Goal: Information Seeking & Learning: Learn about a topic

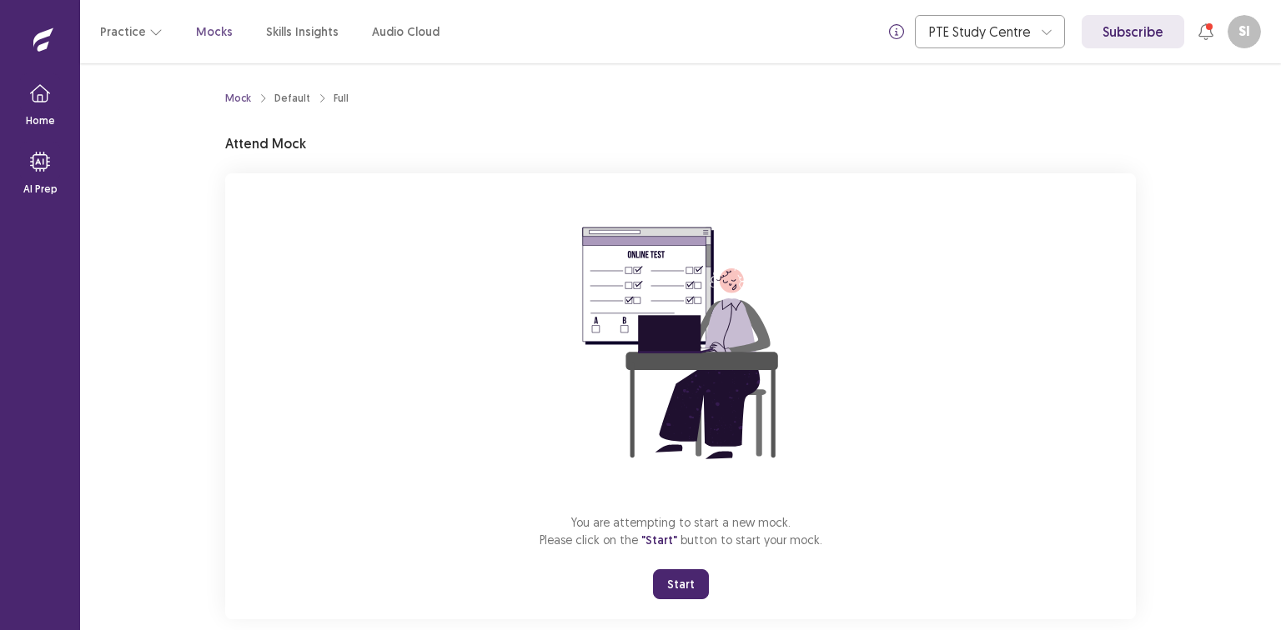
click at [690, 585] on button "Start" at bounding box center [681, 585] width 56 height 30
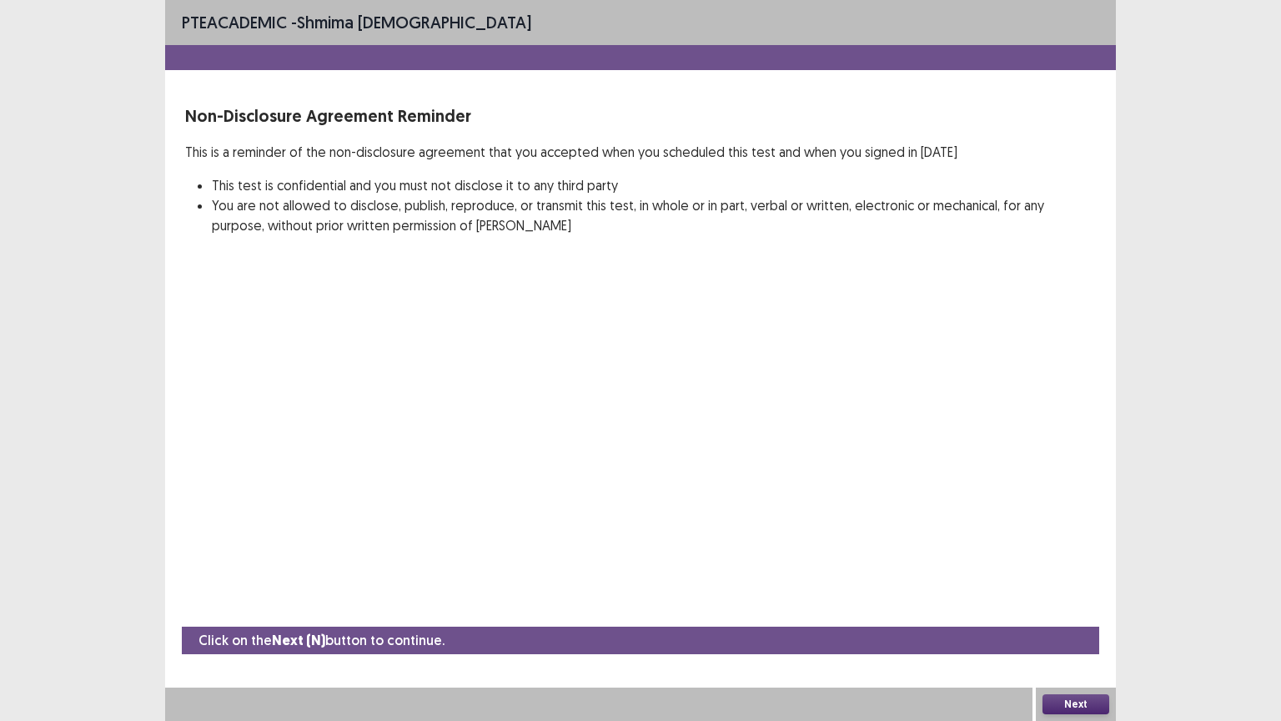
click at [1084, 630] on button "Next" at bounding box center [1075, 704] width 67 height 20
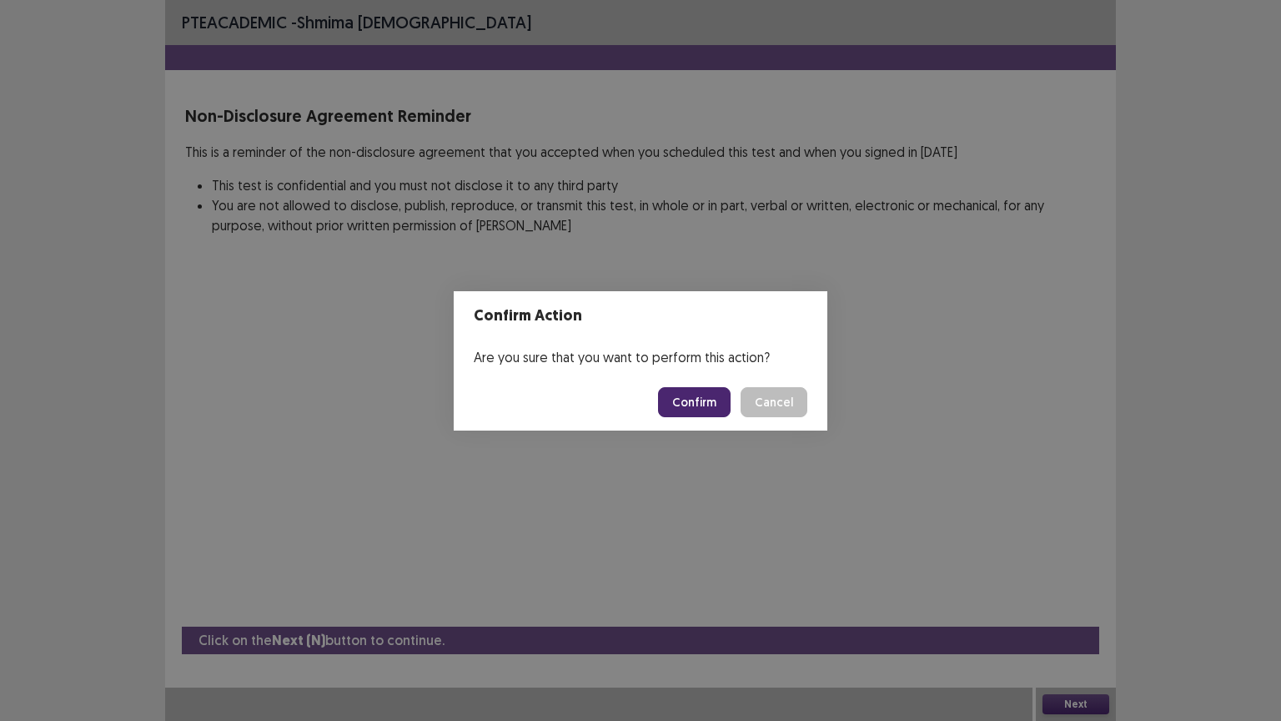
click at [674, 393] on button "Confirm" at bounding box center [694, 402] width 73 height 30
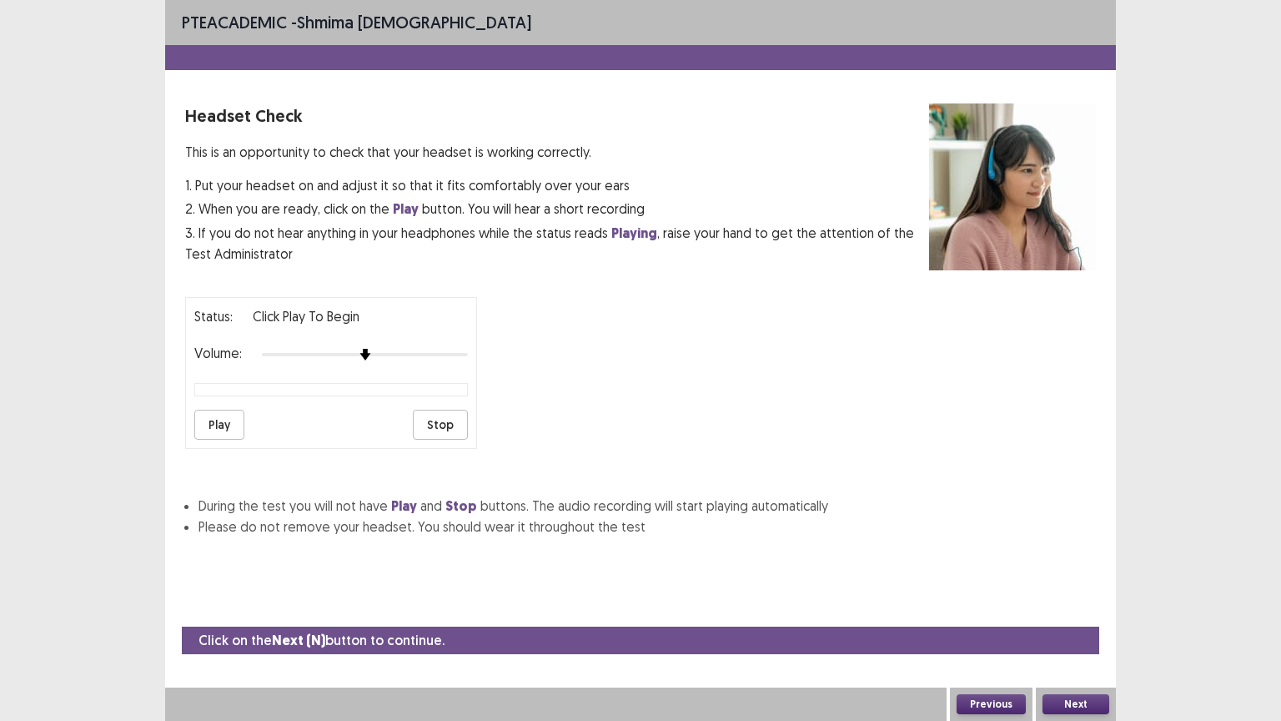
click at [1067, 630] on button "Next" at bounding box center [1075, 704] width 67 height 20
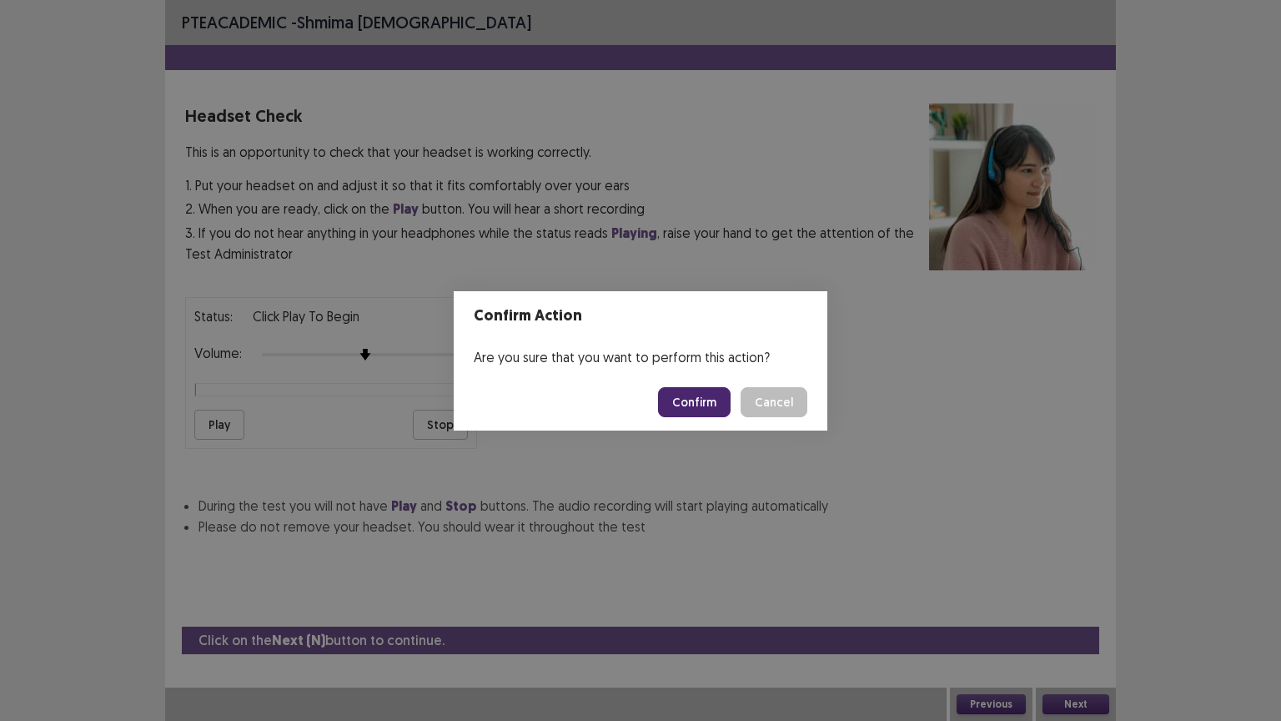
click at [719, 401] on button "Confirm" at bounding box center [694, 402] width 73 height 30
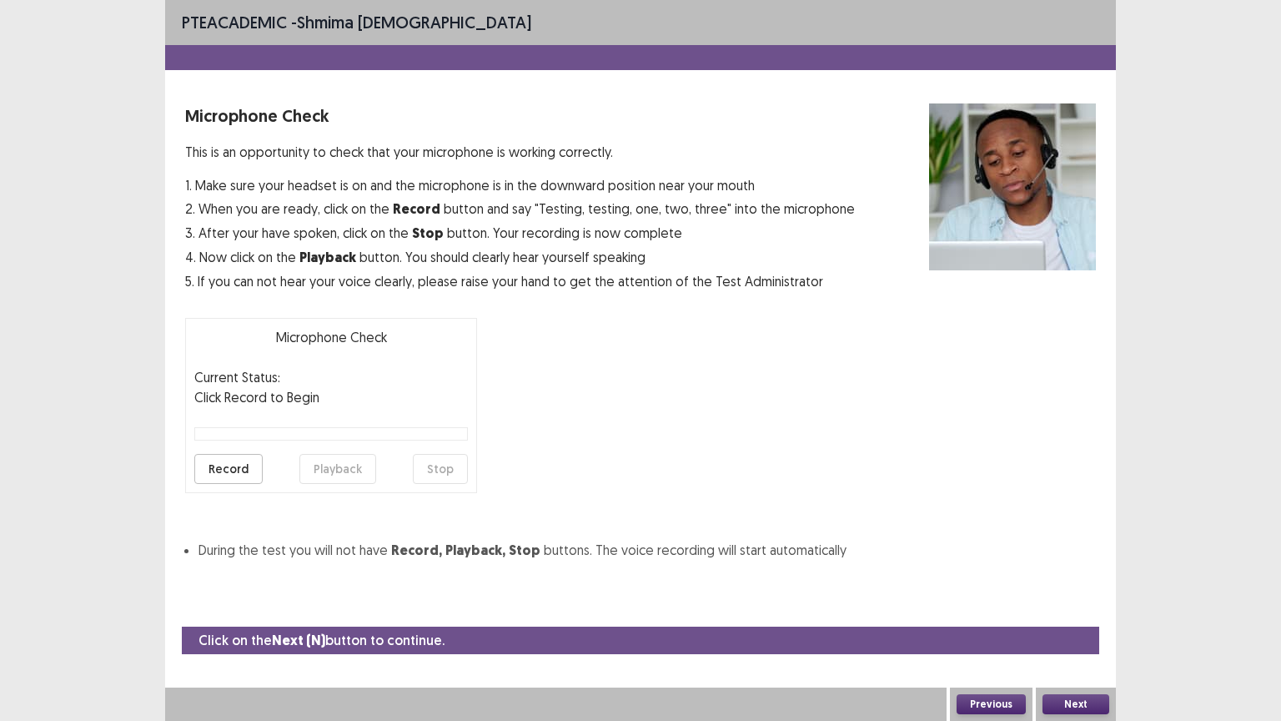
click at [1074, 630] on button "Next" at bounding box center [1075, 704] width 67 height 20
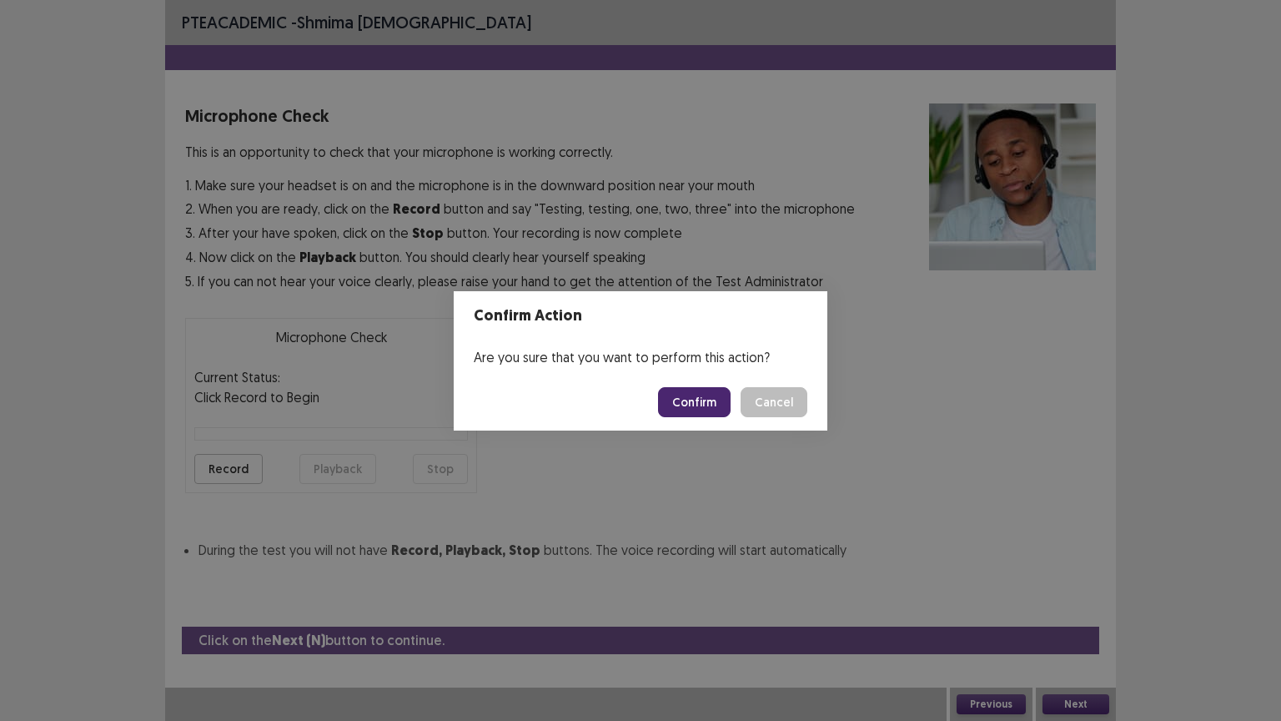
click at [711, 398] on button "Confirm" at bounding box center [694, 402] width 73 height 30
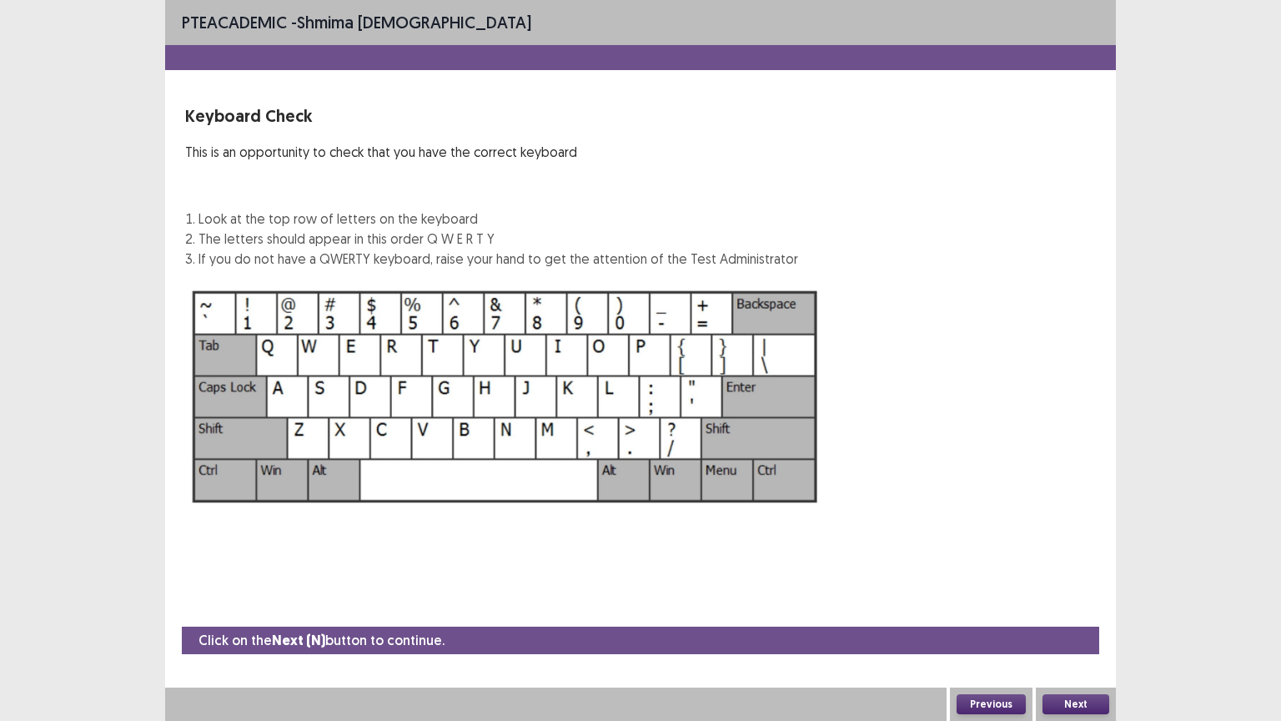
click at [1073, 630] on button "Next" at bounding box center [1075, 704] width 67 height 20
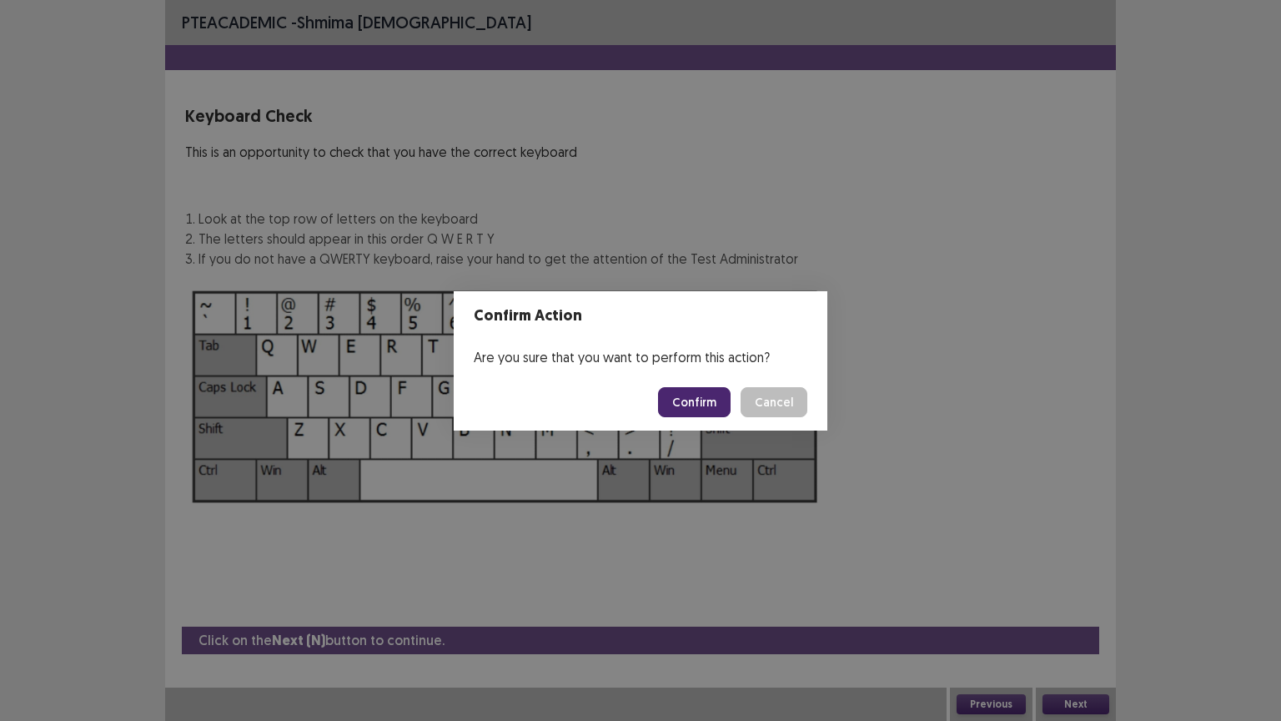
click at [700, 406] on button "Confirm" at bounding box center [694, 402] width 73 height 30
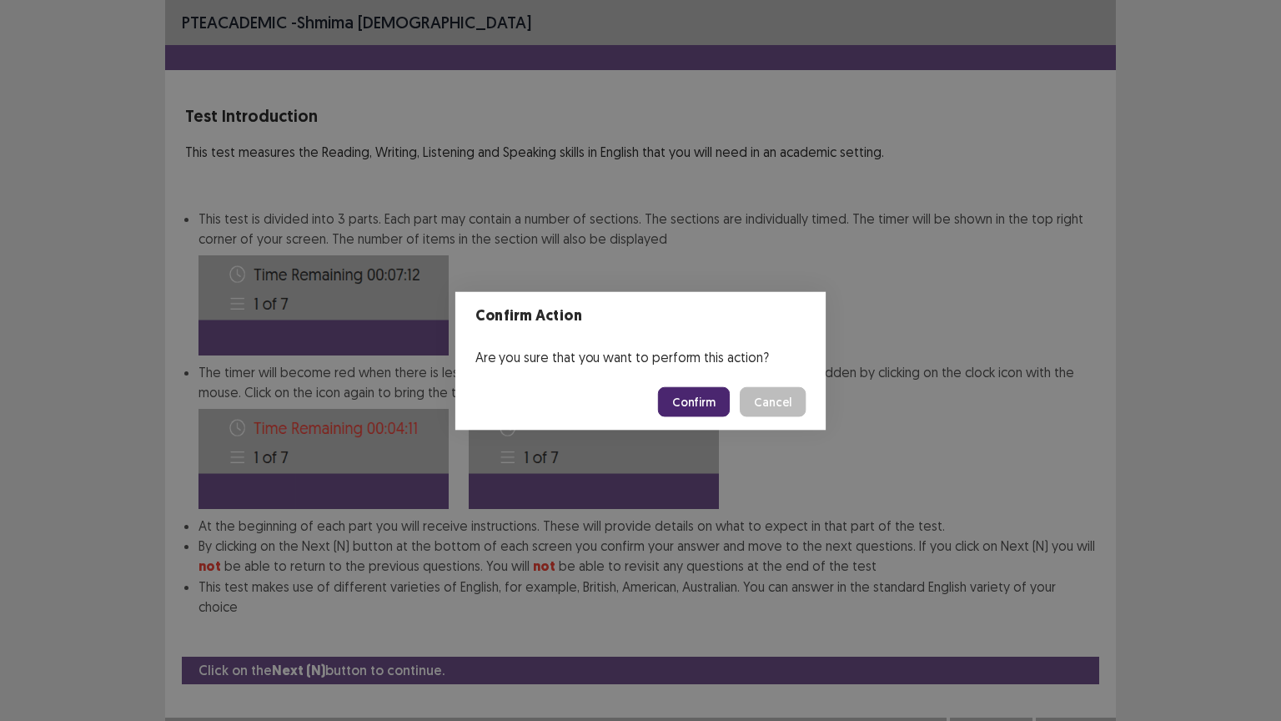
scroll to position [2, 0]
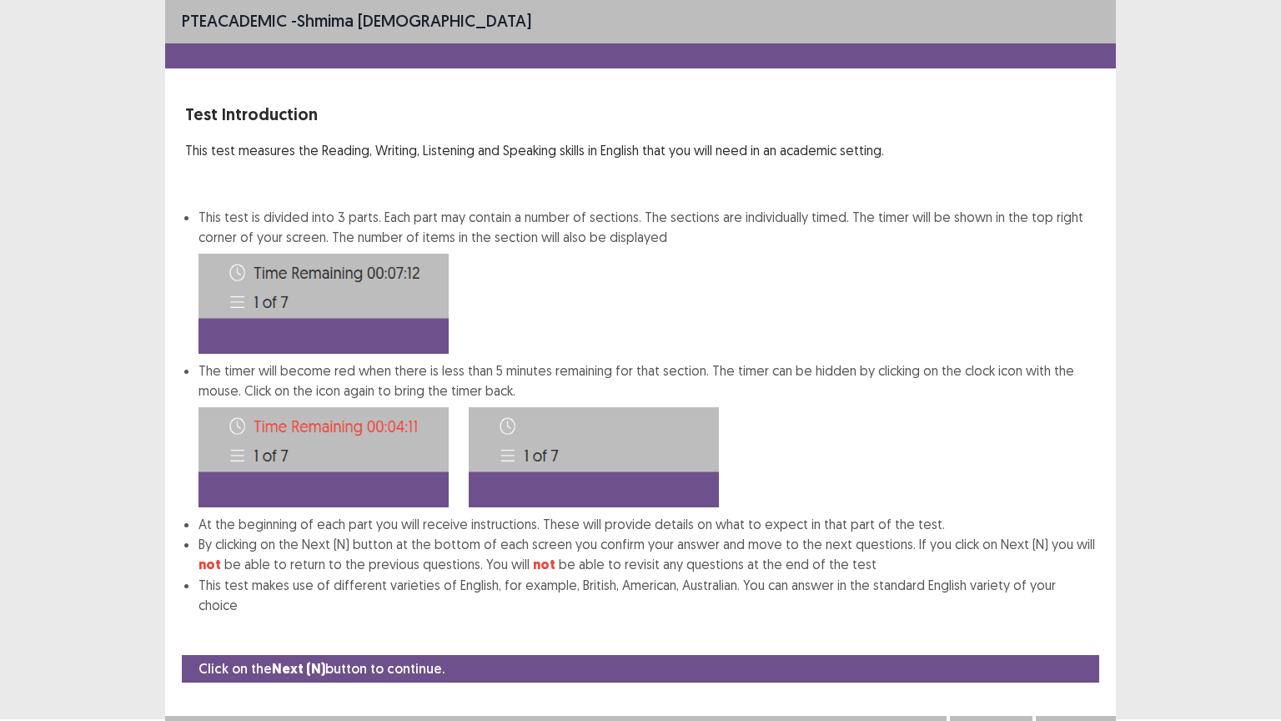
click at [1095, 630] on button "Next" at bounding box center [1075, 732] width 67 height 20
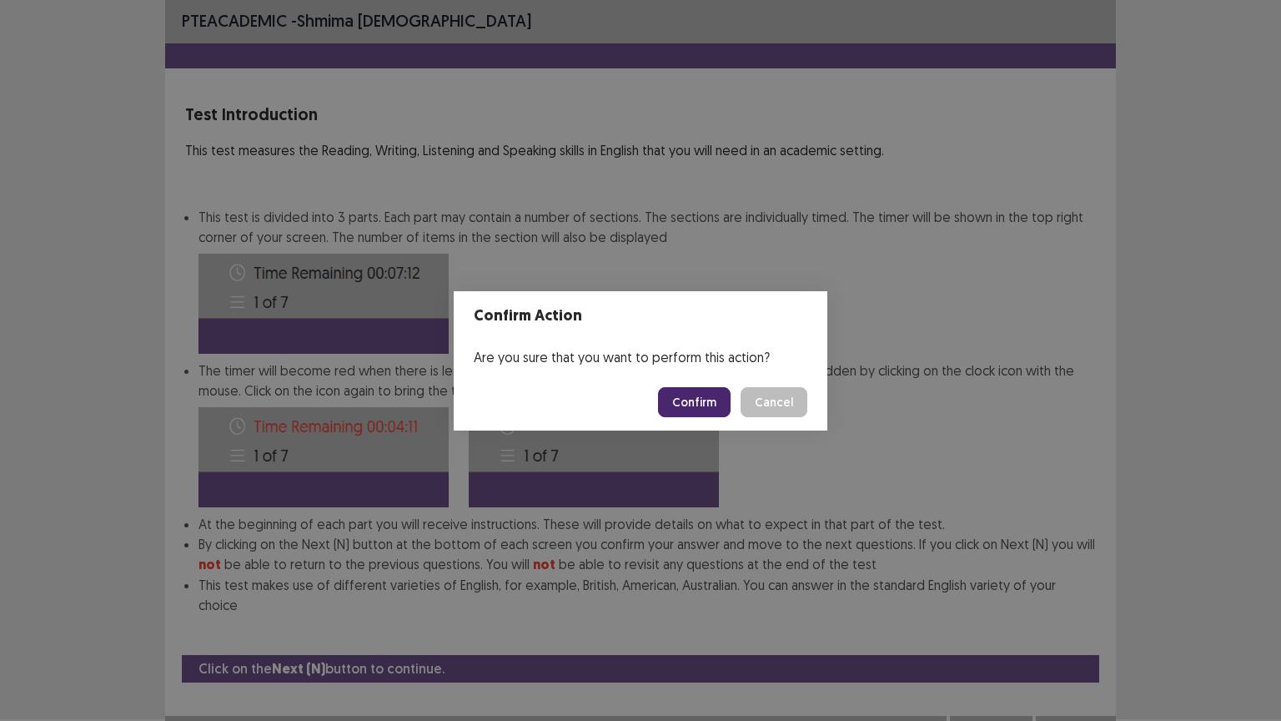
click at [689, 405] on button "Confirm" at bounding box center [694, 402] width 73 height 30
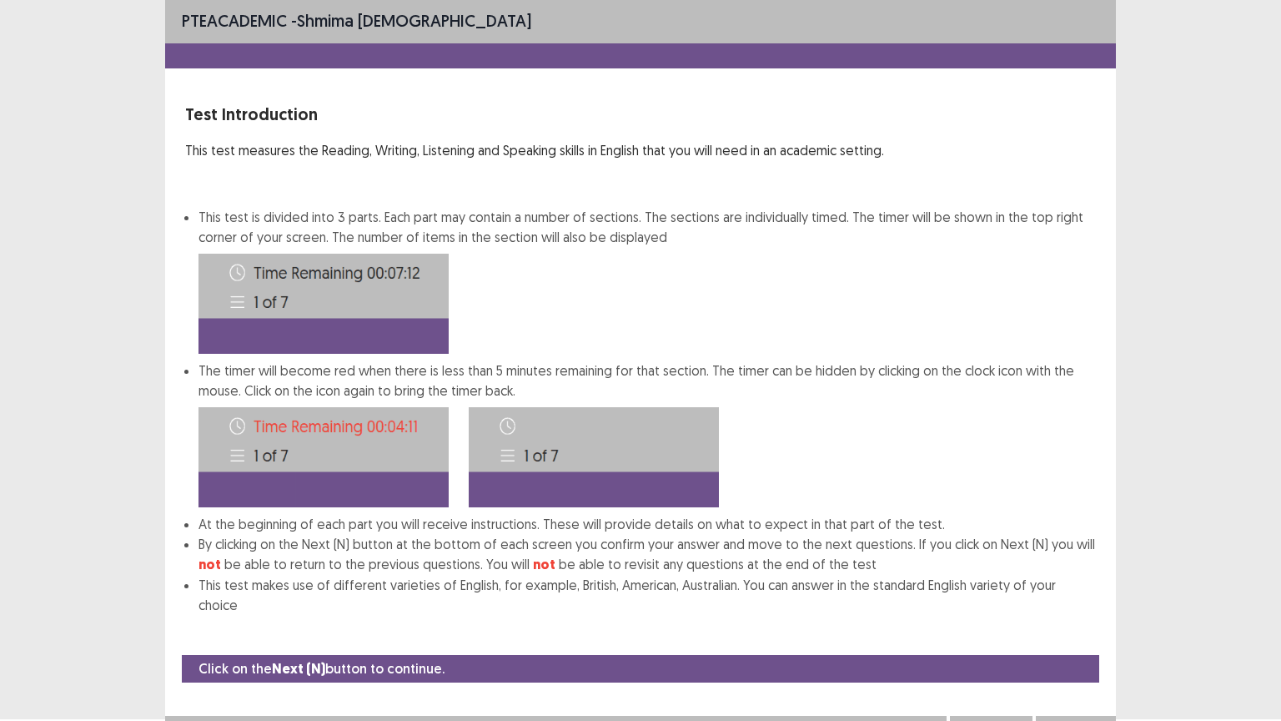
scroll to position [0, 0]
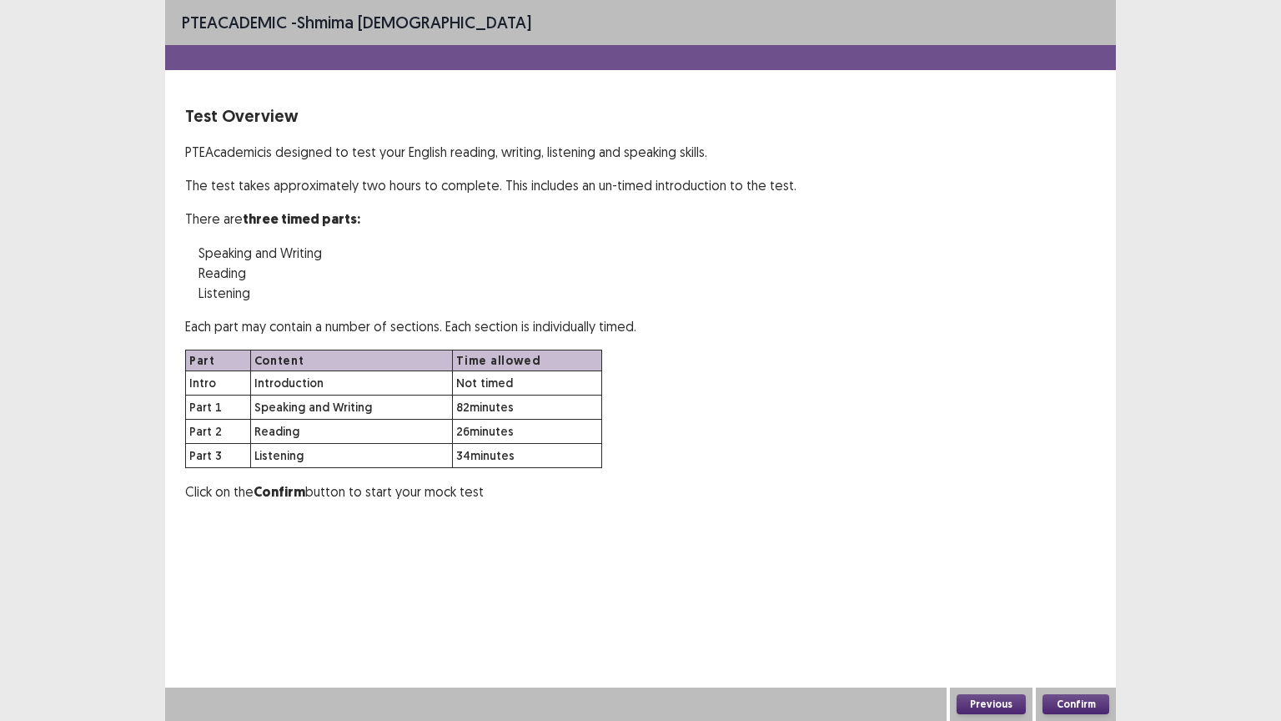
click at [1058, 630] on button "Confirm" at bounding box center [1075, 704] width 67 height 20
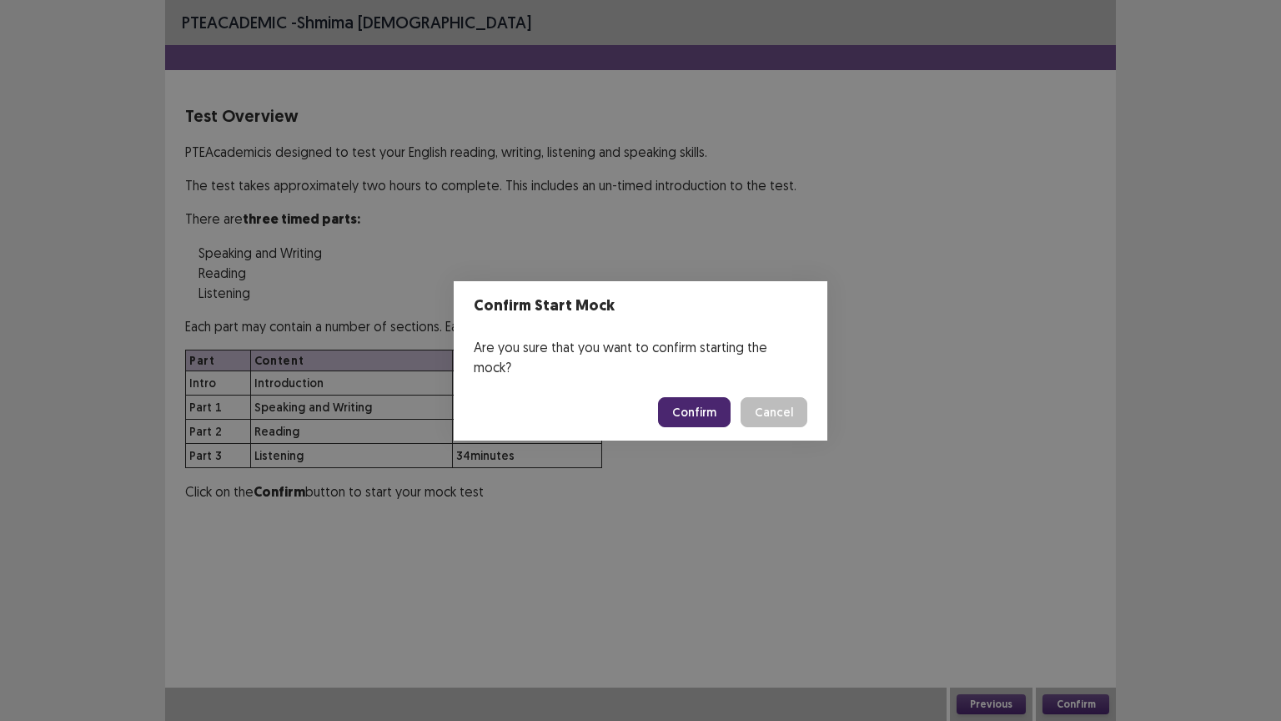
click at [700, 404] on button "Confirm" at bounding box center [694, 412] width 73 height 30
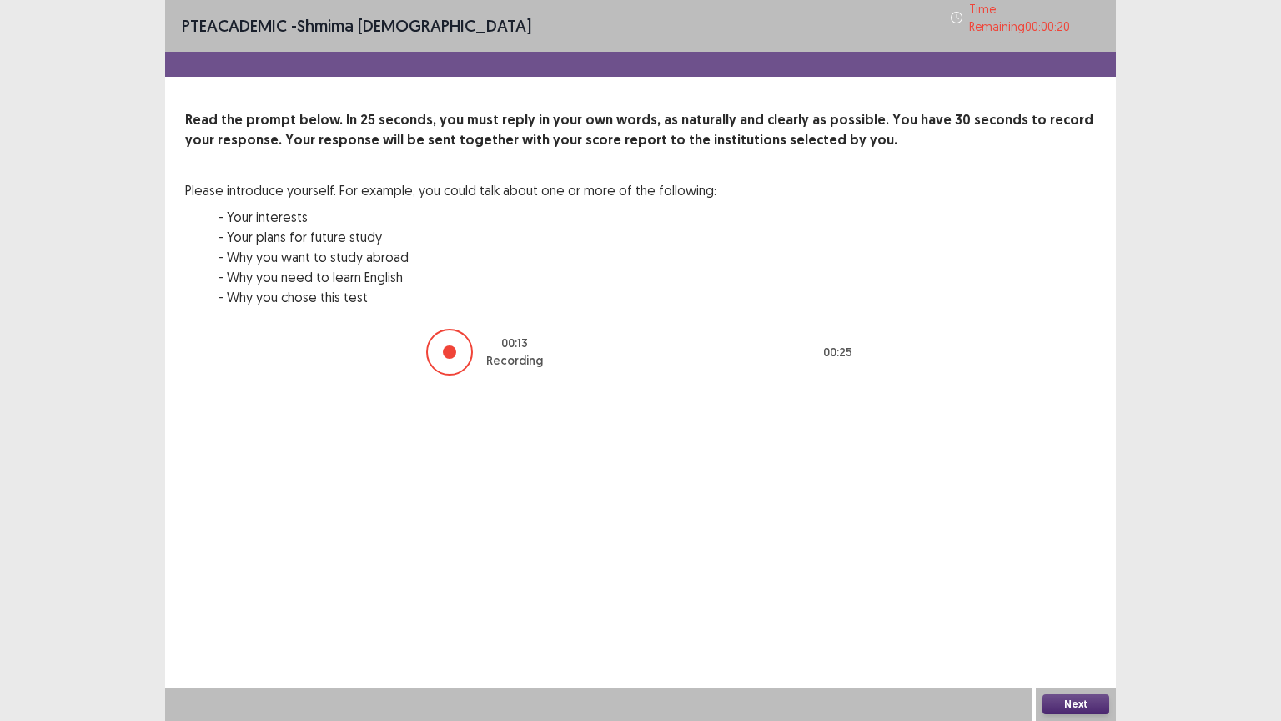
click at [1091, 630] on button "Next" at bounding box center [1075, 704] width 67 height 20
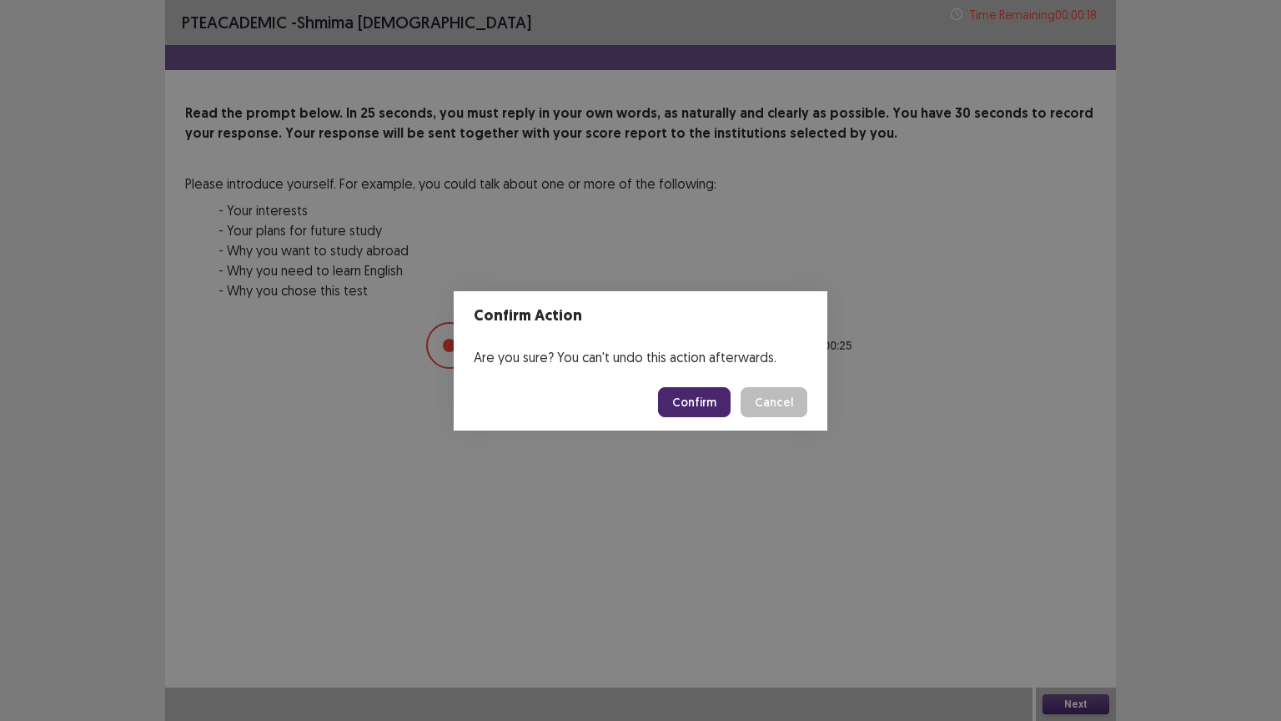
click at [721, 404] on button "Confirm" at bounding box center [694, 402] width 73 height 30
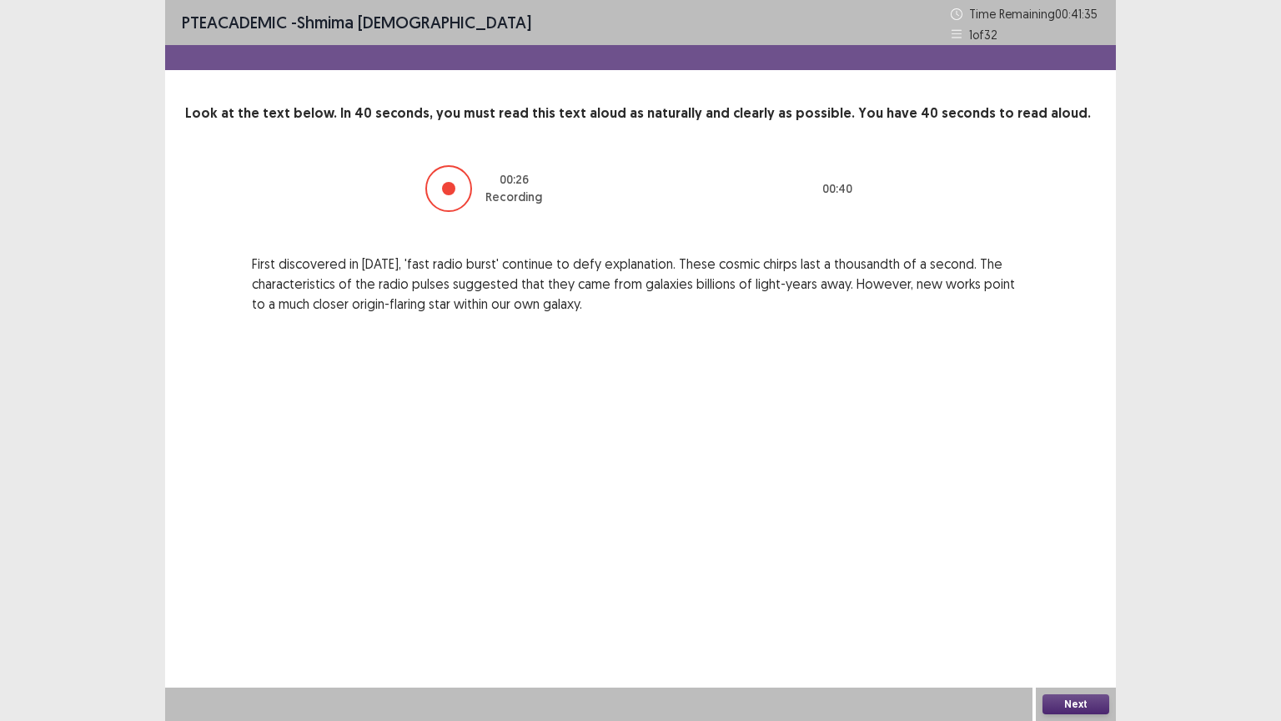
click at [1072, 630] on button "Next" at bounding box center [1075, 704] width 67 height 20
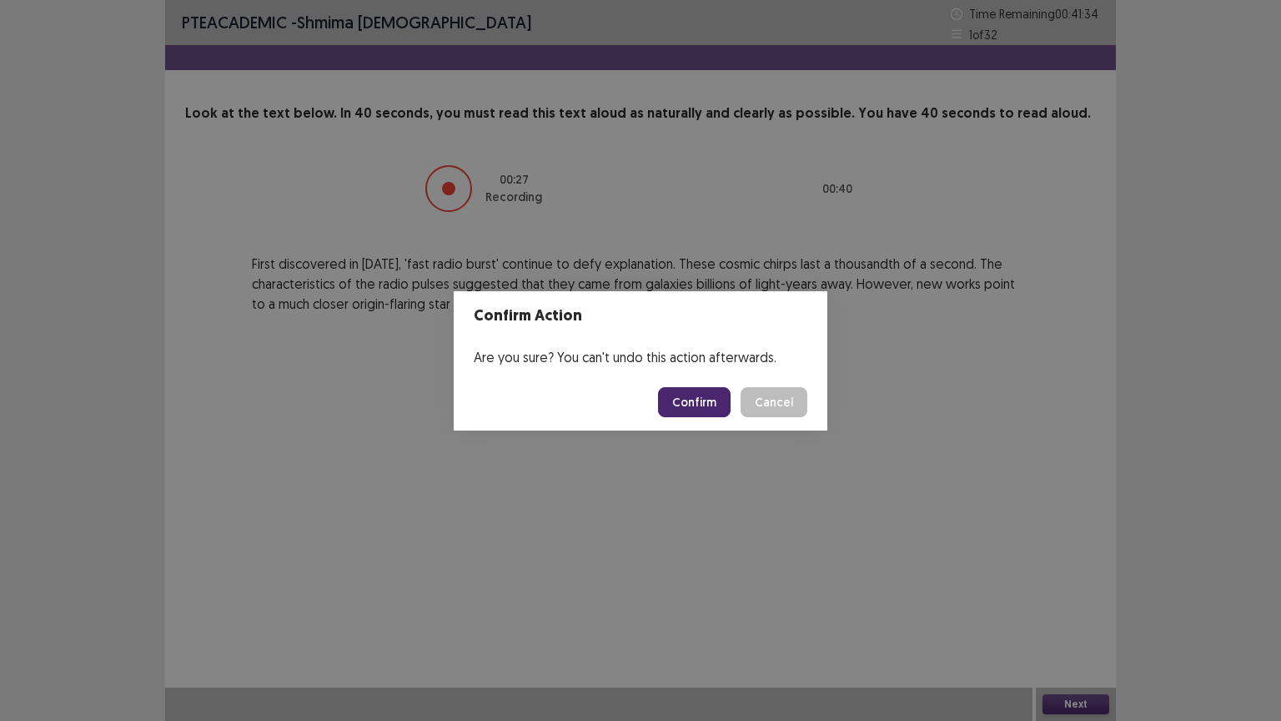
click at [706, 409] on button "Confirm" at bounding box center [694, 402] width 73 height 30
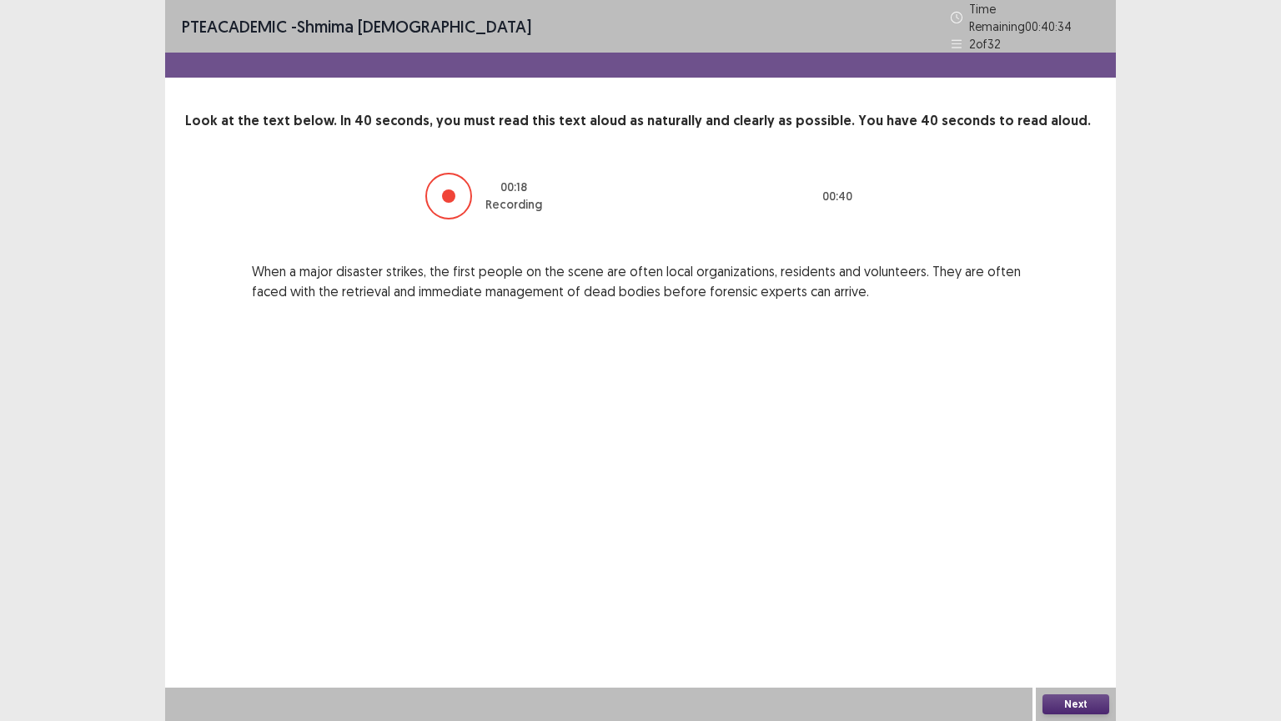
click at [1053, 630] on button "Next" at bounding box center [1075, 704] width 67 height 20
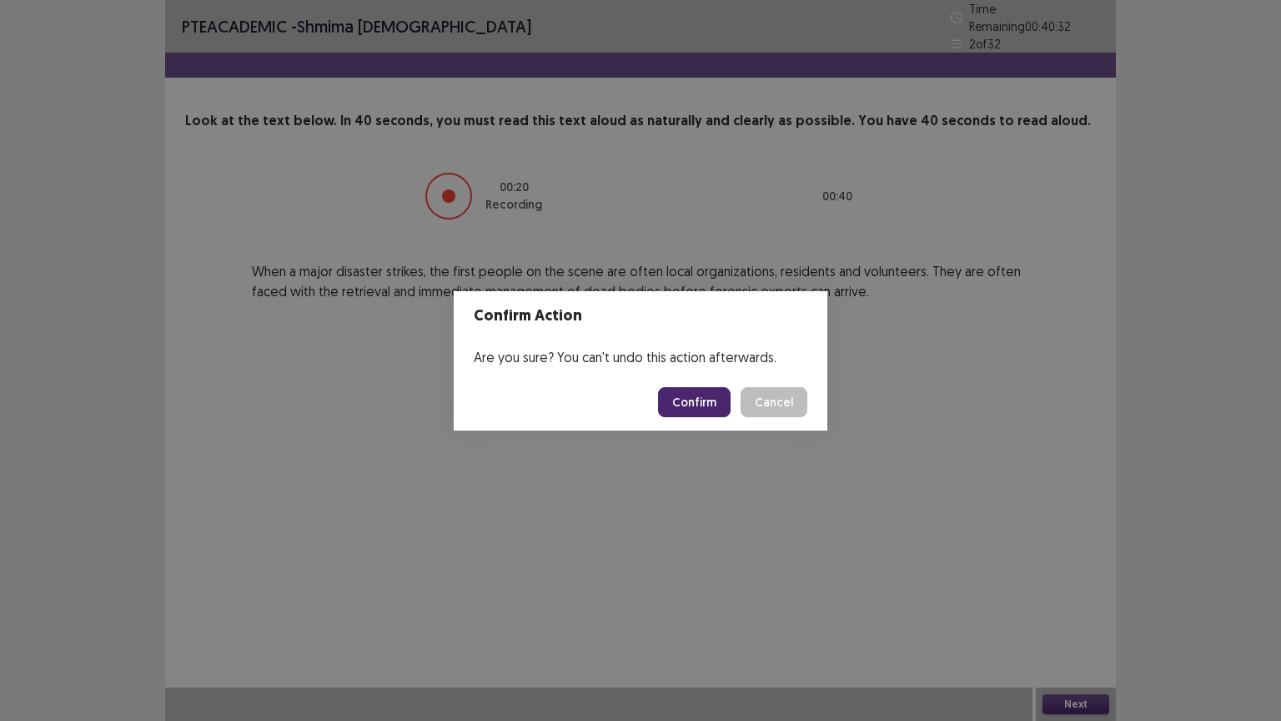
click at [683, 392] on button "Confirm" at bounding box center [694, 402] width 73 height 30
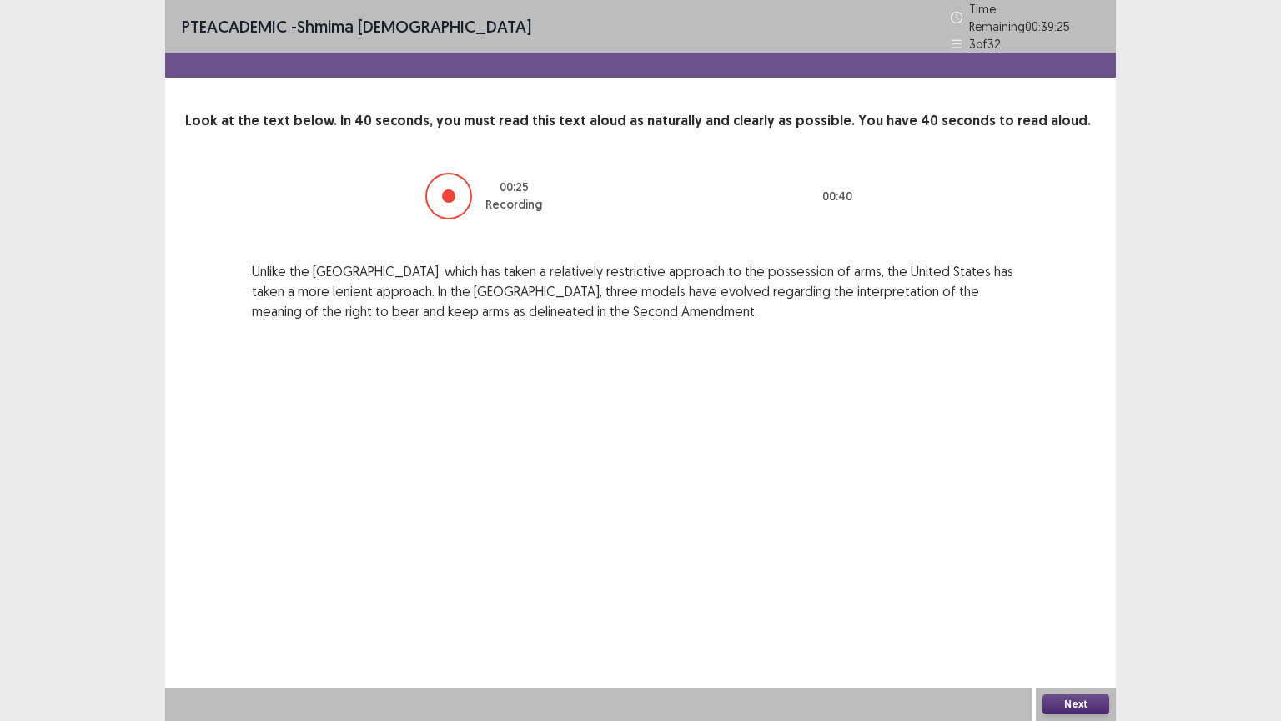
click at [1078, 630] on button "Next" at bounding box center [1075, 704] width 67 height 20
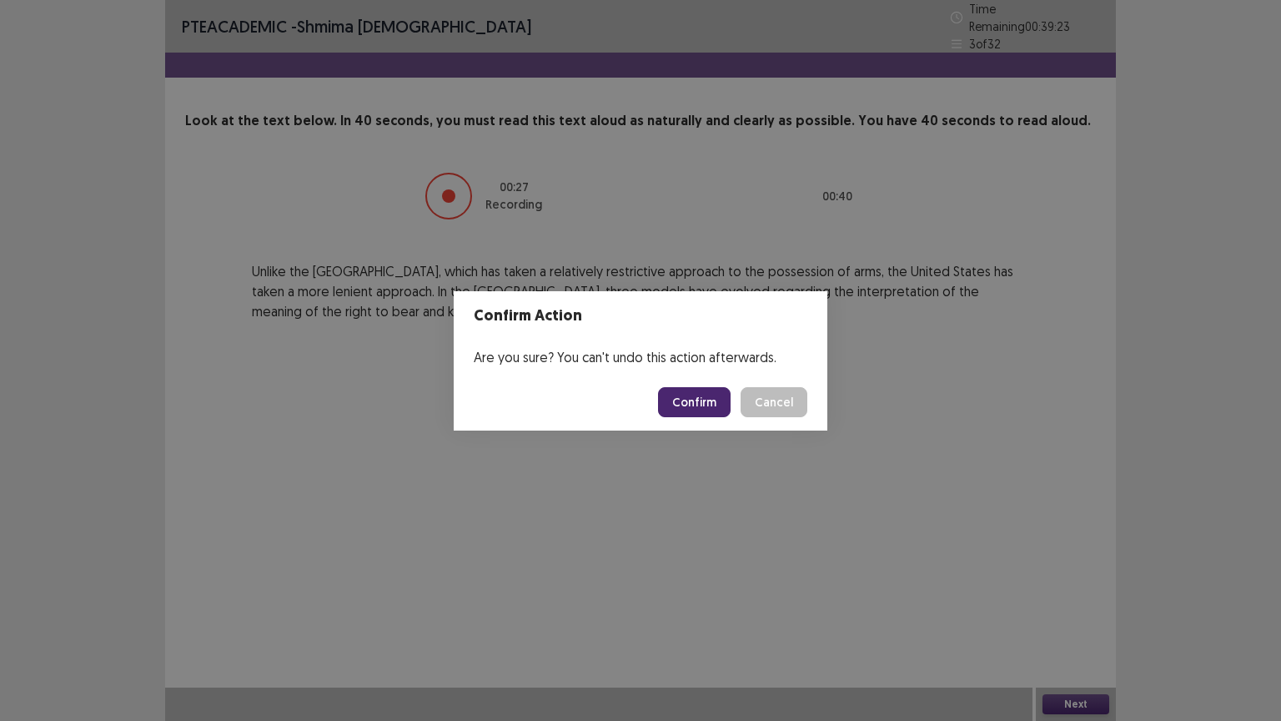
click at [689, 392] on button "Confirm" at bounding box center [694, 402] width 73 height 30
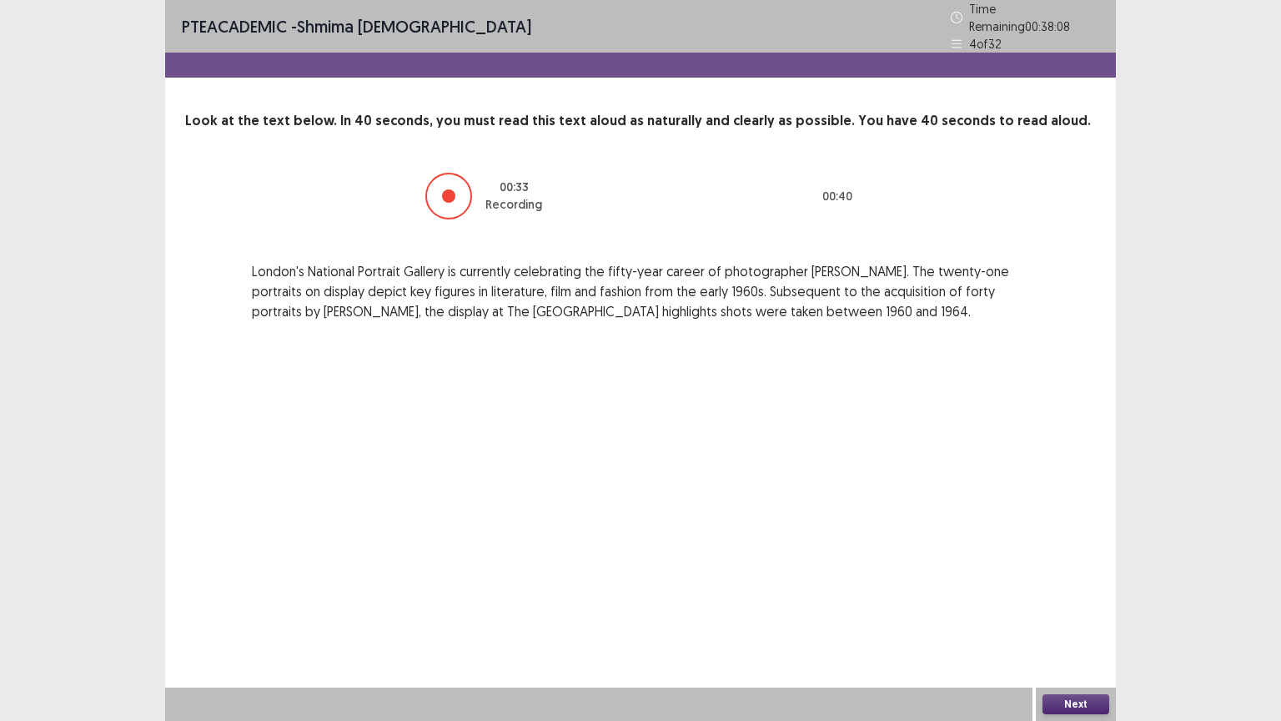
click at [1092, 630] on button "Next" at bounding box center [1075, 704] width 67 height 20
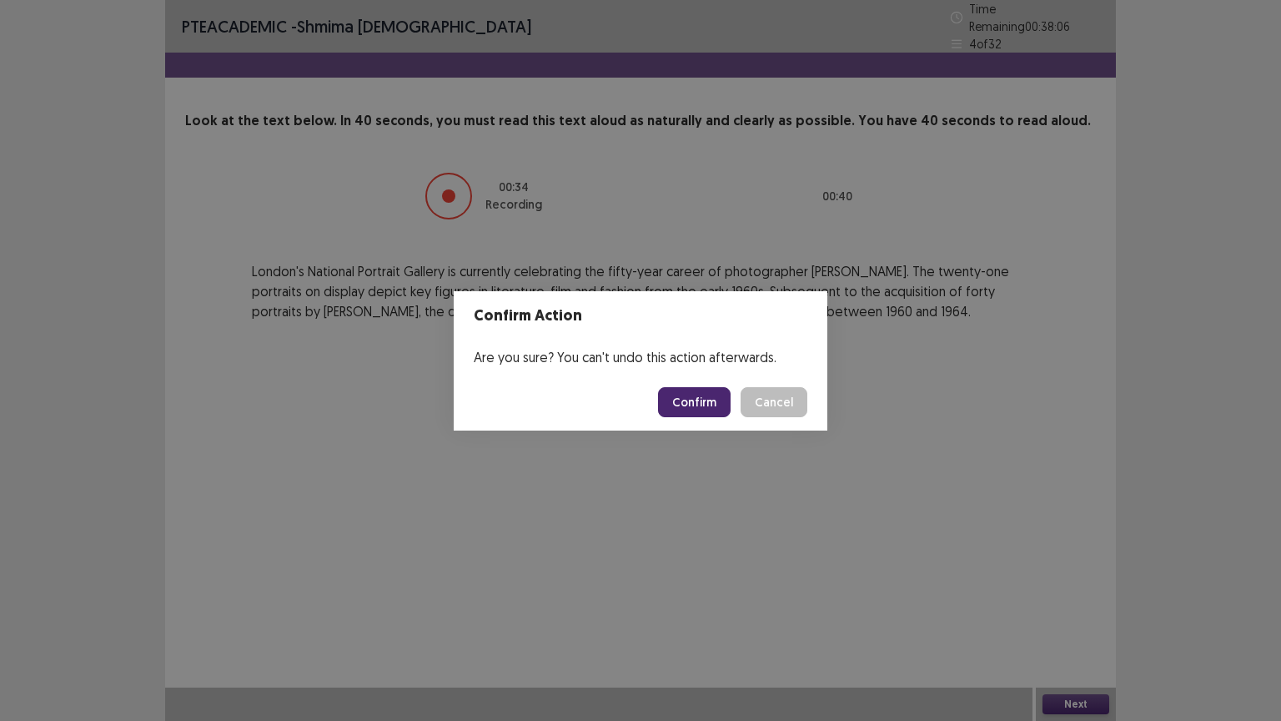
click at [694, 401] on button "Confirm" at bounding box center [694, 402] width 73 height 30
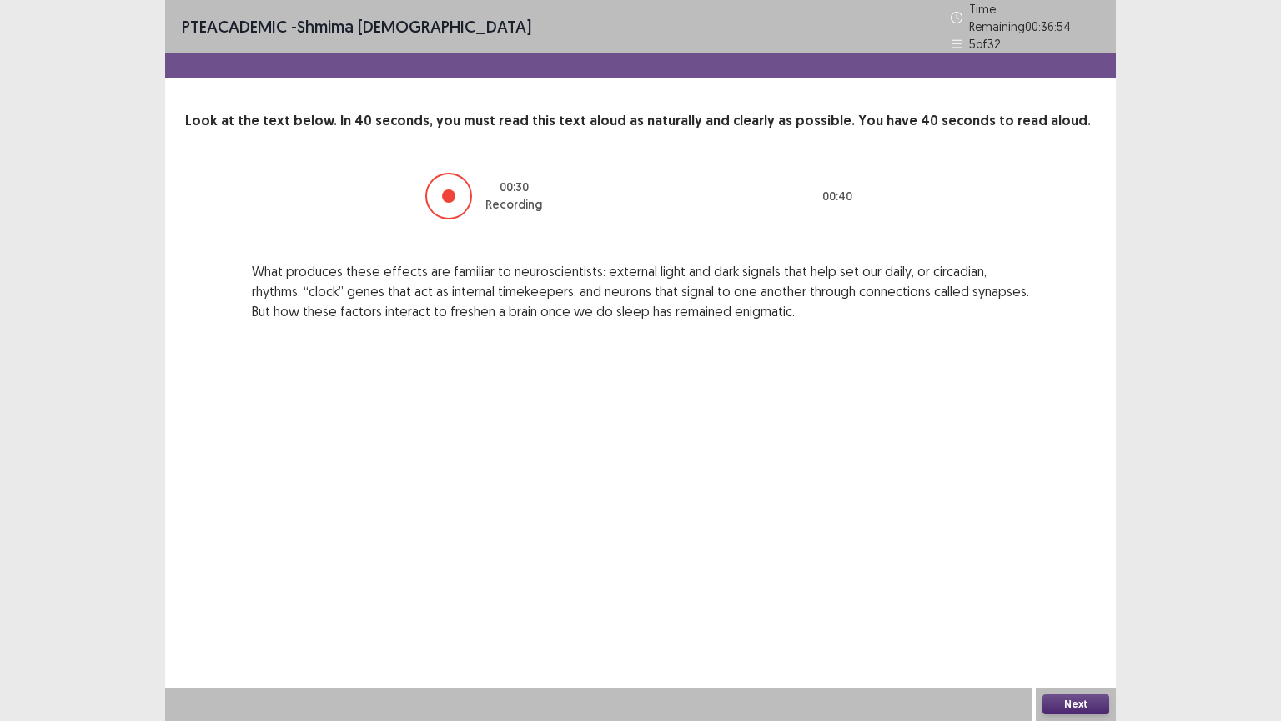
click at [1101, 630] on button "Next" at bounding box center [1075, 704] width 67 height 20
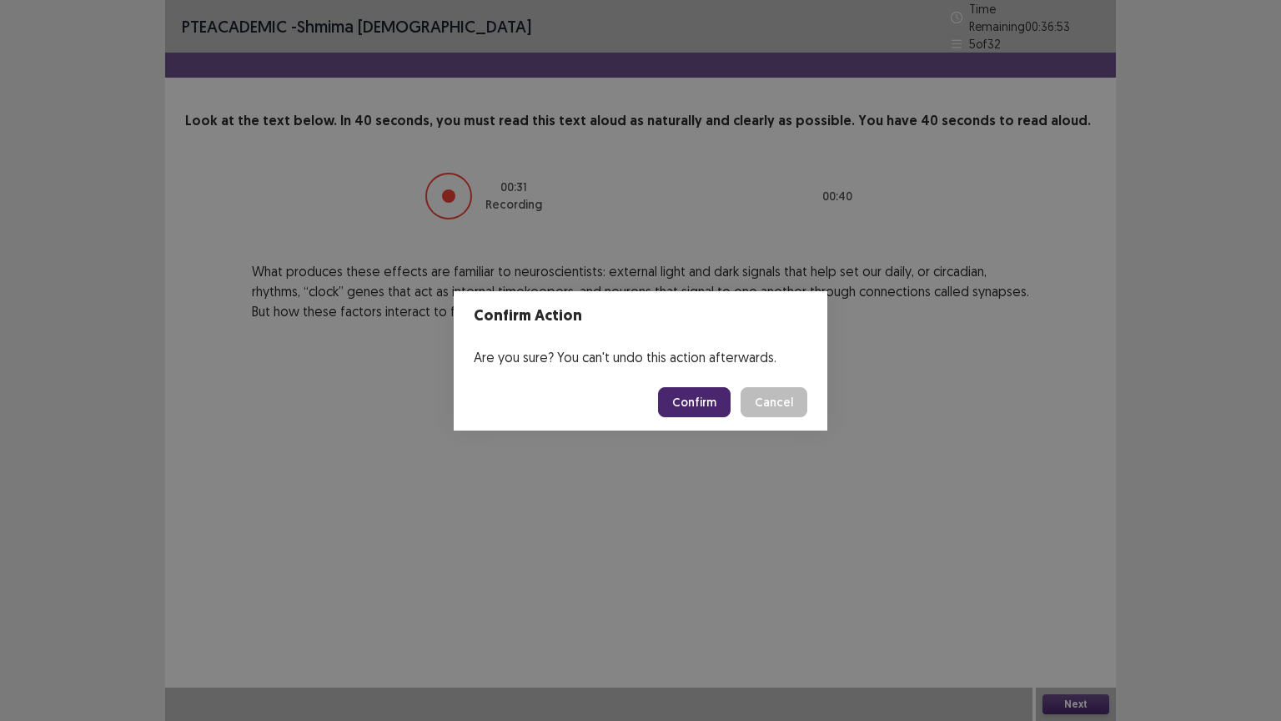
click at [717, 401] on button "Confirm" at bounding box center [694, 402] width 73 height 30
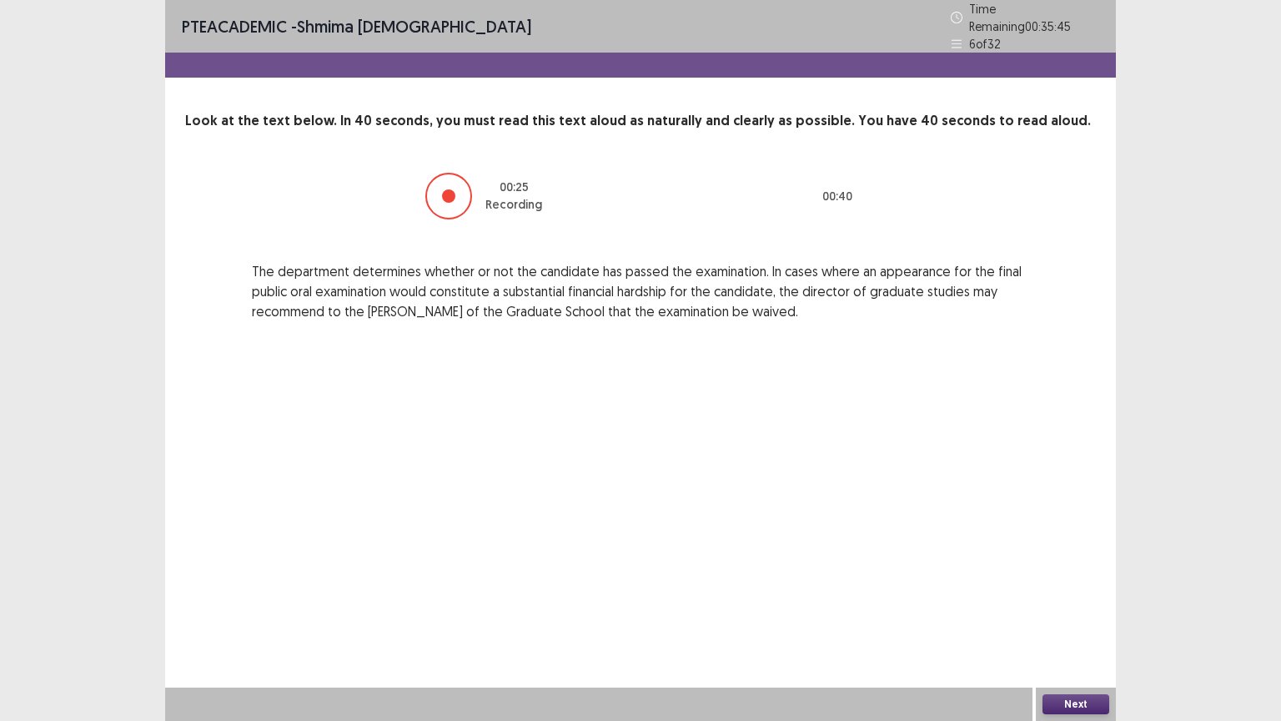
click at [1069, 630] on button "Next" at bounding box center [1075, 704] width 67 height 20
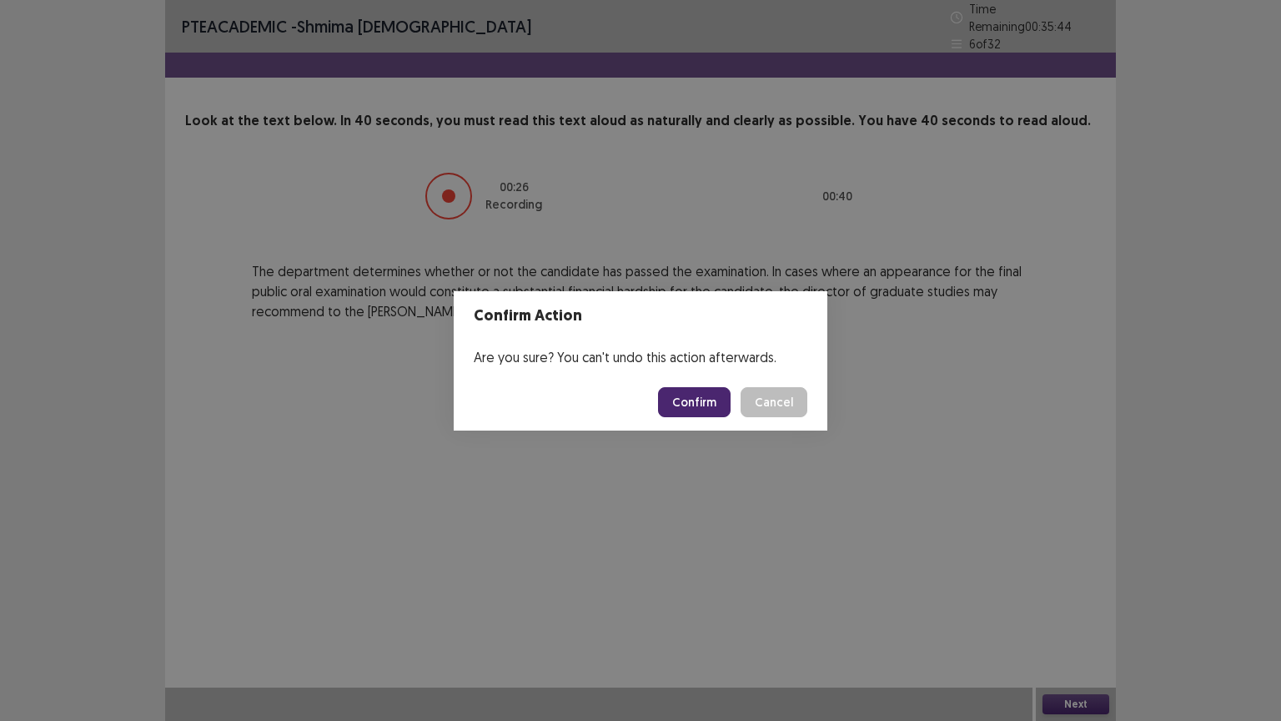
click at [714, 409] on button "Confirm" at bounding box center [694, 402] width 73 height 30
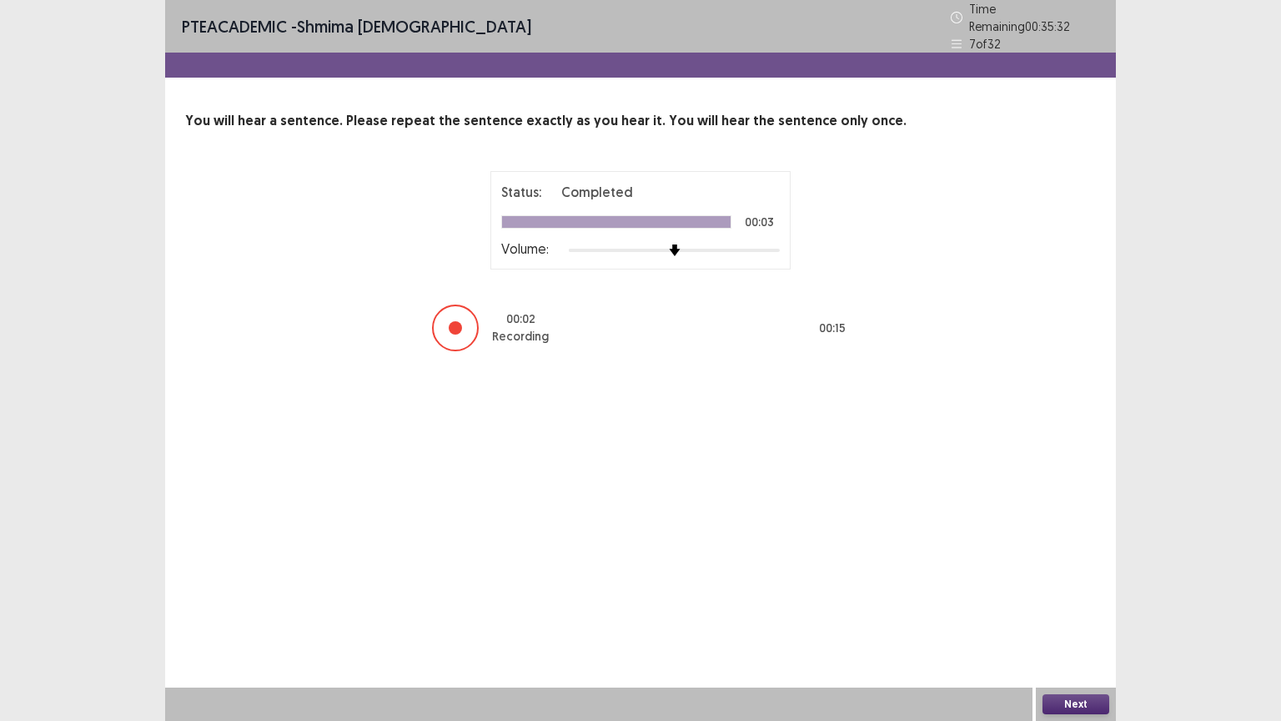
click at [1067, 630] on button "Next" at bounding box center [1075, 704] width 67 height 20
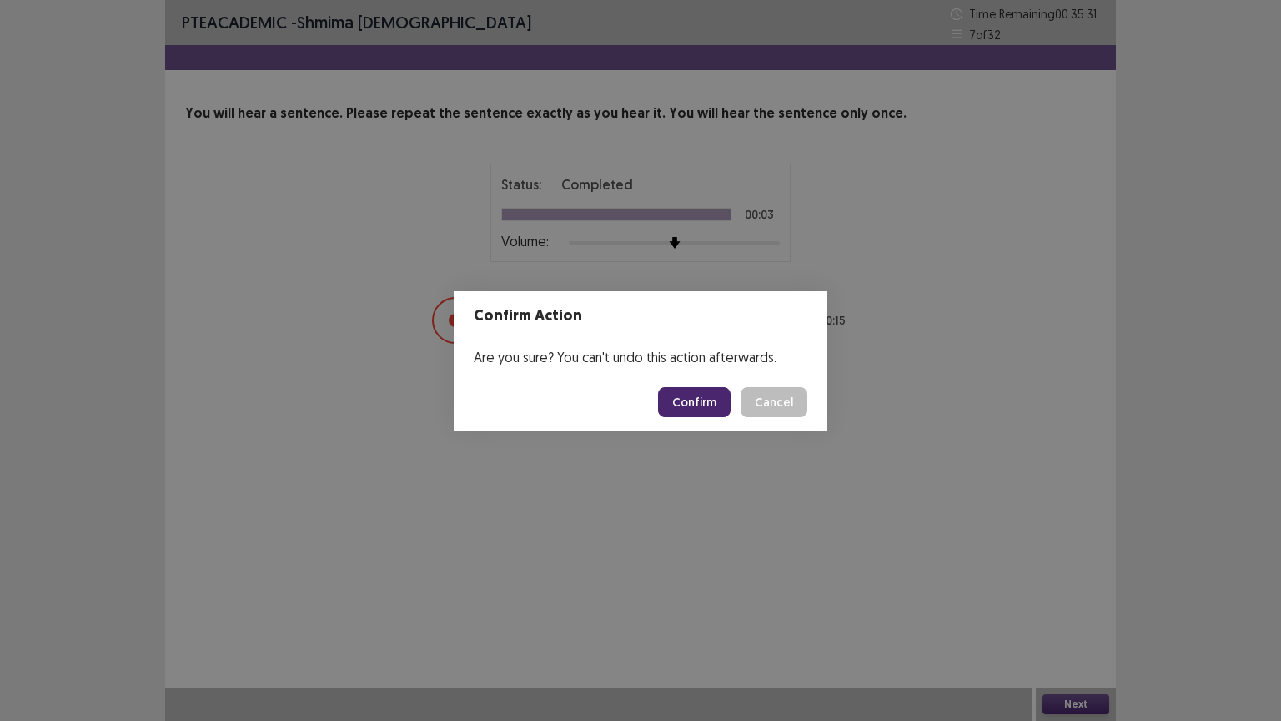
click at [715, 402] on button "Confirm" at bounding box center [694, 402] width 73 height 30
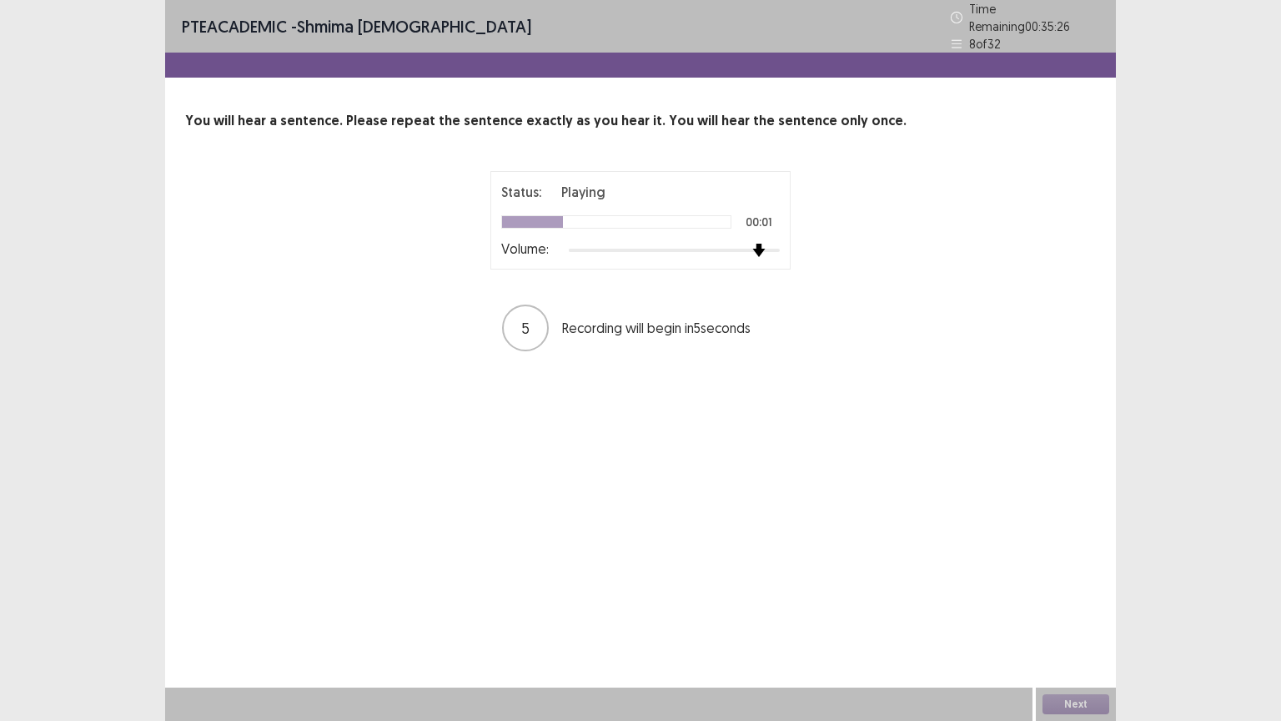
click at [752, 244] on img at bounding box center [758, 250] width 13 height 13
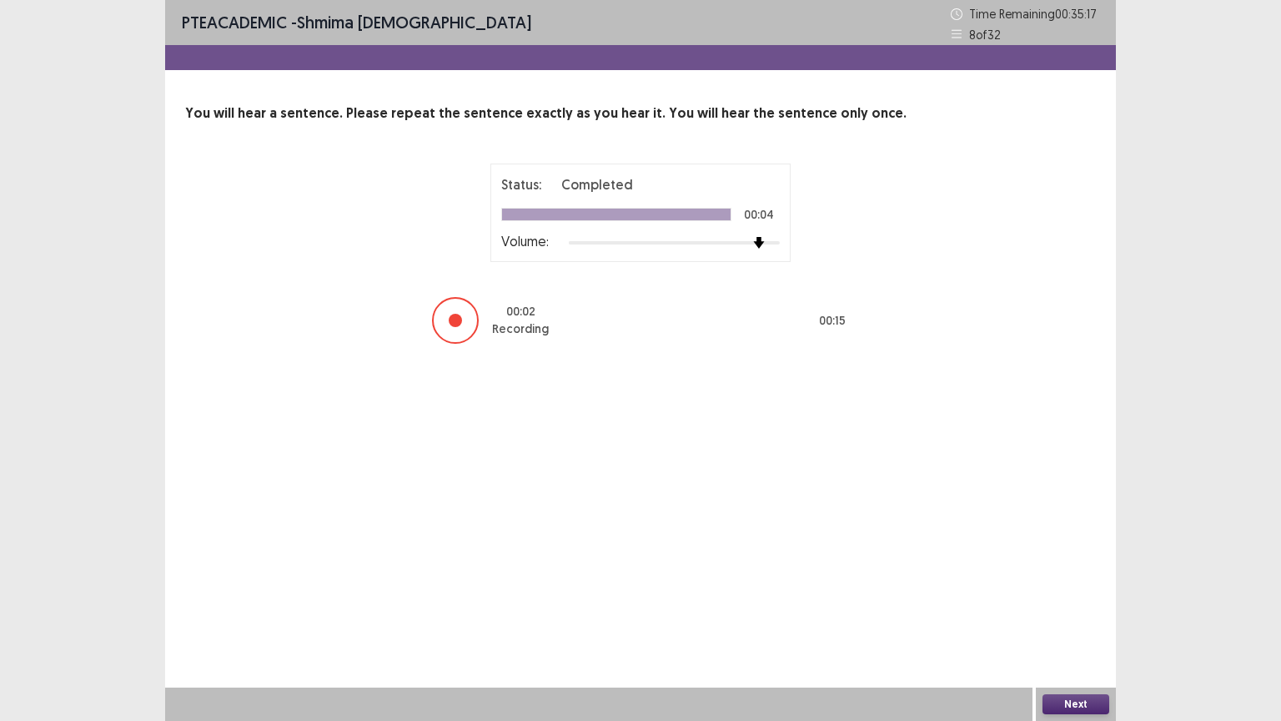
click at [1061, 630] on button "Next" at bounding box center [1075, 704] width 67 height 20
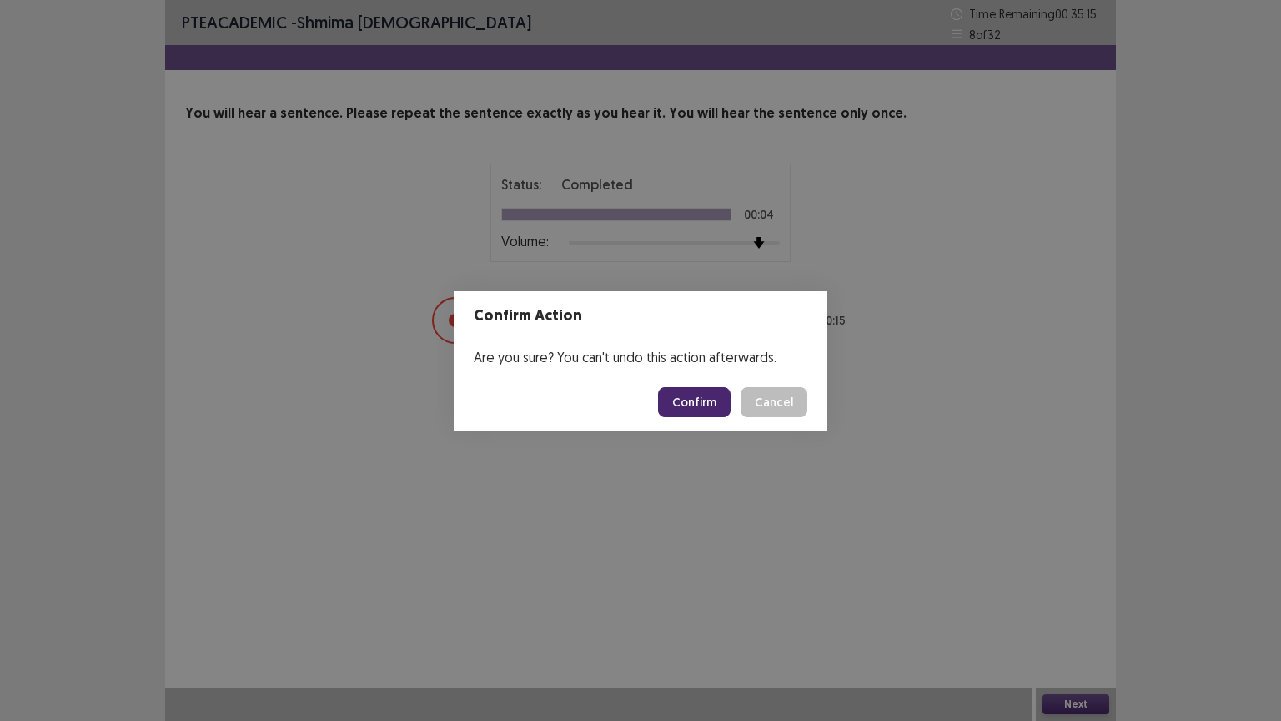
click at [726, 400] on button "Confirm" at bounding box center [694, 402] width 73 height 30
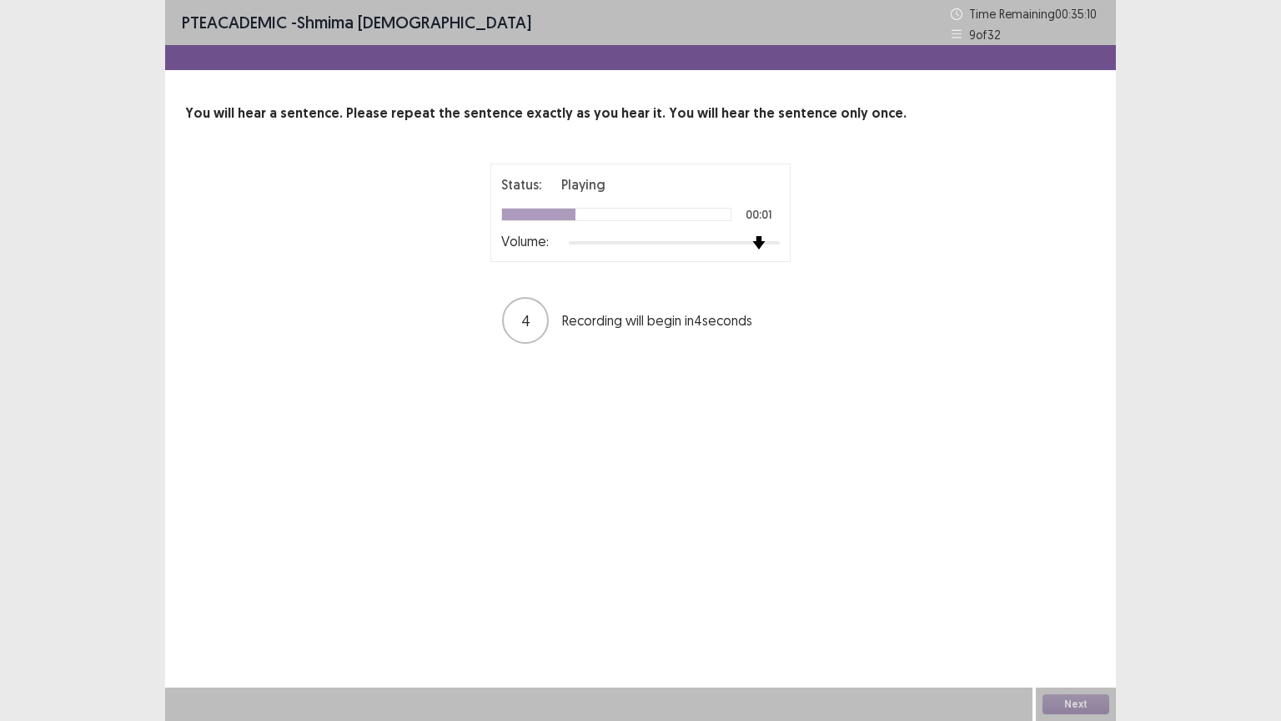
click at [761, 229] on div "Status: Playing 00:01 Volume:" at bounding box center [640, 212] width 279 height 77
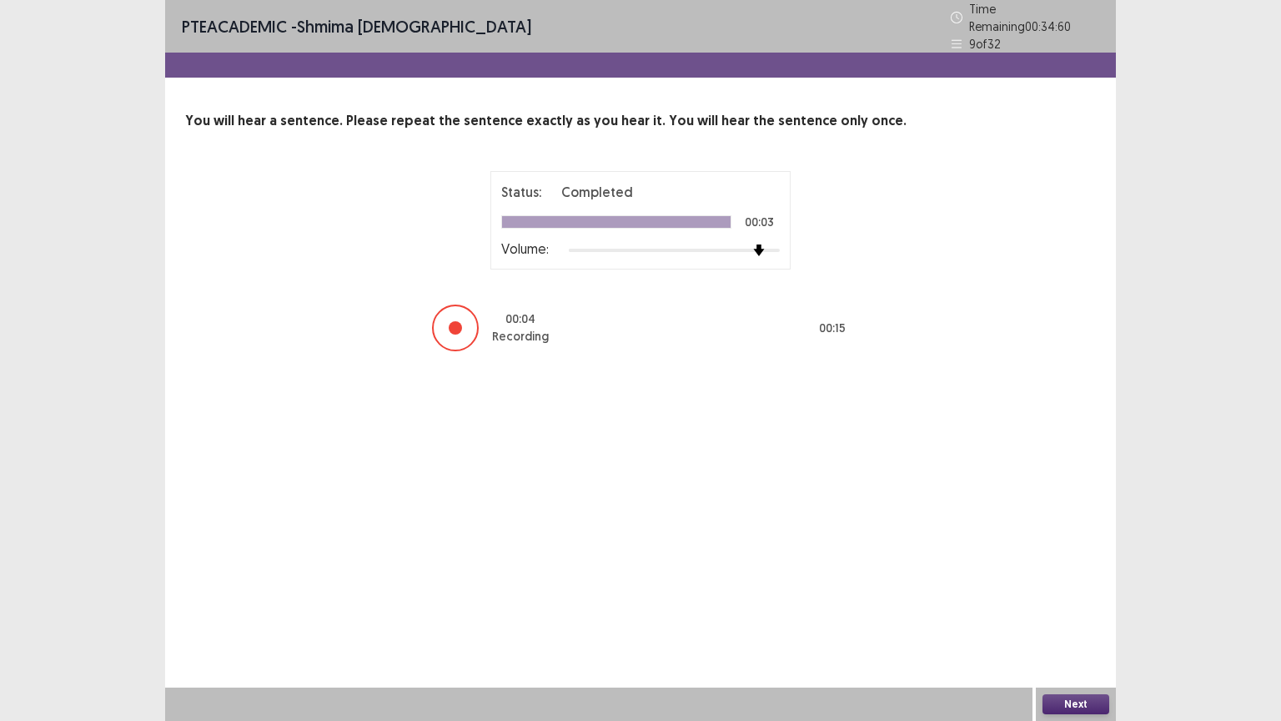
click at [1093, 630] on button "Next" at bounding box center [1075, 704] width 67 height 20
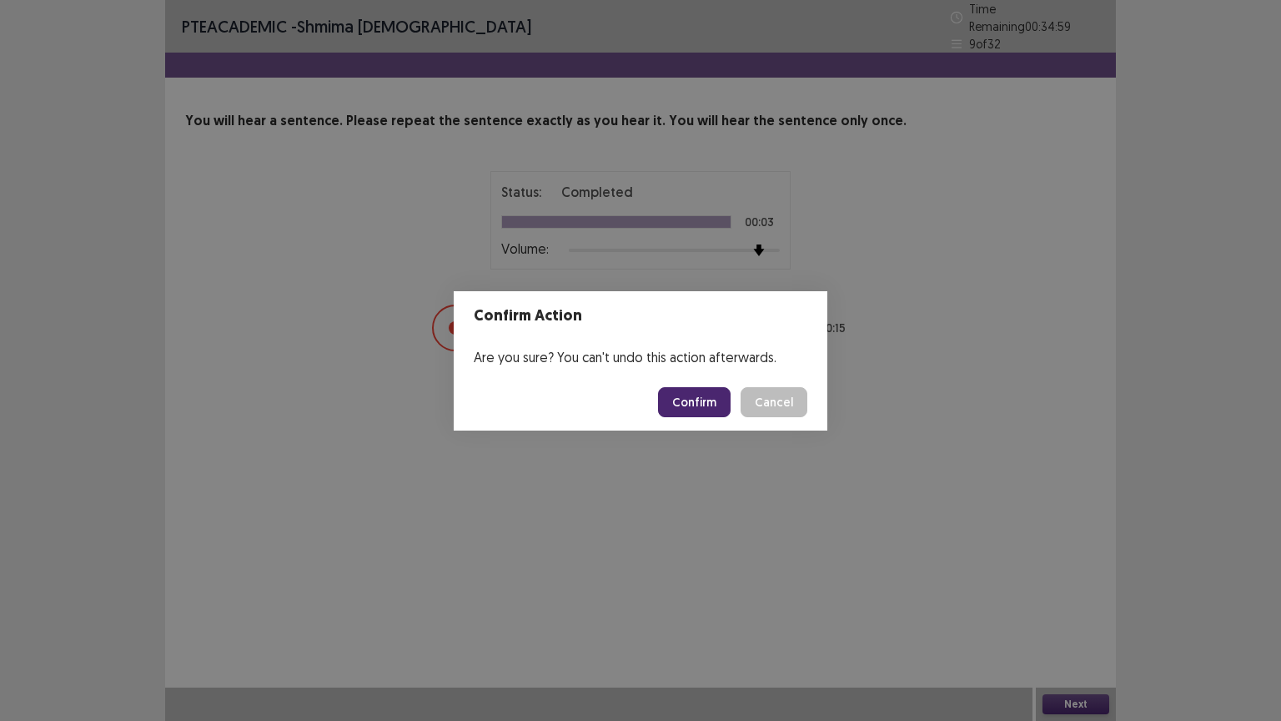
click at [724, 391] on button "Confirm" at bounding box center [694, 402] width 73 height 30
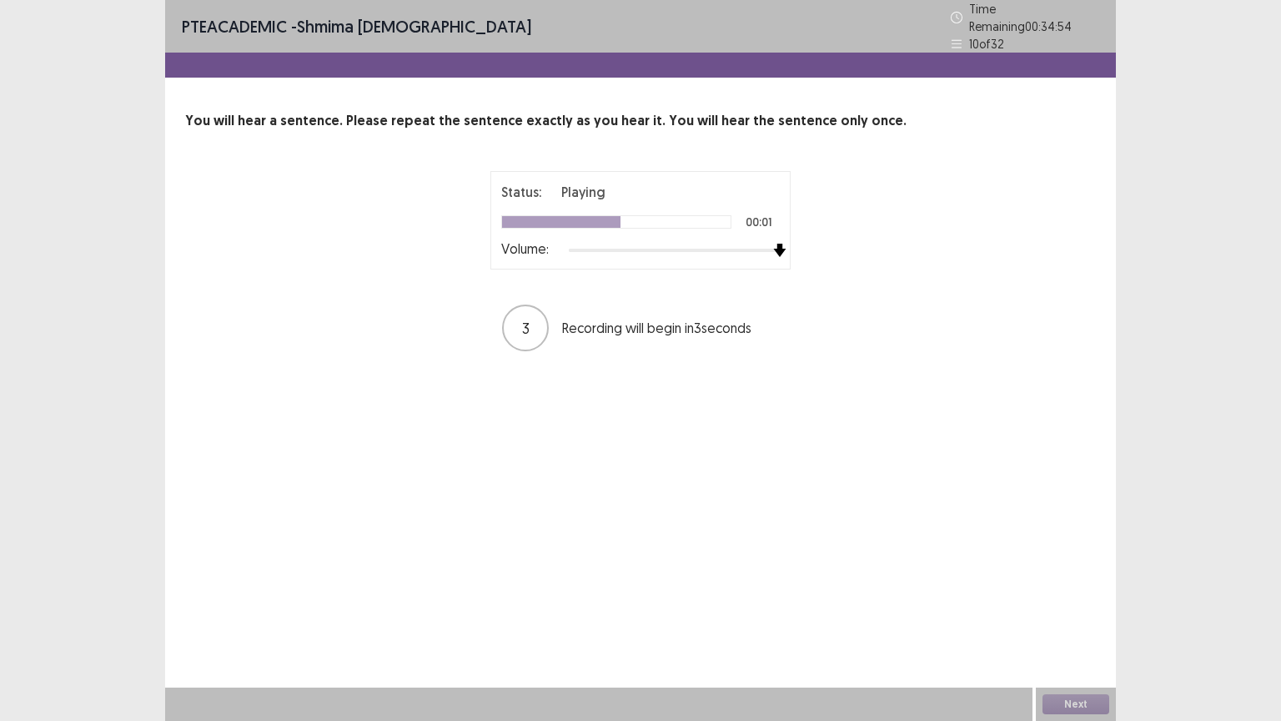
click at [780, 229] on div "Status: Playing 00:01 Volume:" at bounding box center [640, 220] width 300 height 98
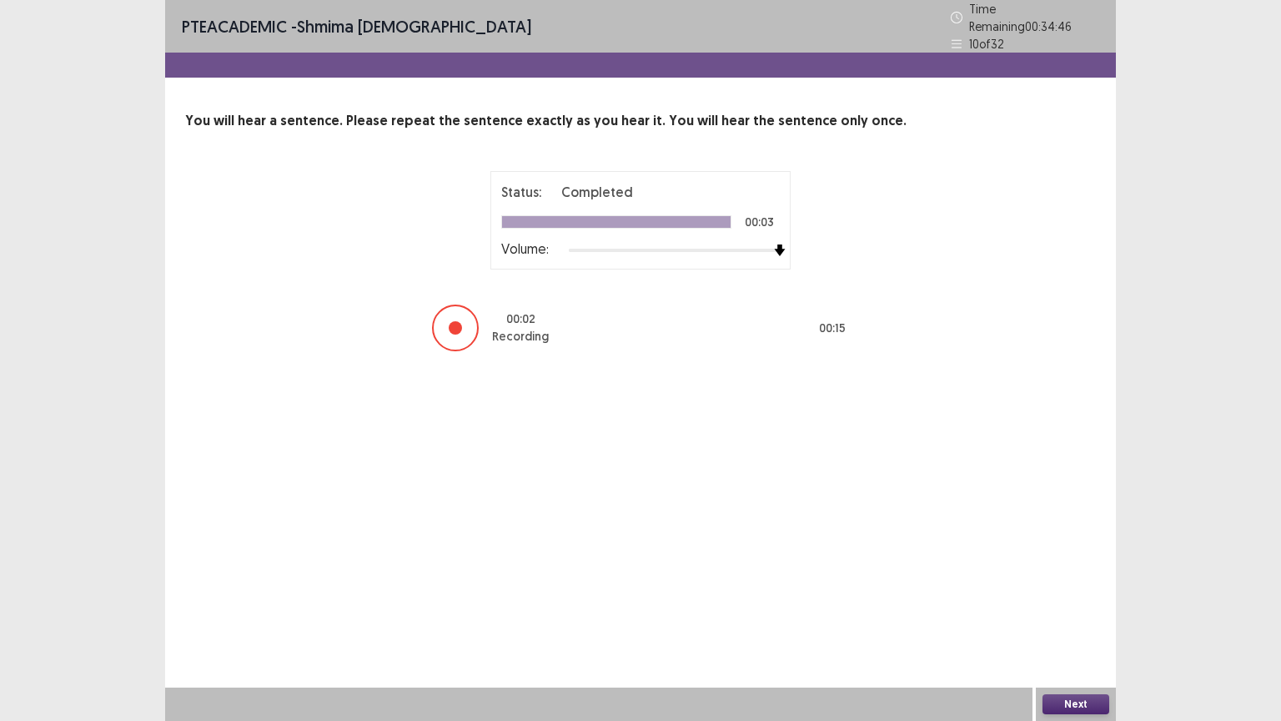
click at [1065, 630] on button "Next" at bounding box center [1075, 704] width 67 height 20
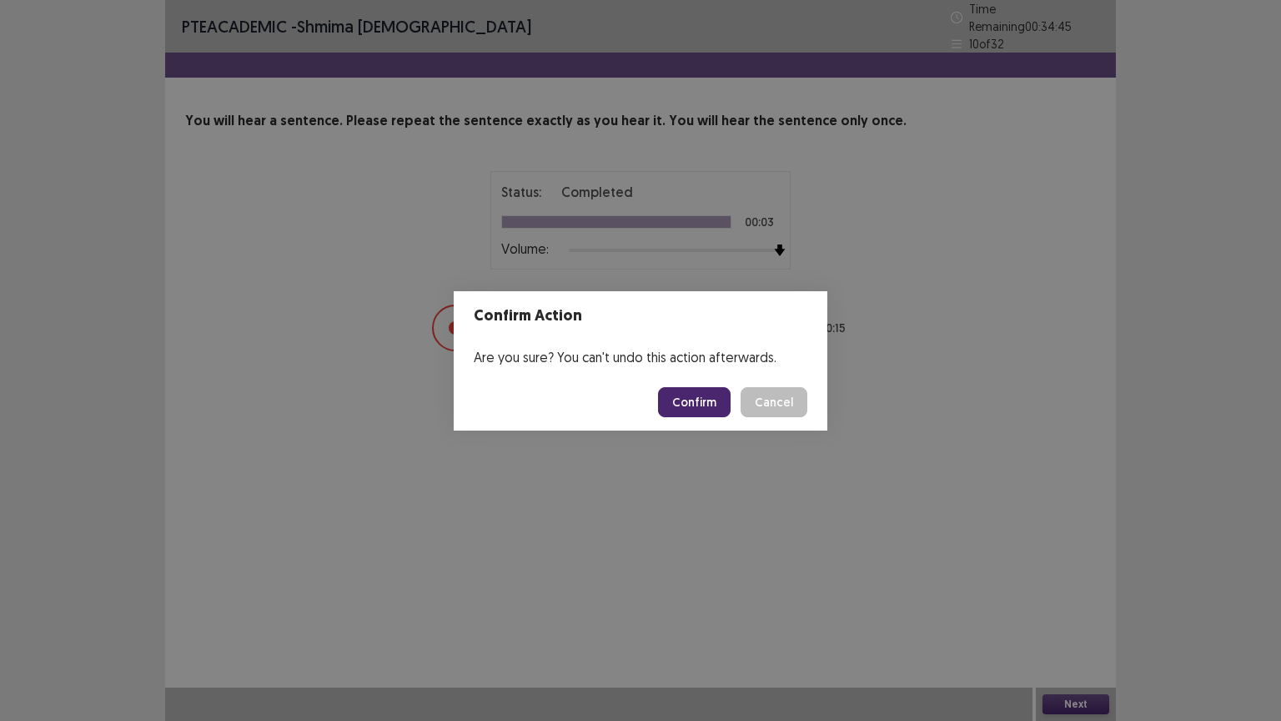
click at [721, 407] on button "Confirm" at bounding box center [694, 402] width 73 height 30
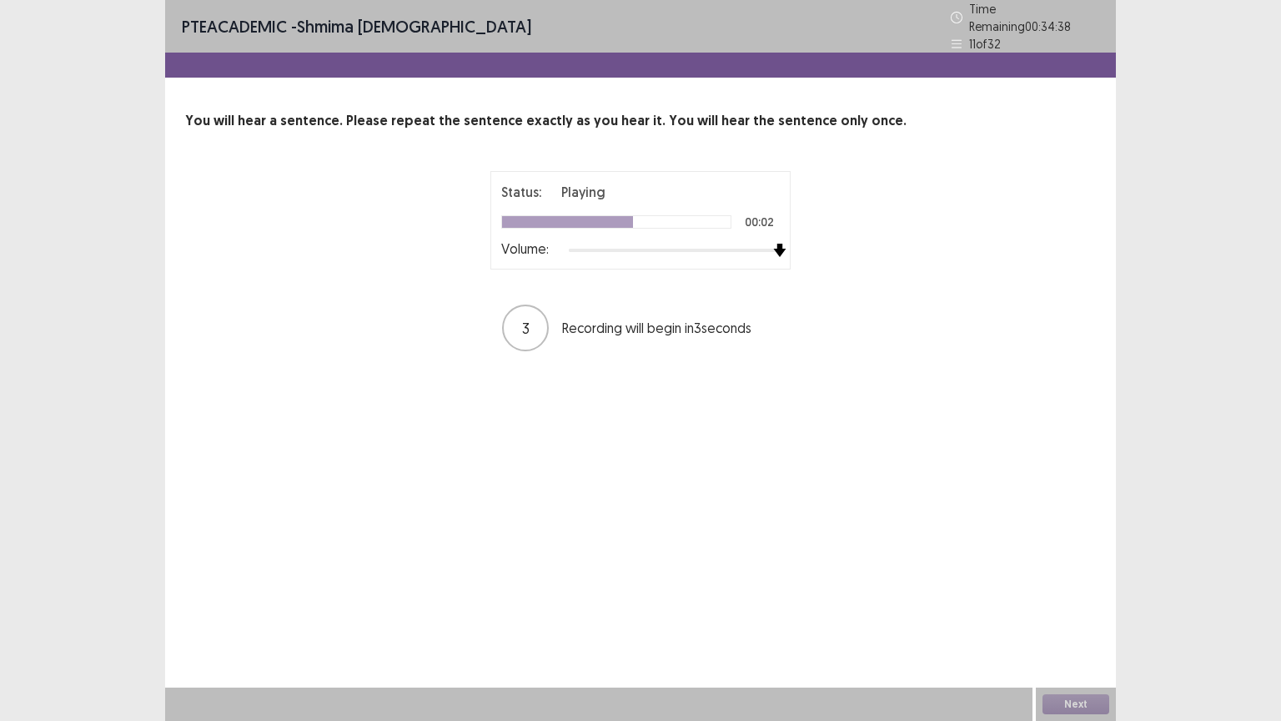
click at [776, 234] on div "Status: Playing 00:02 Volume:" at bounding box center [640, 220] width 279 height 77
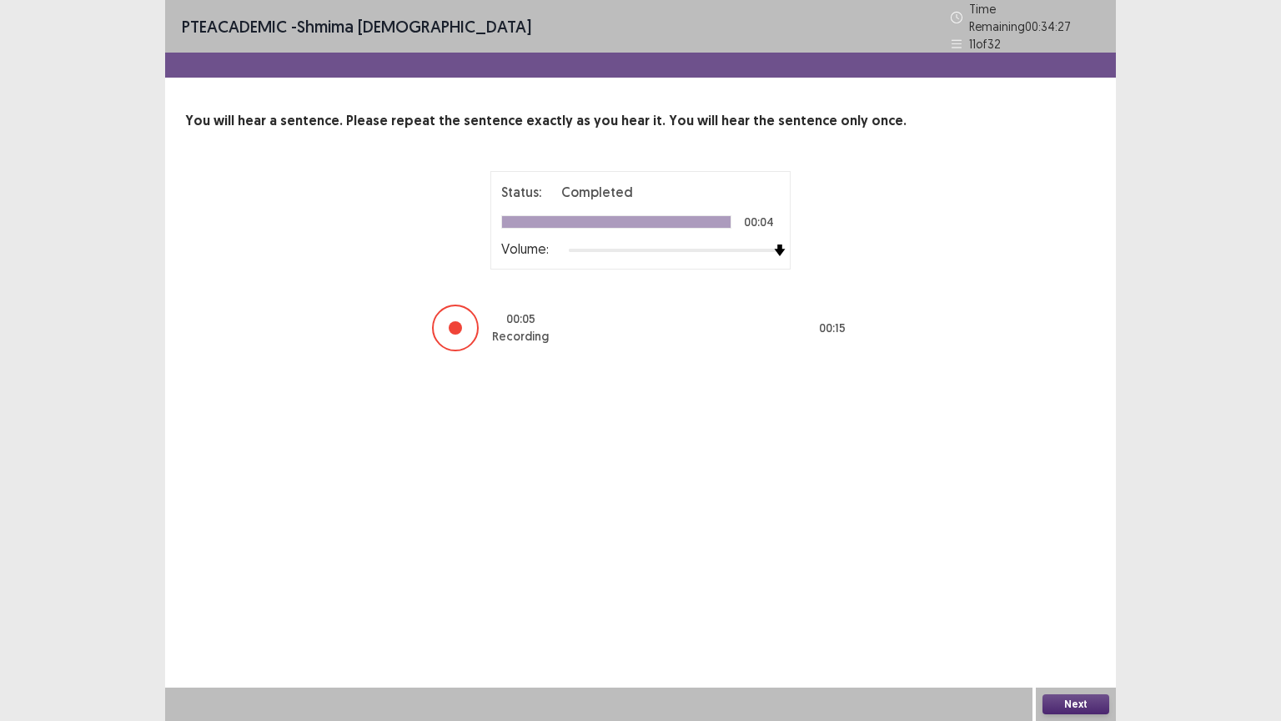
click at [1077, 630] on button "Next" at bounding box center [1075, 704] width 67 height 20
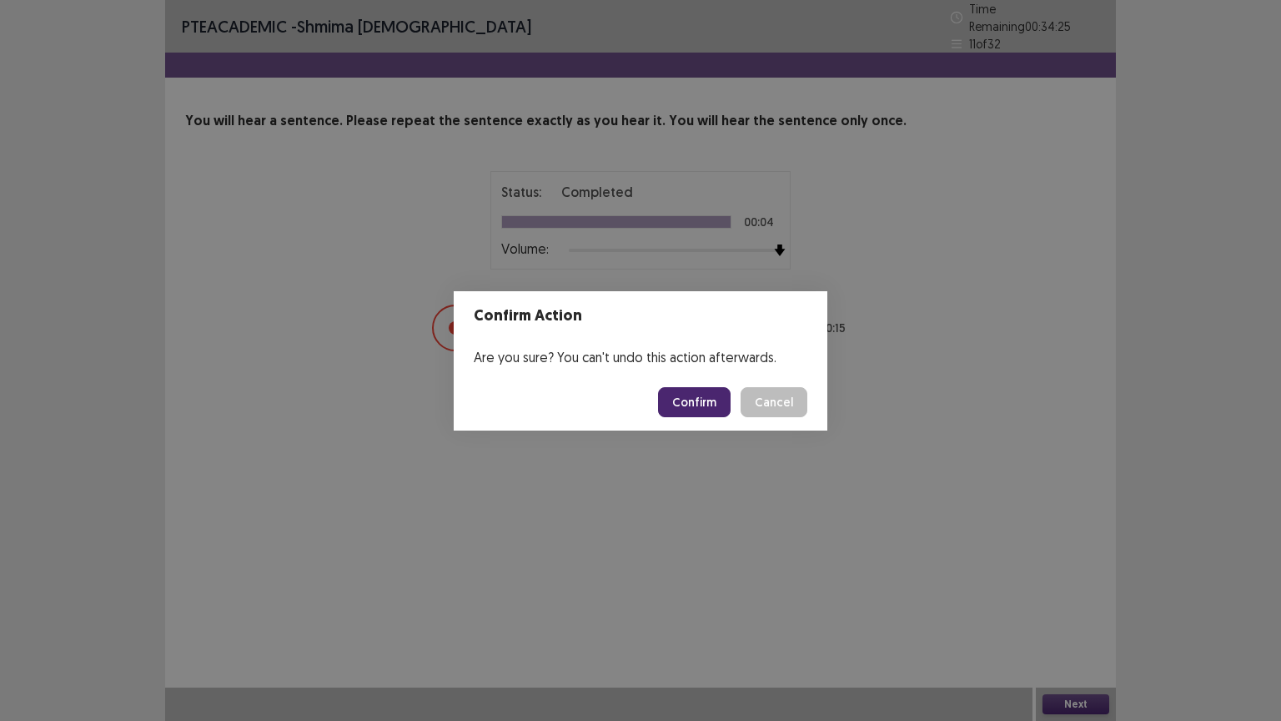
click at [707, 399] on button "Confirm" at bounding box center [694, 402] width 73 height 30
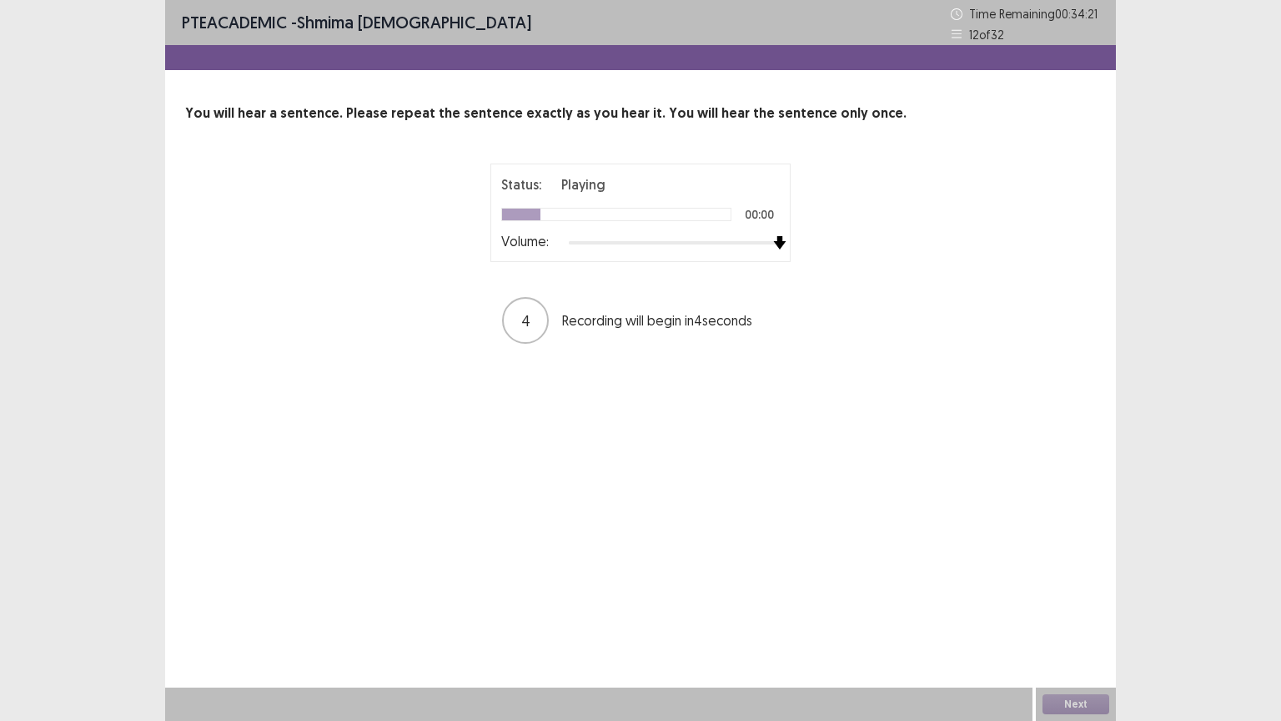
click at [775, 237] on img at bounding box center [779, 242] width 13 height 13
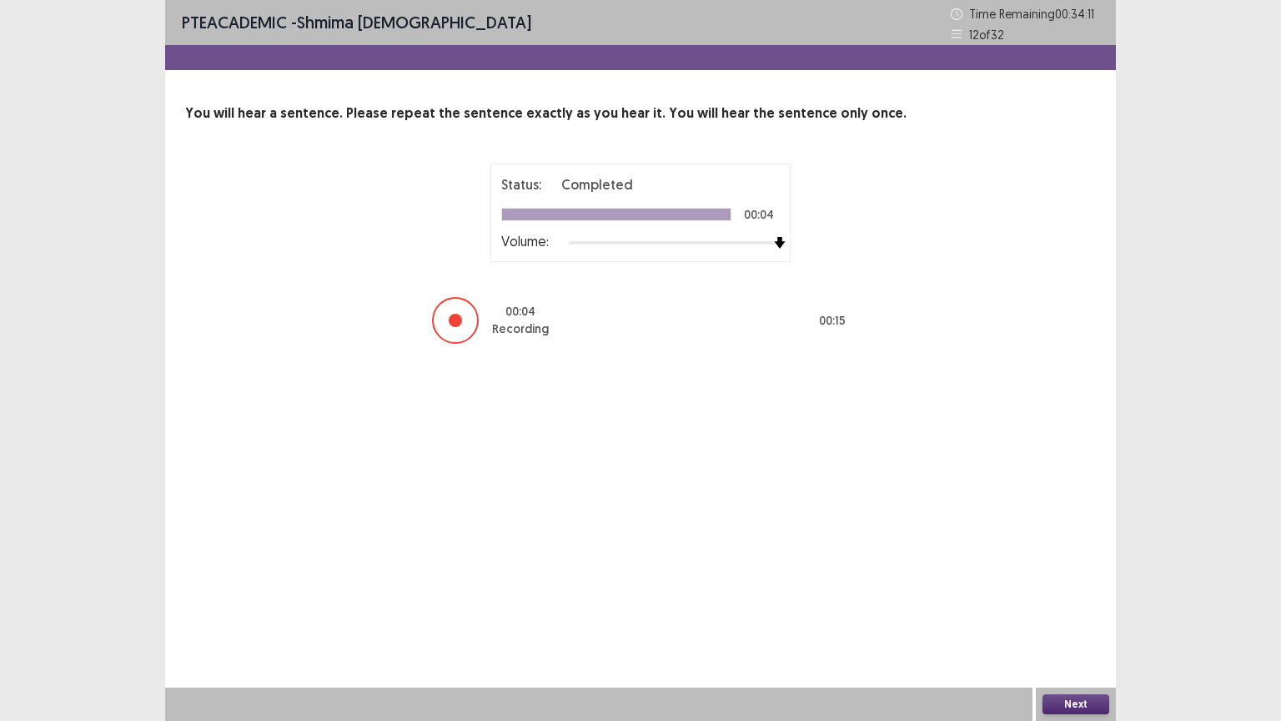
click at [1084, 630] on button "Next" at bounding box center [1075, 704] width 67 height 20
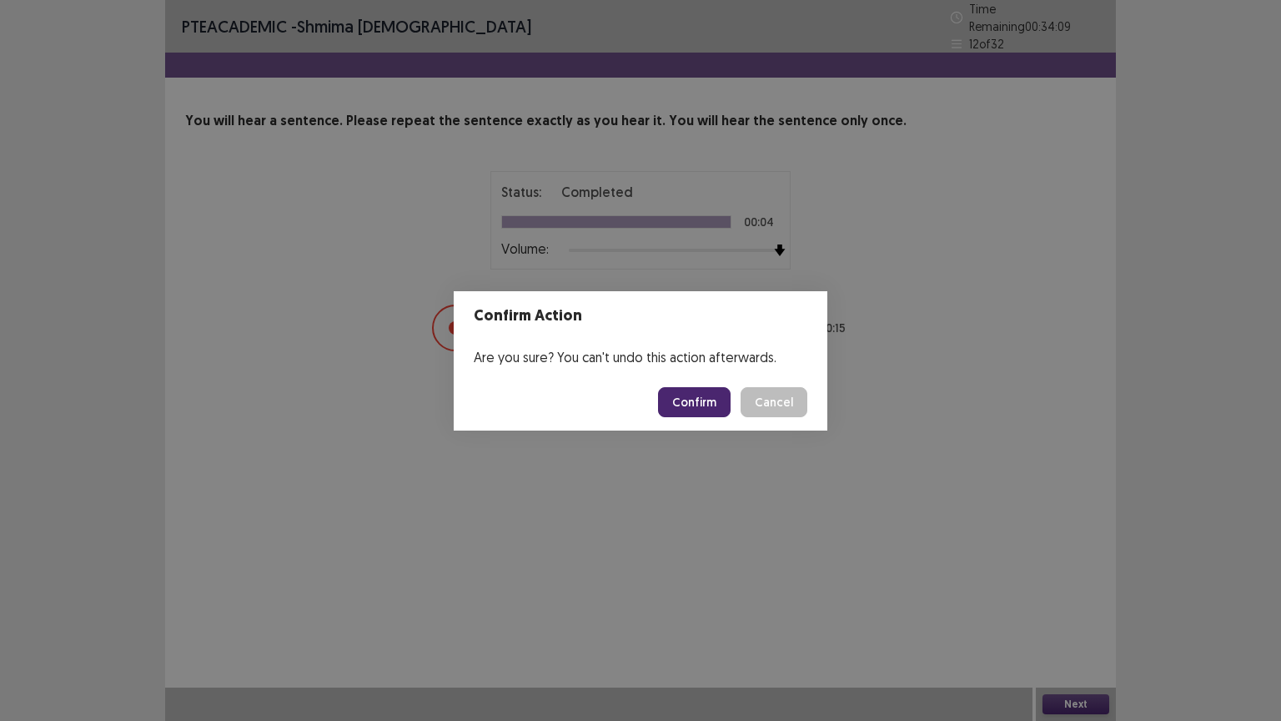
click at [701, 402] on button "Confirm" at bounding box center [694, 402] width 73 height 30
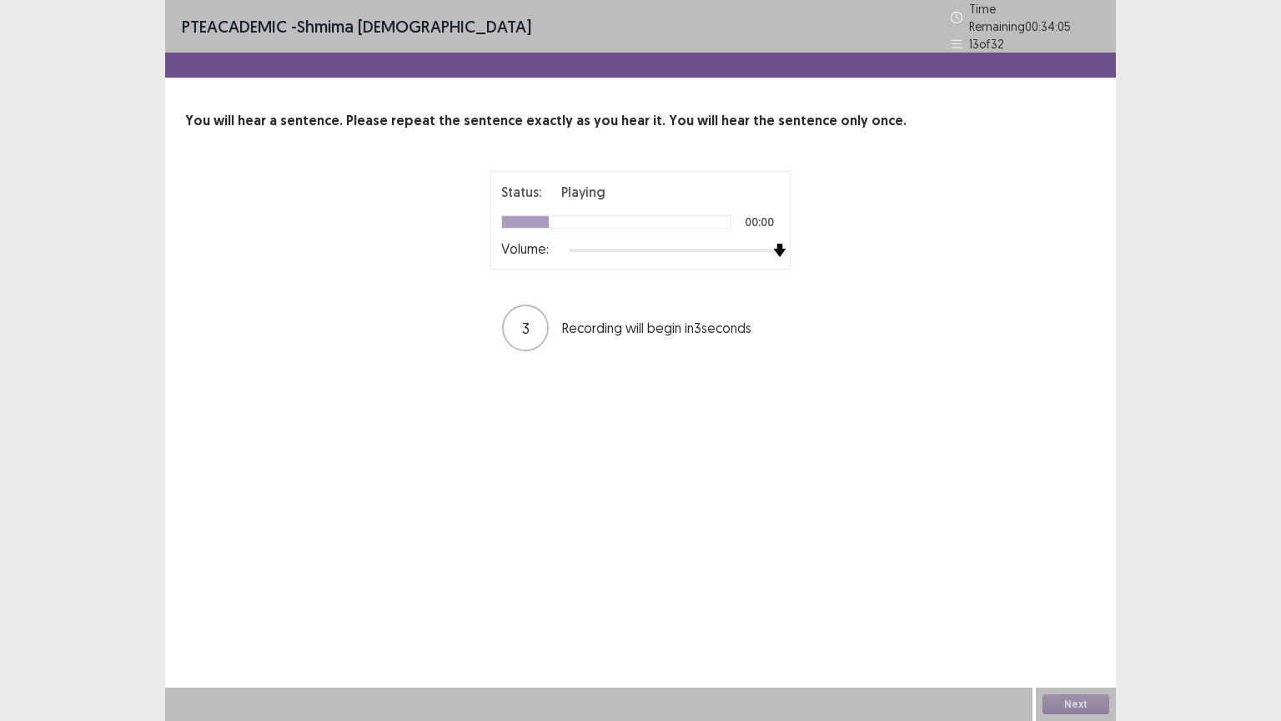
click at [786, 232] on div "Status: Playing 00:00 Volume:" at bounding box center [640, 220] width 300 height 98
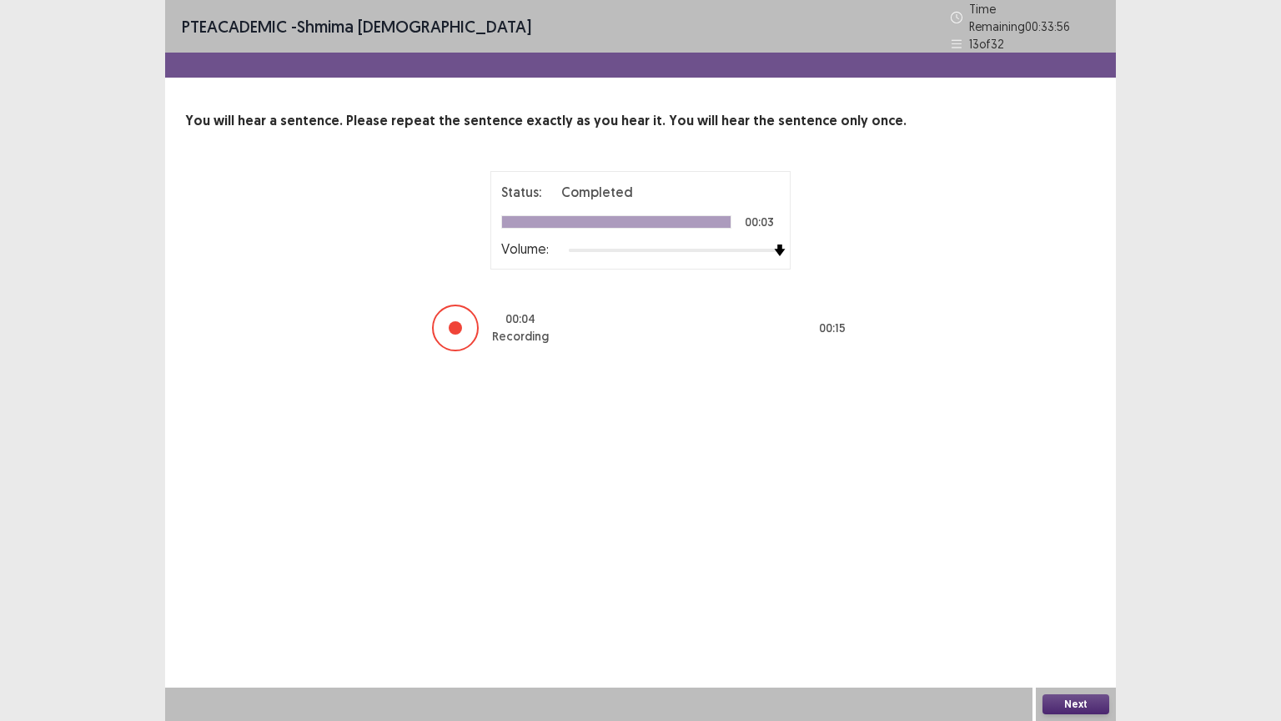
click at [1056, 630] on button "Next" at bounding box center [1075, 704] width 67 height 20
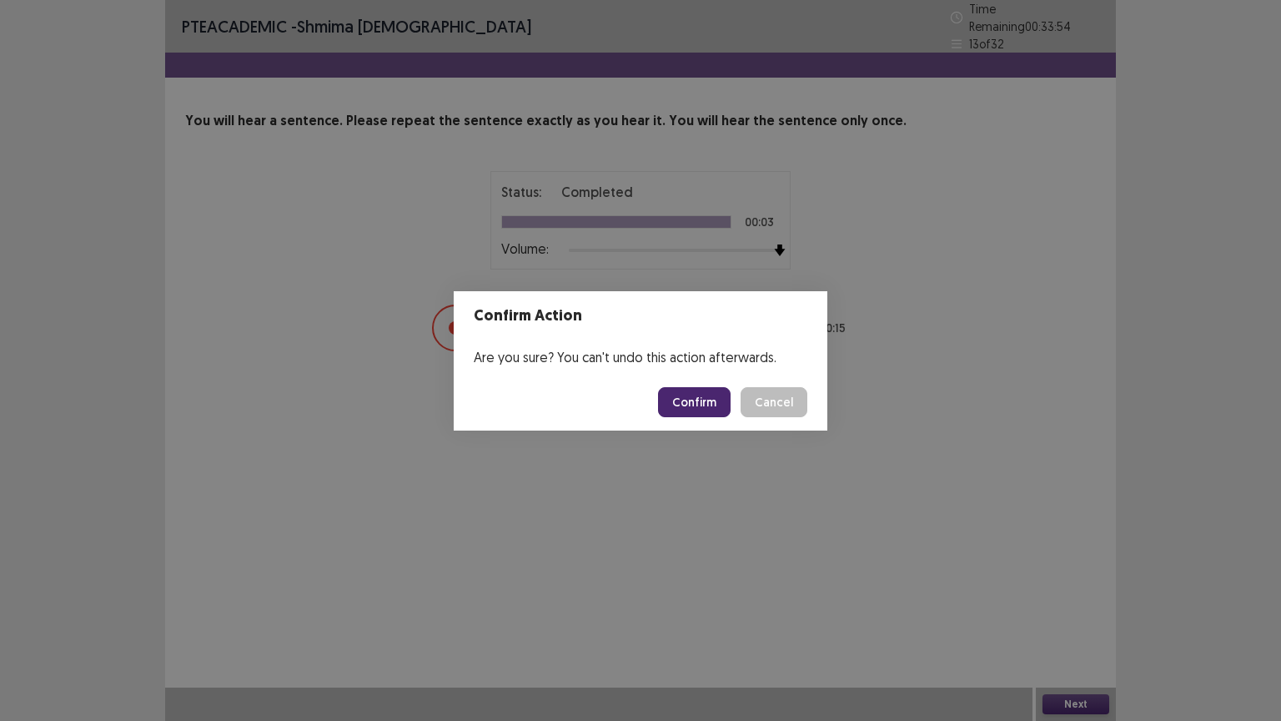
click at [713, 392] on button "Confirm" at bounding box center [694, 402] width 73 height 30
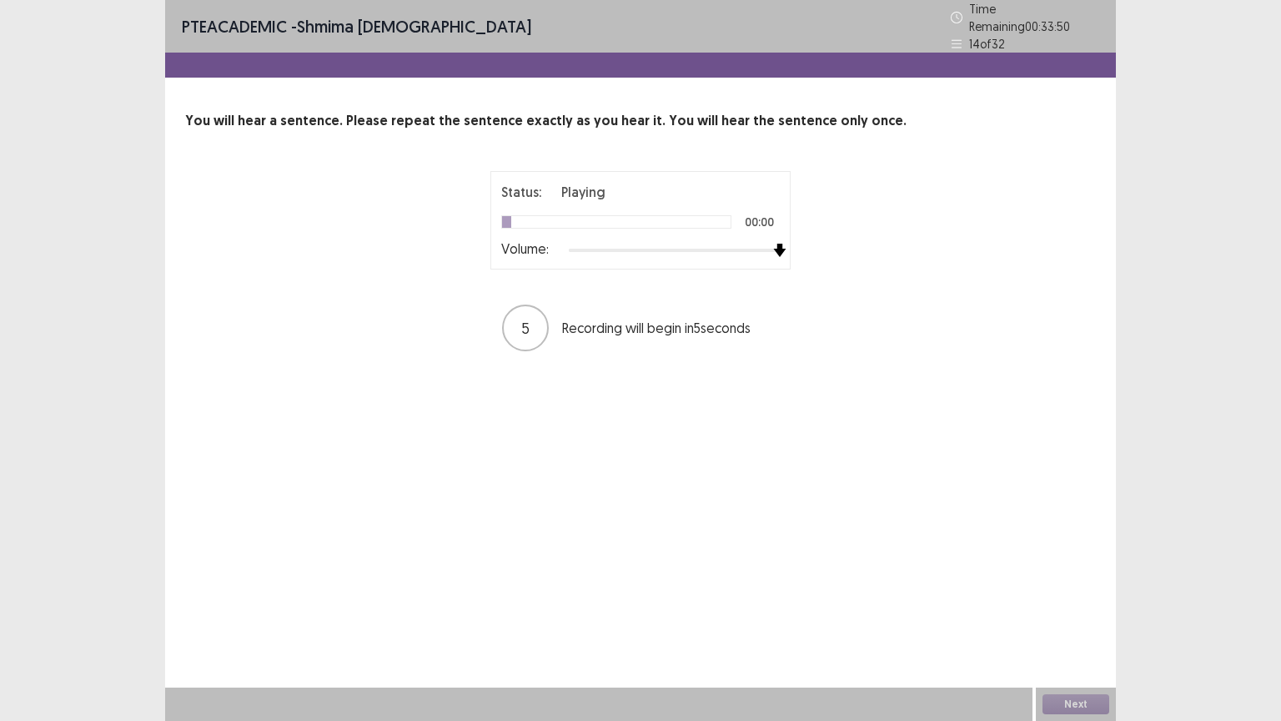
click at [777, 244] on img at bounding box center [779, 250] width 13 height 13
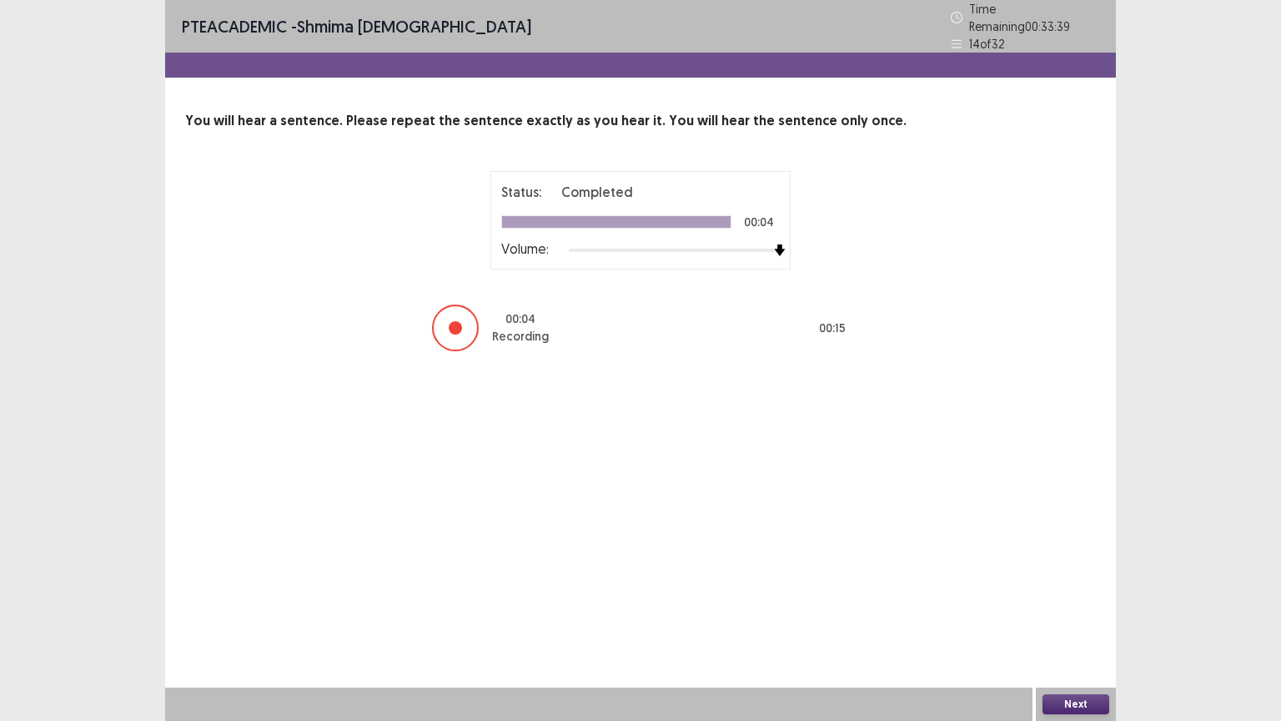
click at [1068, 630] on button "Next" at bounding box center [1075, 704] width 67 height 20
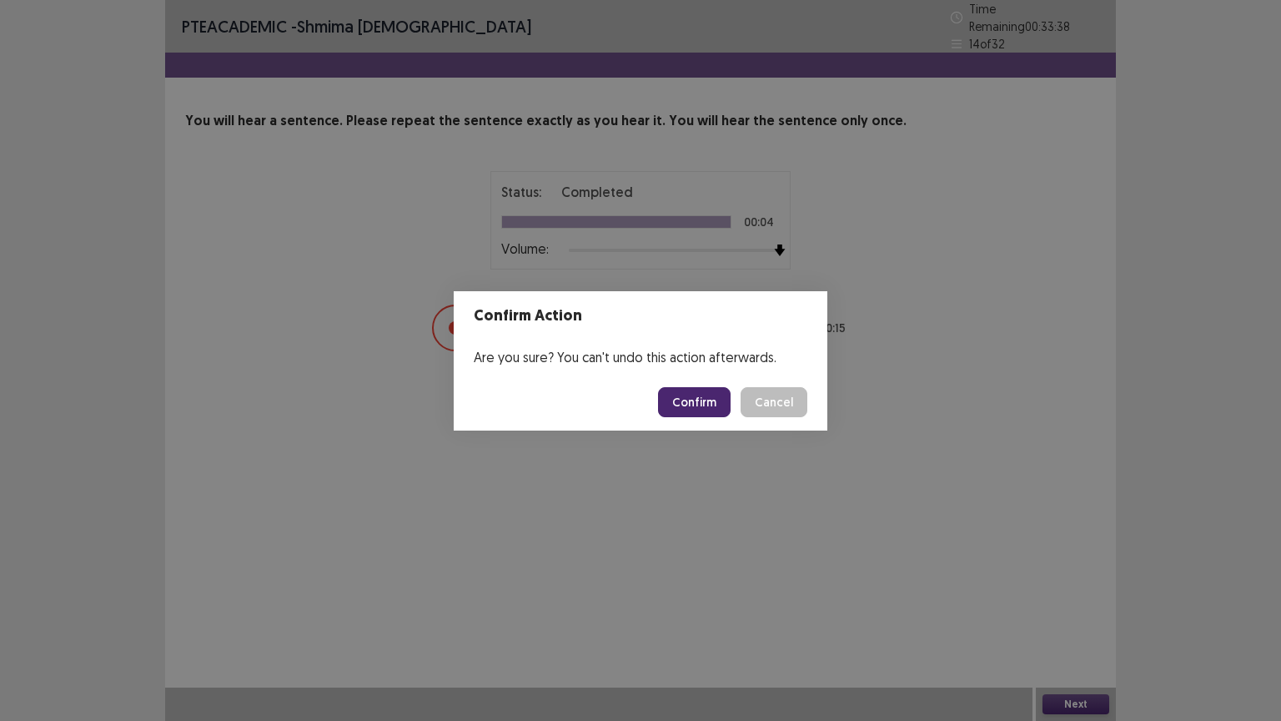
click at [716, 395] on button "Confirm" at bounding box center [694, 402] width 73 height 30
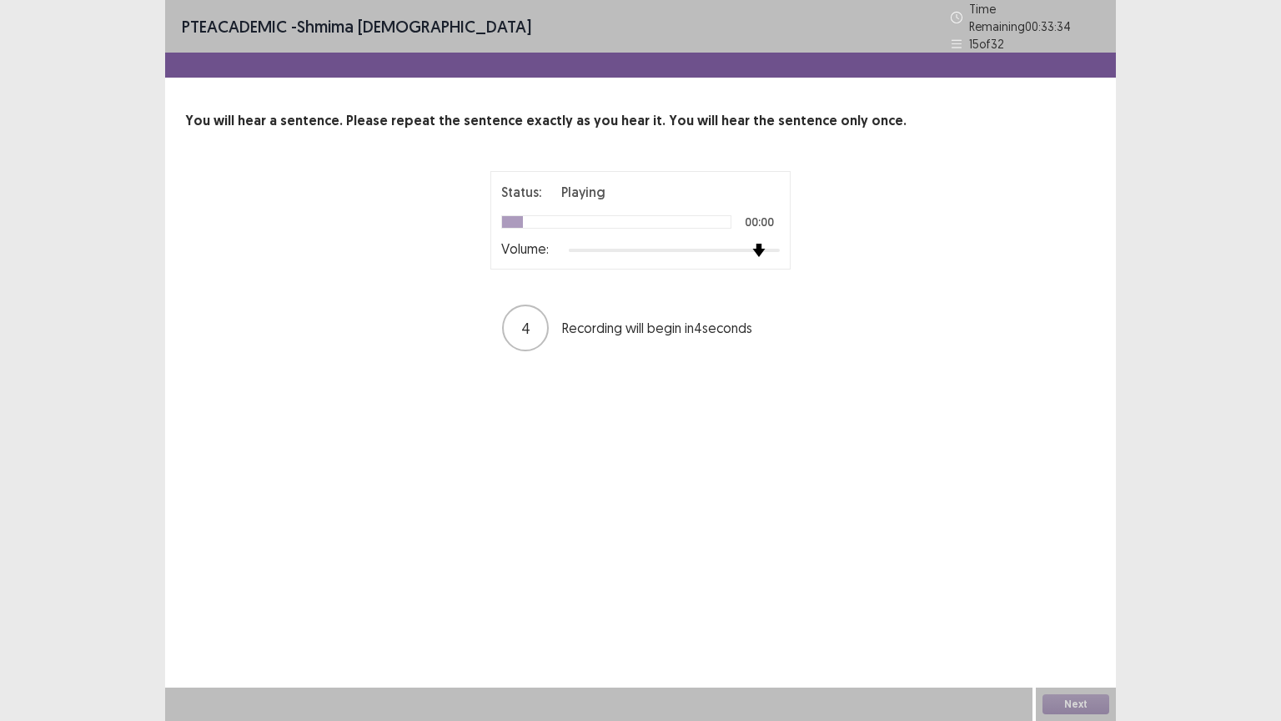
click at [769, 244] on div at bounding box center [674, 250] width 211 height 13
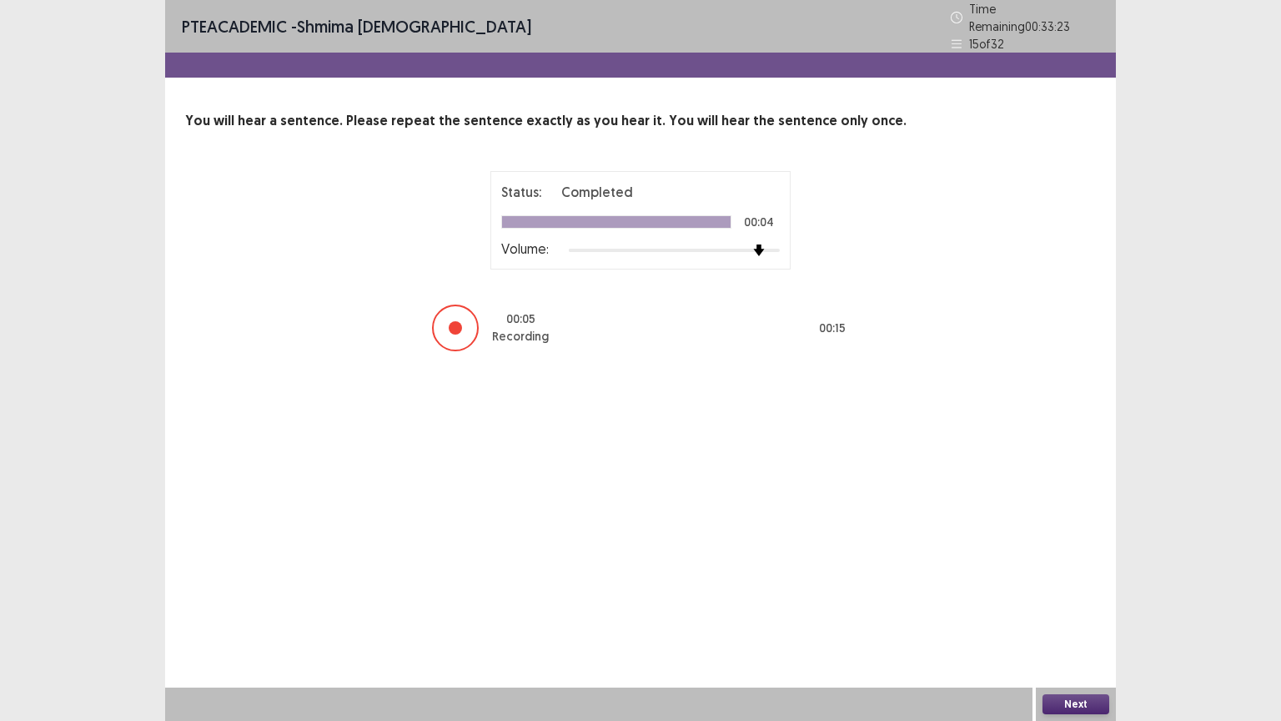
click at [1055, 630] on button "Next" at bounding box center [1075, 704] width 67 height 20
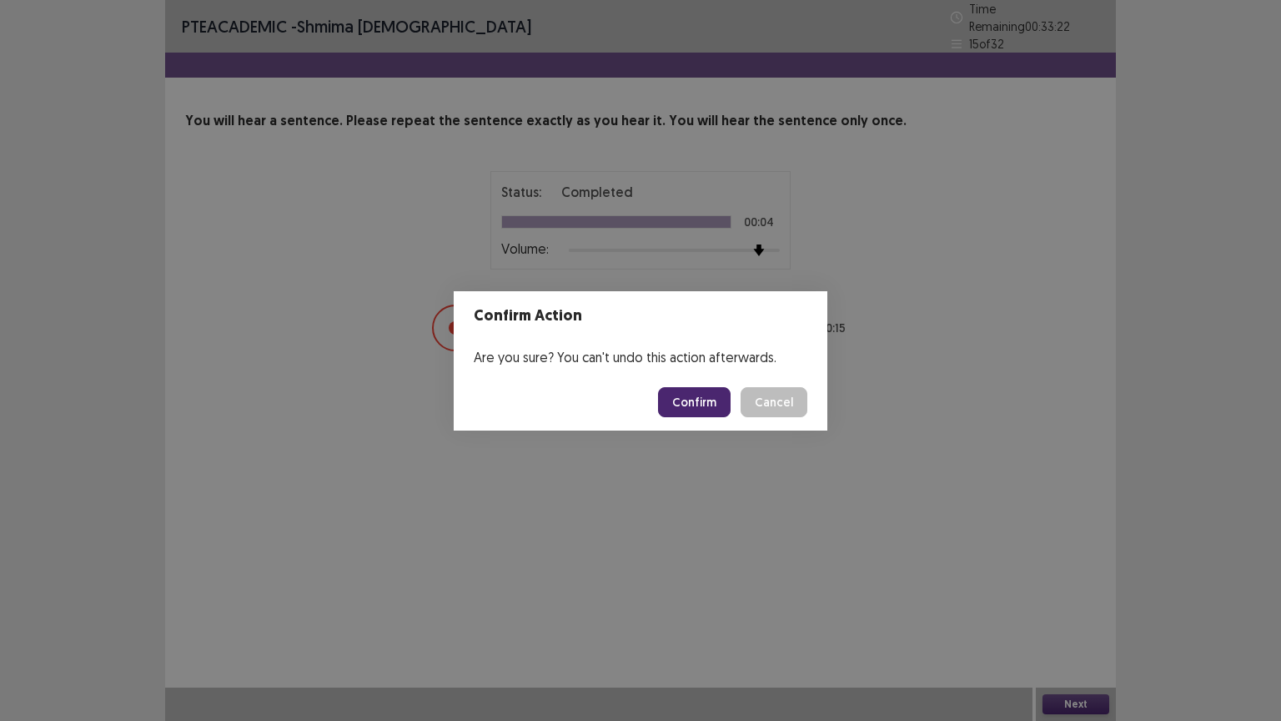
click at [721, 397] on button "Confirm" at bounding box center [694, 402] width 73 height 30
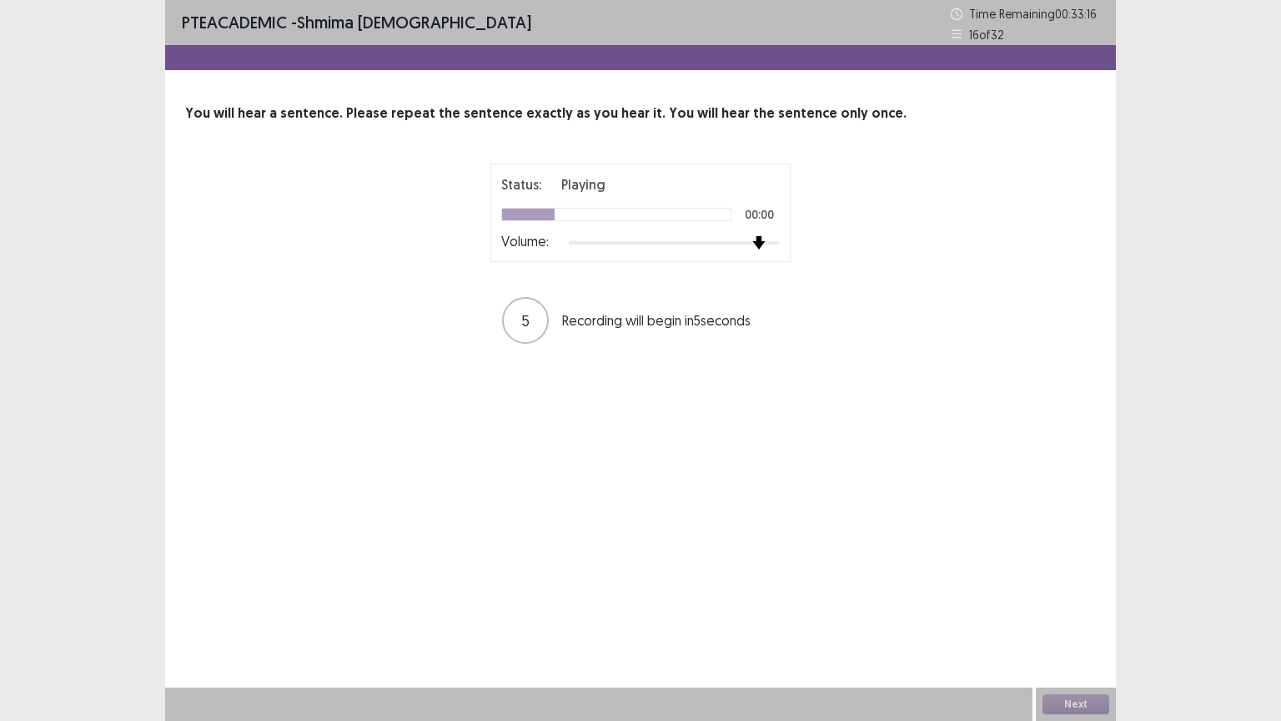
click at [766, 238] on div at bounding box center [674, 242] width 211 height 13
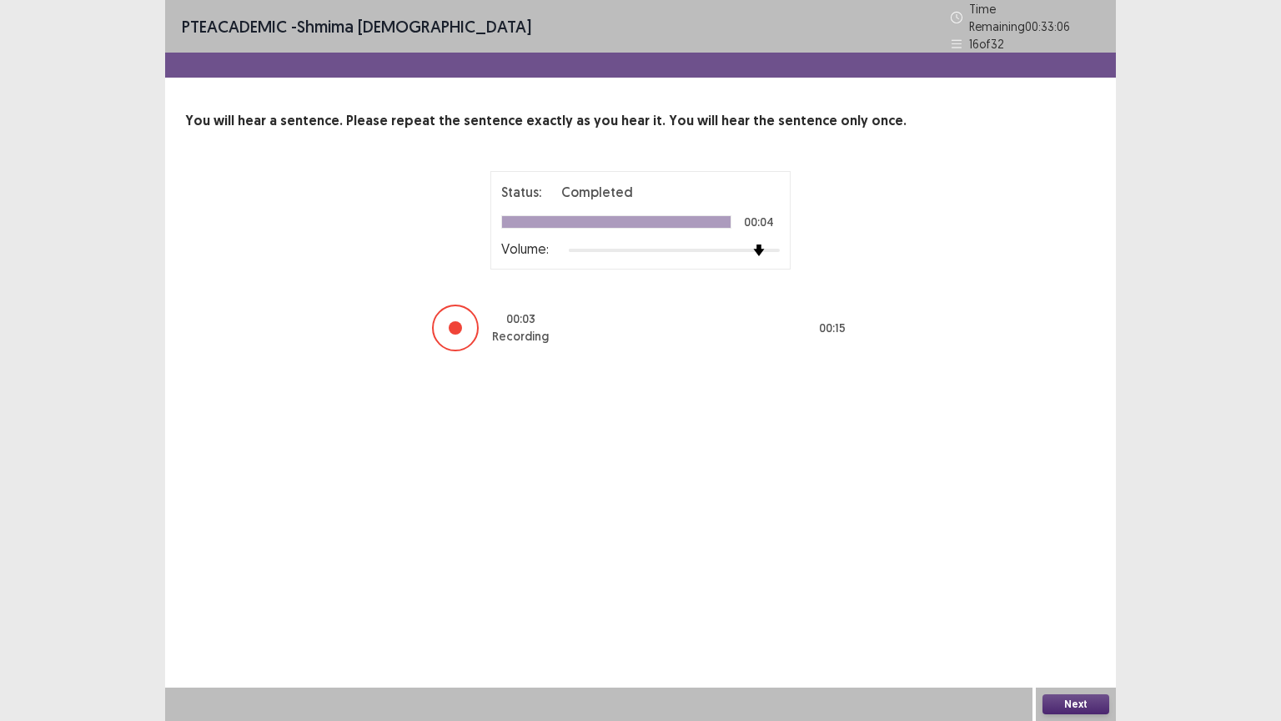
click at [1045, 630] on button "Next" at bounding box center [1075, 704] width 67 height 20
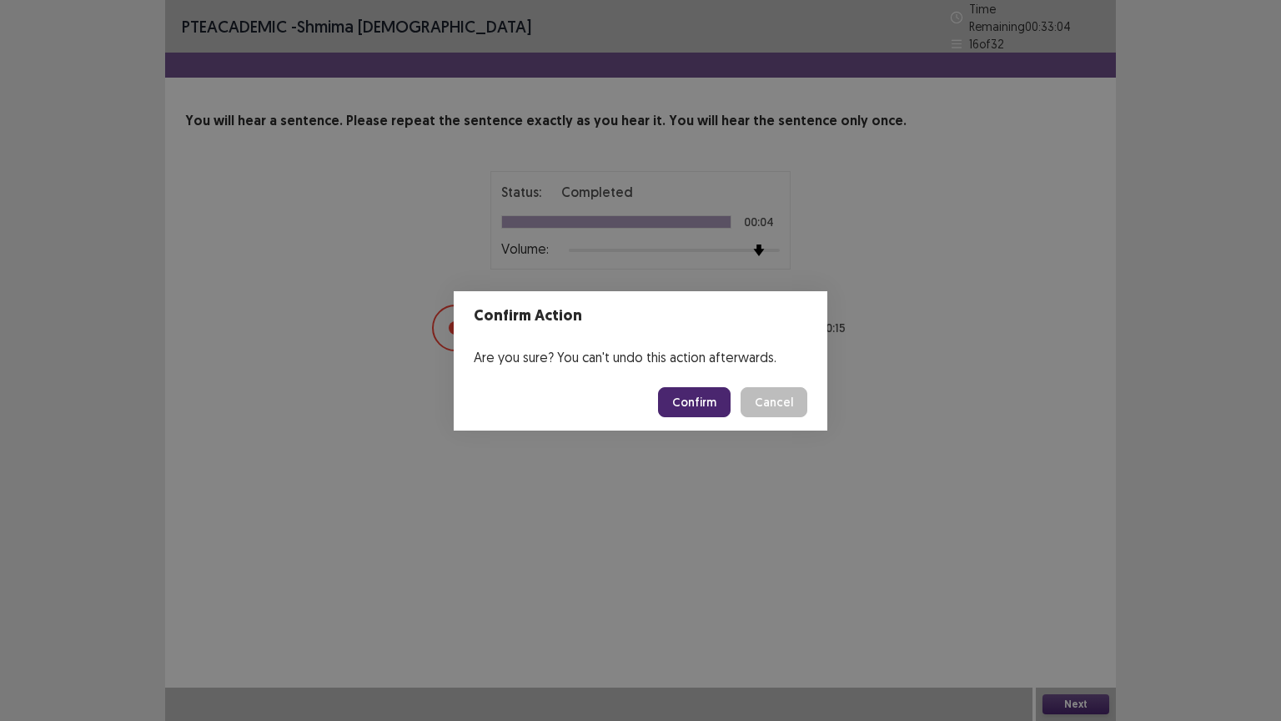
click at [724, 399] on button "Confirm" at bounding box center [694, 402] width 73 height 30
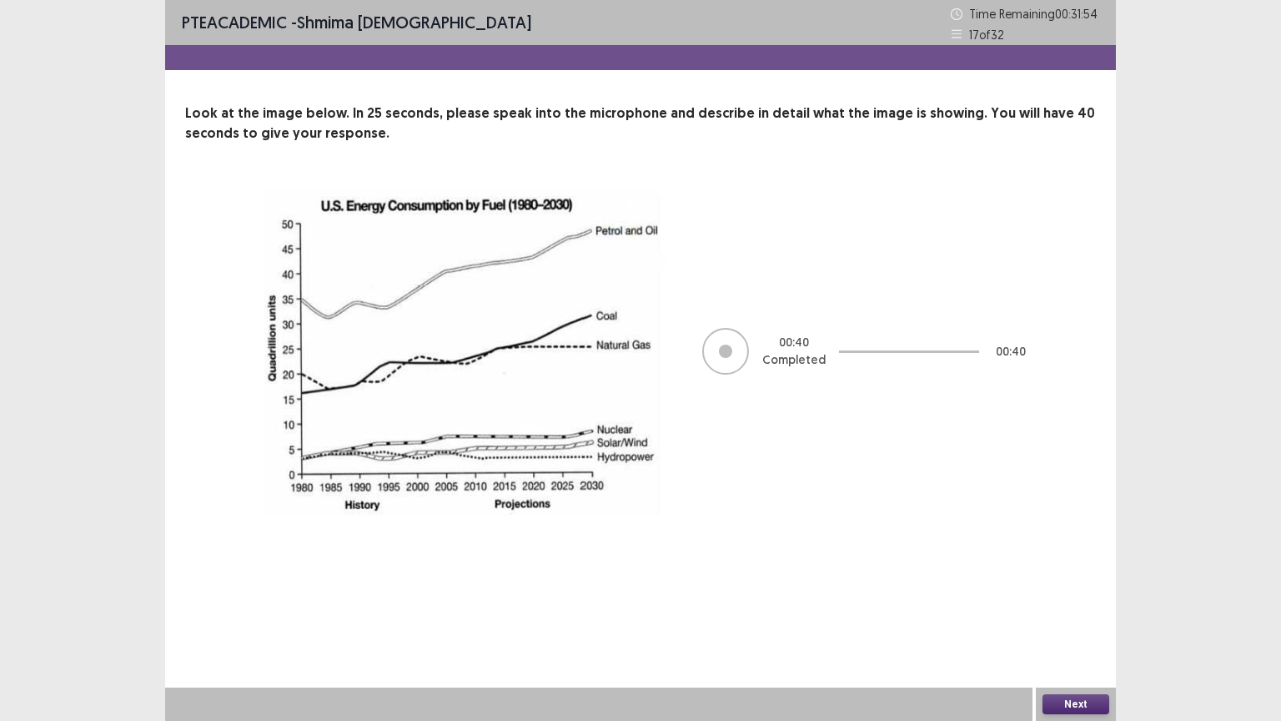
click at [1067, 630] on button "Next" at bounding box center [1075, 704] width 67 height 20
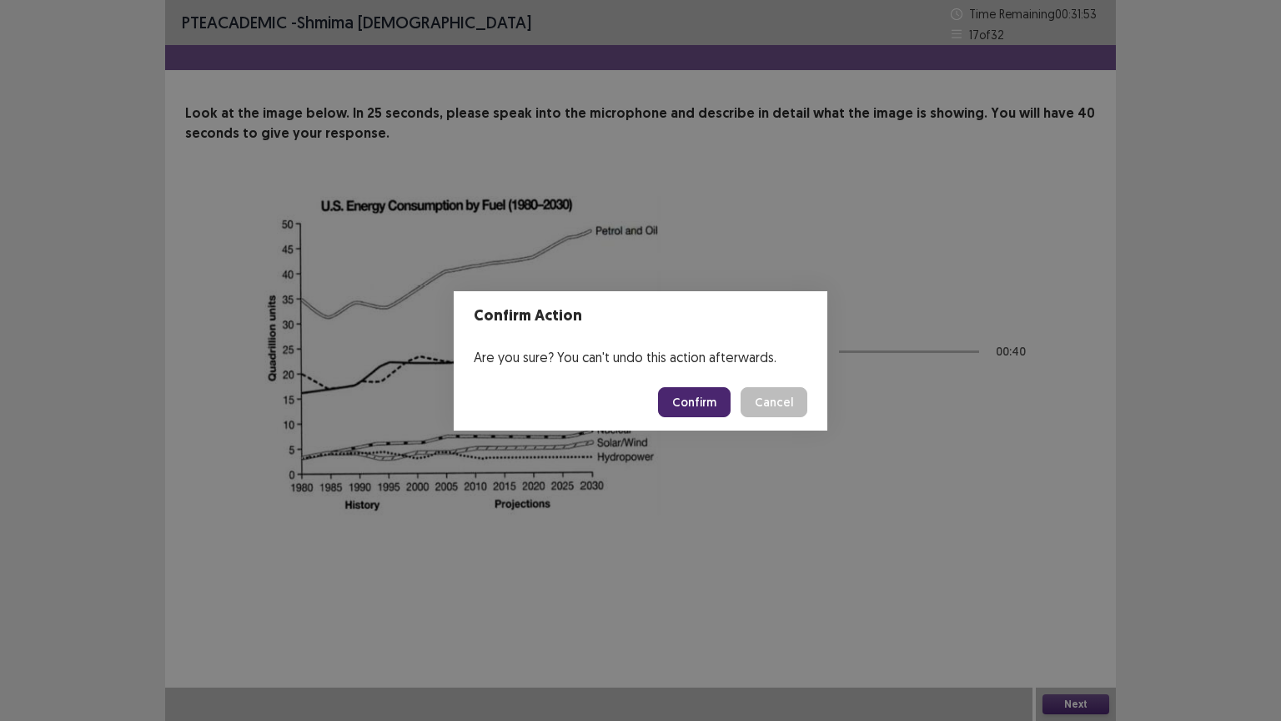
click at [687, 404] on button "Confirm" at bounding box center [694, 402] width 73 height 30
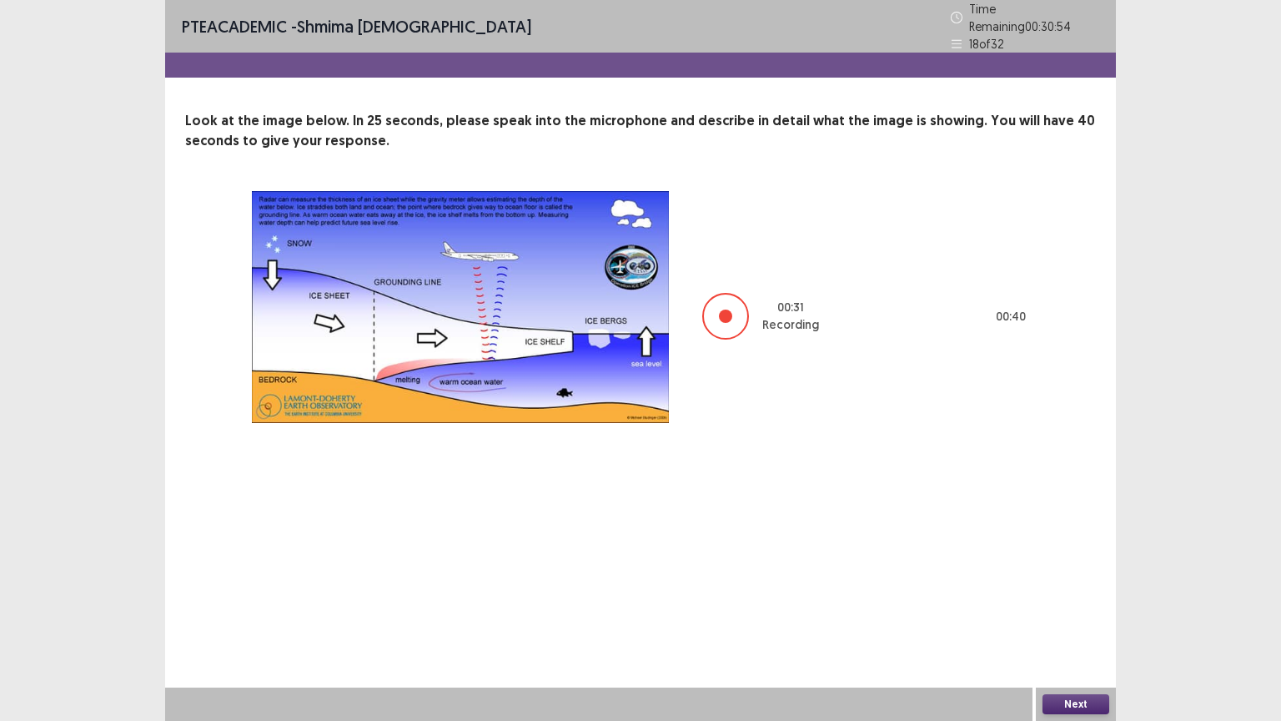
click at [1080, 630] on button "Next" at bounding box center [1075, 704] width 67 height 20
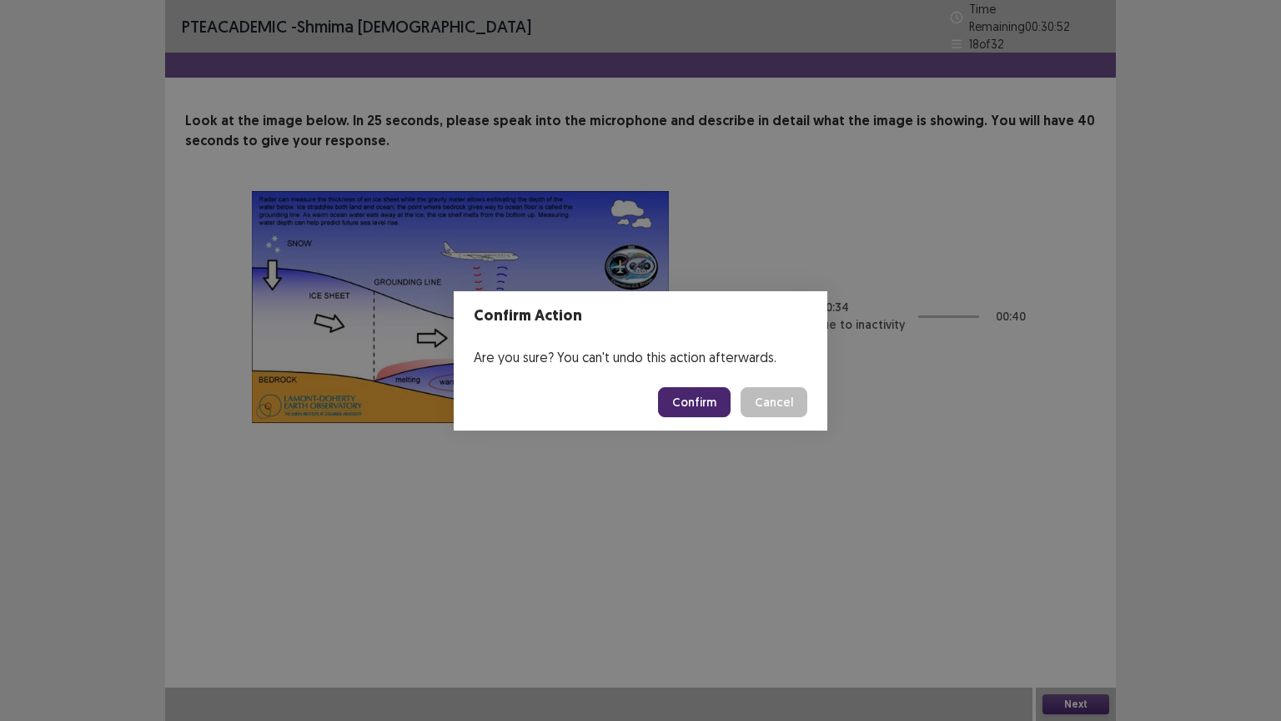
click at [700, 399] on button "Confirm" at bounding box center [694, 402] width 73 height 30
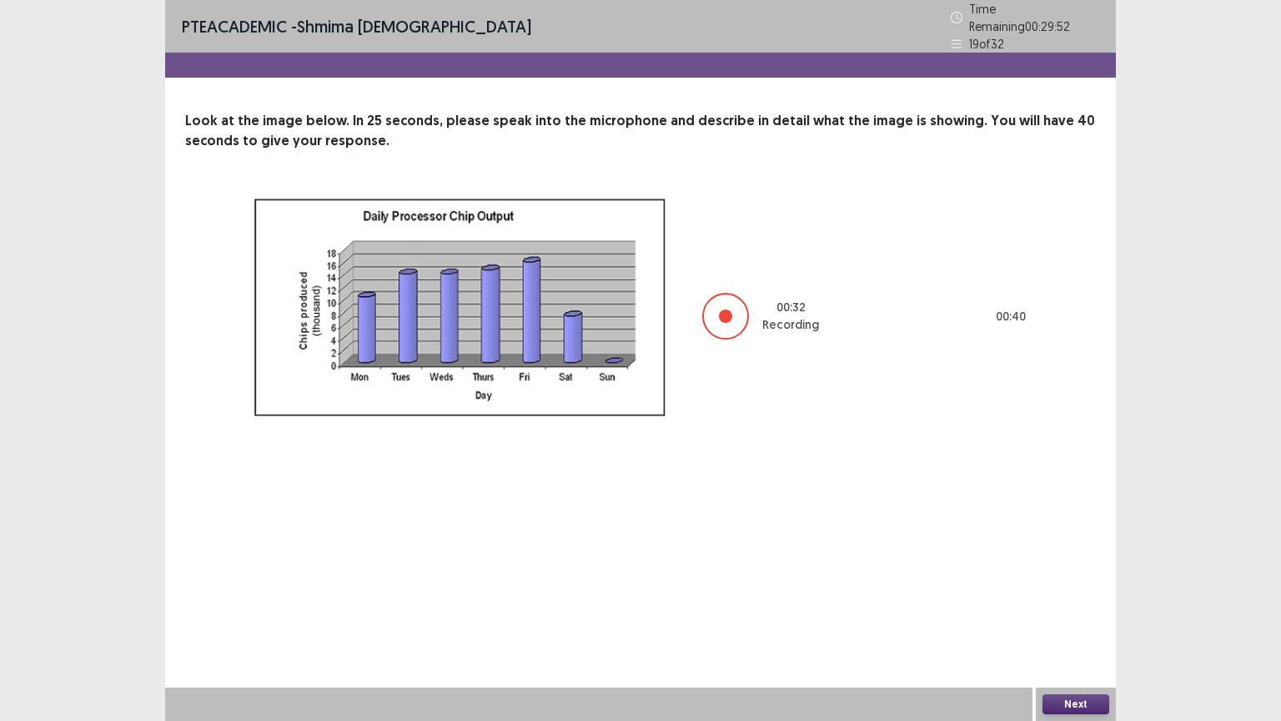
click at [1090, 630] on button "Next" at bounding box center [1075, 704] width 67 height 20
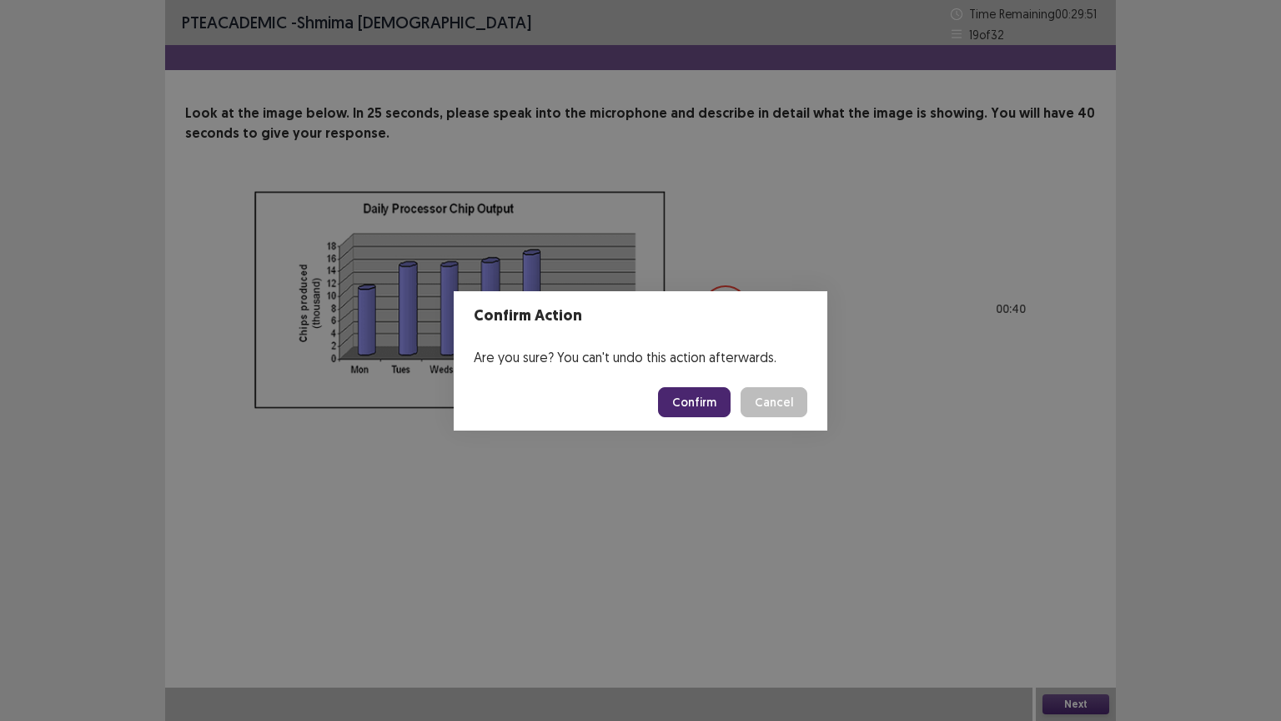
click at [686, 404] on button "Confirm" at bounding box center [694, 402] width 73 height 30
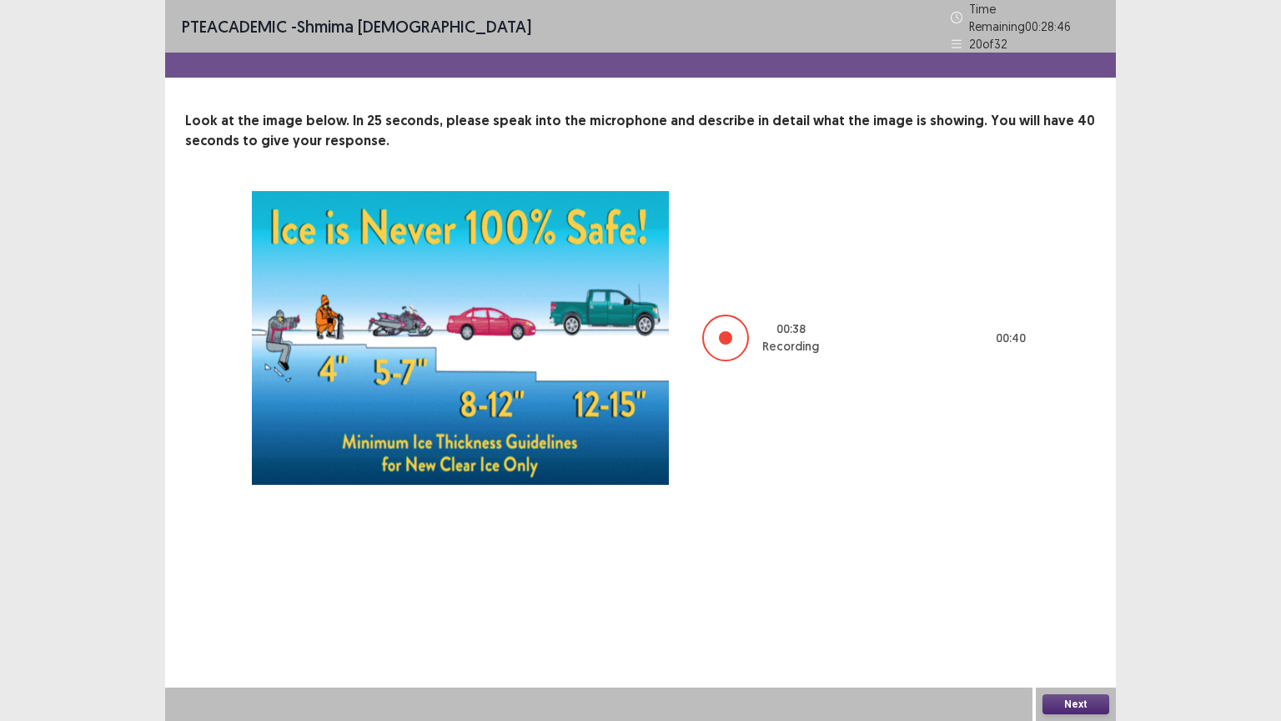
click at [1072, 630] on button "Next" at bounding box center [1075, 704] width 67 height 20
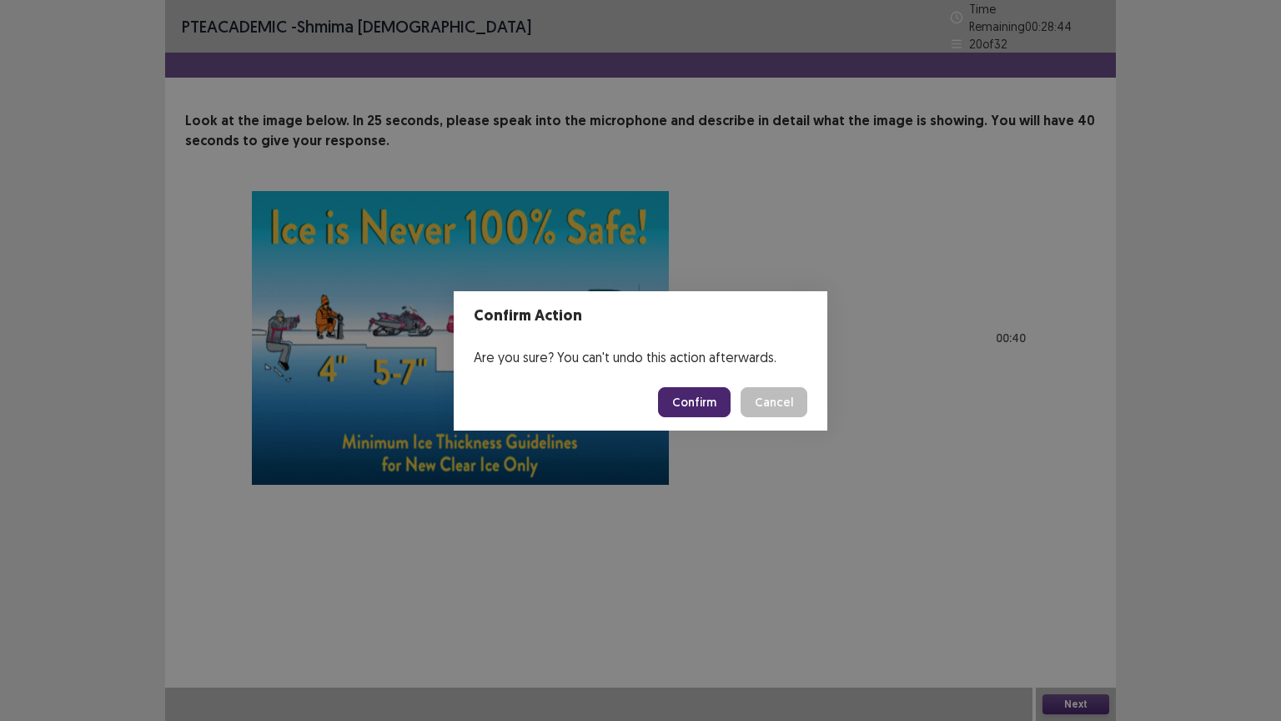
click at [693, 403] on button "Confirm" at bounding box center [694, 402] width 73 height 30
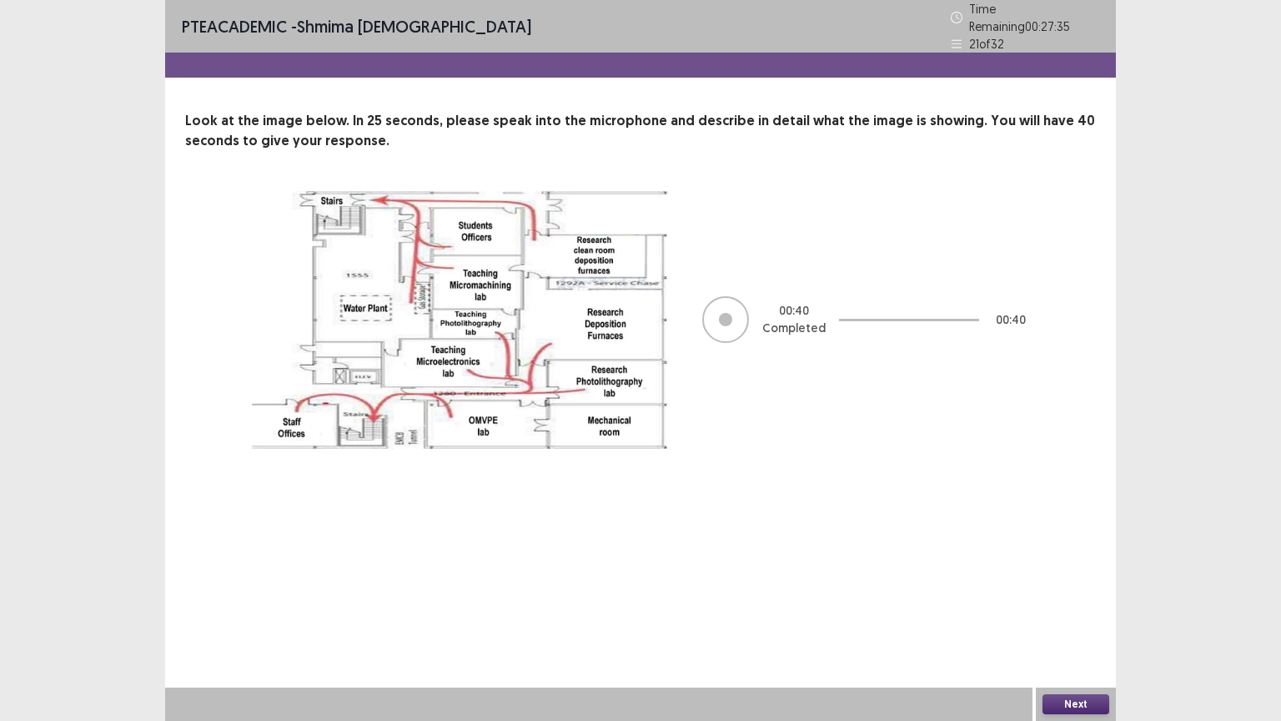
click at [1079, 630] on button "Next" at bounding box center [1075, 704] width 67 height 20
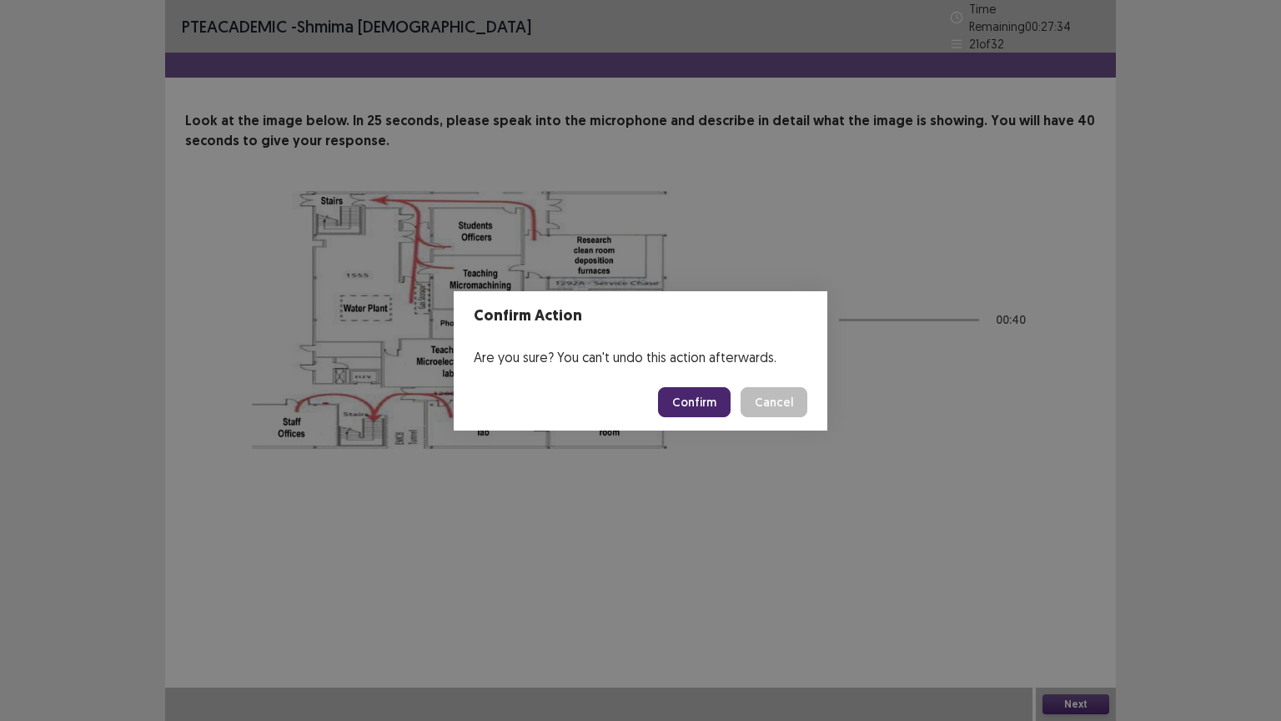
click at [671, 400] on button "Confirm" at bounding box center [694, 402] width 73 height 30
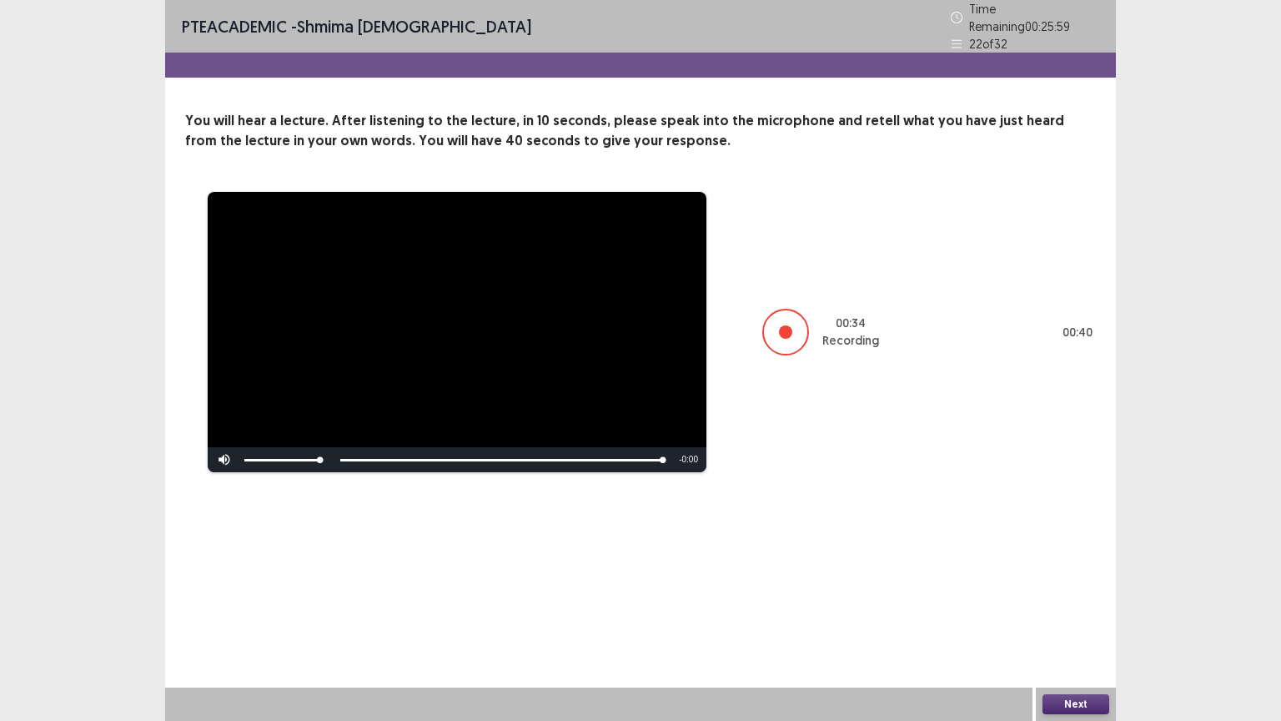
click at [1067, 630] on button "Next" at bounding box center [1075, 704] width 67 height 20
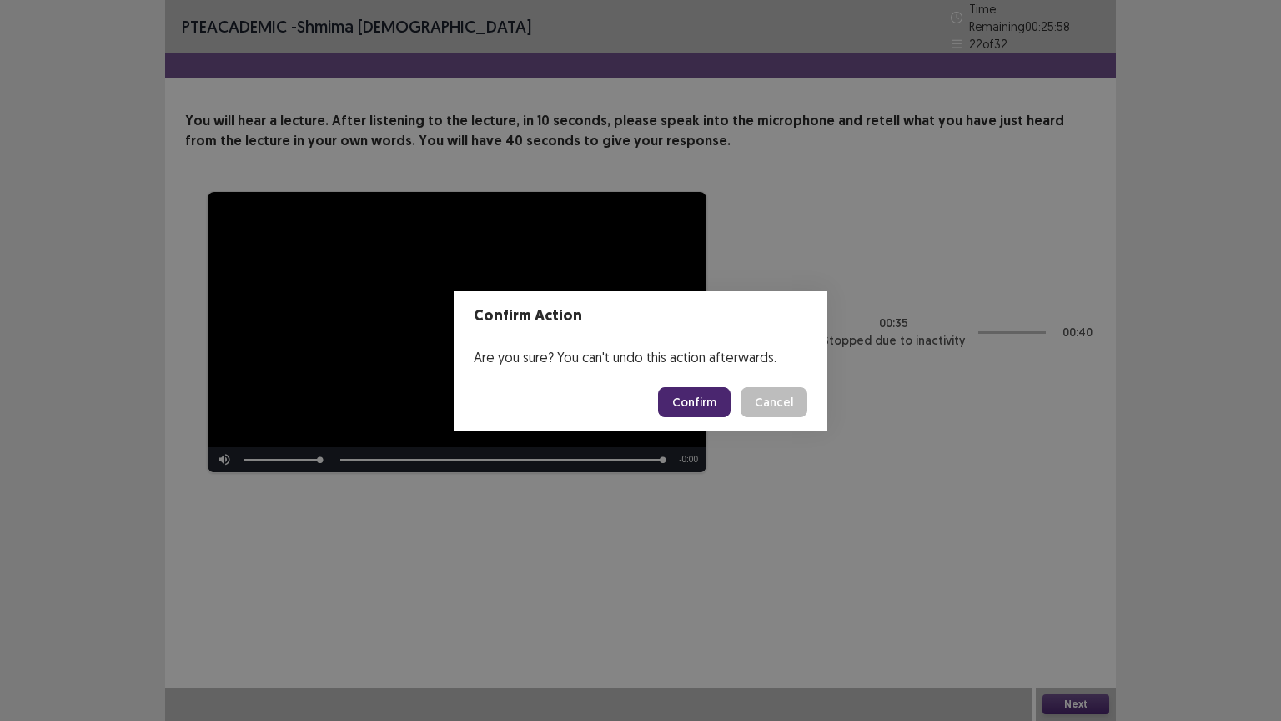
click at [681, 400] on button "Confirm" at bounding box center [694, 402] width 73 height 30
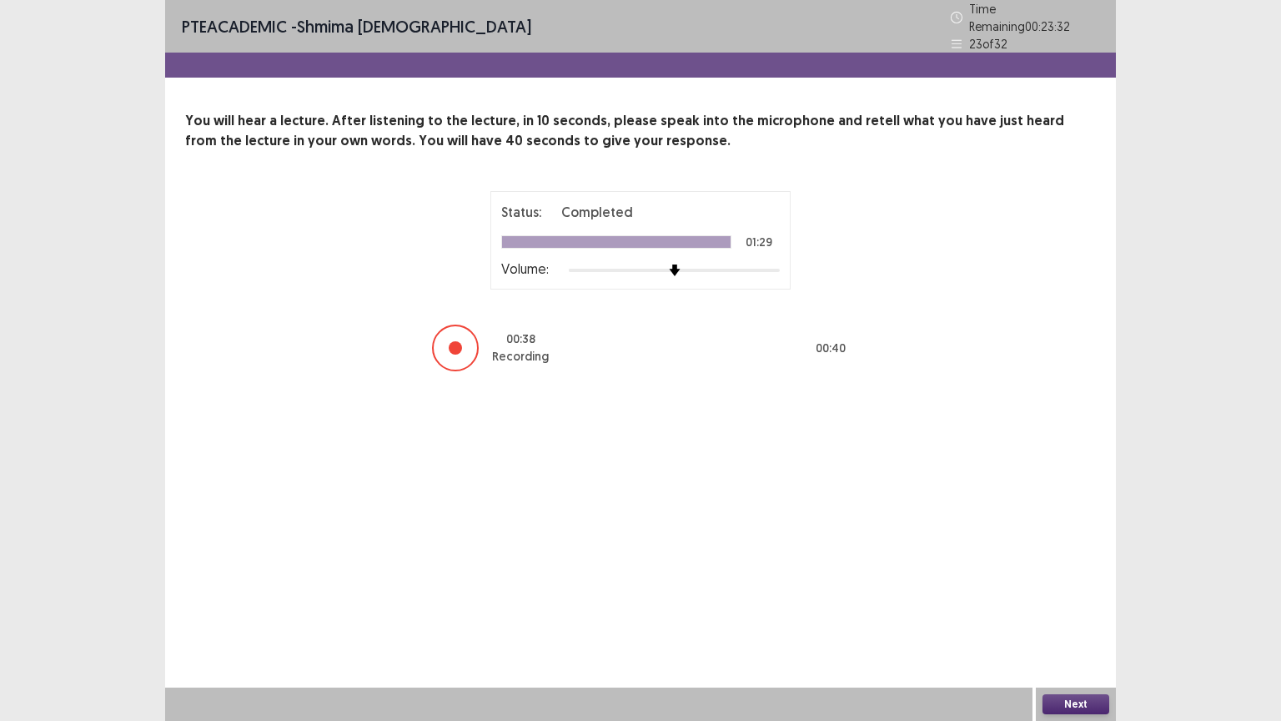
click at [1071, 630] on button "Next" at bounding box center [1075, 704] width 67 height 20
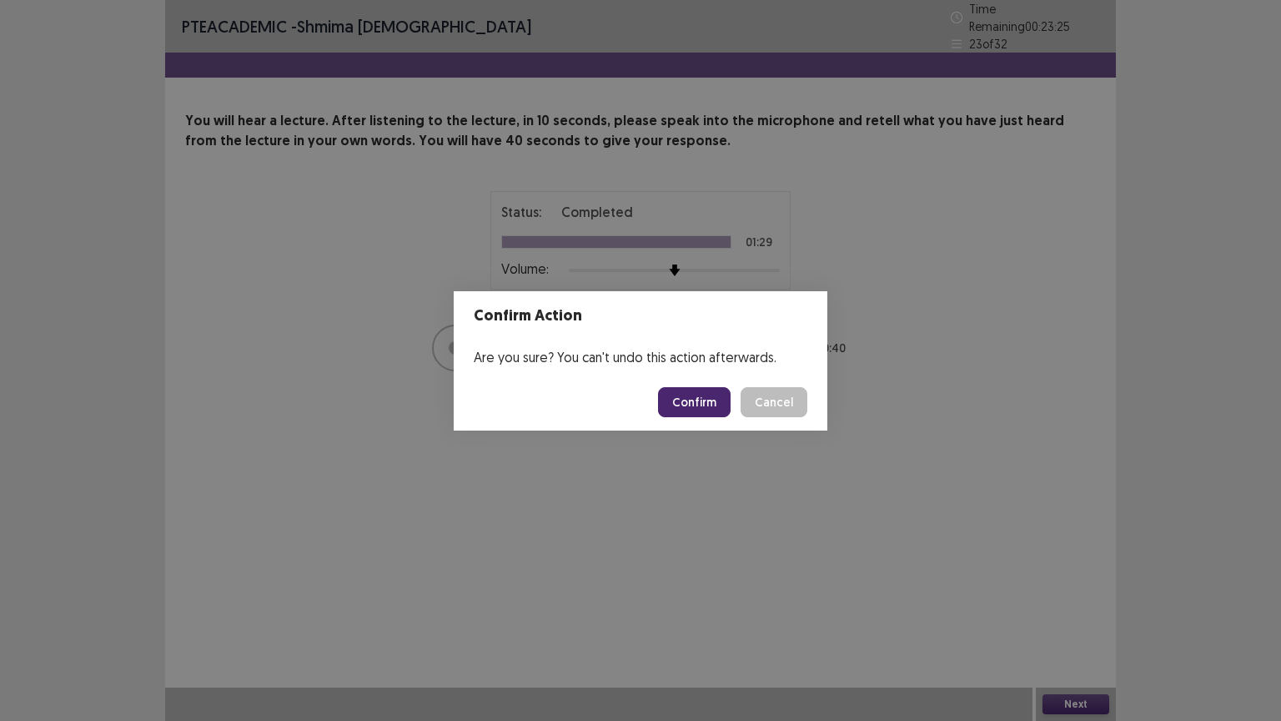
click at [684, 402] on button "Confirm" at bounding box center [694, 402] width 73 height 30
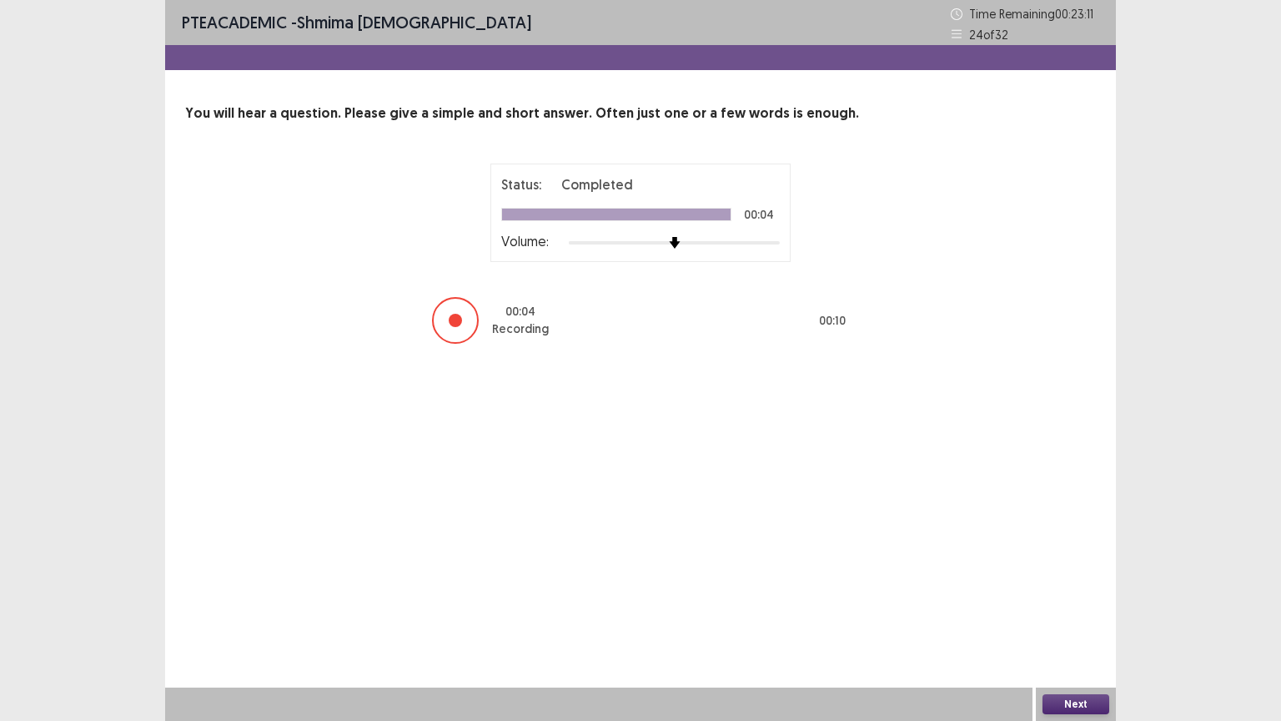
click at [1083, 630] on button "Next" at bounding box center [1075, 704] width 67 height 20
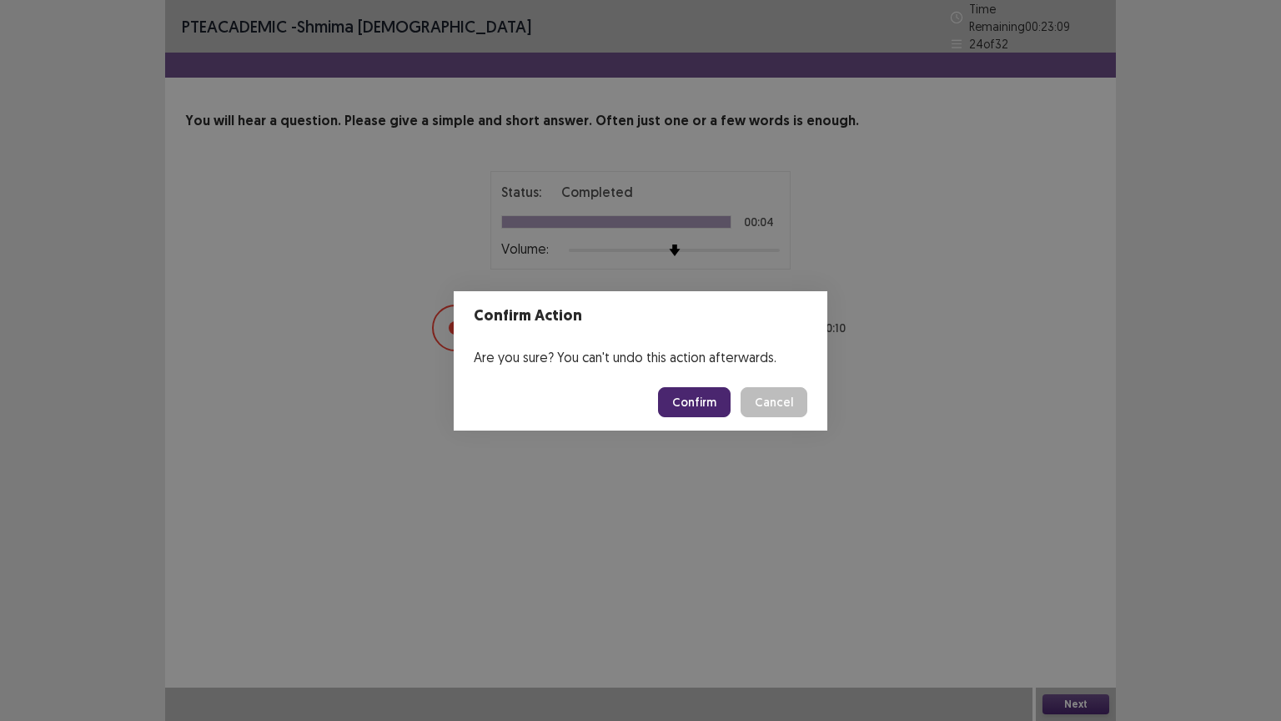
click at [698, 404] on button "Confirm" at bounding box center [694, 402] width 73 height 30
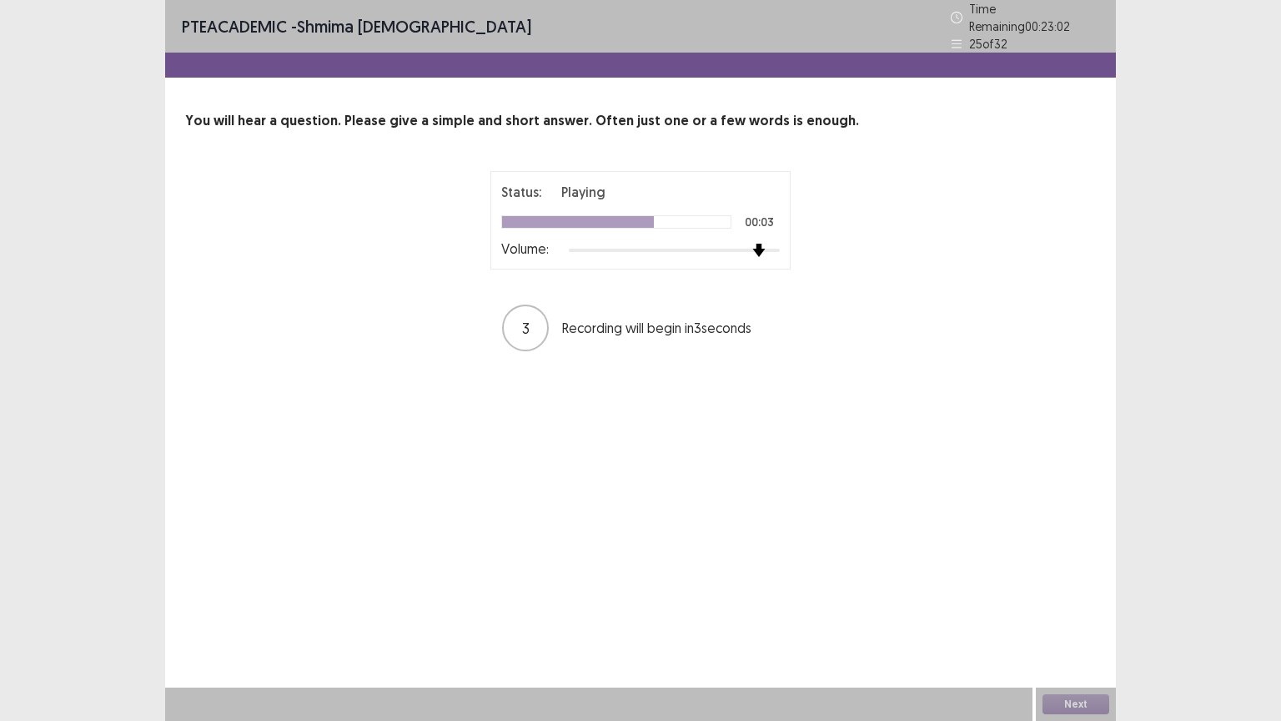
click at [767, 244] on div at bounding box center [674, 250] width 211 height 13
click at [1080, 630] on button "Next" at bounding box center [1075, 704] width 67 height 20
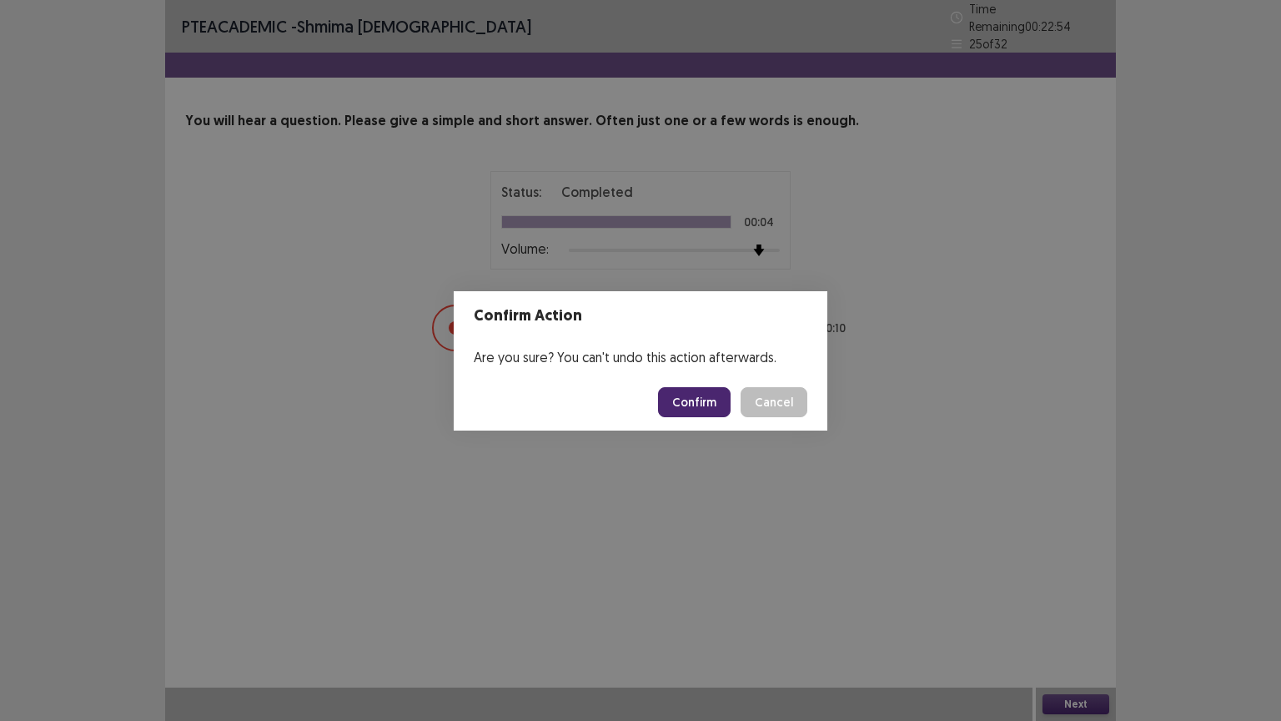
click at [717, 402] on button "Confirm" at bounding box center [694, 402] width 73 height 30
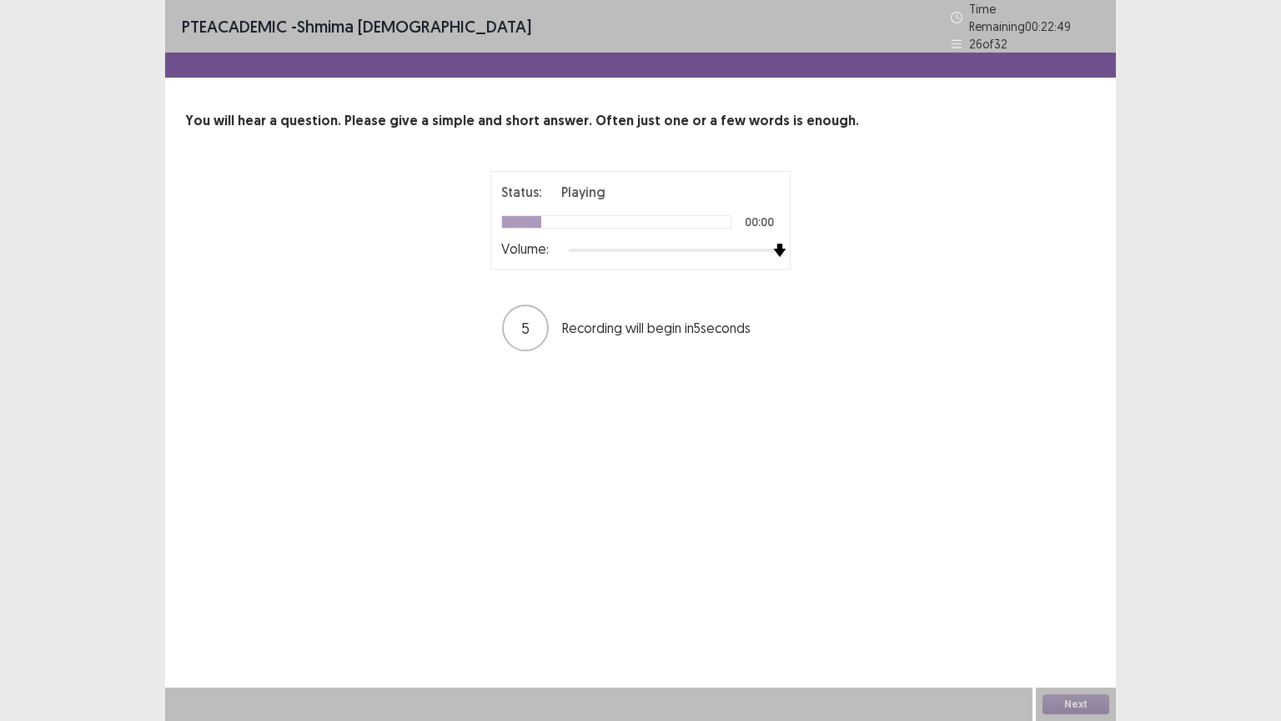
click at [776, 244] on img at bounding box center [779, 250] width 13 height 13
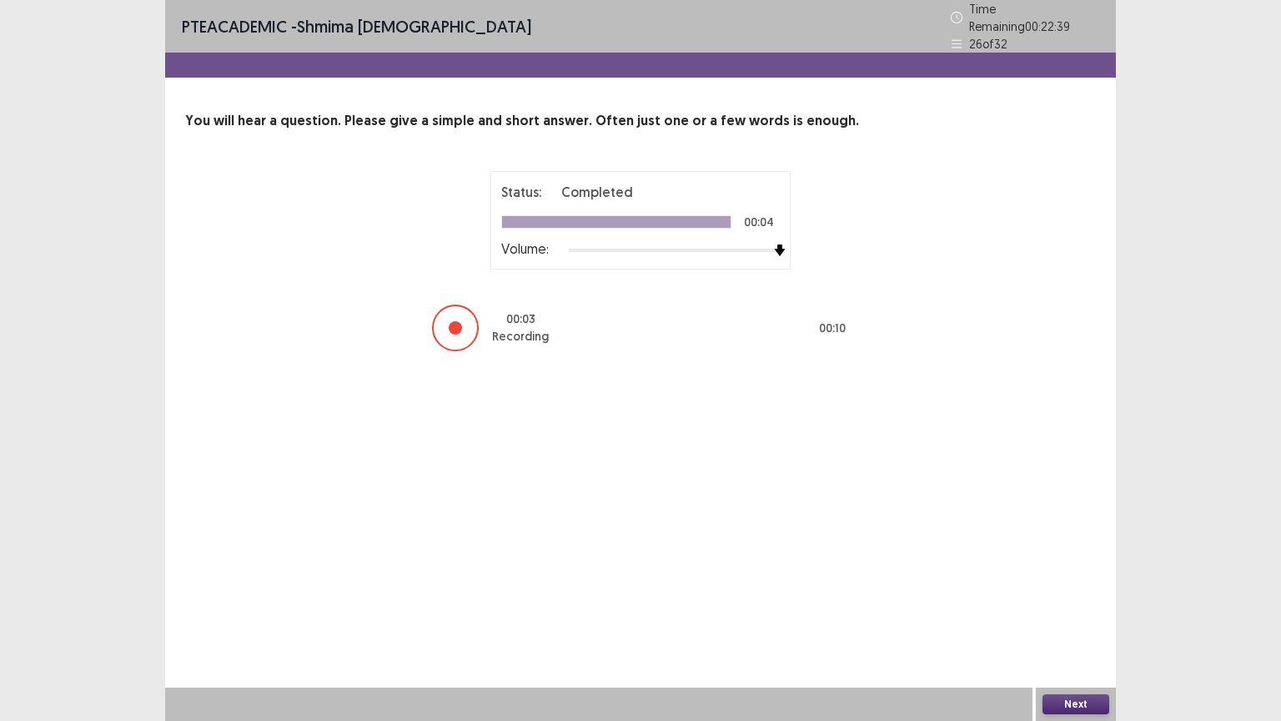
click at [1068, 630] on button "Next" at bounding box center [1075, 704] width 67 height 20
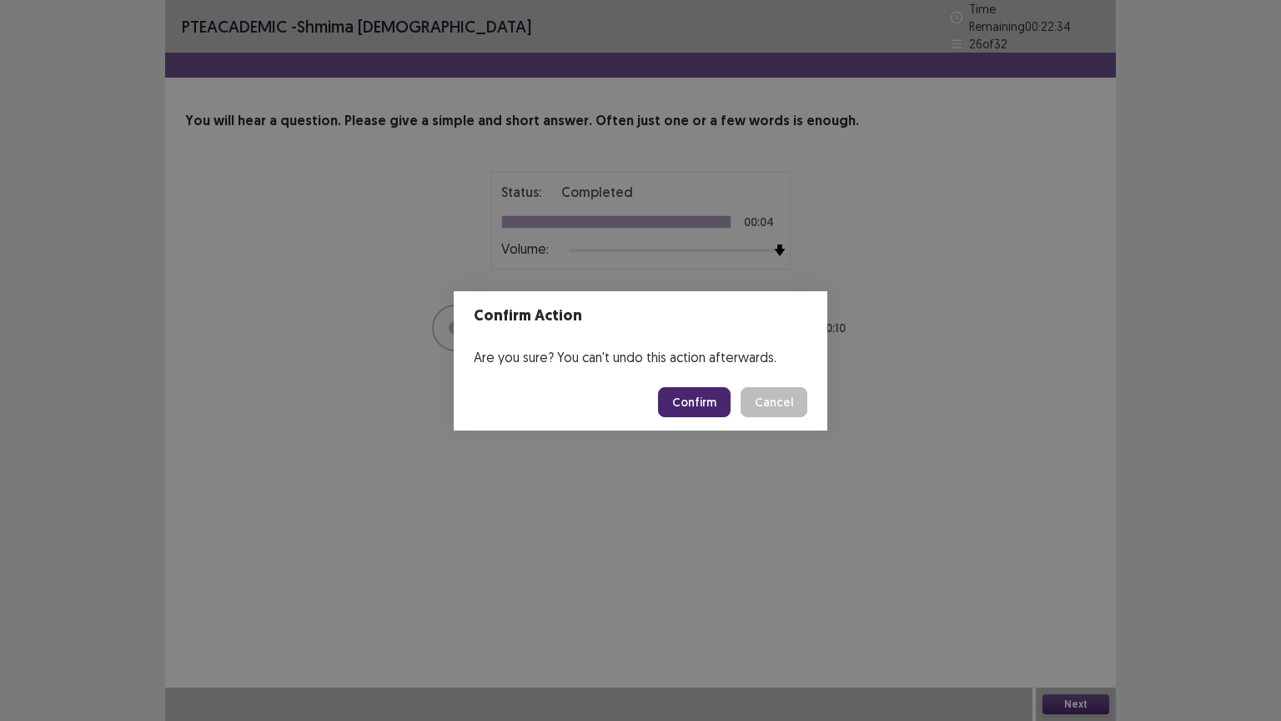
click at [694, 401] on button "Confirm" at bounding box center [694, 402] width 73 height 30
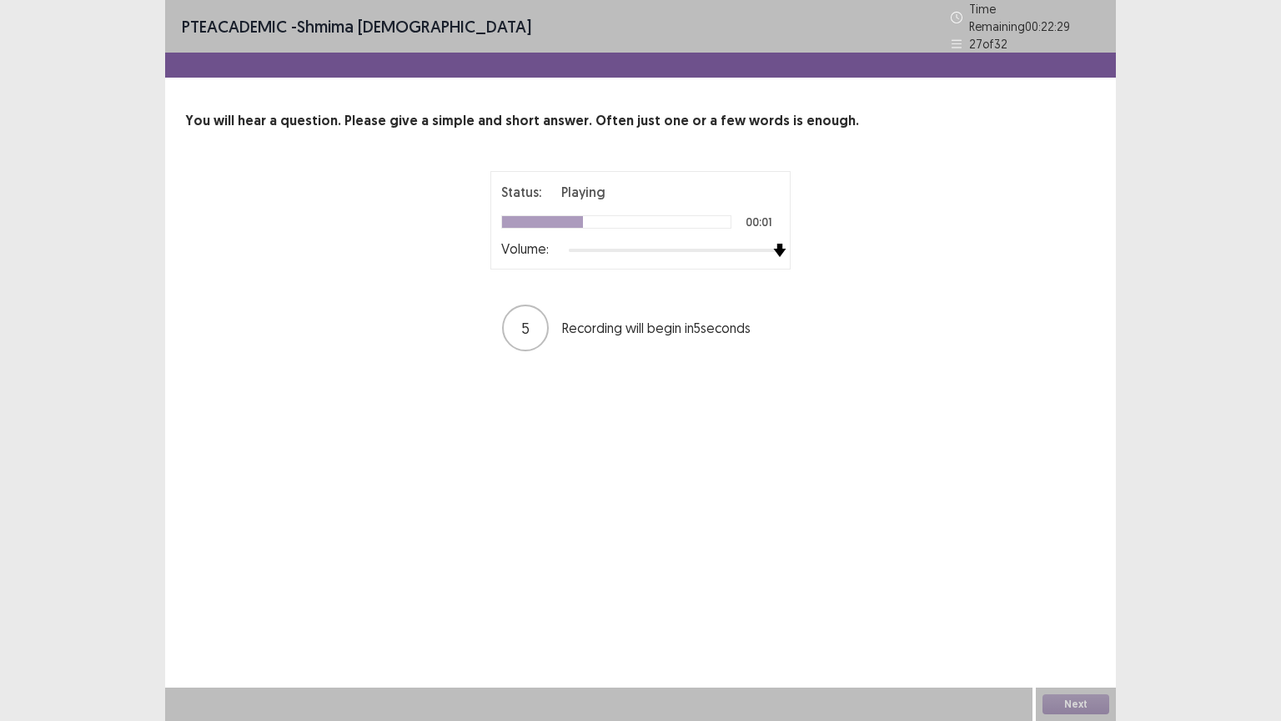
click at [778, 244] on img at bounding box center [779, 250] width 13 height 13
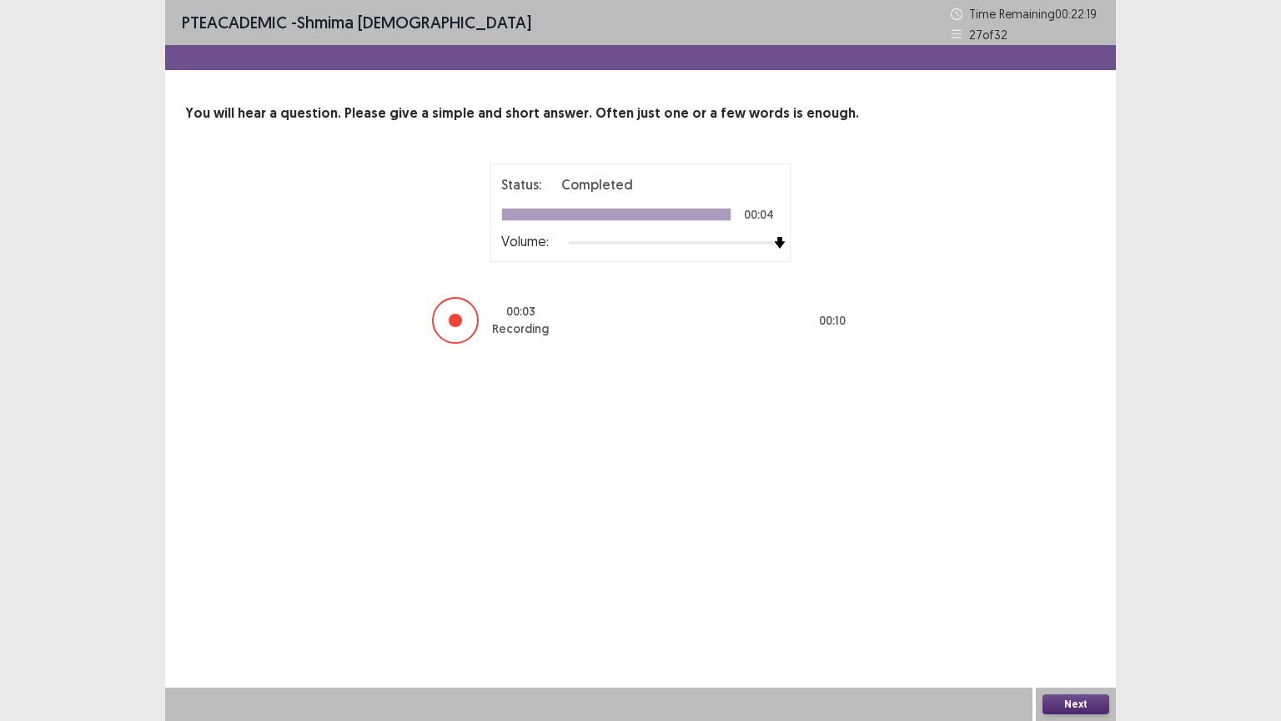
click at [1067, 630] on button "Next" at bounding box center [1075, 704] width 67 height 20
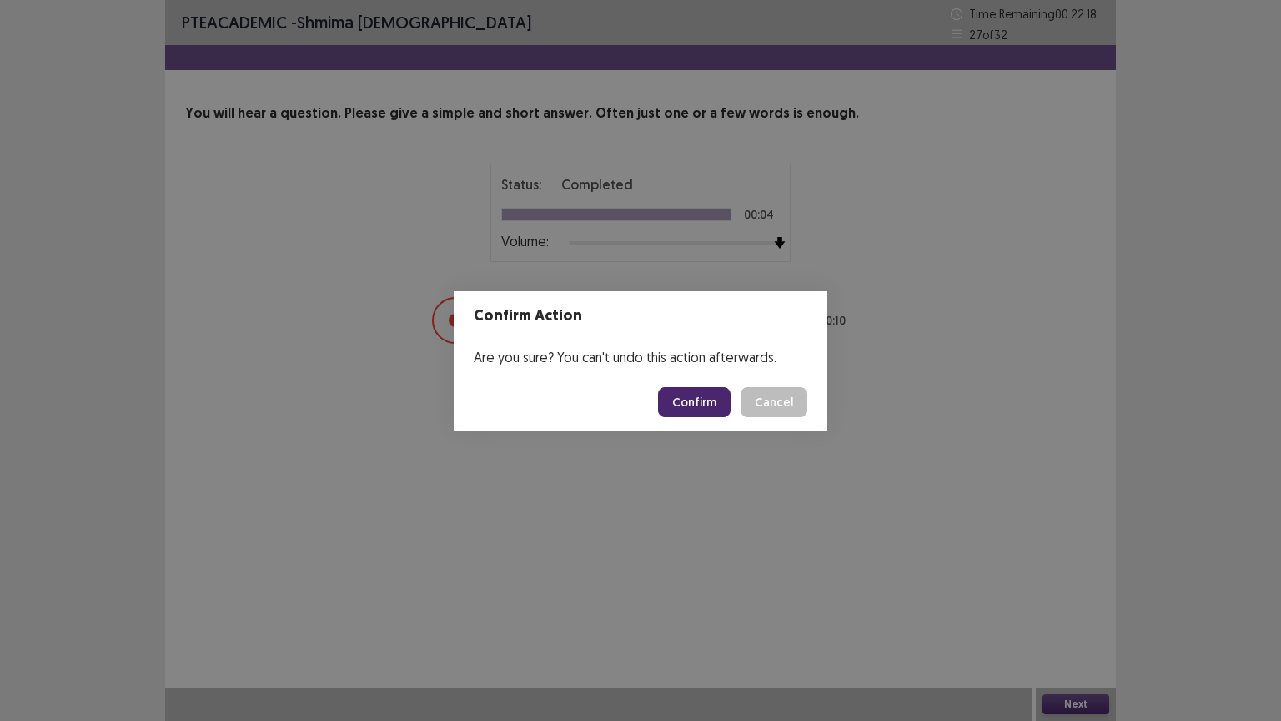
click at [695, 394] on button "Confirm" at bounding box center [694, 402] width 73 height 30
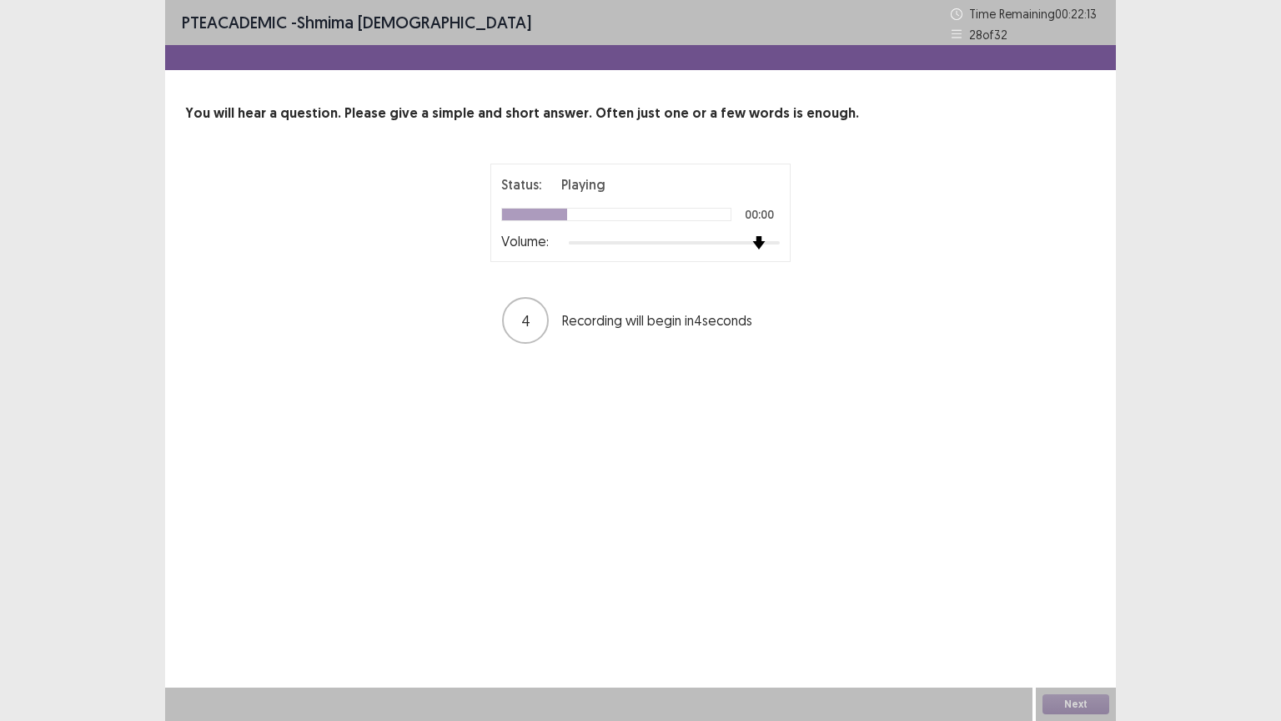
click at [761, 242] on img at bounding box center [758, 242] width 13 height 13
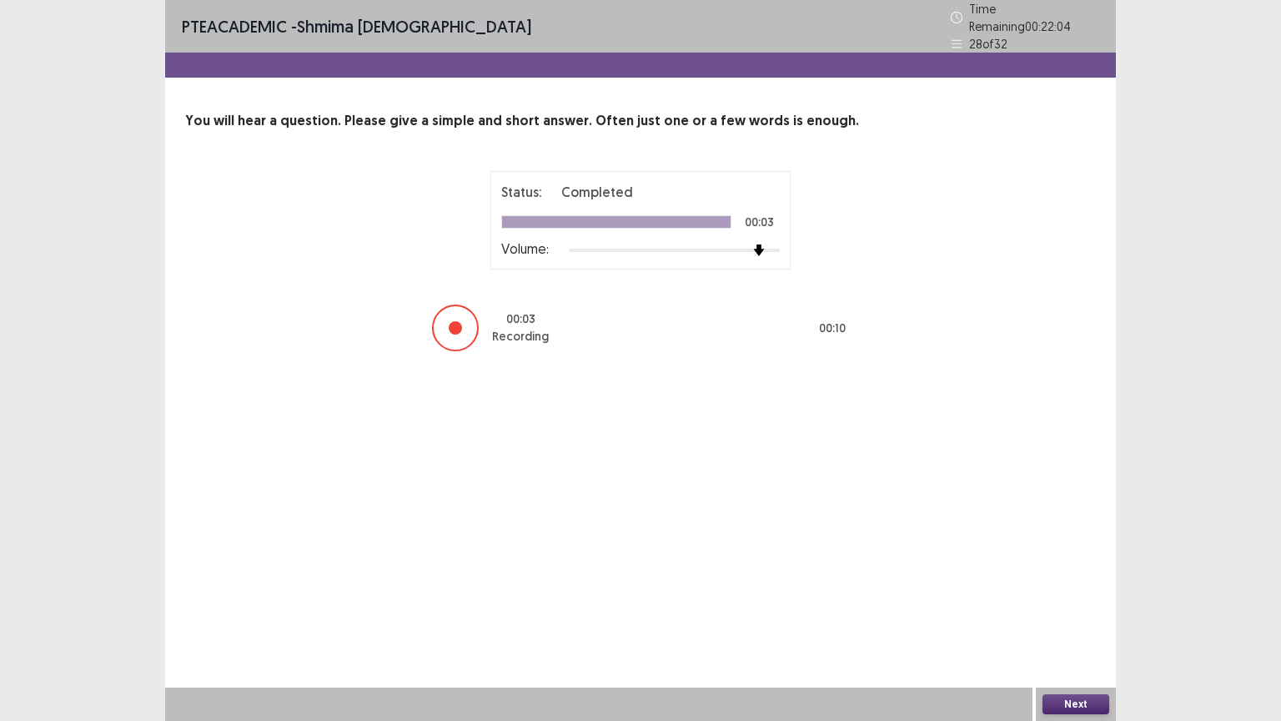
click at [1080, 630] on button "Next" at bounding box center [1075, 704] width 67 height 20
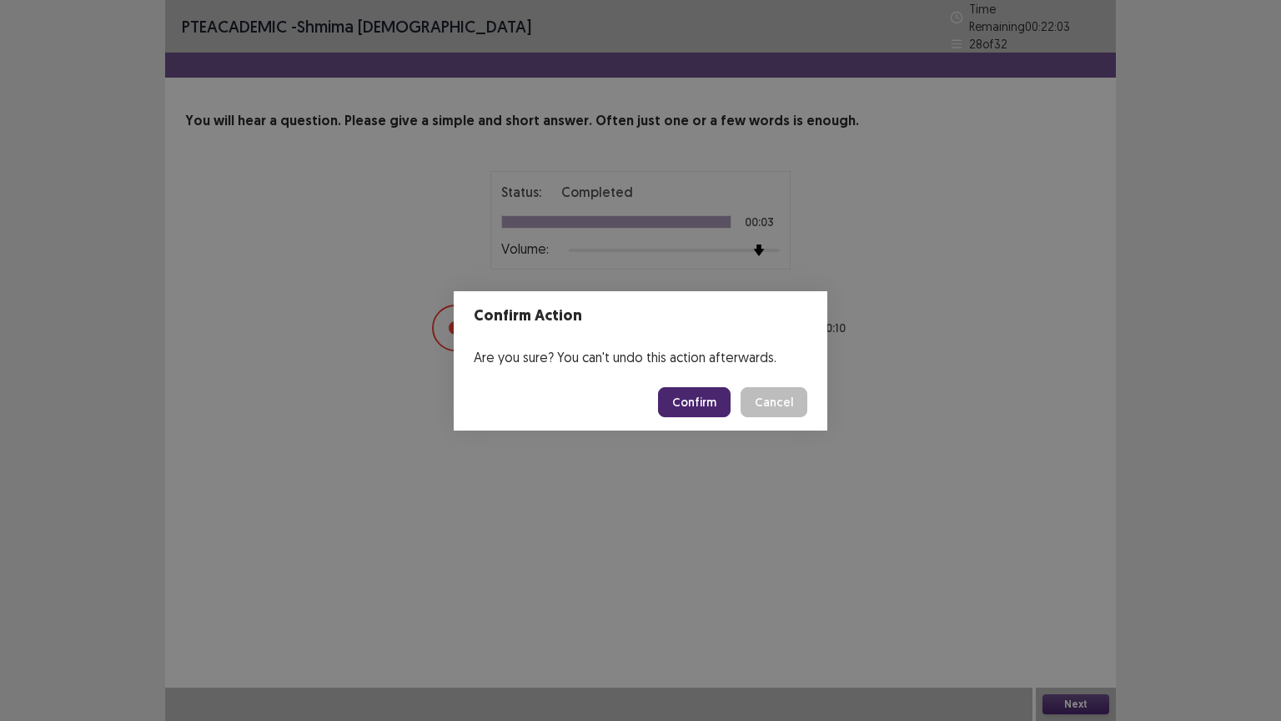
click at [704, 405] on button "Confirm" at bounding box center [694, 402] width 73 height 30
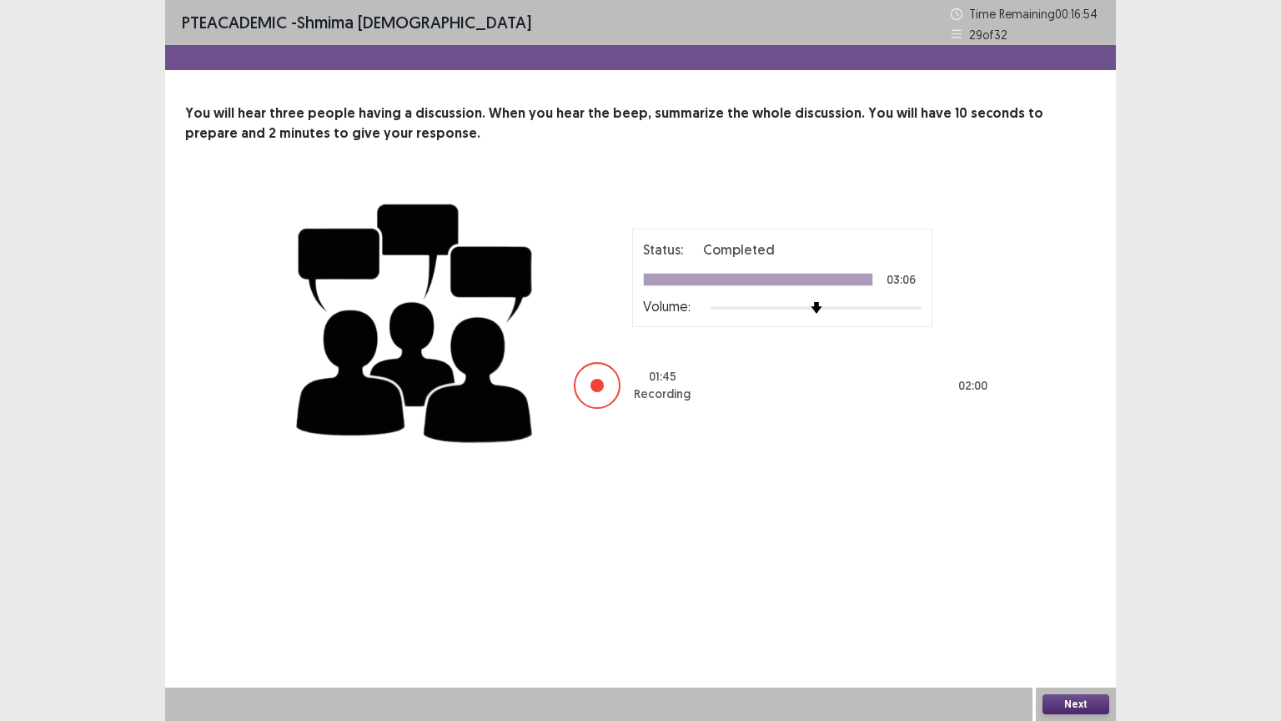
click at [1067, 630] on button "Next" at bounding box center [1075, 704] width 67 height 20
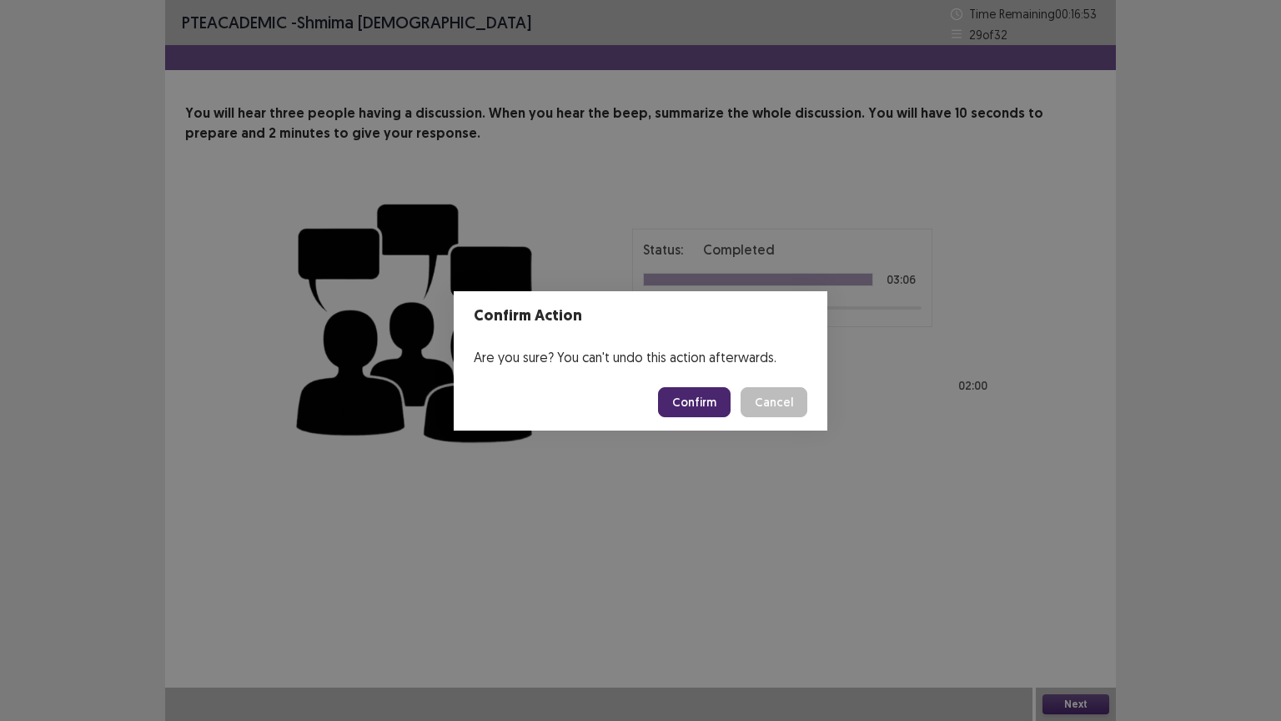
click at [709, 400] on button "Confirm" at bounding box center [694, 402] width 73 height 30
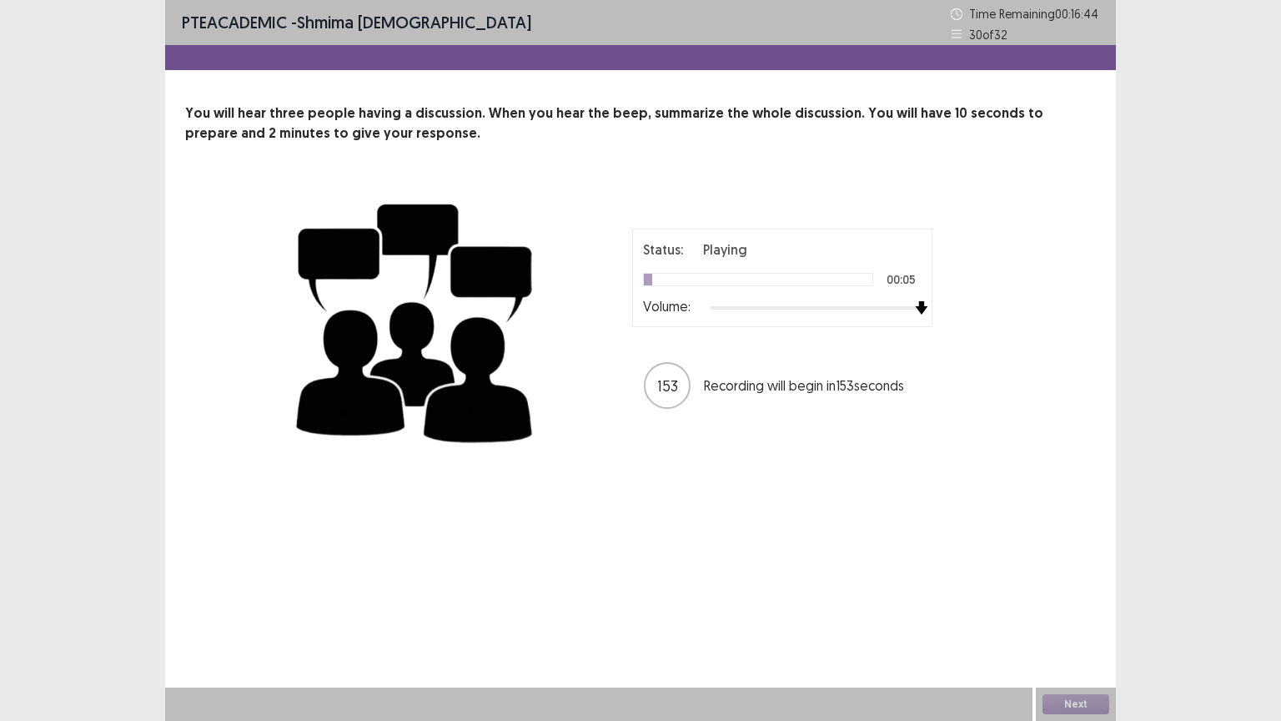
click at [912, 304] on div at bounding box center [816, 307] width 211 height 13
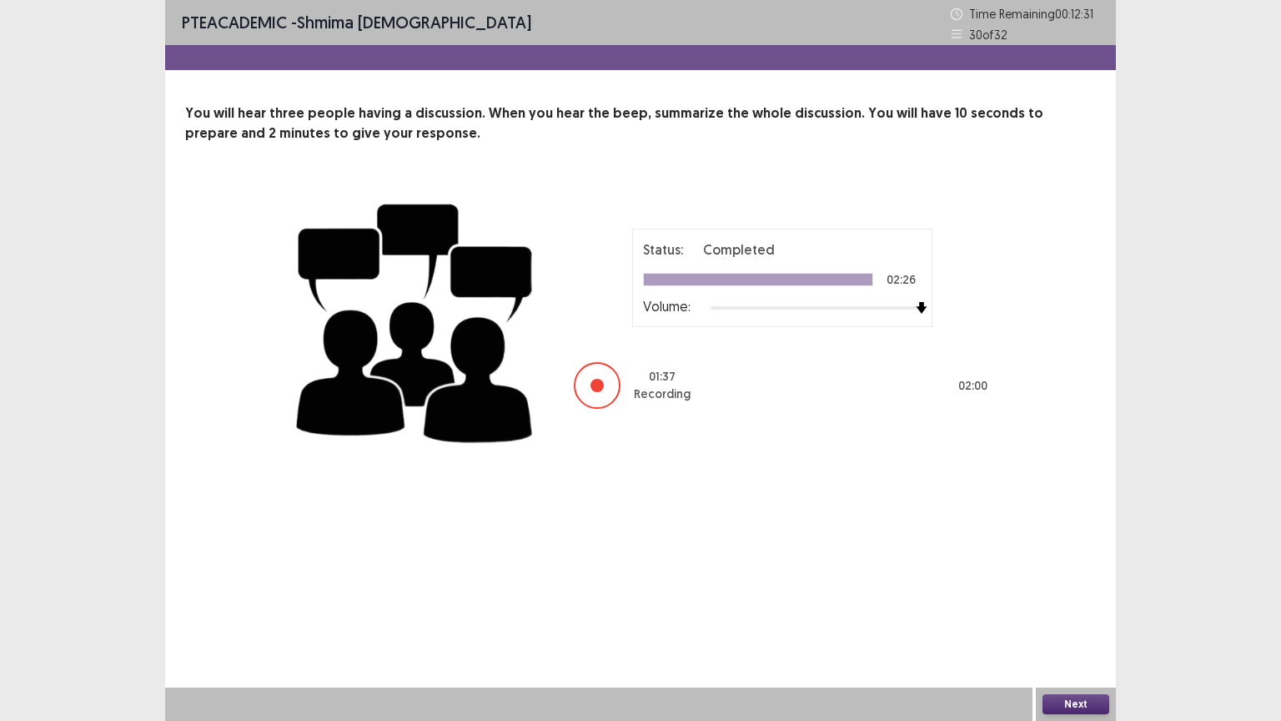
click at [1092, 630] on button "Next" at bounding box center [1075, 704] width 67 height 20
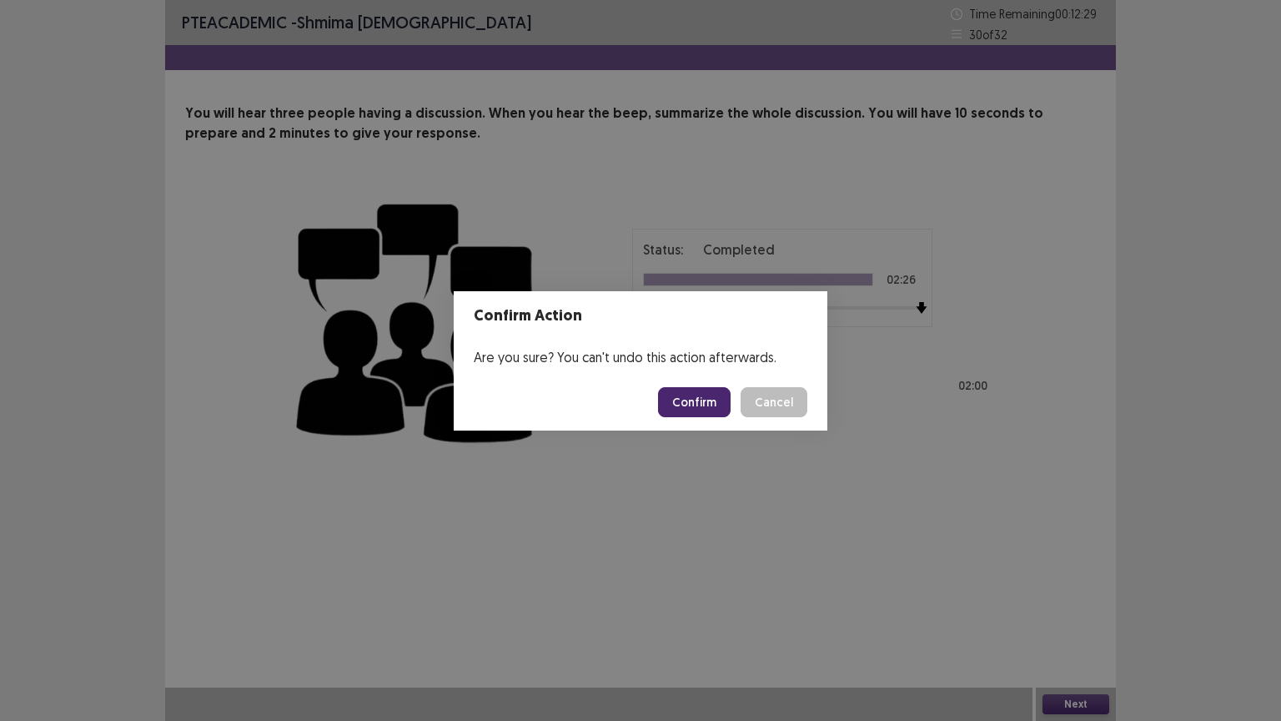
click at [709, 399] on button "Confirm" at bounding box center [694, 402] width 73 height 30
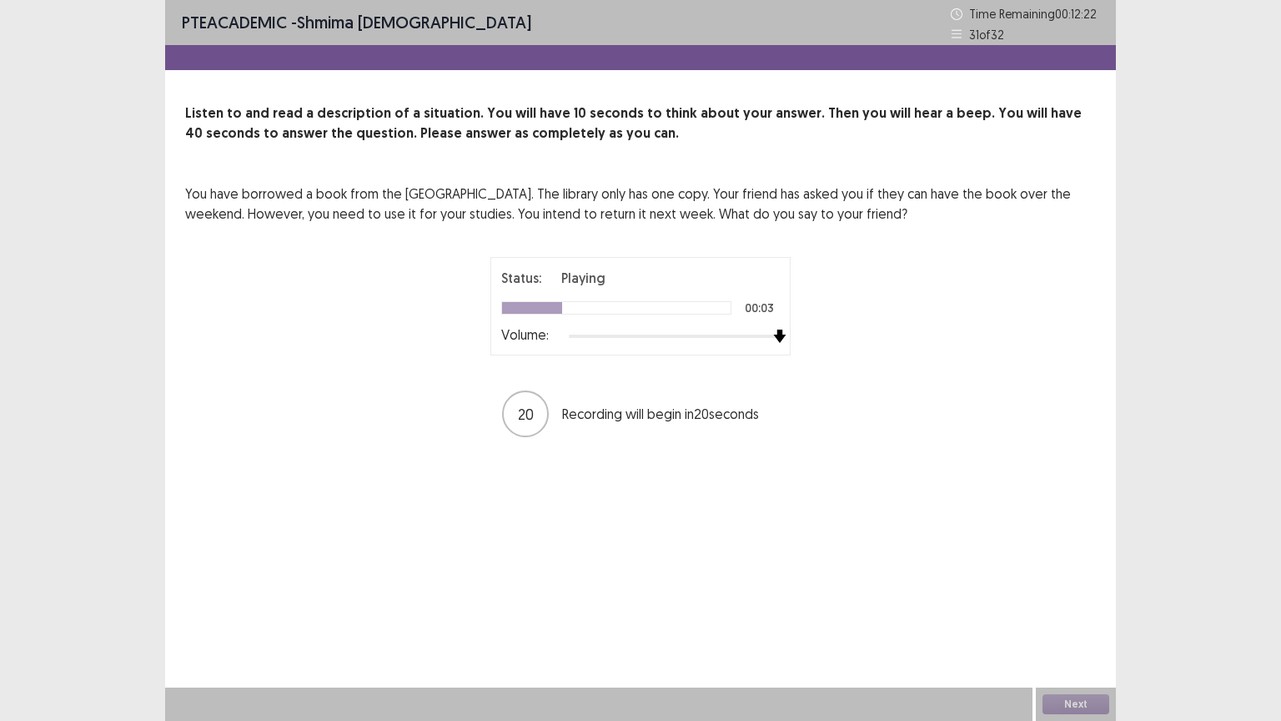
click at [774, 331] on img at bounding box center [779, 335] width 13 height 13
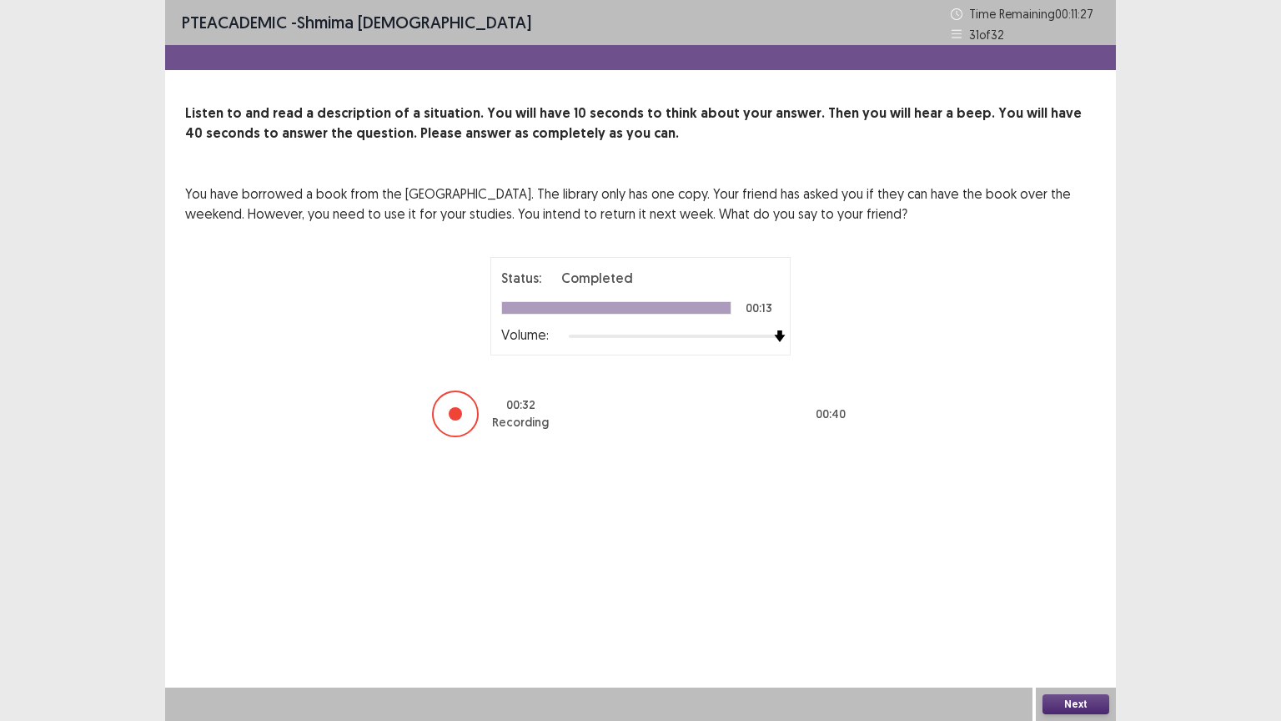
click at [1072, 630] on button "Next" at bounding box center [1075, 704] width 67 height 20
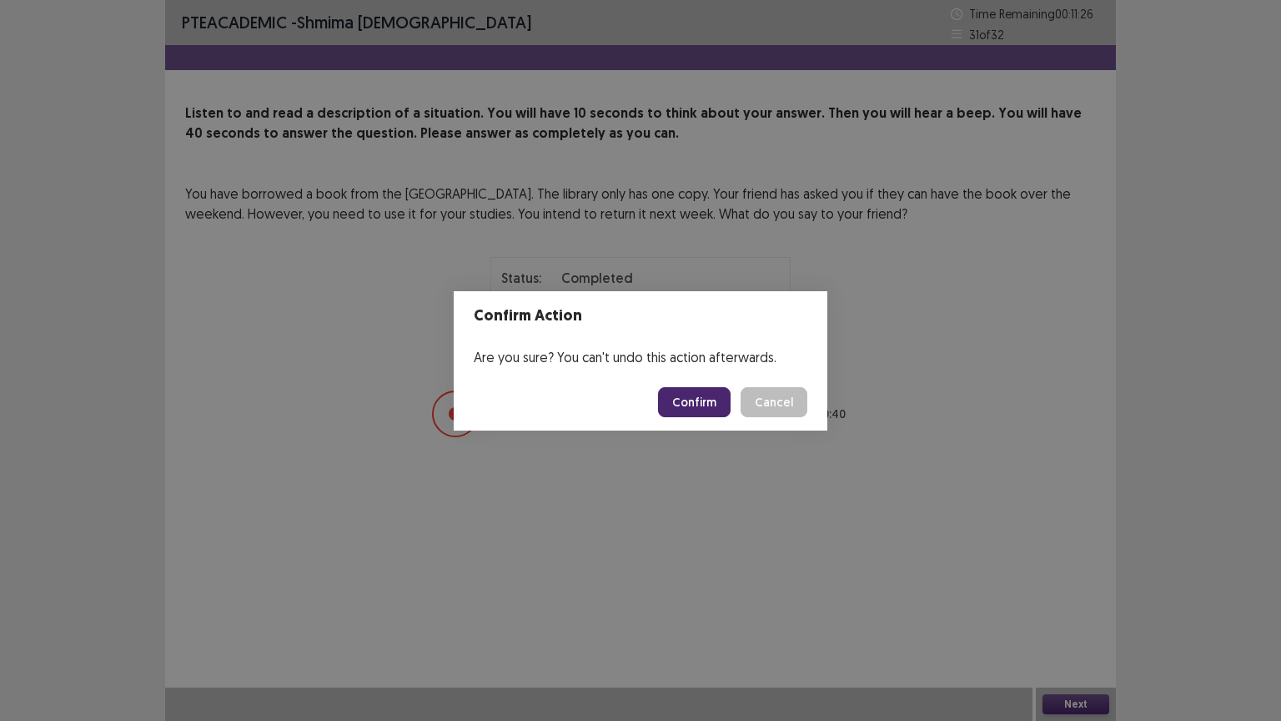
click at [694, 399] on button "Confirm" at bounding box center [694, 402] width 73 height 30
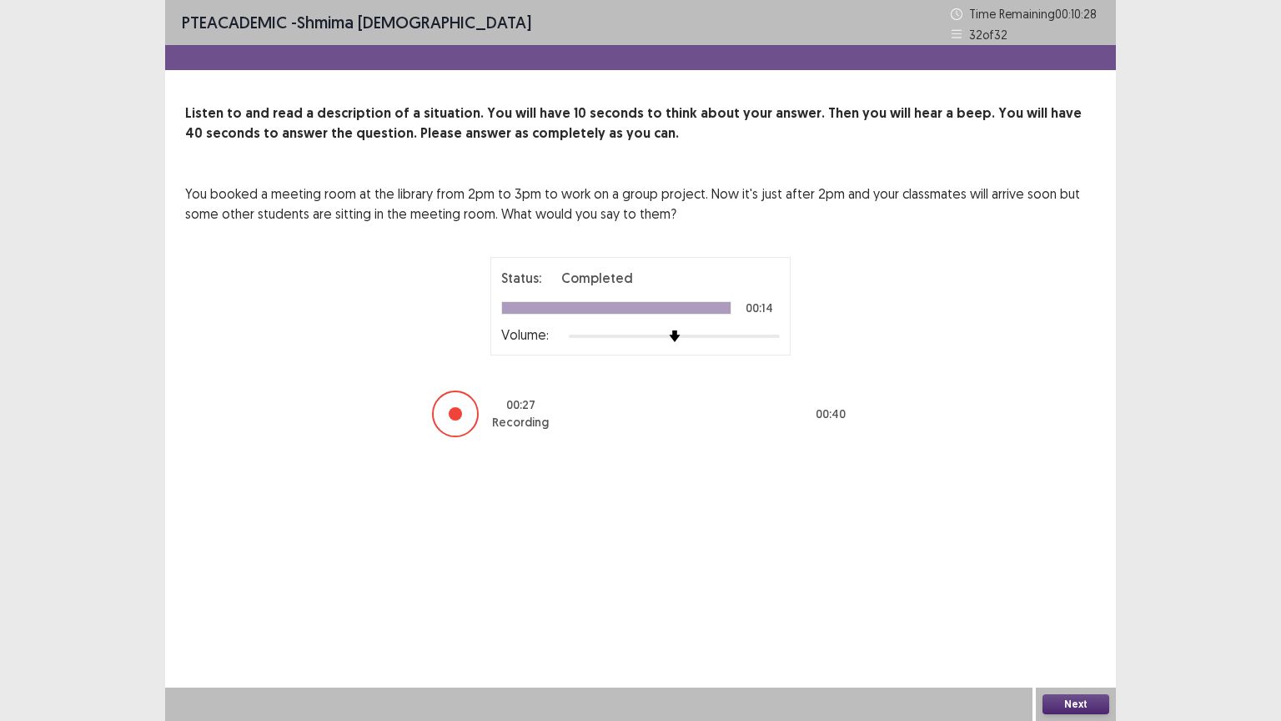
click at [1079, 630] on button "Next" at bounding box center [1075, 704] width 67 height 20
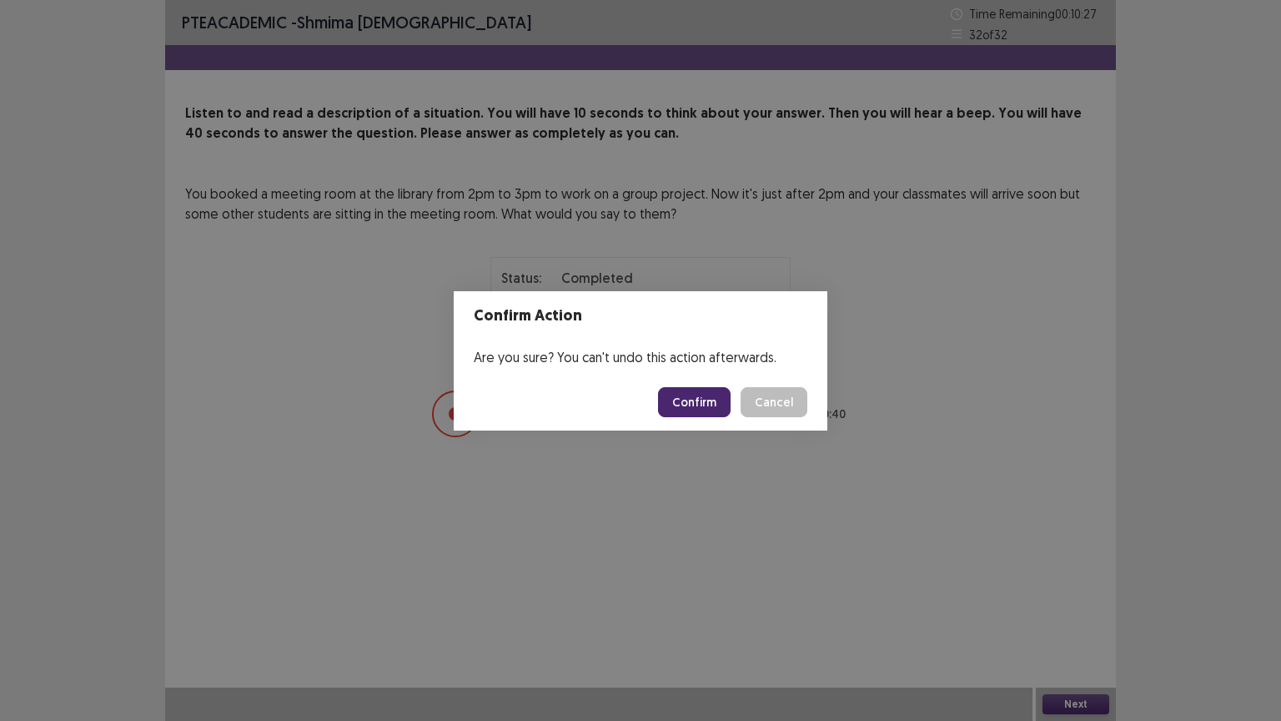
click at [701, 393] on button "Confirm" at bounding box center [694, 402] width 73 height 30
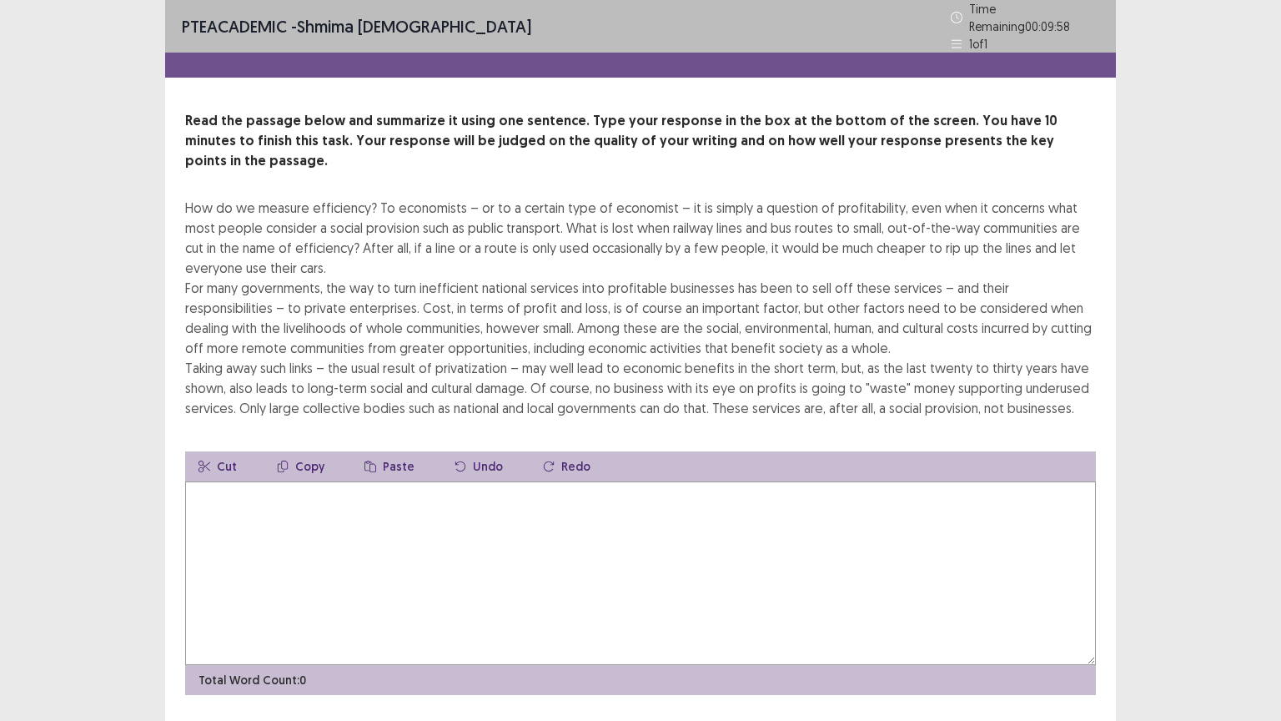
click at [380, 481] on textarea at bounding box center [640, 572] width 911 height 183
click at [275, 481] on textarea "**********" at bounding box center [640, 572] width 911 height 183
click at [274, 481] on textarea "**********" at bounding box center [640, 572] width 911 height 183
click at [347, 481] on textarea "**********" at bounding box center [640, 572] width 911 height 183
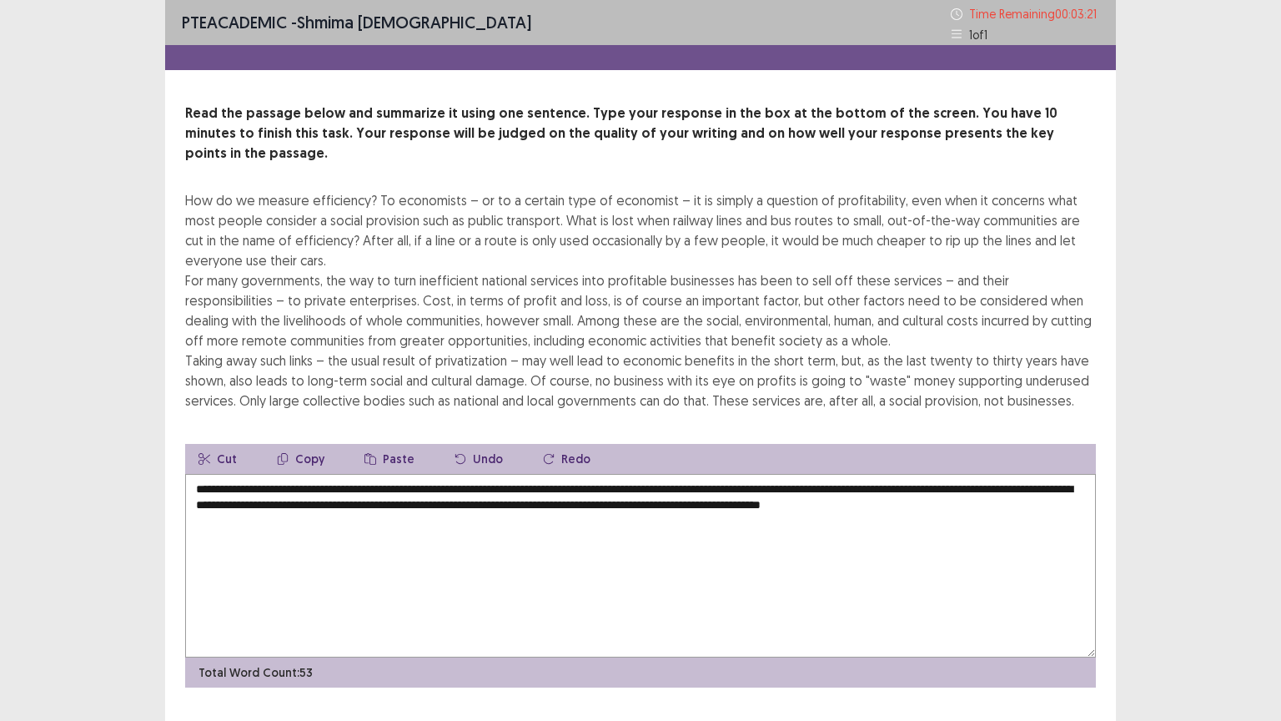
click at [991, 486] on textarea "**********" at bounding box center [640, 565] width 911 height 183
click at [1047, 485] on textarea "**********" at bounding box center [640, 565] width 911 height 183
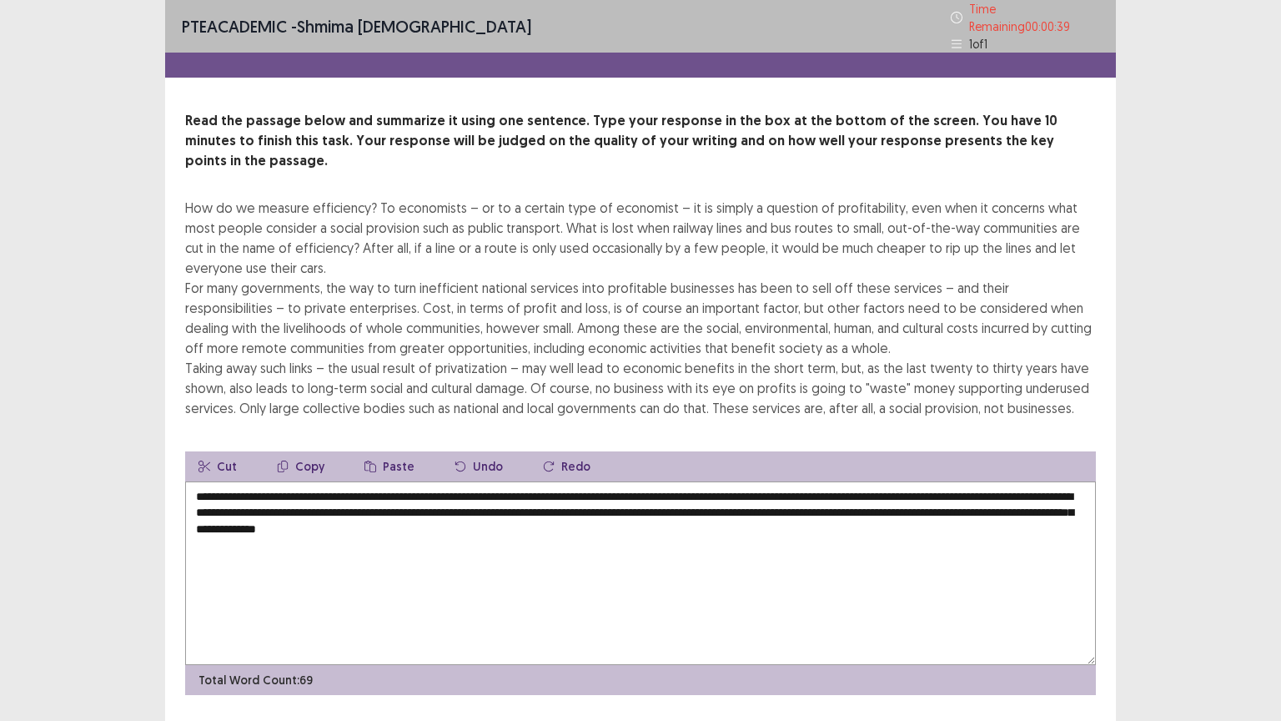
click at [269, 481] on textarea "**********" at bounding box center [640, 572] width 911 height 183
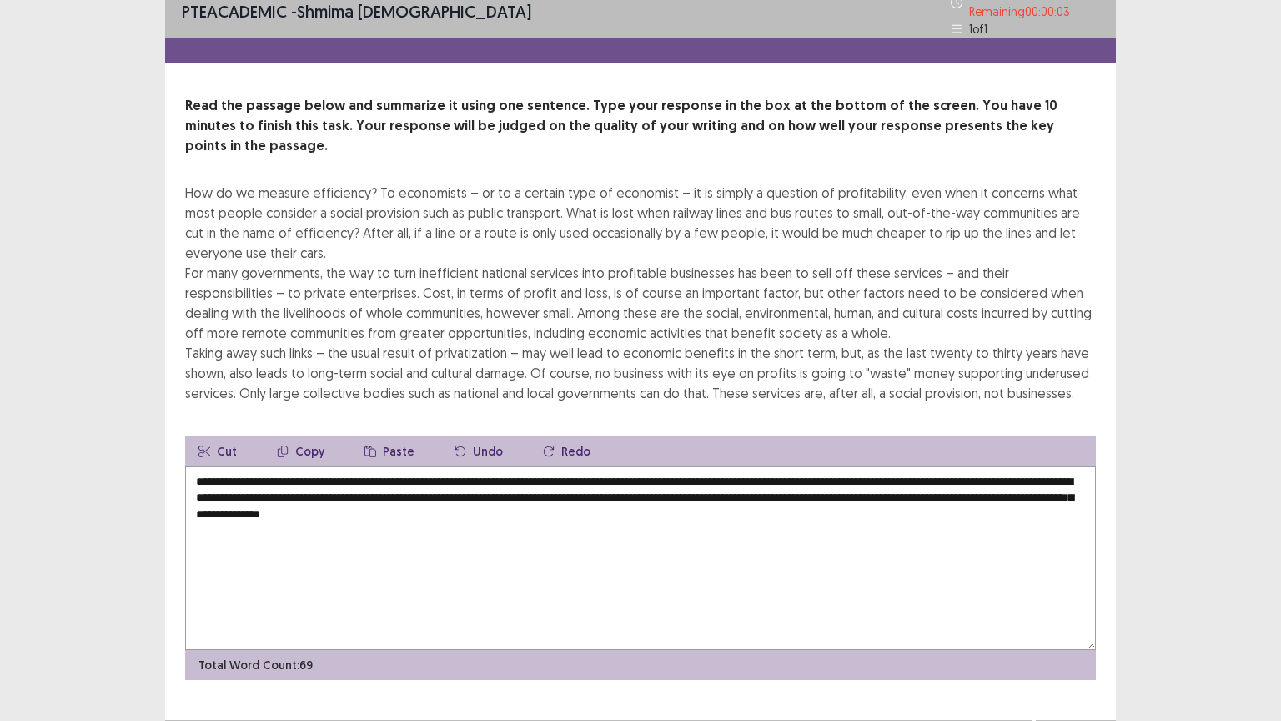
scroll to position [20, 0]
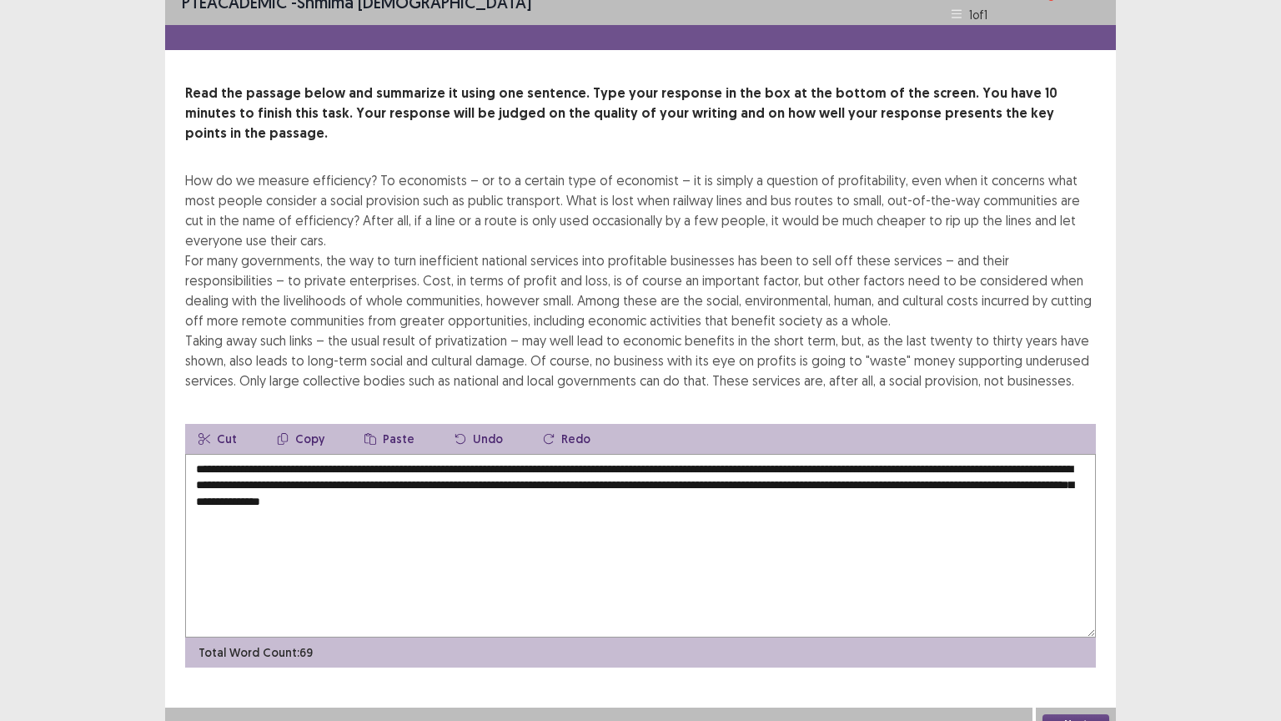
type textarea "**********"
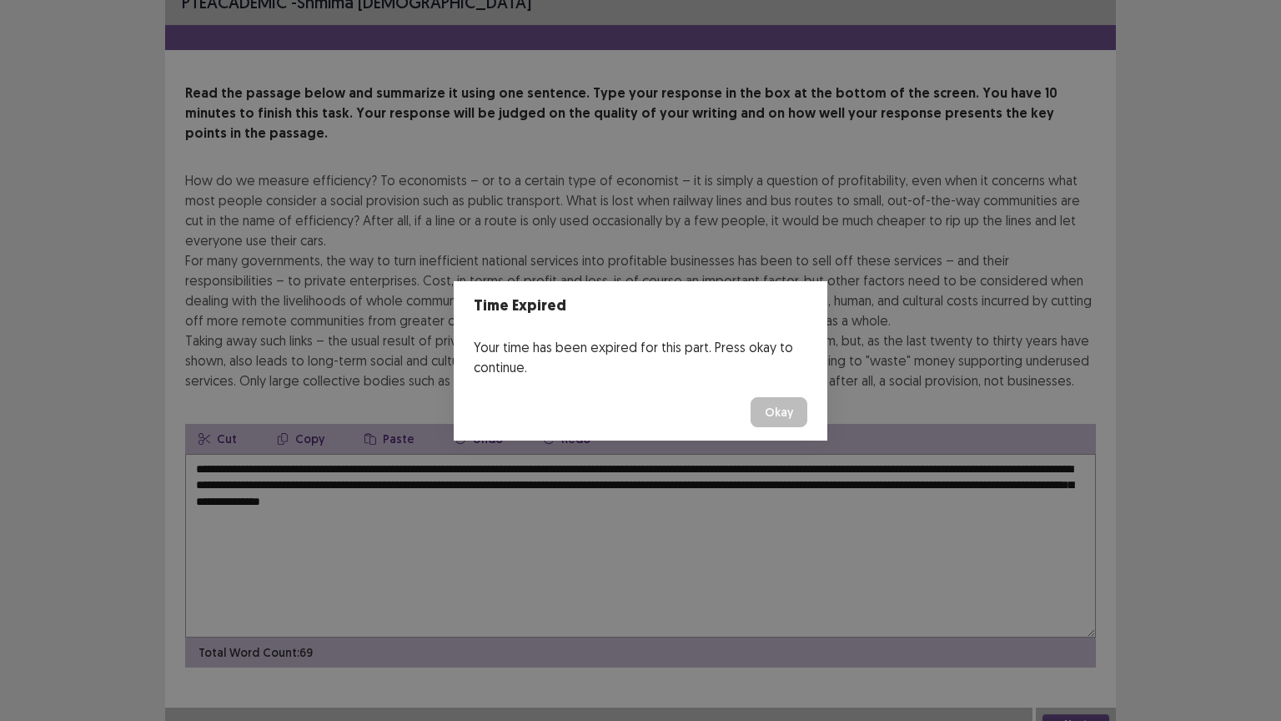
click at [774, 414] on button "Okay" at bounding box center [779, 412] width 57 height 30
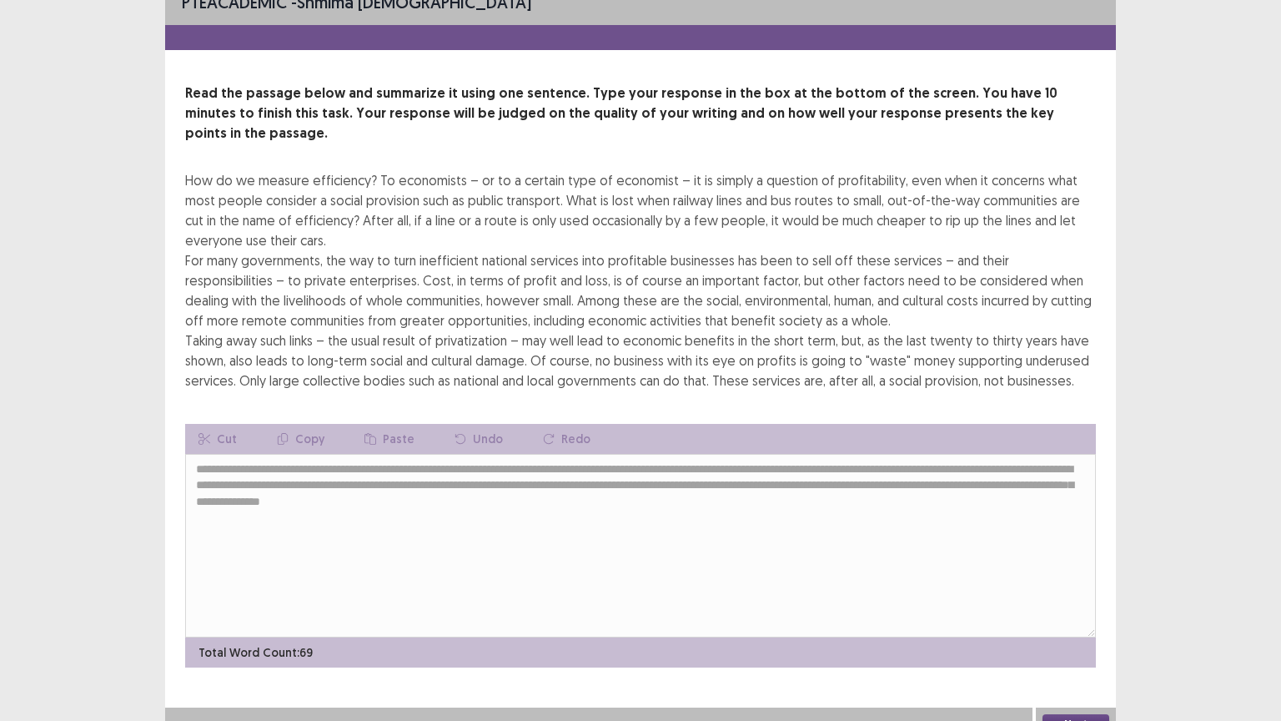
click at [1062, 630] on button "Next" at bounding box center [1075, 724] width 67 height 20
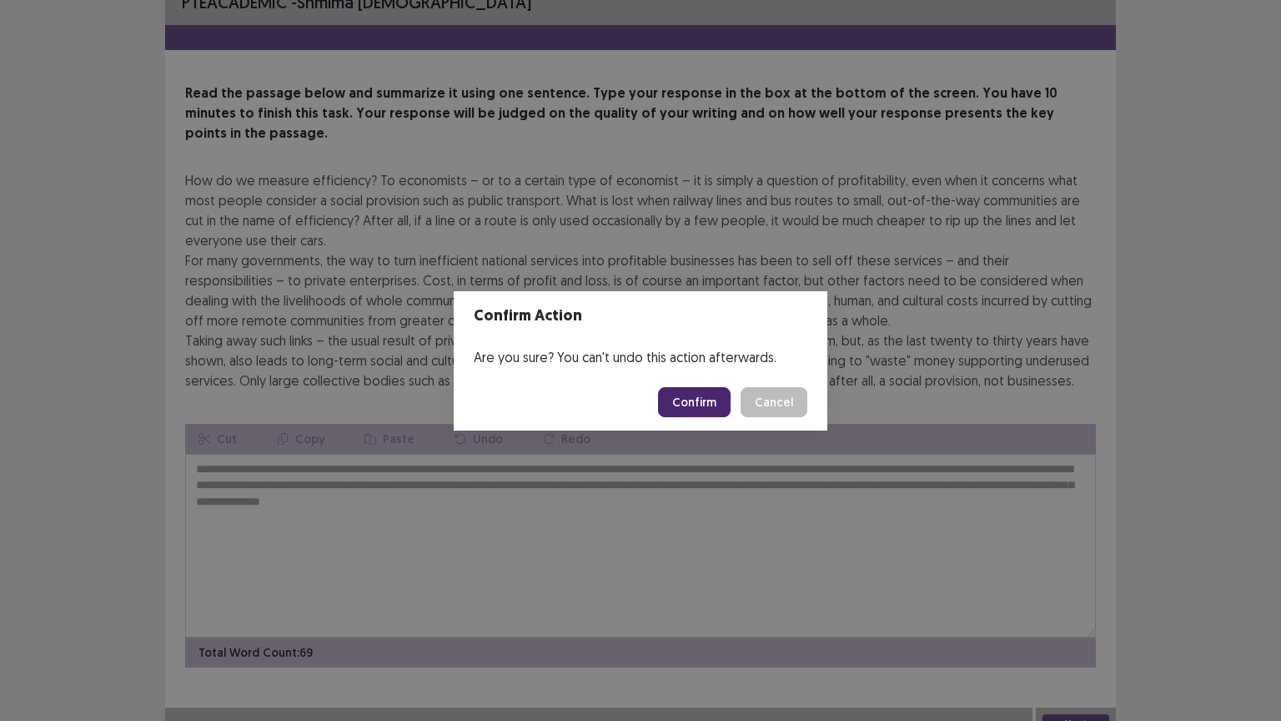
click at [705, 404] on button "Confirm" at bounding box center [694, 402] width 73 height 30
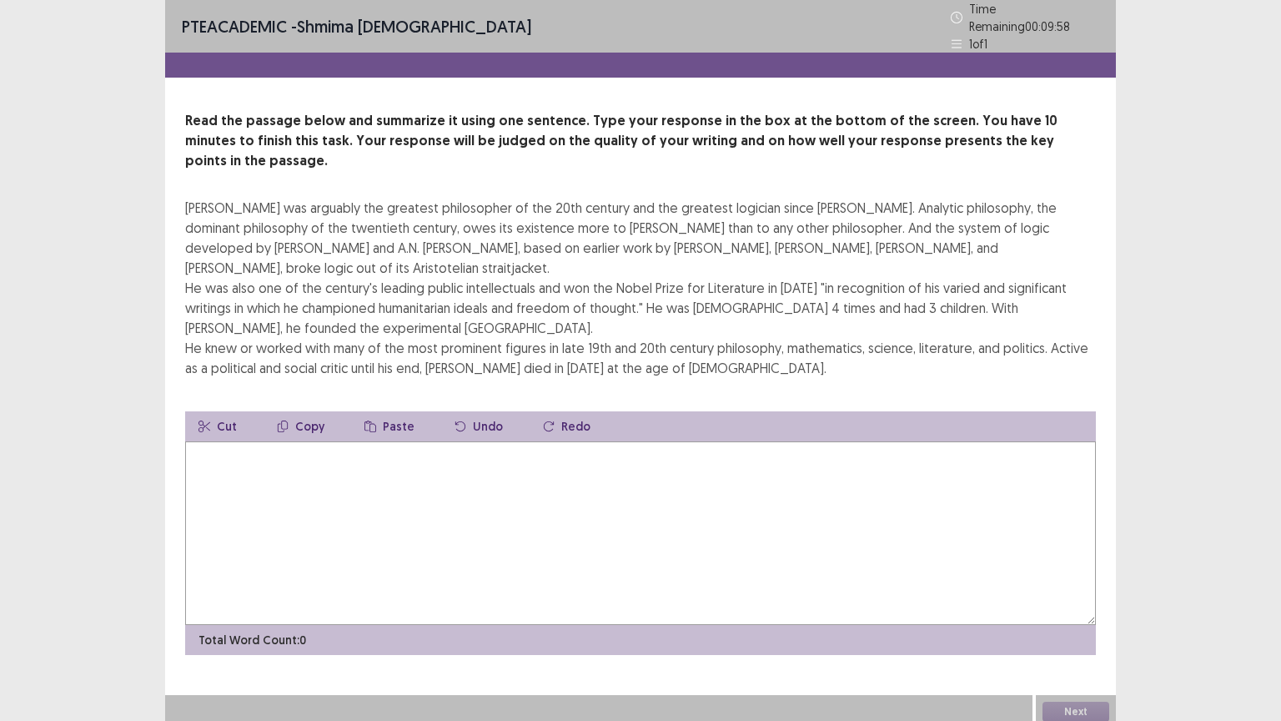
click at [336, 441] on textarea at bounding box center [640, 532] width 911 height 183
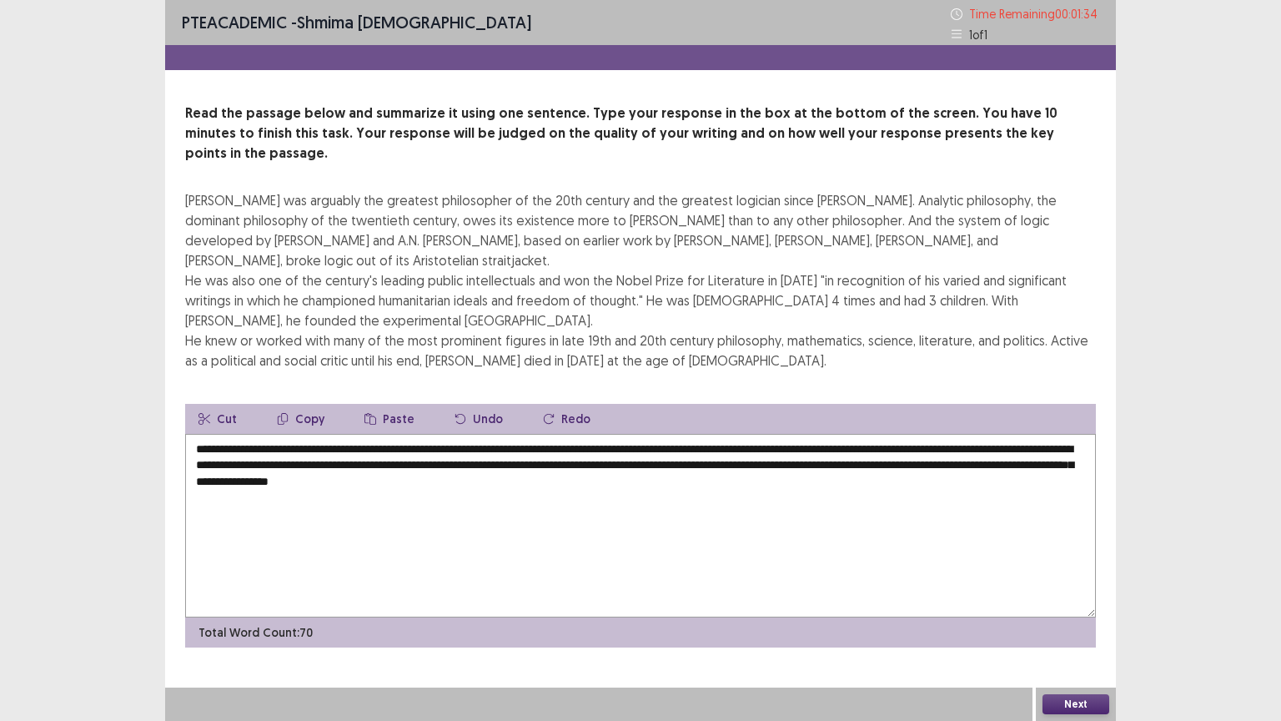
click at [344, 434] on textarea "**********" at bounding box center [640, 525] width 911 height 183
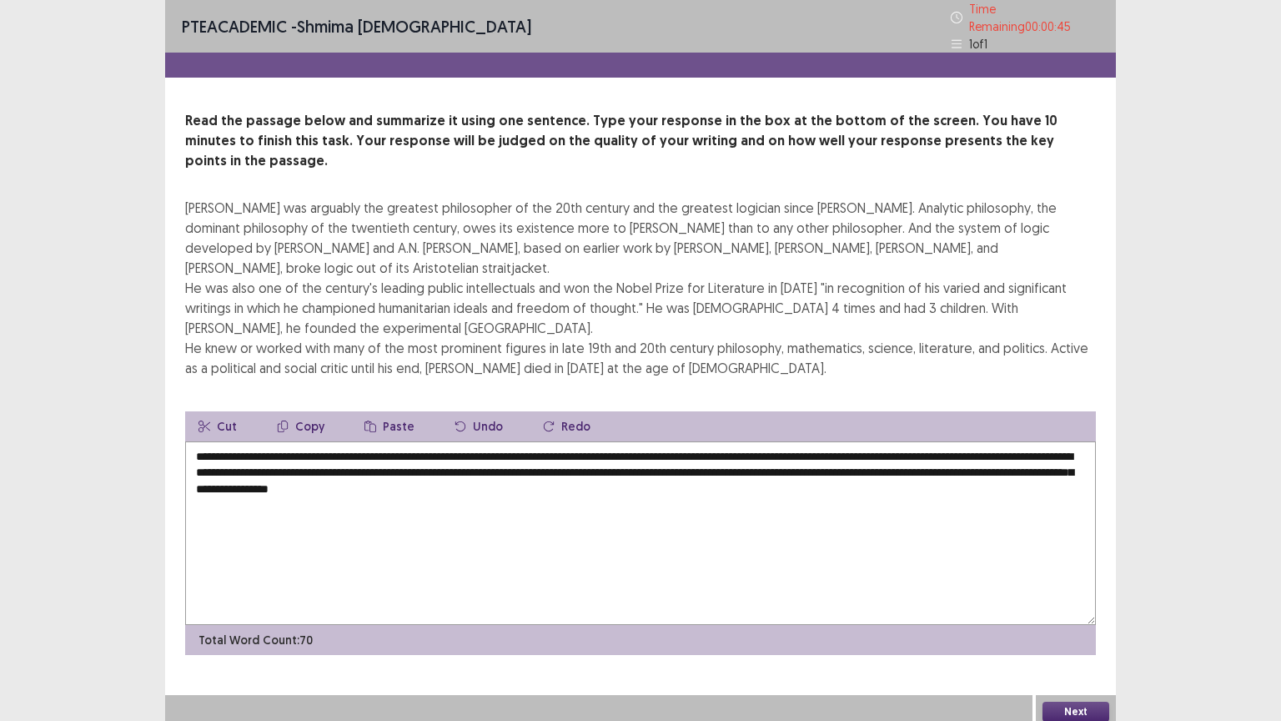
click at [703, 441] on textarea "**********" at bounding box center [640, 532] width 911 height 183
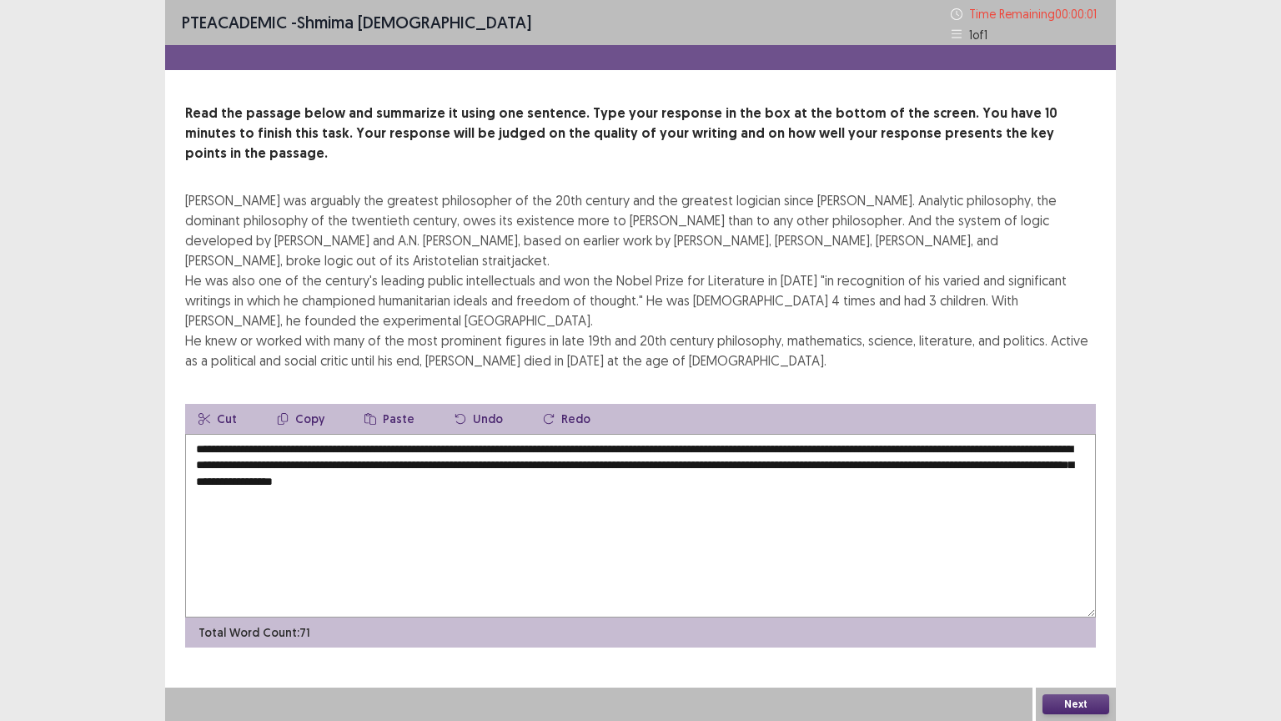
type textarea "**********"
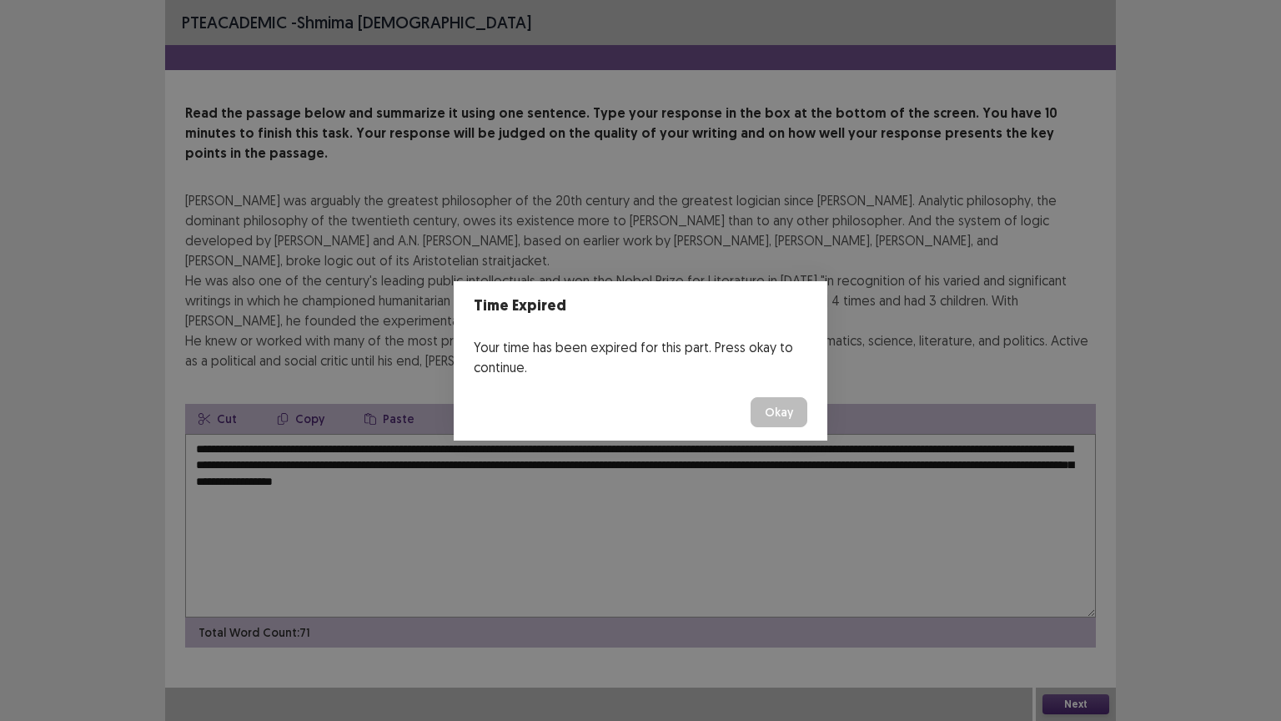
click at [767, 405] on button "Okay" at bounding box center [779, 412] width 57 height 30
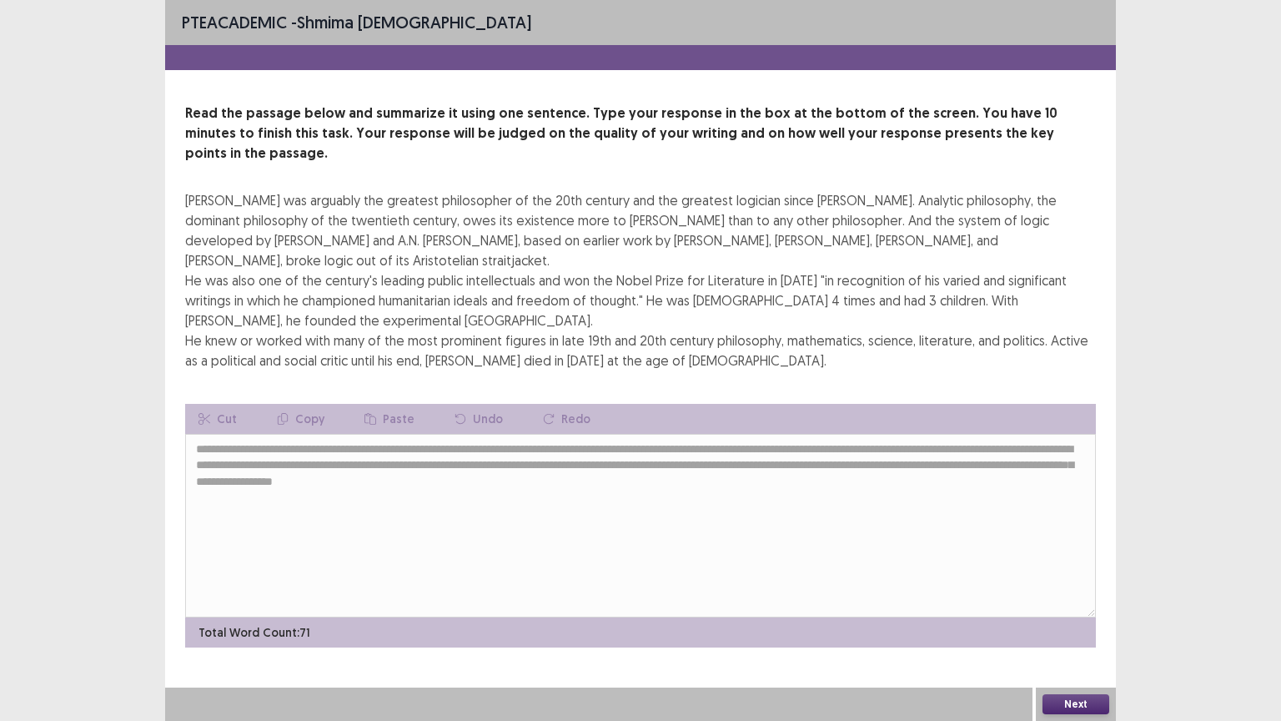
click at [1067, 630] on button "Next" at bounding box center [1075, 704] width 67 height 20
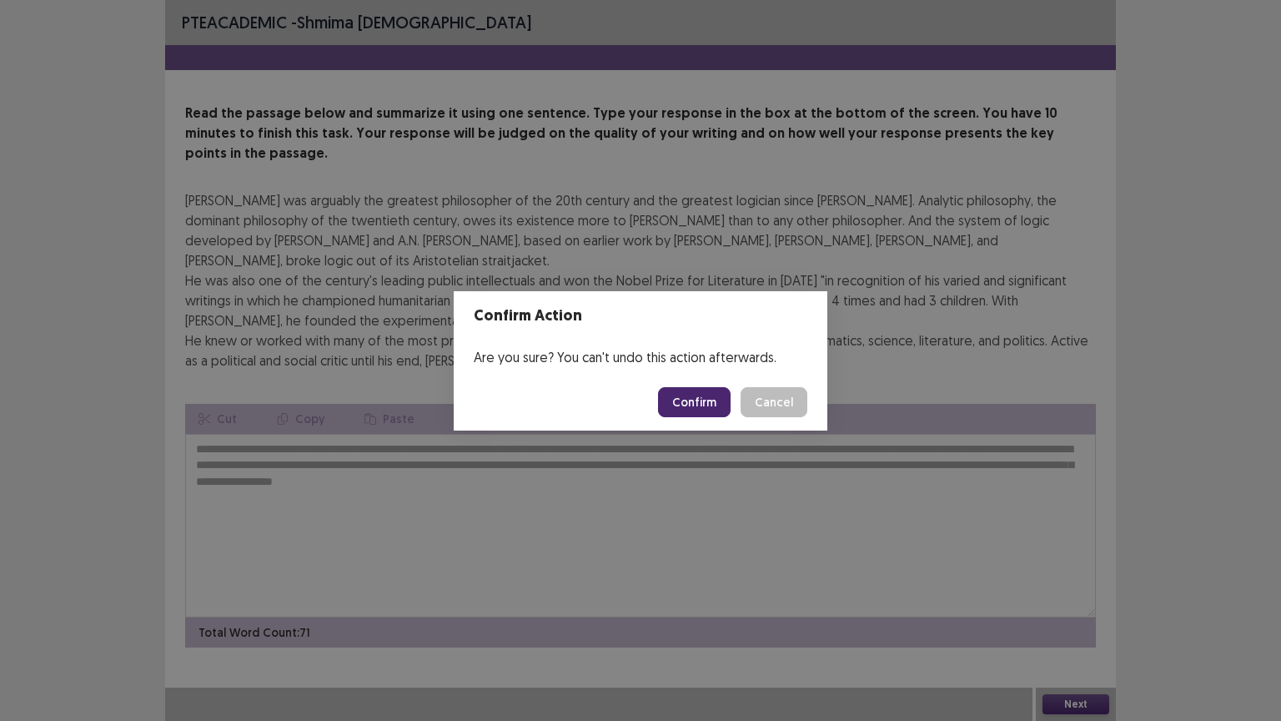
click at [701, 397] on button "Confirm" at bounding box center [694, 402] width 73 height 30
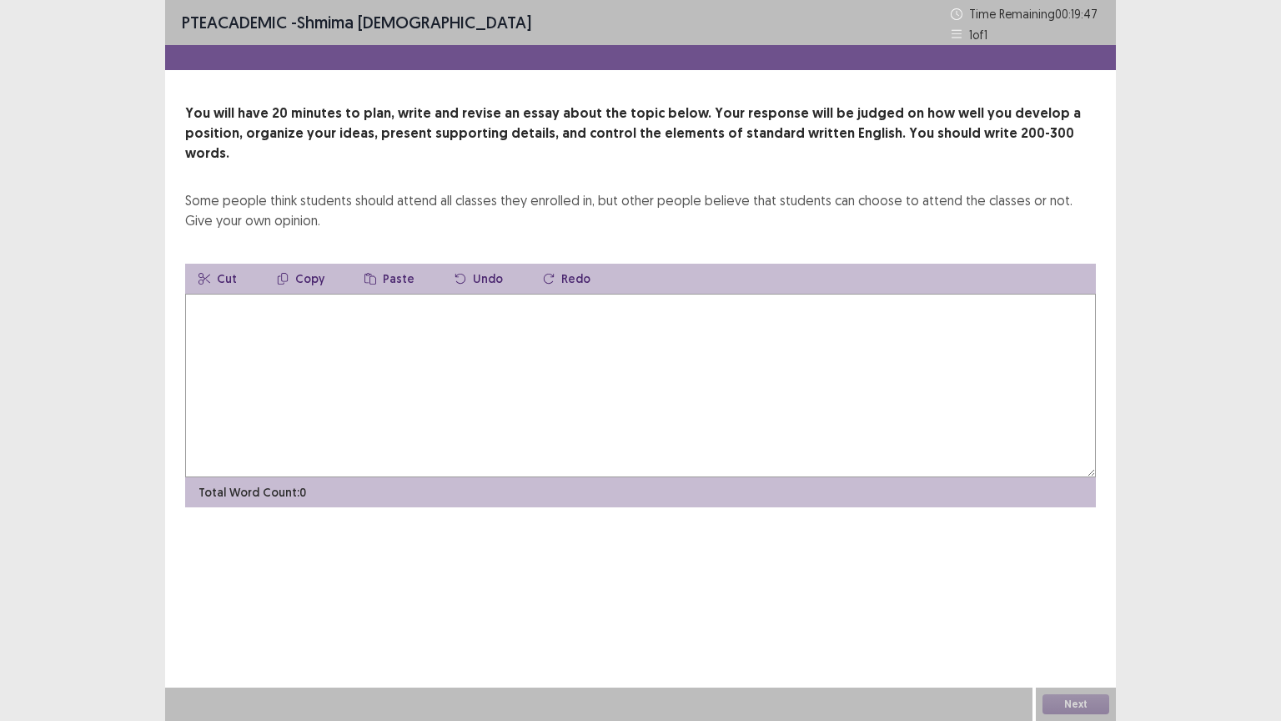
click at [233, 297] on textarea at bounding box center [640, 385] width 911 height 183
click at [367, 294] on textarea "**********" at bounding box center [640, 385] width 911 height 183
drag, startPoint x: 437, startPoint y: 290, endPoint x: 368, endPoint y: 293, distance: 69.3
click at [368, 294] on textarea "**********" at bounding box center [640, 385] width 911 height 183
click at [321, 294] on textarea "**********" at bounding box center [640, 385] width 911 height 183
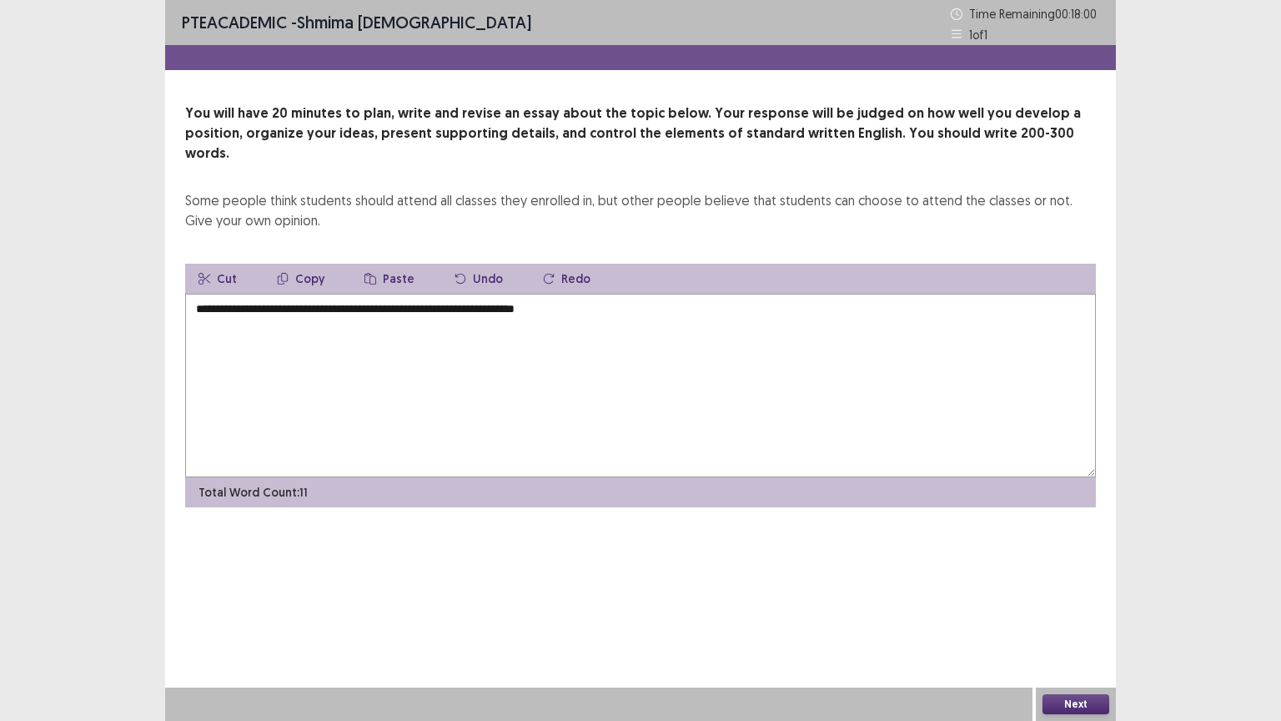
paste textarea "**********"
click at [469, 294] on textarea "**********" at bounding box center [640, 385] width 911 height 183
click at [692, 294] on textarea "**********" at bounding box center [640, 385] width 911 height 183
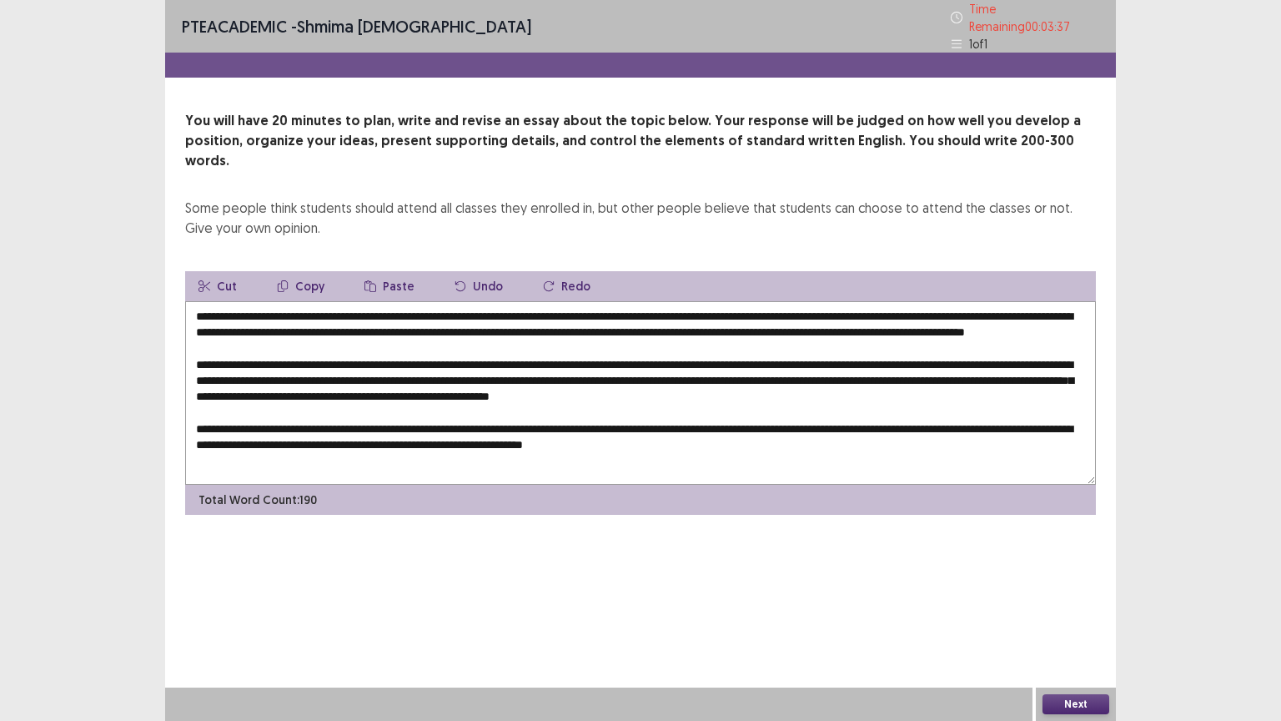
scroll to position [16, 0]
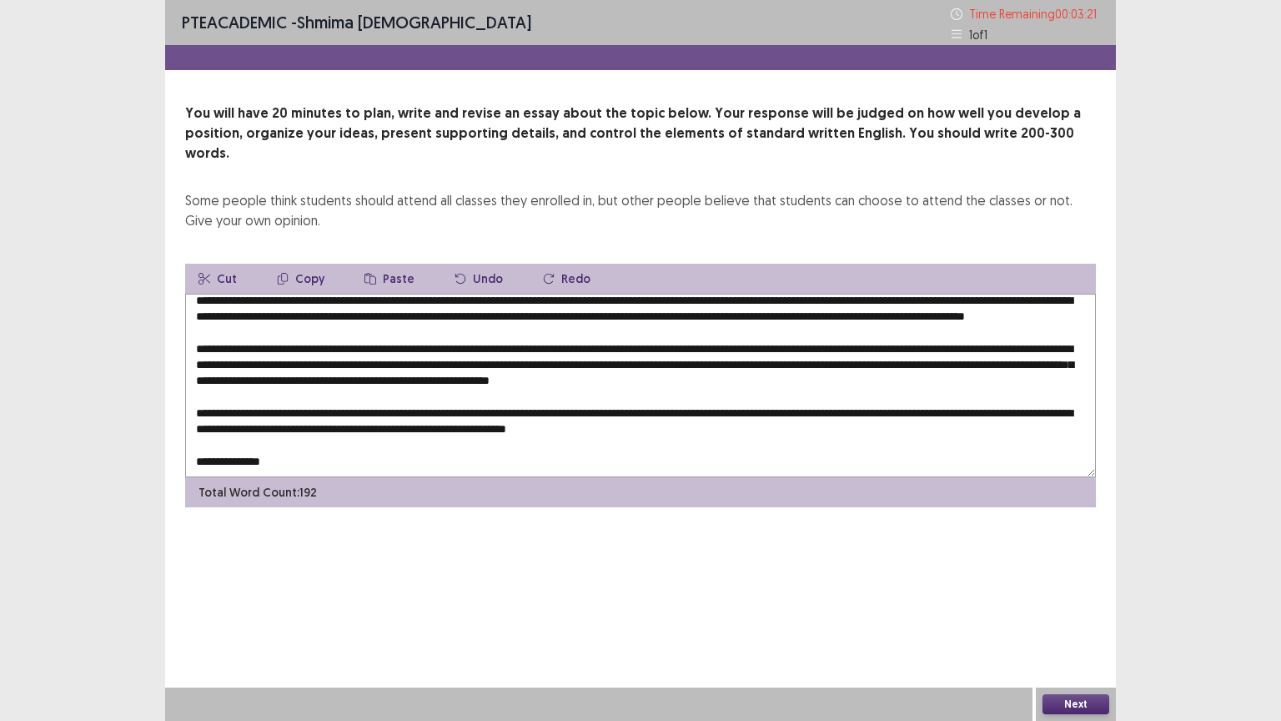
click at [234, 450] on textarea at bounding box center [640, 385] width 911 height 183
click at [272, 450] on textarea at bounding box center [640, 385] width 911 height 183
click at [264, 450] on textarea at bounding box center [640, 385] width 911 height 183
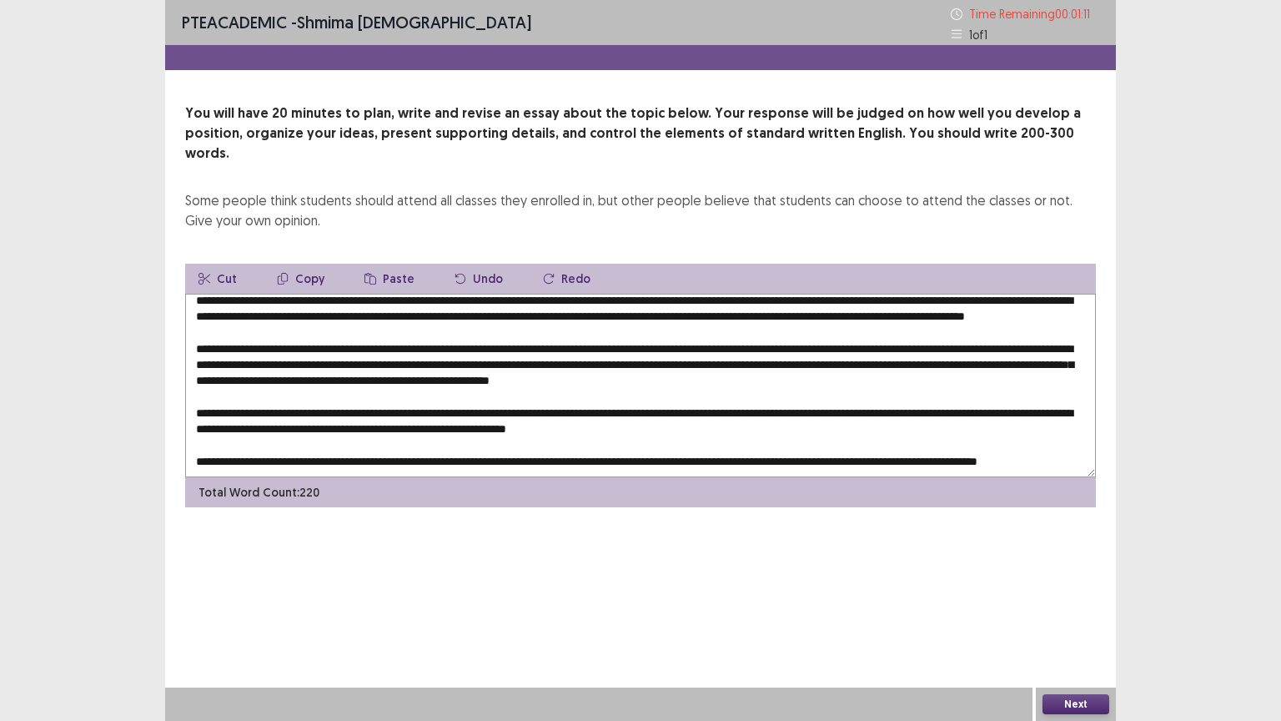
scroll to position [32, 0]
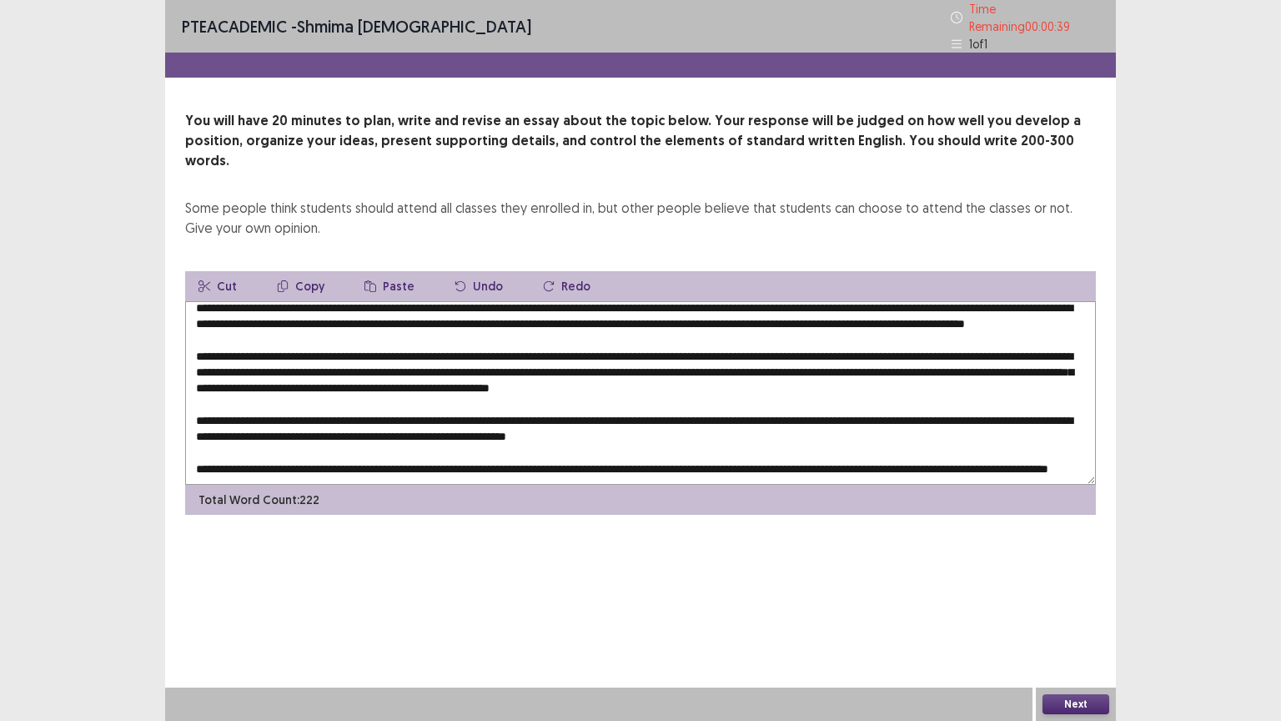
click at [717, 404] on textarea at bounding box center [640, 392] width 911 height 183
click at [229, 447] on textarea at bounding box center [640, 392] width 911 height 183
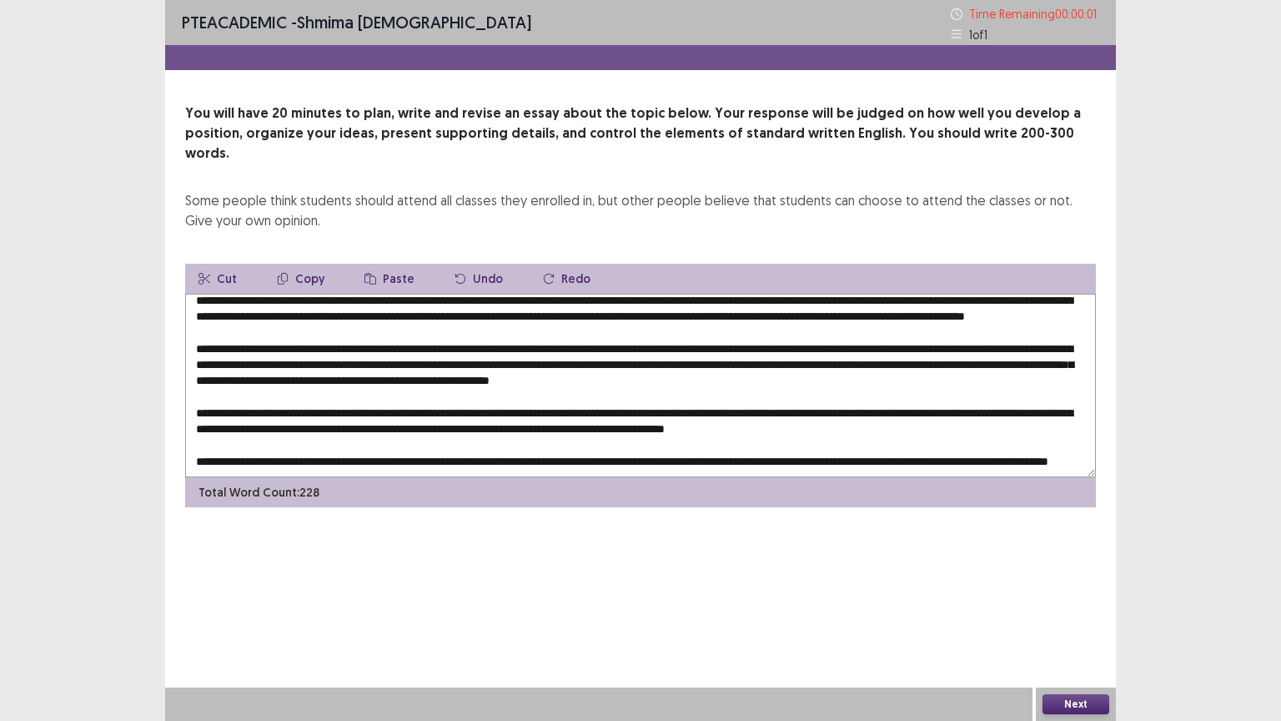
type textarea "**********"
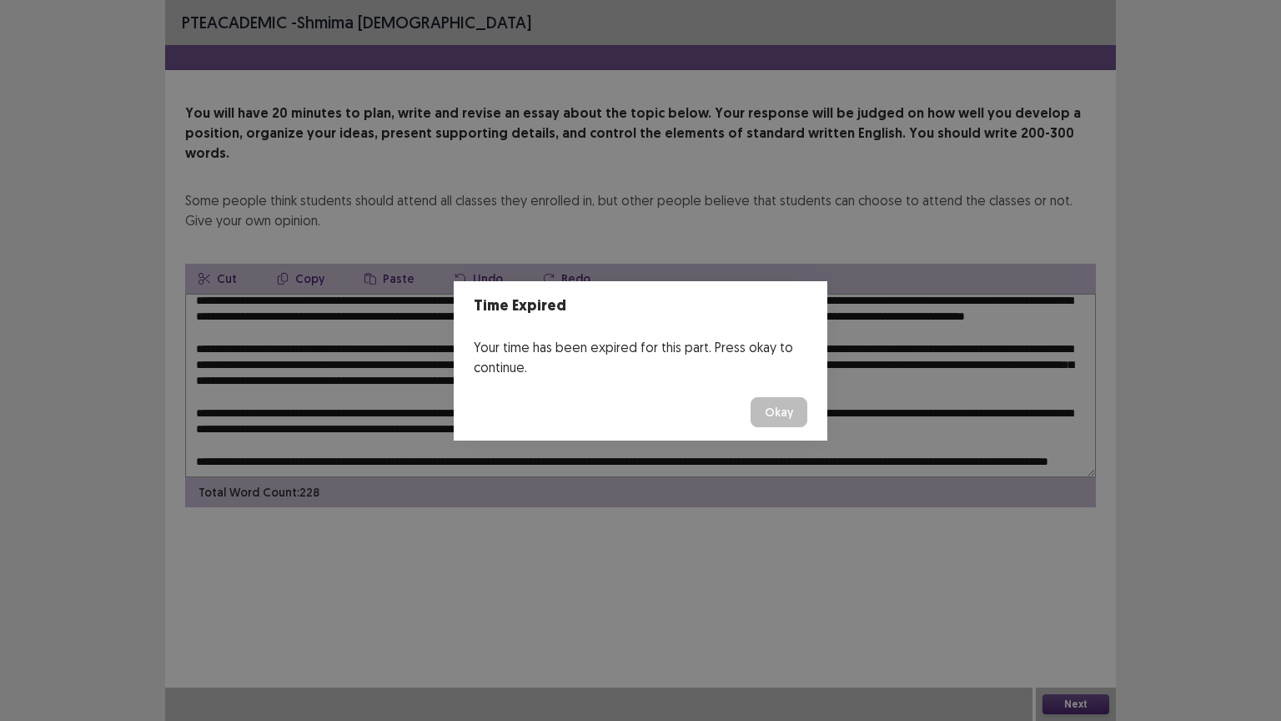
click at [762, 406] on button "Okay" at bounding box center [779, 412] width 57 height 30
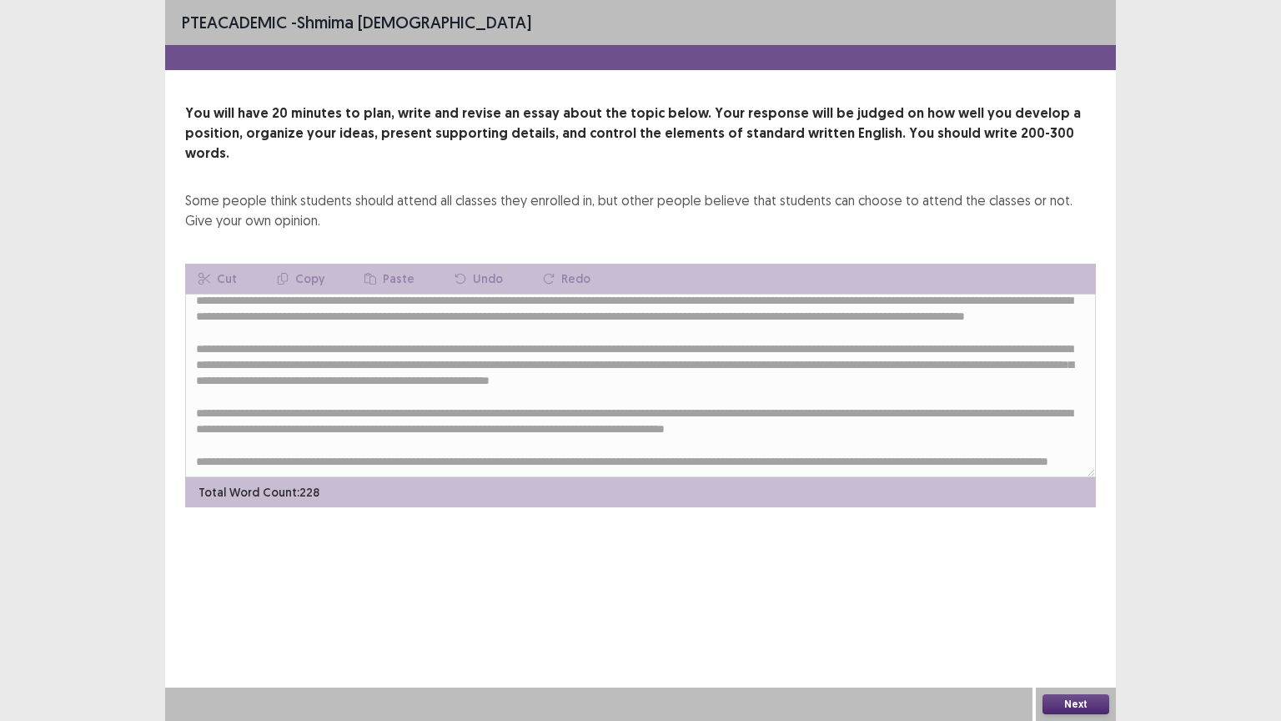
click at [1065, 630] on button "Next" at bounding box center [1075, 704] width 67 height 20
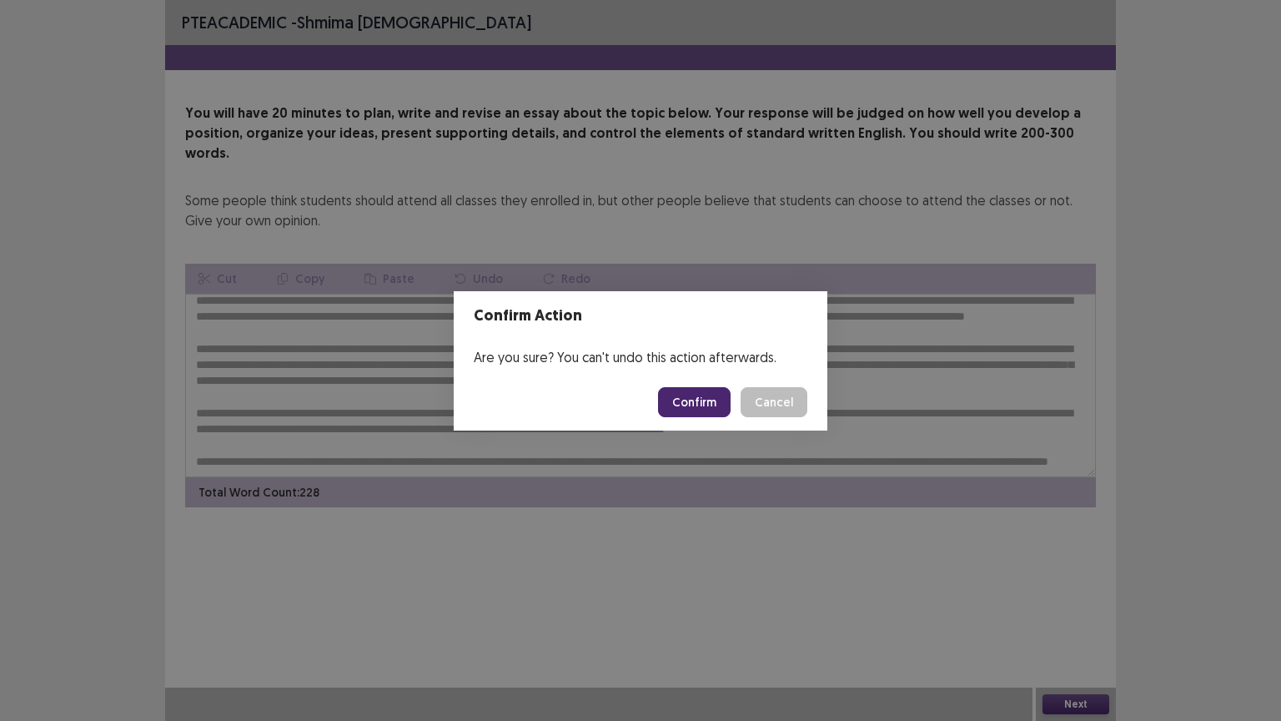
click at [716, 404] on button "Confirm" at bounding box center [694, 402] width 73 height 30
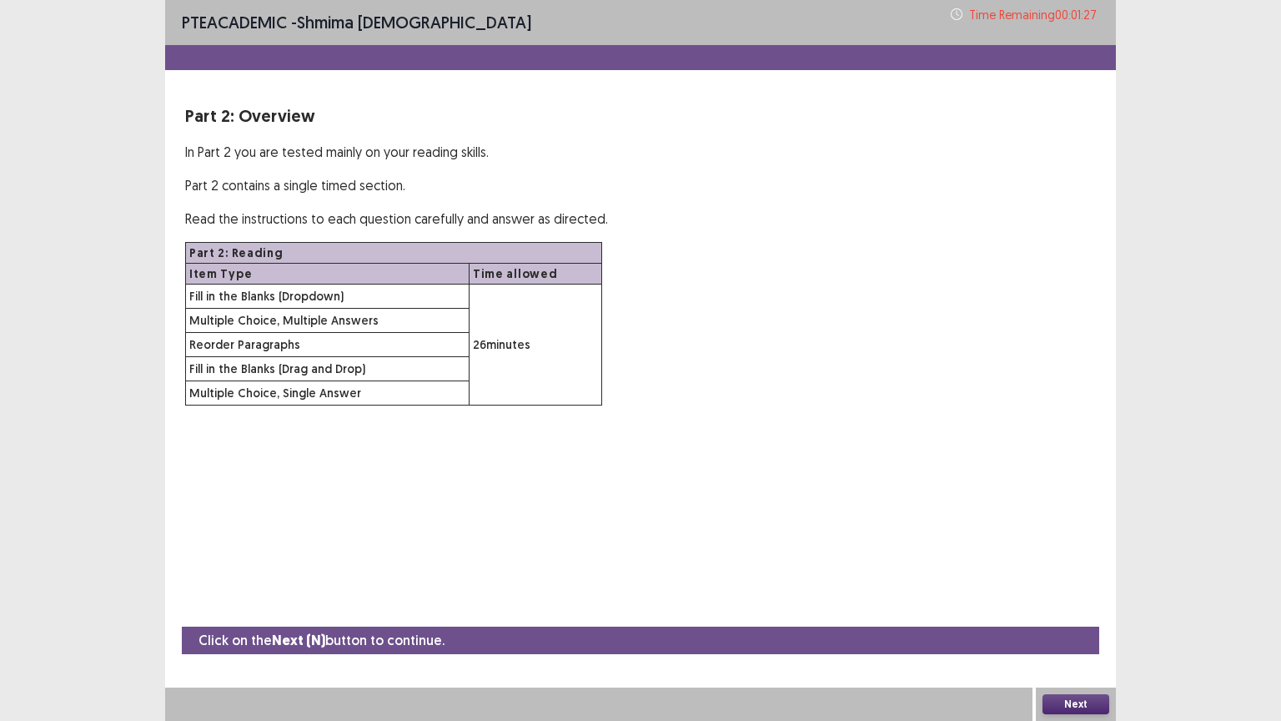
click at [1084, 630] on button "Next" at bounding box center [1075, 704] width 67 height 20
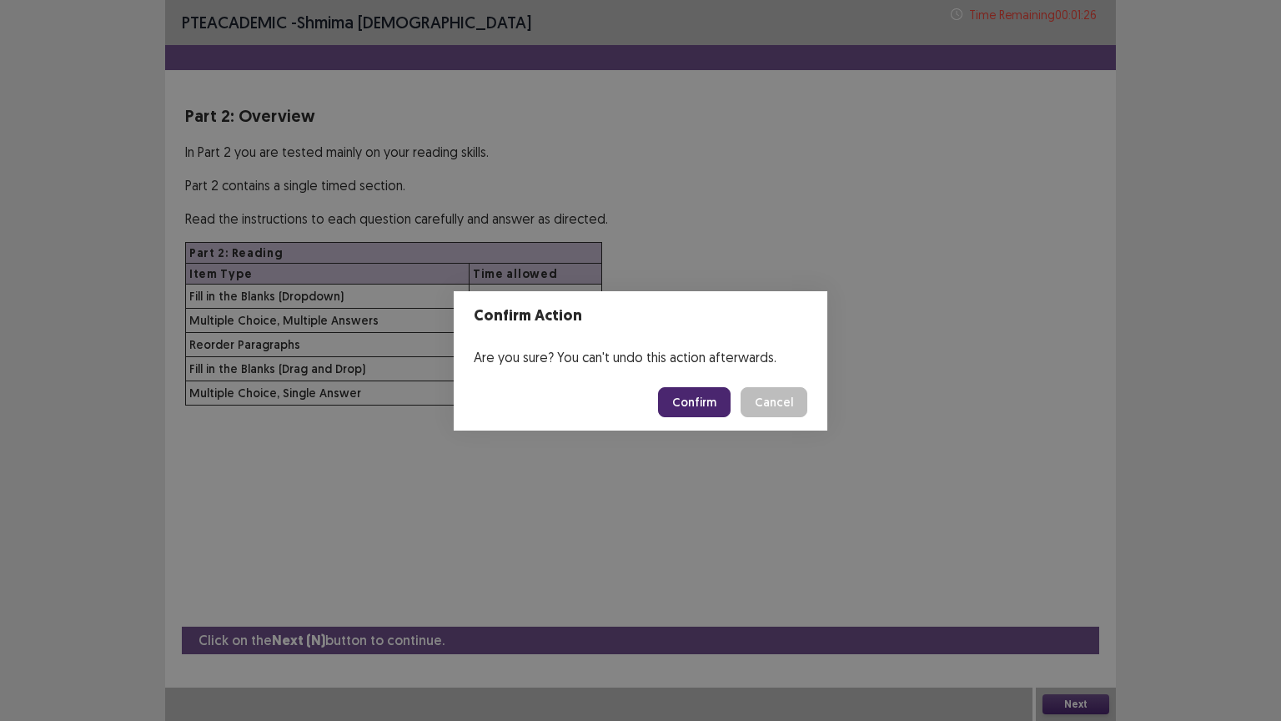
click at [717, 405] on button "Confirm" at bounding box center [694, 402] width 73 height 30
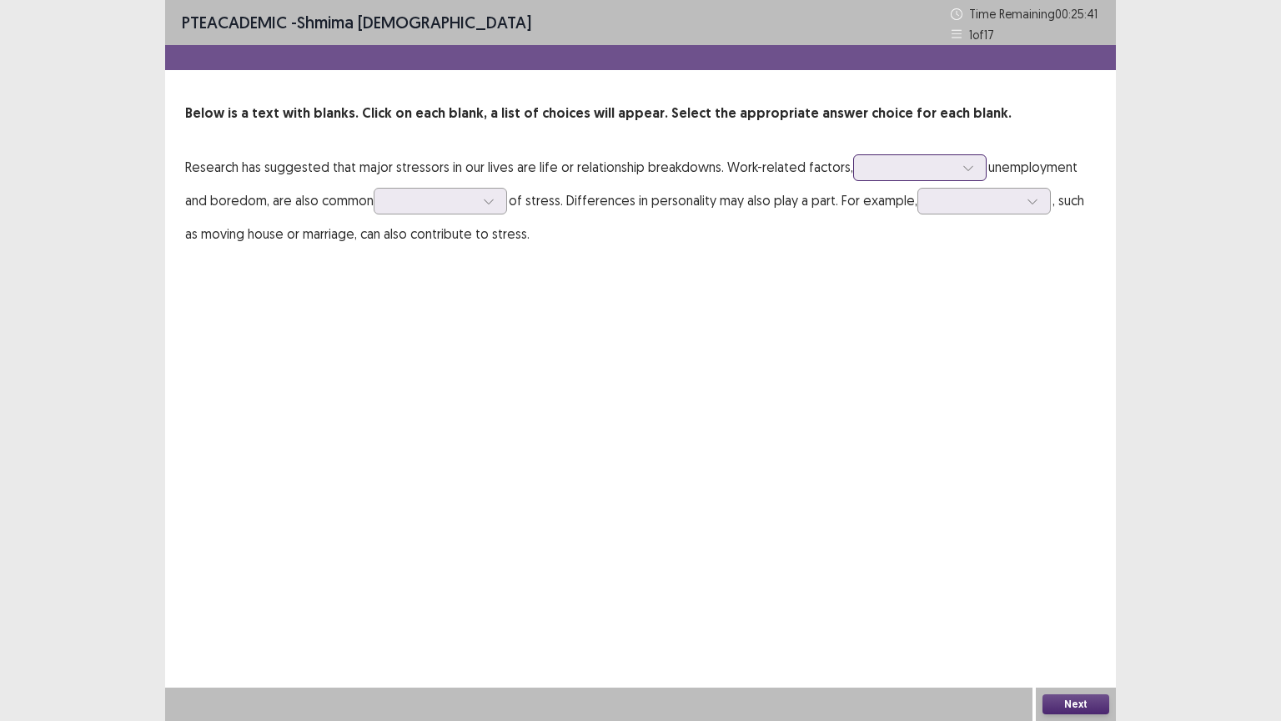
click at [962, 167] on icon at bounding box center [968, 168] width 12 height 12
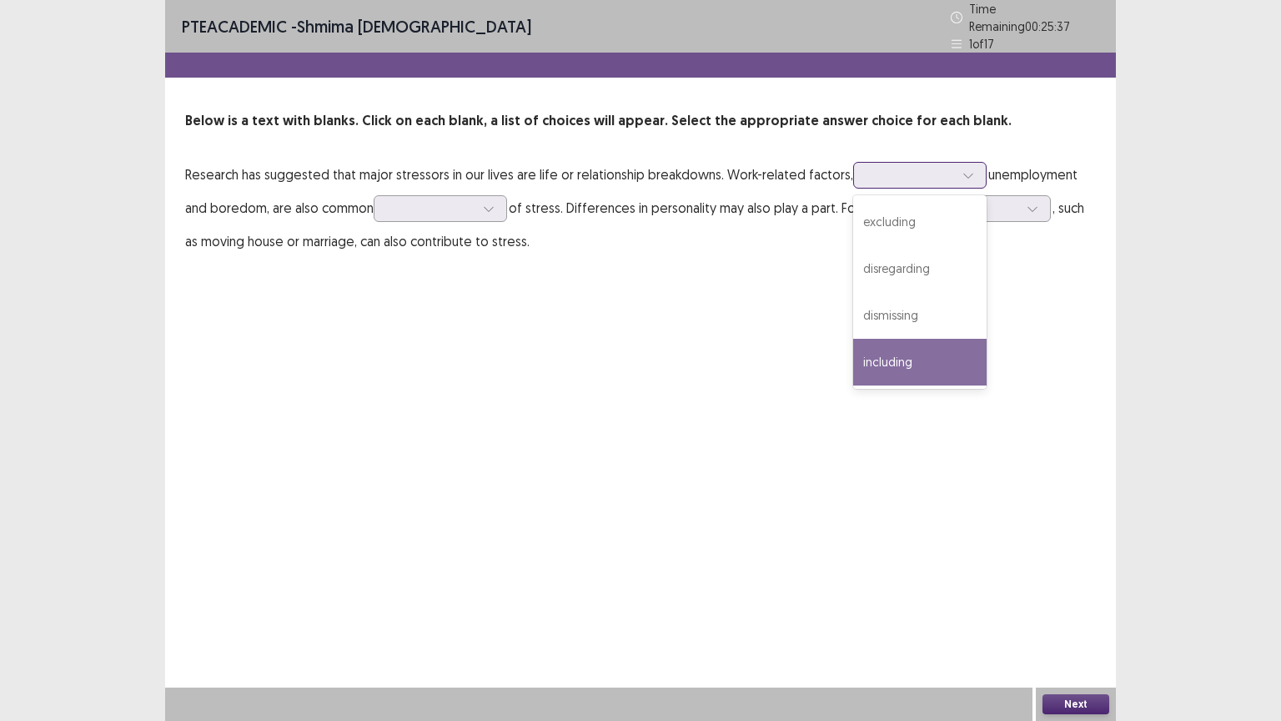
click at [871, 354] on div "including" at bounding box center [919, 362] width 133 height 47
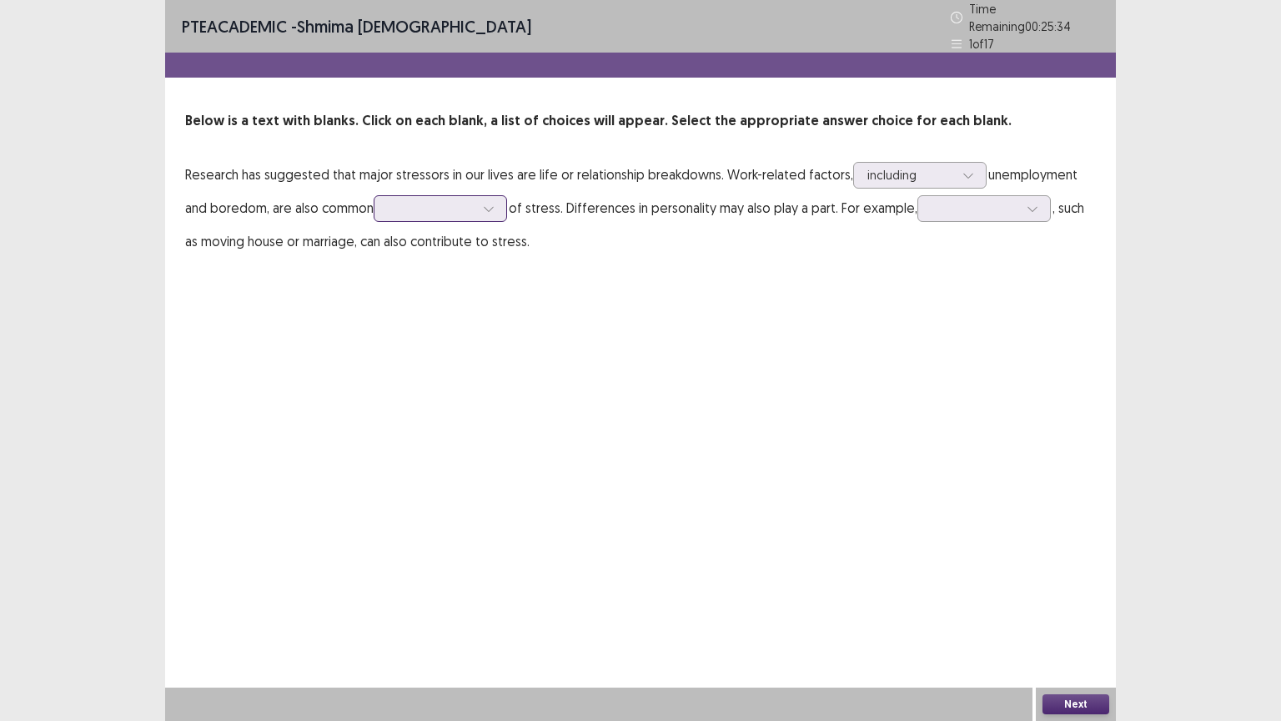
click at [495, 203] on icon at bounding box center [489, 209] width 12 height 12
click at [404, 246] on div "causes" at bounding box center [440, 255] width 133 height 47
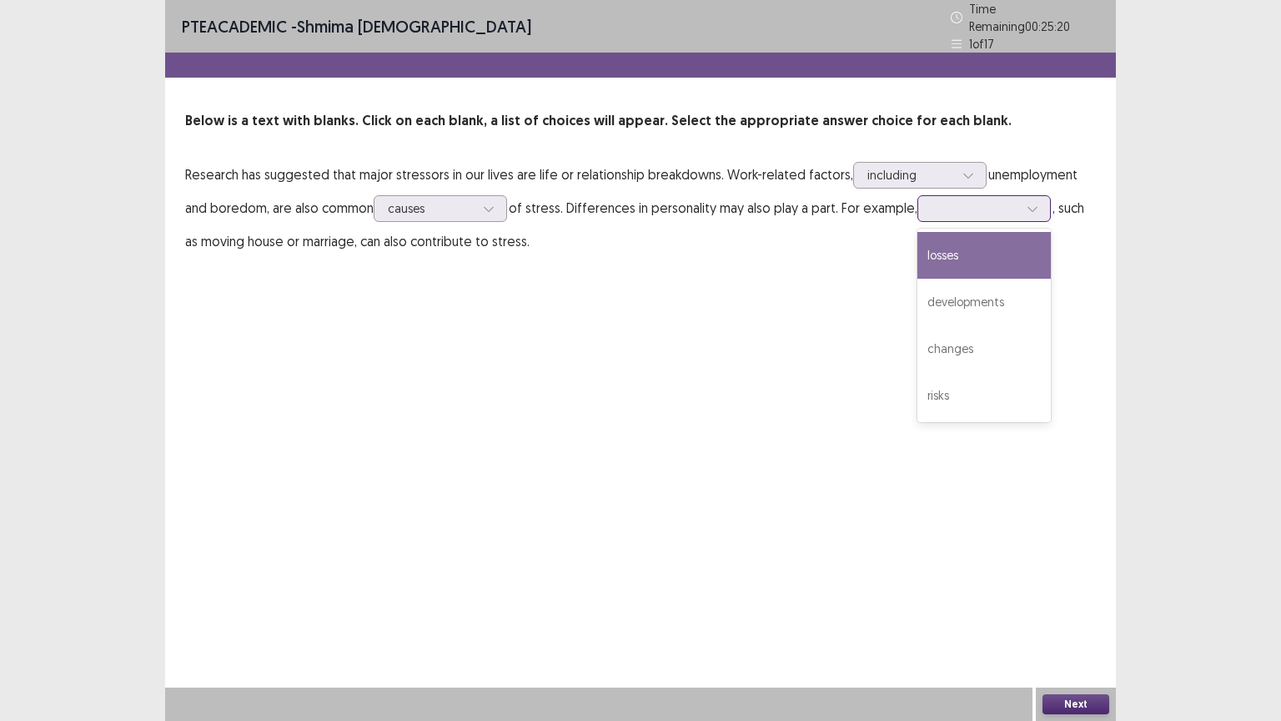
click at [1036, 203] on icon at bounding box center [1033, 209] width 12 height 12
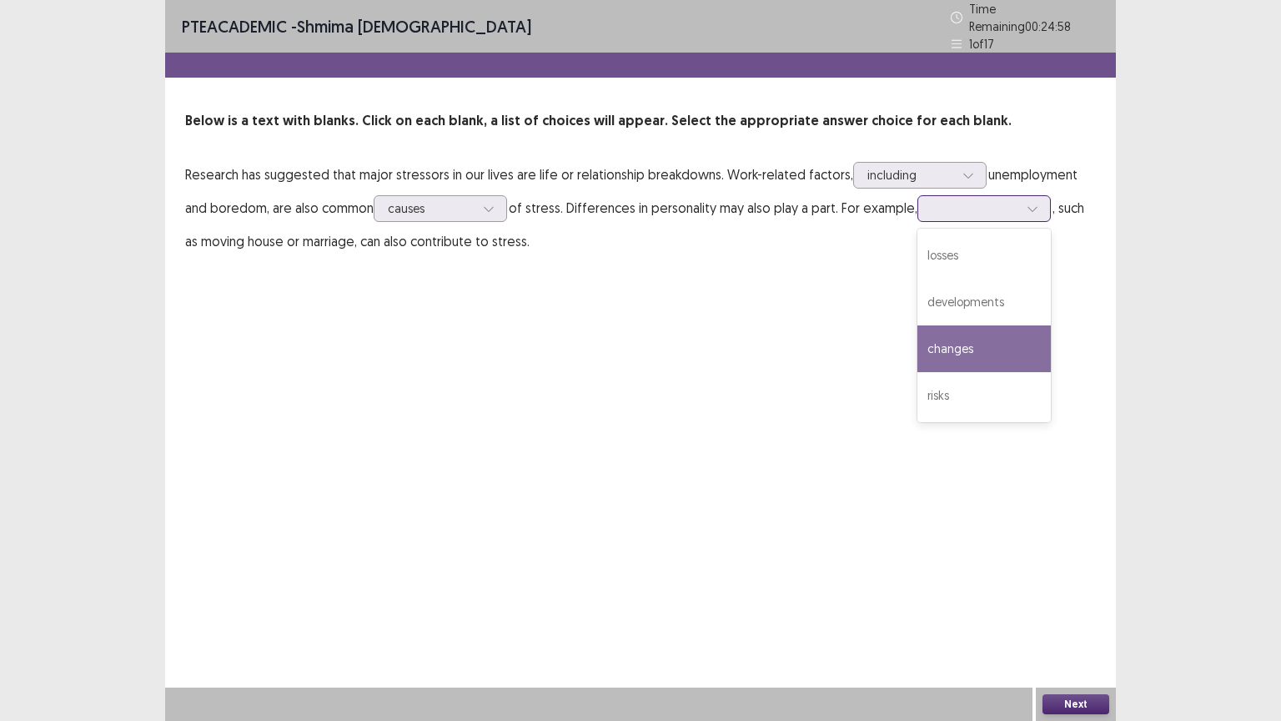
click at [962, 342] on div "changes" at bounding box center [983, 348] width 133 height 47
click at [1054, 630] on button "Next" at bounding box center [1075, 704] width 67 height 20
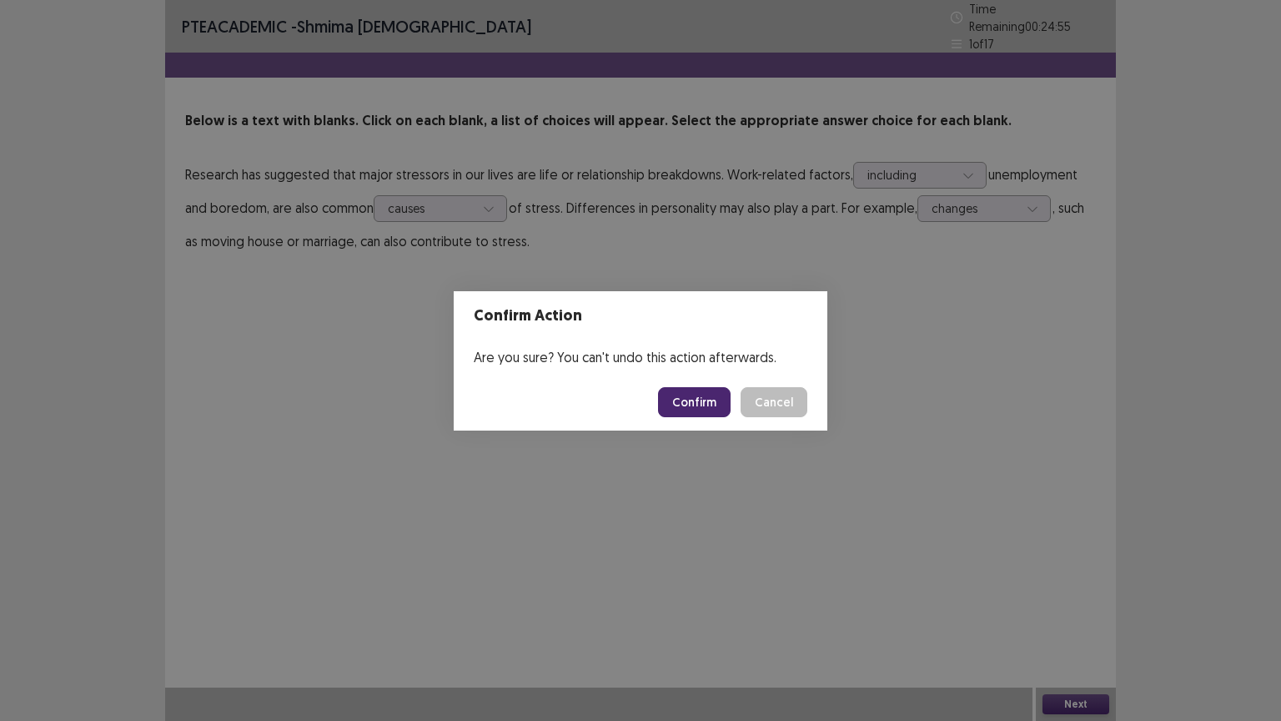
click at [686, 399] on button "Confirm" at bounding box center [694, 402] width 73 height 30
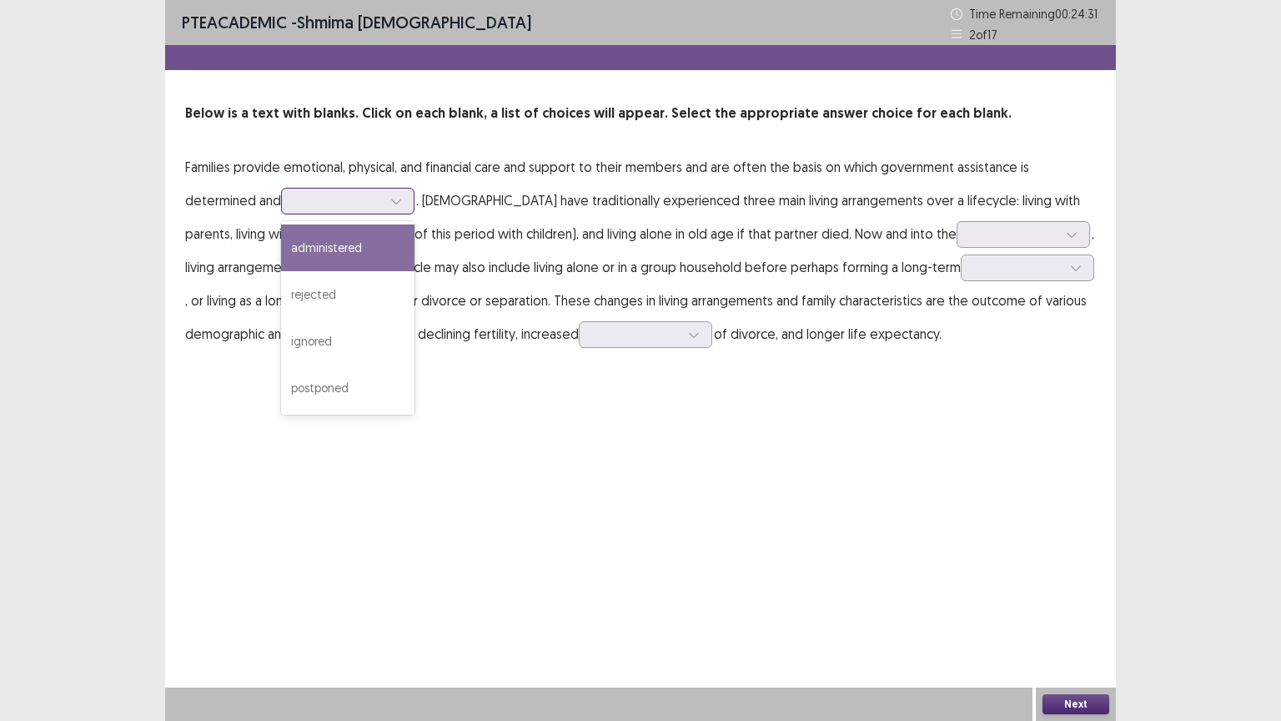
click at [399, 200] on icon at bounding box center [396, 201] width 12 height 12
click at [344, 248] on div "administered" at bounding box center [347, 247] width 133 height 47
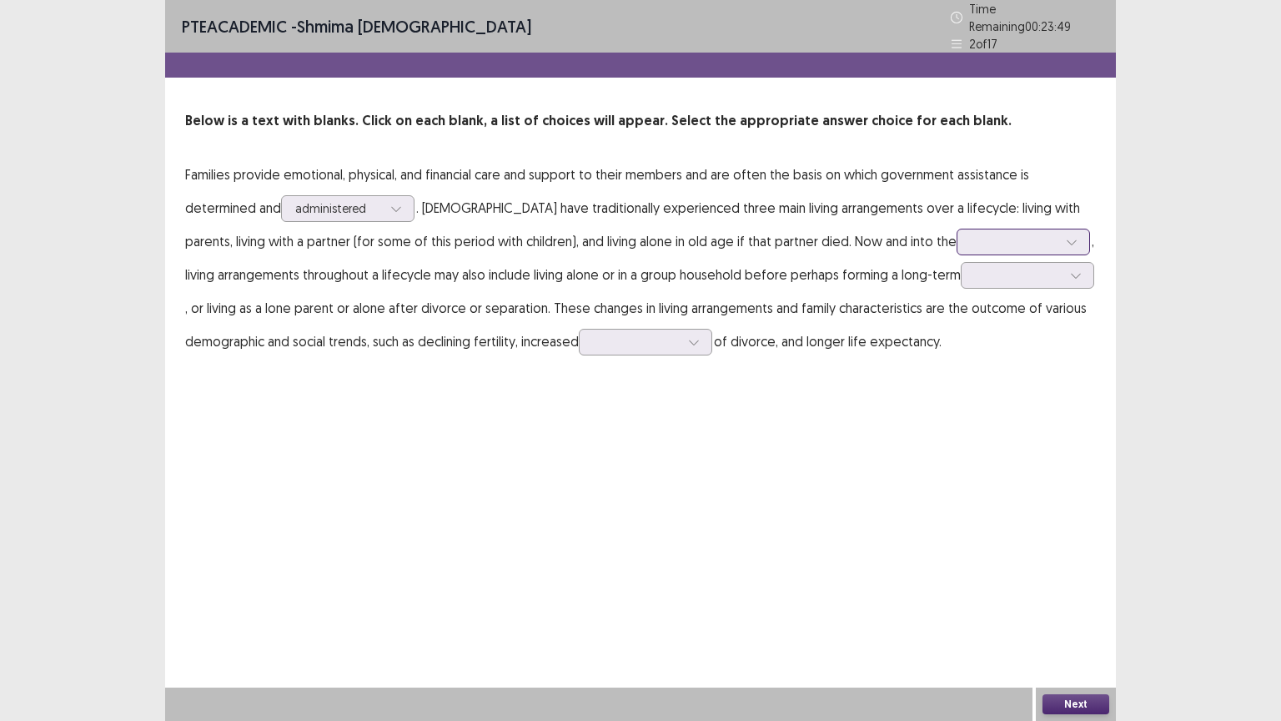
click at [1066, 236] on icon at bounding box center [1072, 242] width 12 height 12
click at [957, 282] on div "future" at bounding box center [1023, 288] width 133 height 47
click at [1070, 269] on icon at bounding box center [1076, 275] width 12 height 12
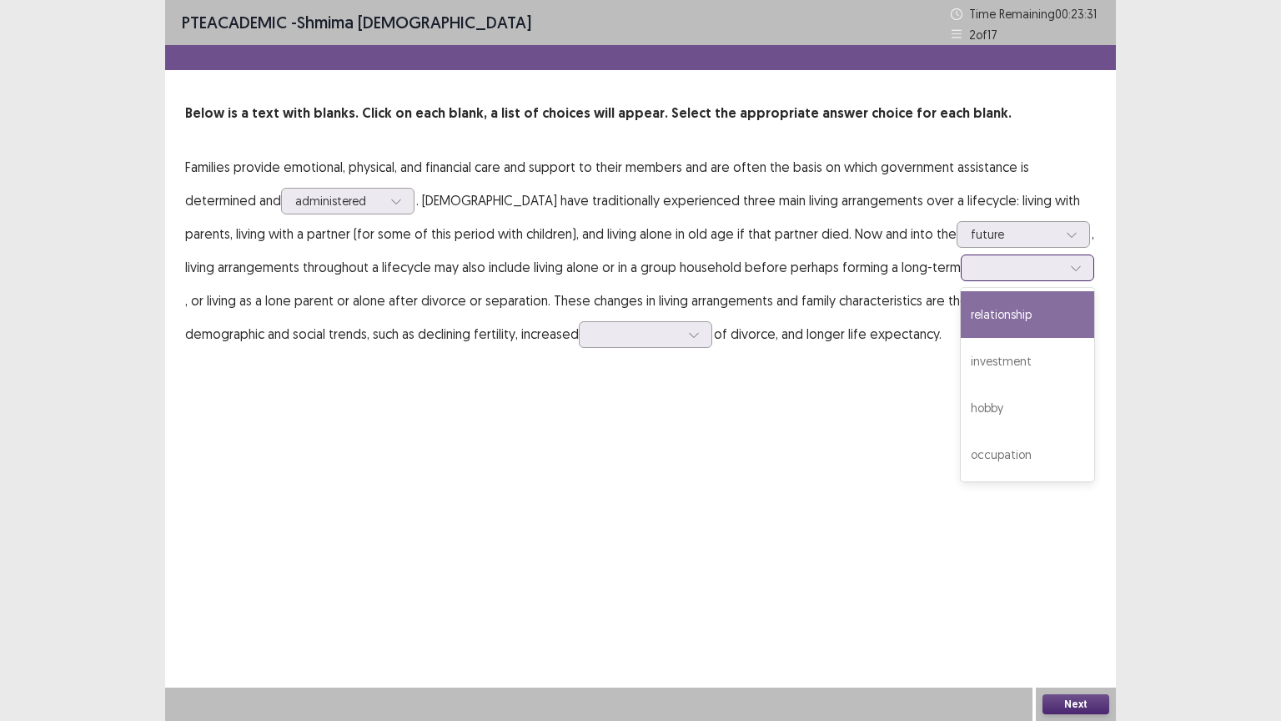
click at [975, 314] on div "relationship" at bounding box center [1027, 314] width 133 height 47
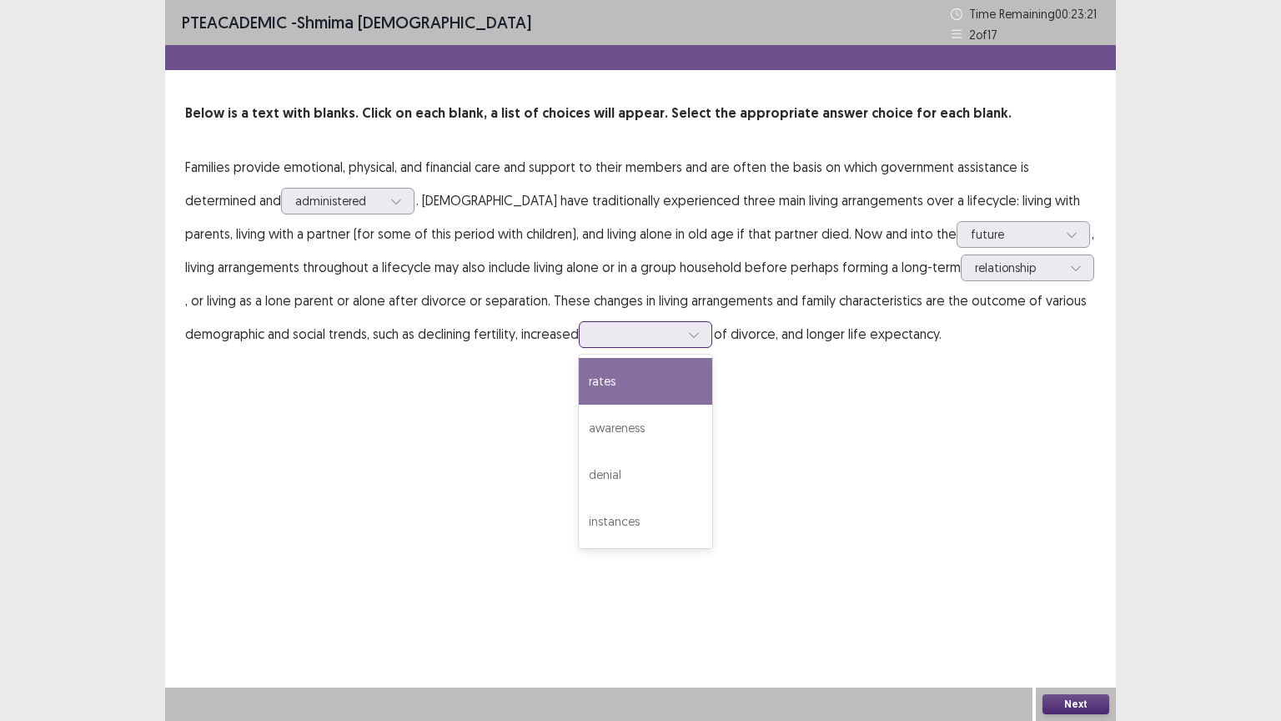
click at [694, 334] on icon at bounding box center [693, 335] width 9 height 5
click at [598, 377] on div "rates" at bounding box center [645, 381] width 133 height 47
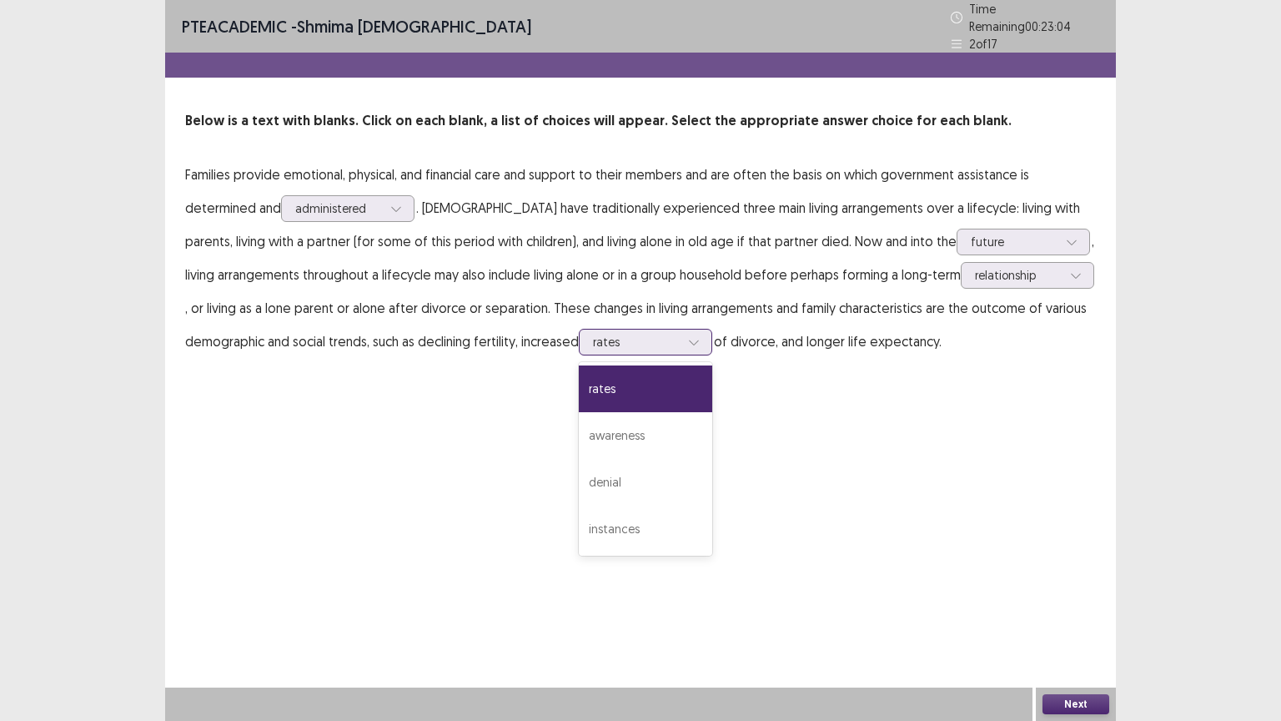
click at [693, 336] on icon at bounding box center [694, 342] width 12 height 12
click at [617, 425] on div "awareness" at bounding box center [645, 435] width 133 height 47
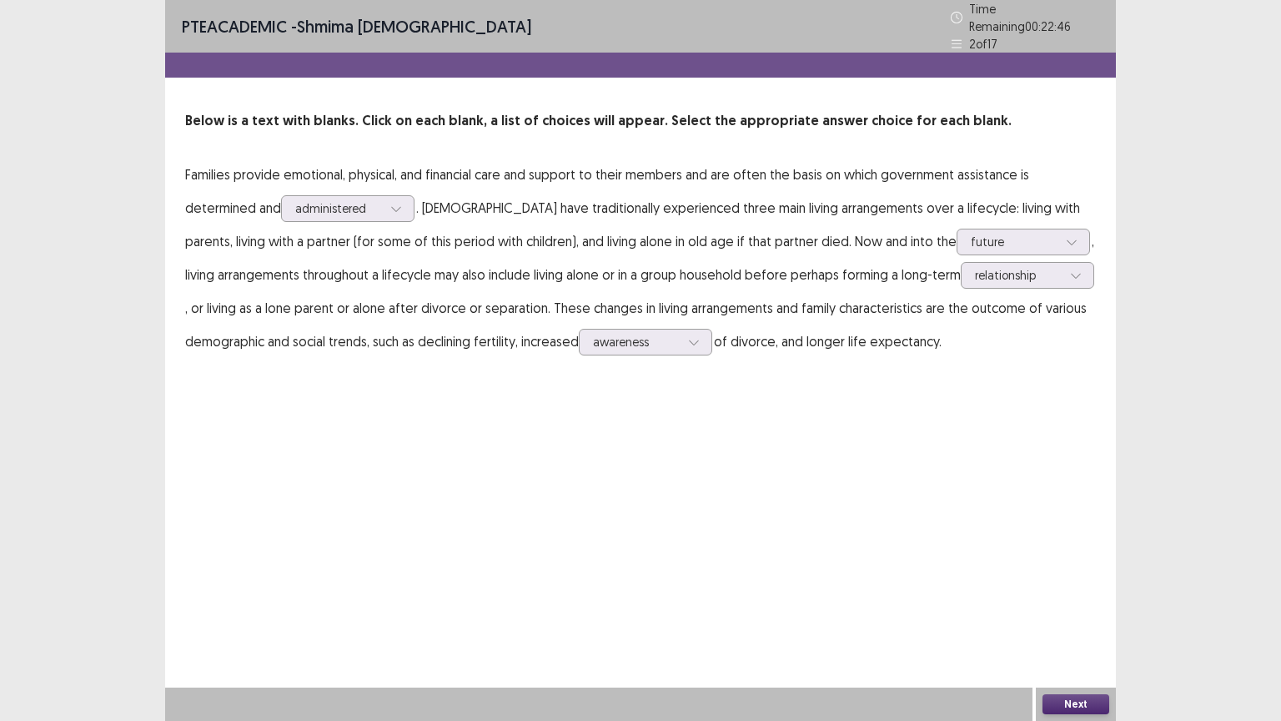
click at [1063, 630] on button "Next" at bounding box center [1075, 704] width 67 height 20
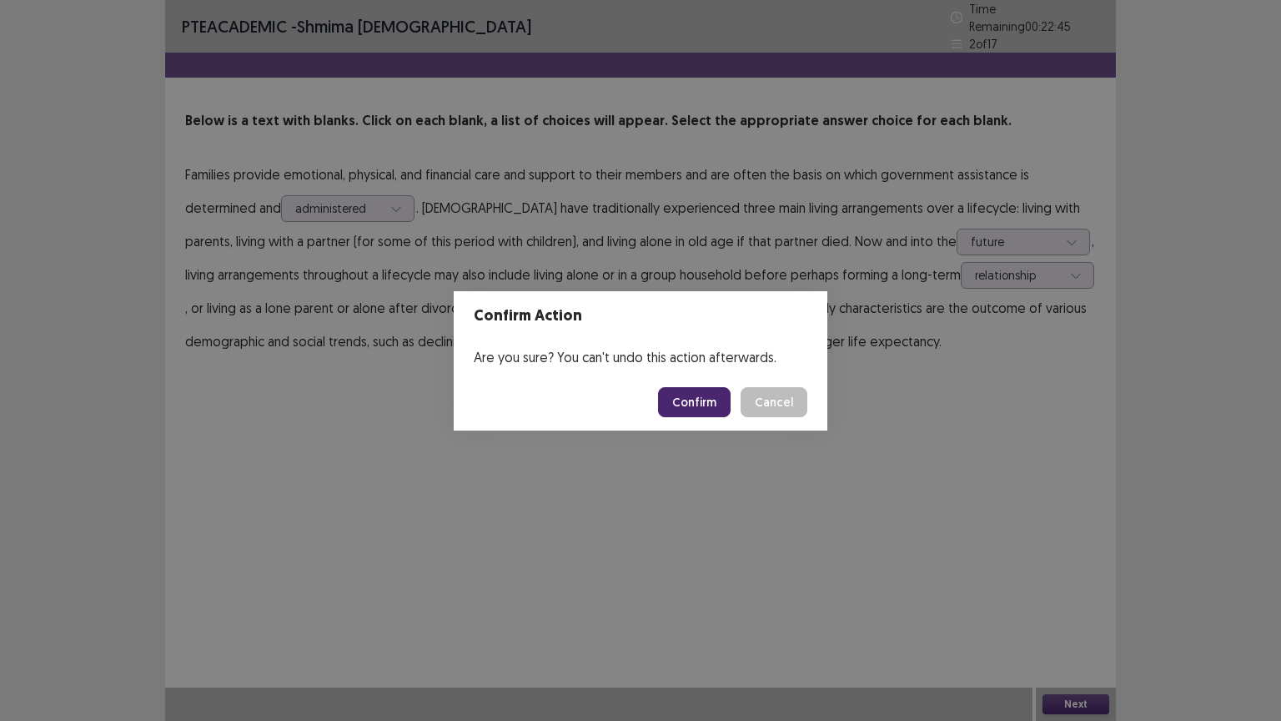
click at [687, 404] on button "Confirm" at bounding box center [694, 402] width 73 height 30
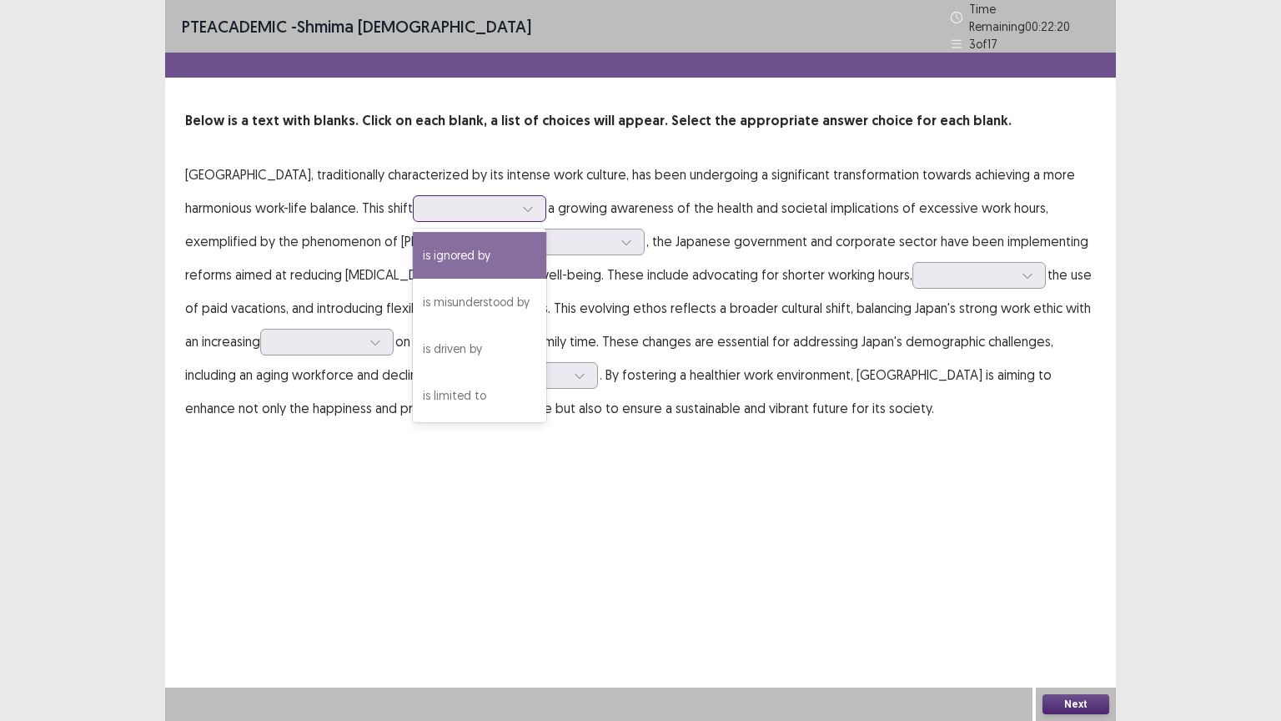
click at [523, 207] on icon at bounding box center [527, 209] width 9 height 5
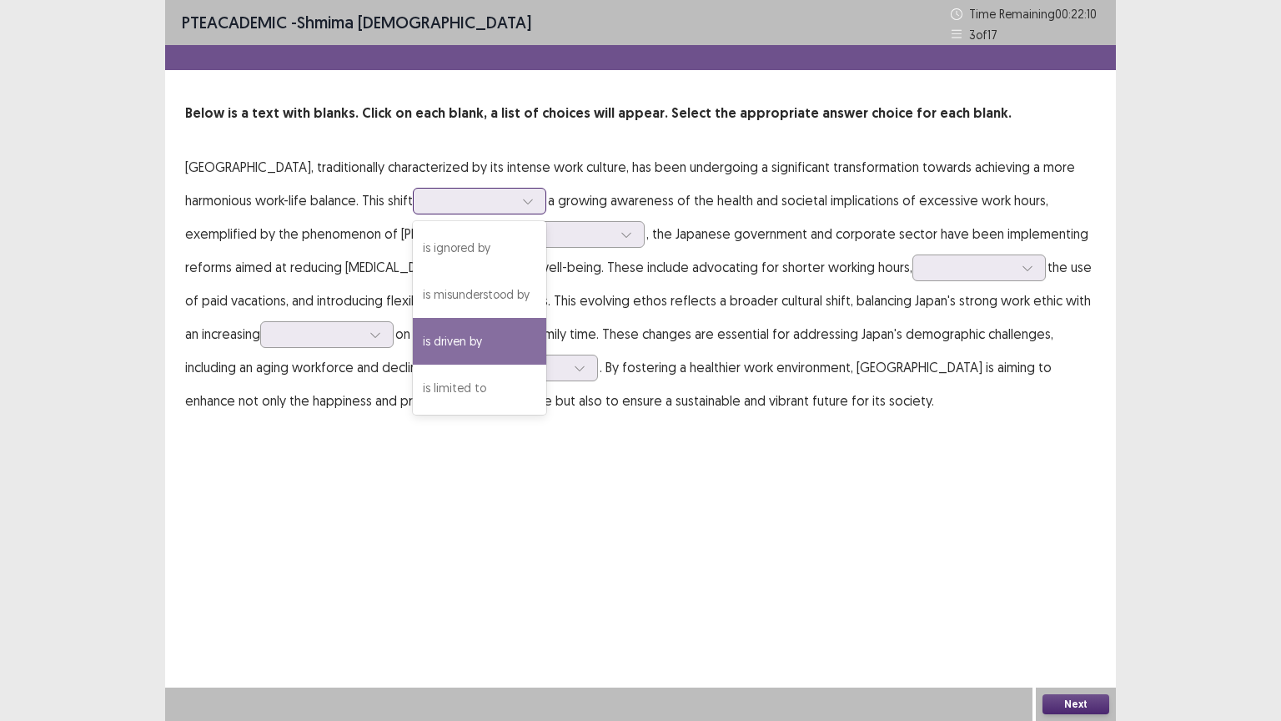
click at [413, 336] on div "is driven by" at bounding box center [479, 341] width 133 height 47
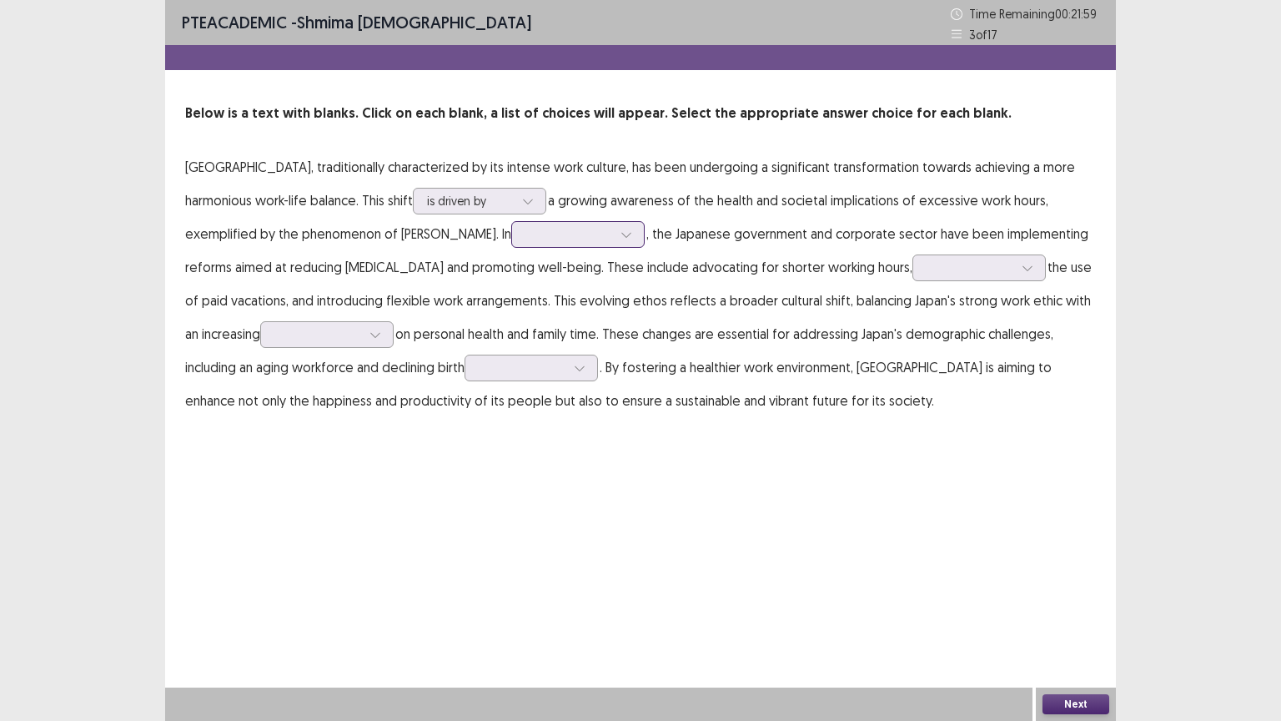
click at [620, 235] on icon at bounding box center [626, 235] width 12 height 12
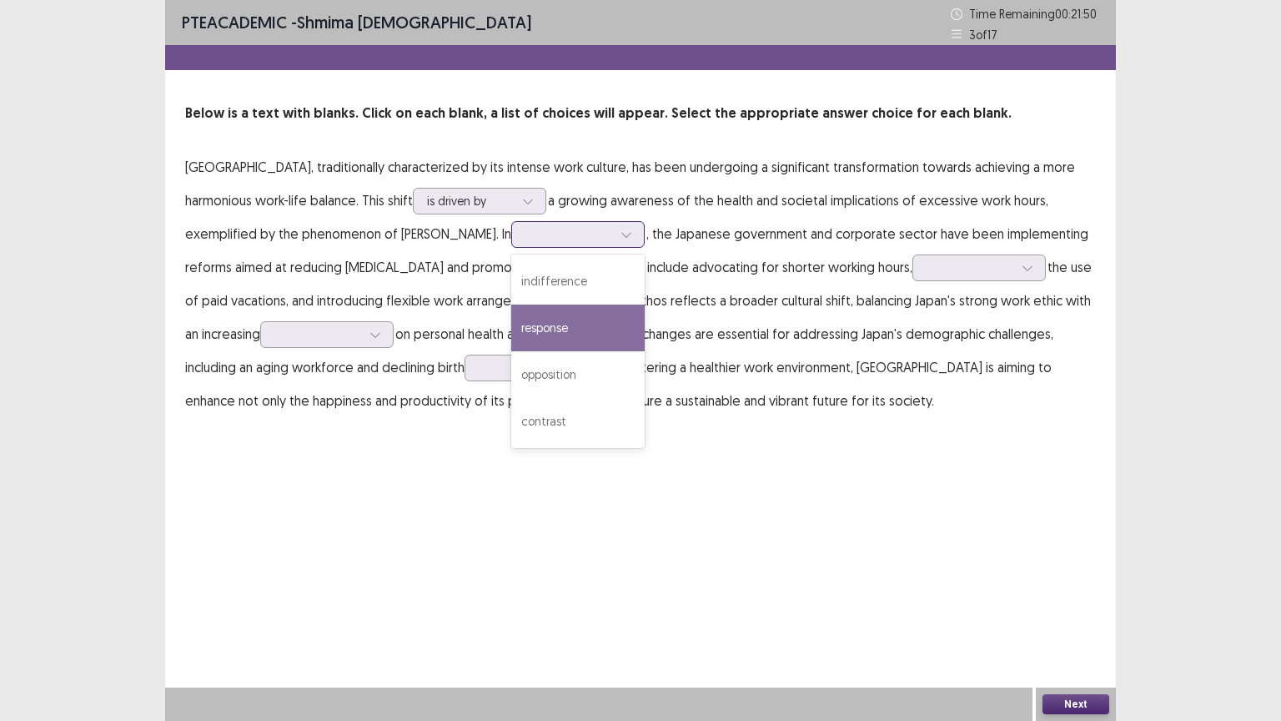
click at [511, 325] on div "response" at bounding box center [577, 327] width 133 height 47
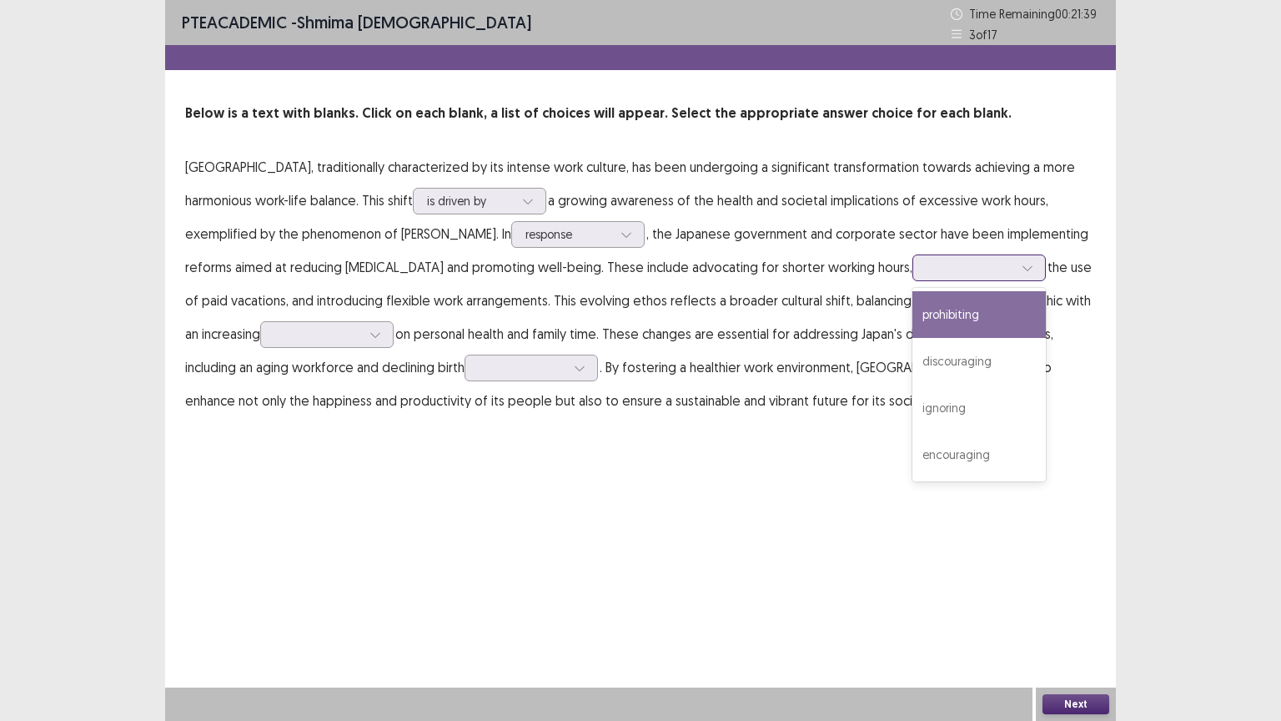
click at [1022, 265] on icon at bounding box center [1028, 268] width 12 height 12
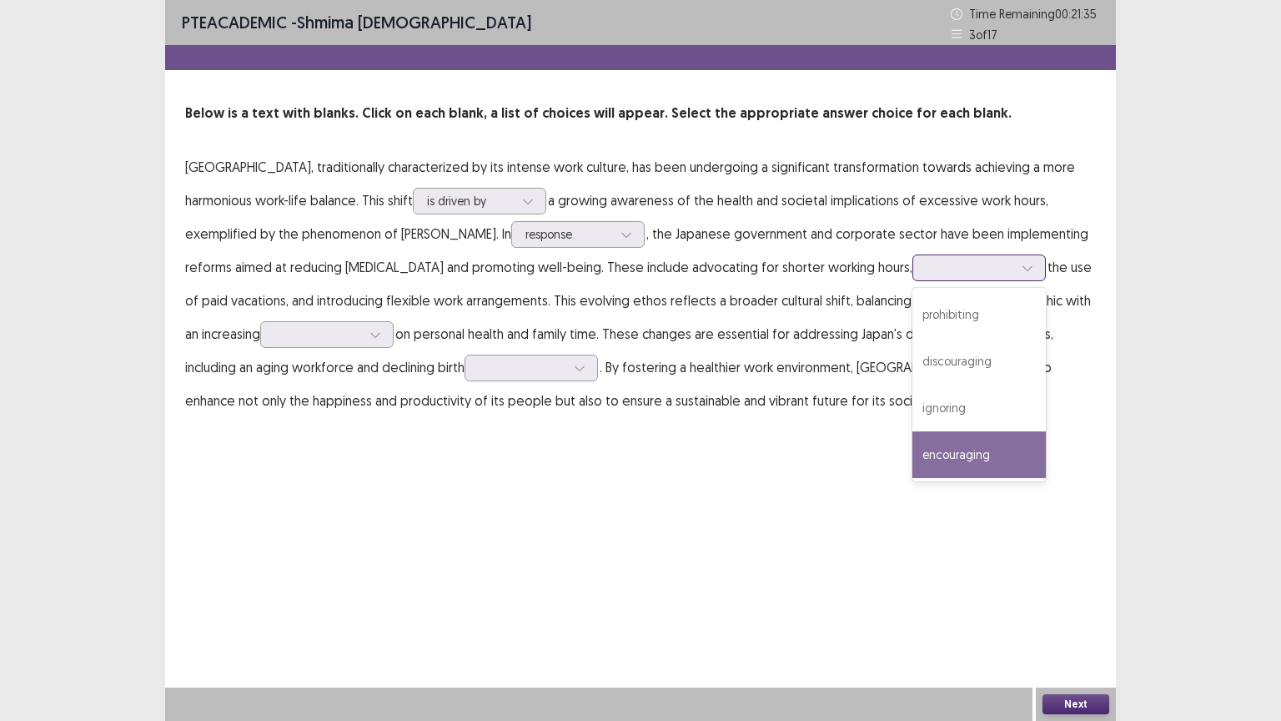
click at [912, 453] on div "encouraging" at bounding box center [978, 454] width 133 height 47
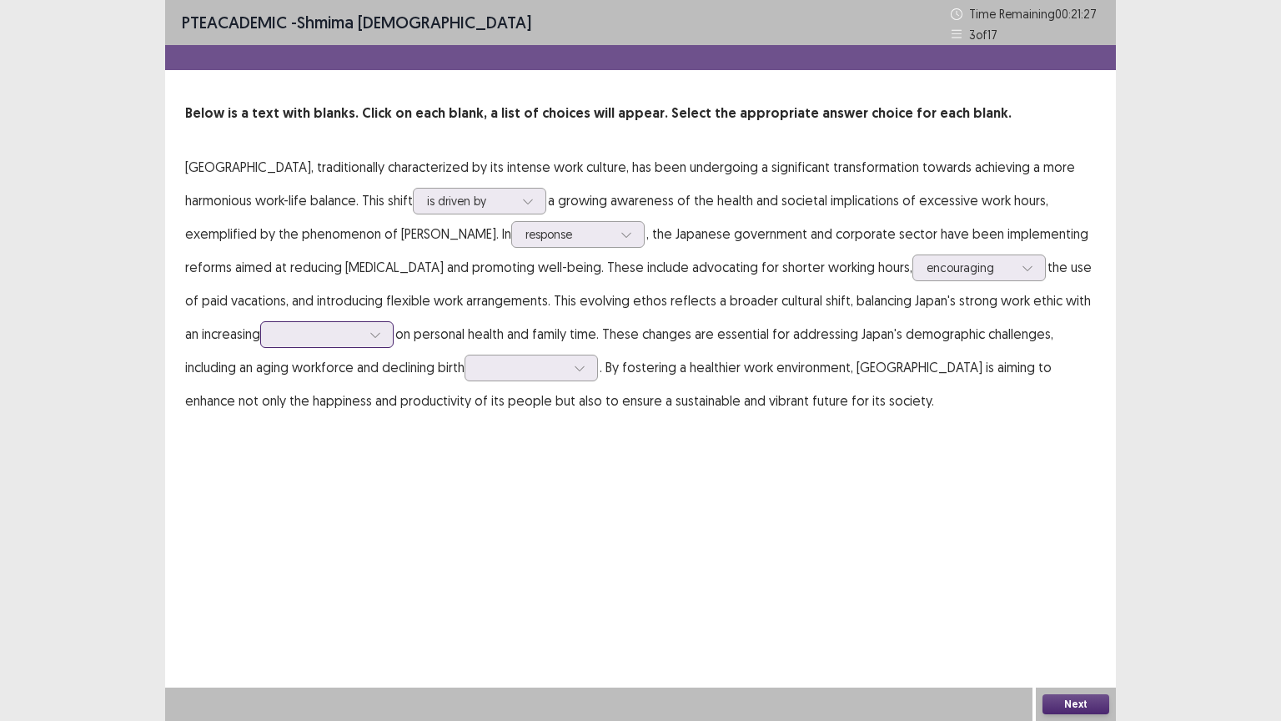
click at [369, 332] on icon at bounding box center [375, 335] width 12 height 12
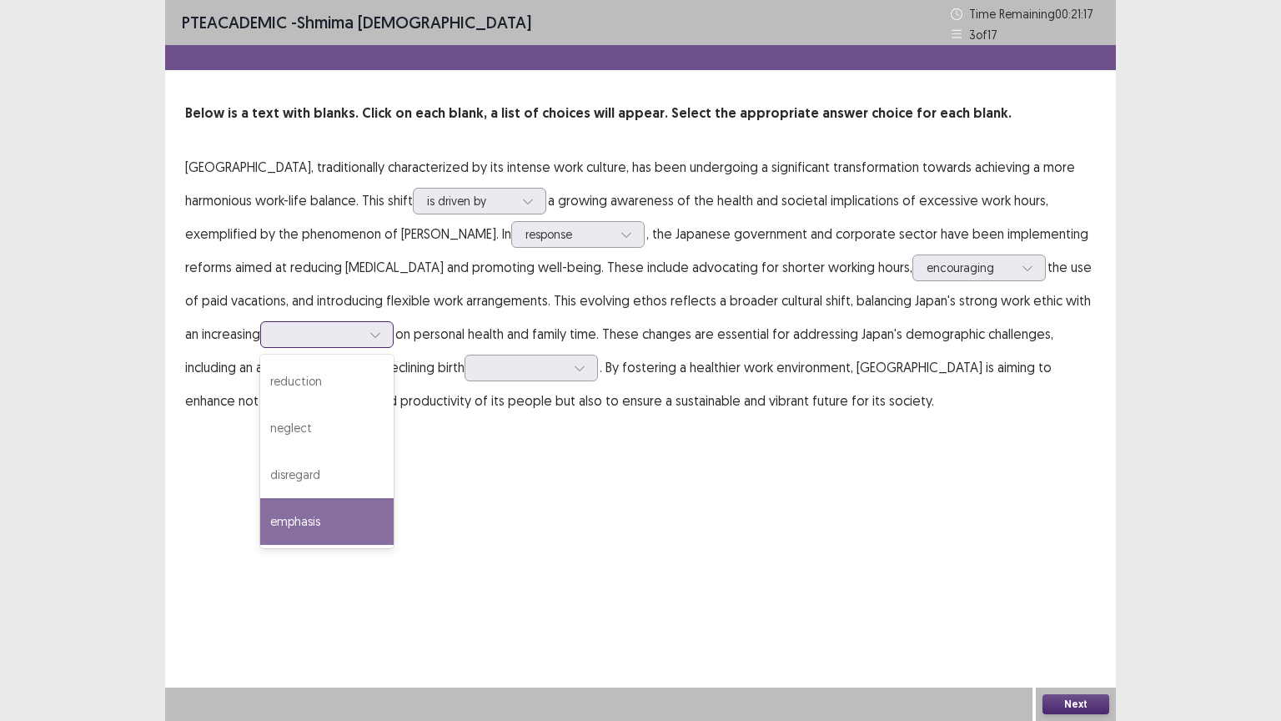
click at [260, 519] on div "emphasis" at bounding box center [326, 521] width 133 height 47
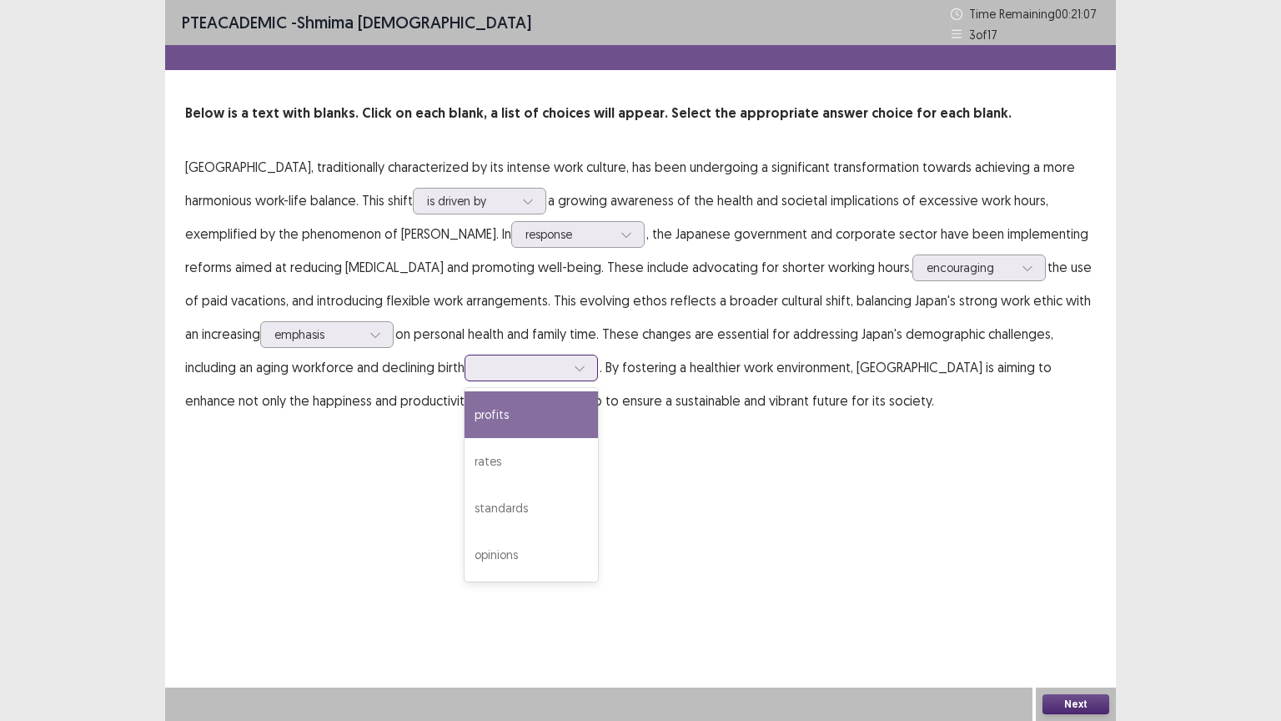
click at [575, 369] on icon at bounding box center [579, 368] width 9 height 5
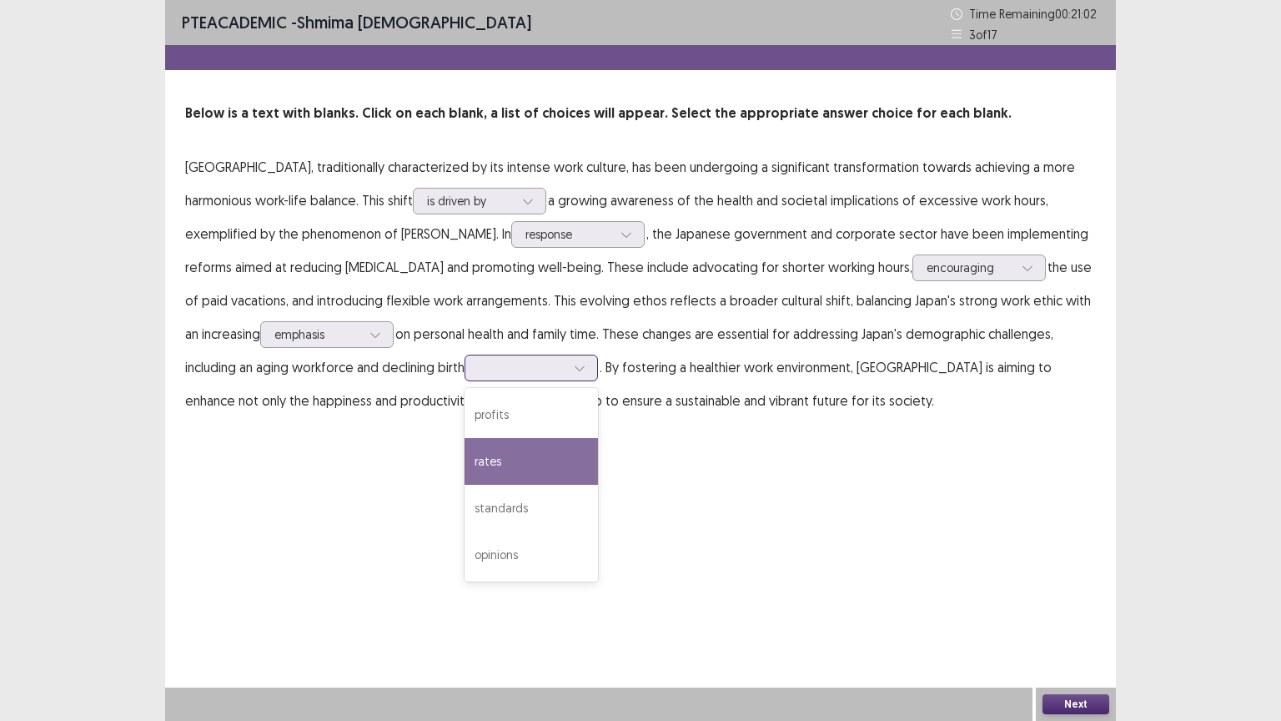
click at [465, 462] on div "rates" at bounding box center [531, 461] width 133 height 47
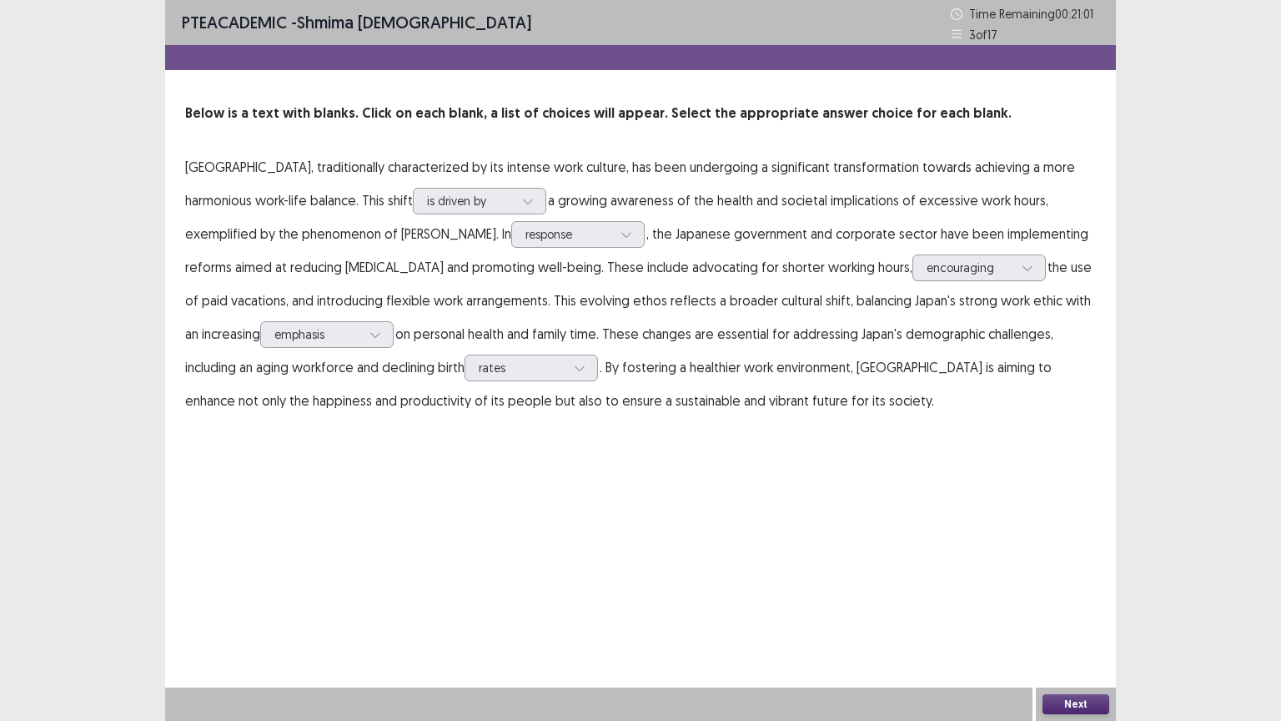
click at [1078, 630] on button "Next" at bounding box center [1075, 704] width 67 height 20
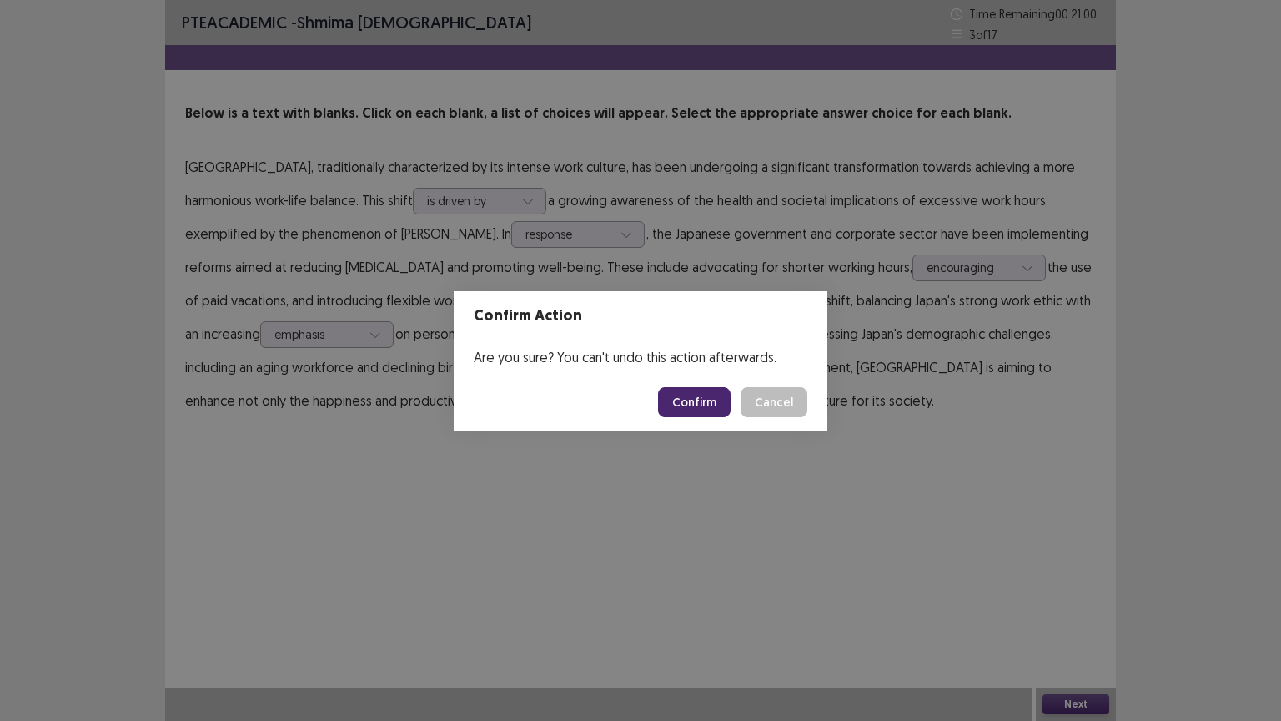
click at [691, 407] on button "Confirm" at bounding box center [694, 402] width 73 height 30
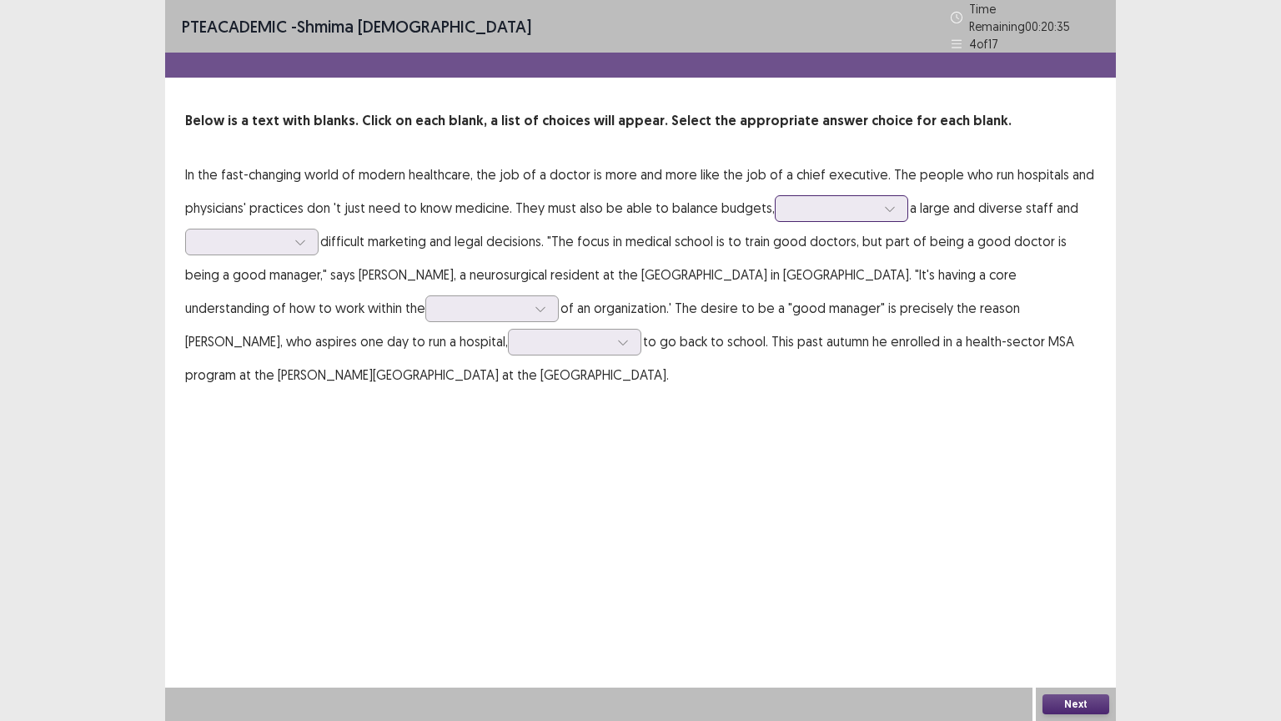
click at [887, 203] on icon at bounding box center [890, 209] width 12 height 12
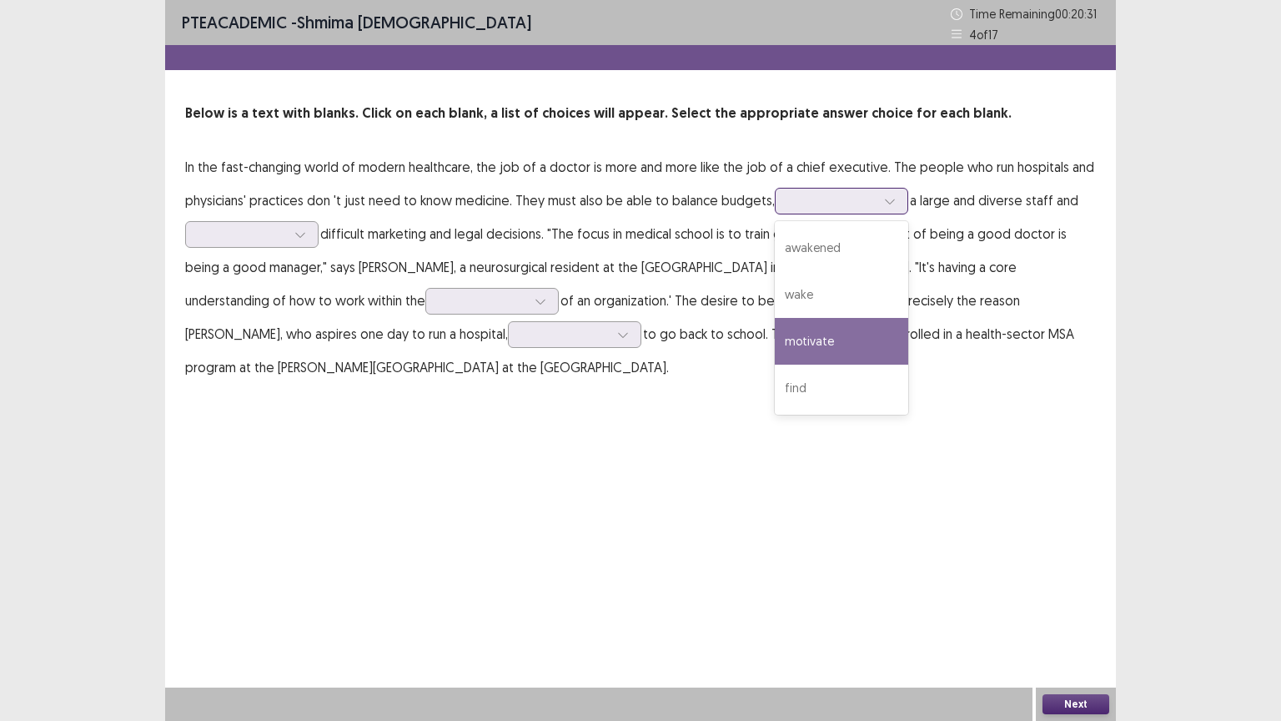
click at [804, 335] on div "motivate" at bounding box center [841, 341] width 133 height 47
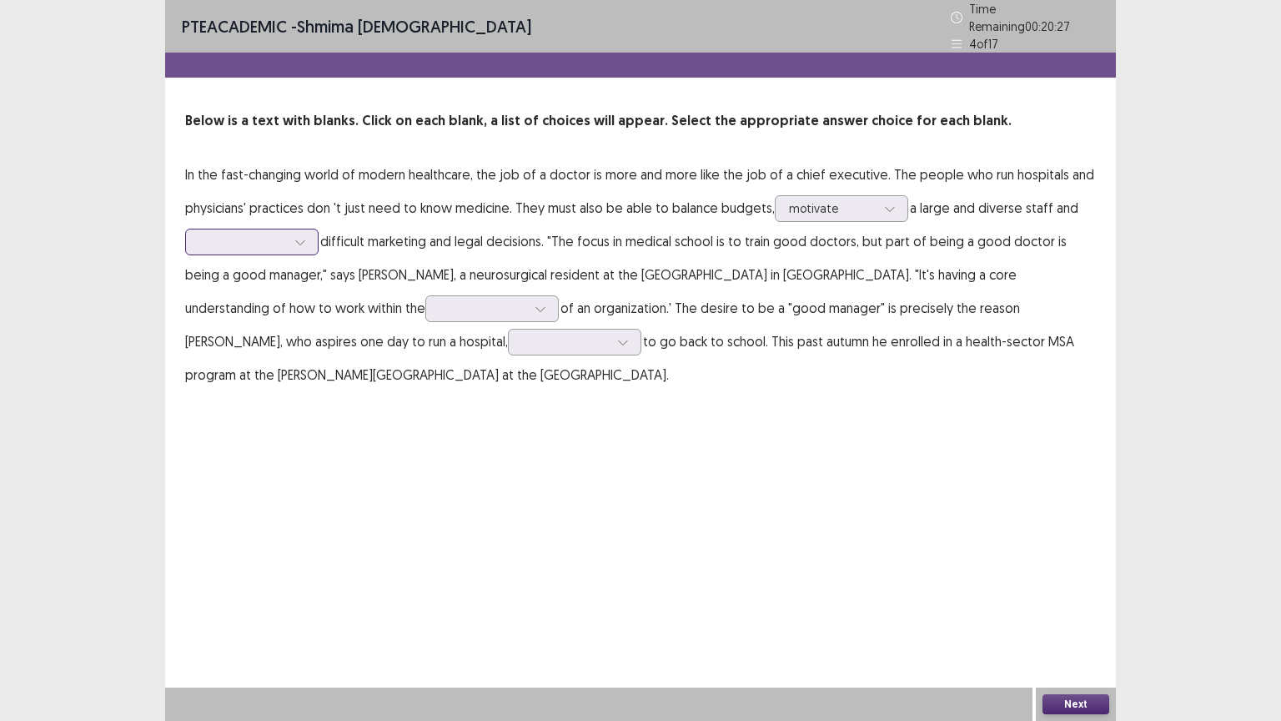
click at [296, 236] on icon at bounding box center [300, 242] width 12 height 12
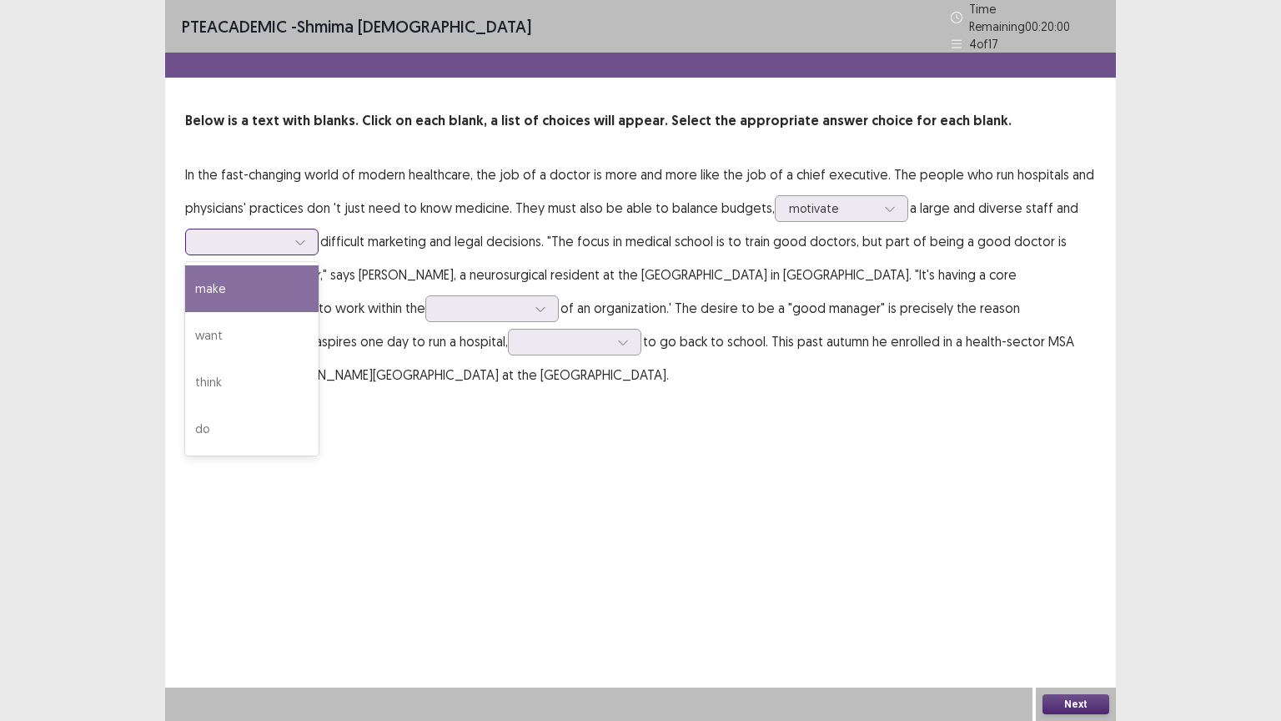
click at [211, 283] on div "make" at bounding box center [251, 288] width 133 height 47
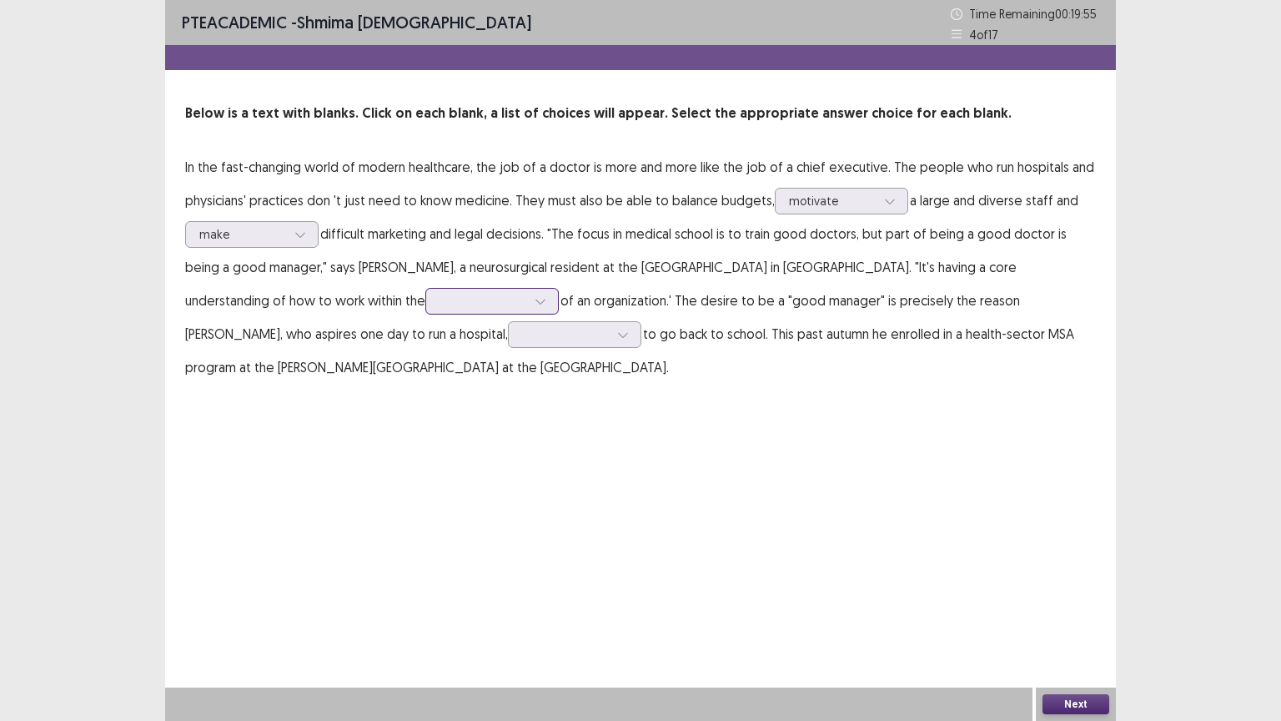
click at [535, 302] on icon at bounding box center [539, 301] width 9 height 5
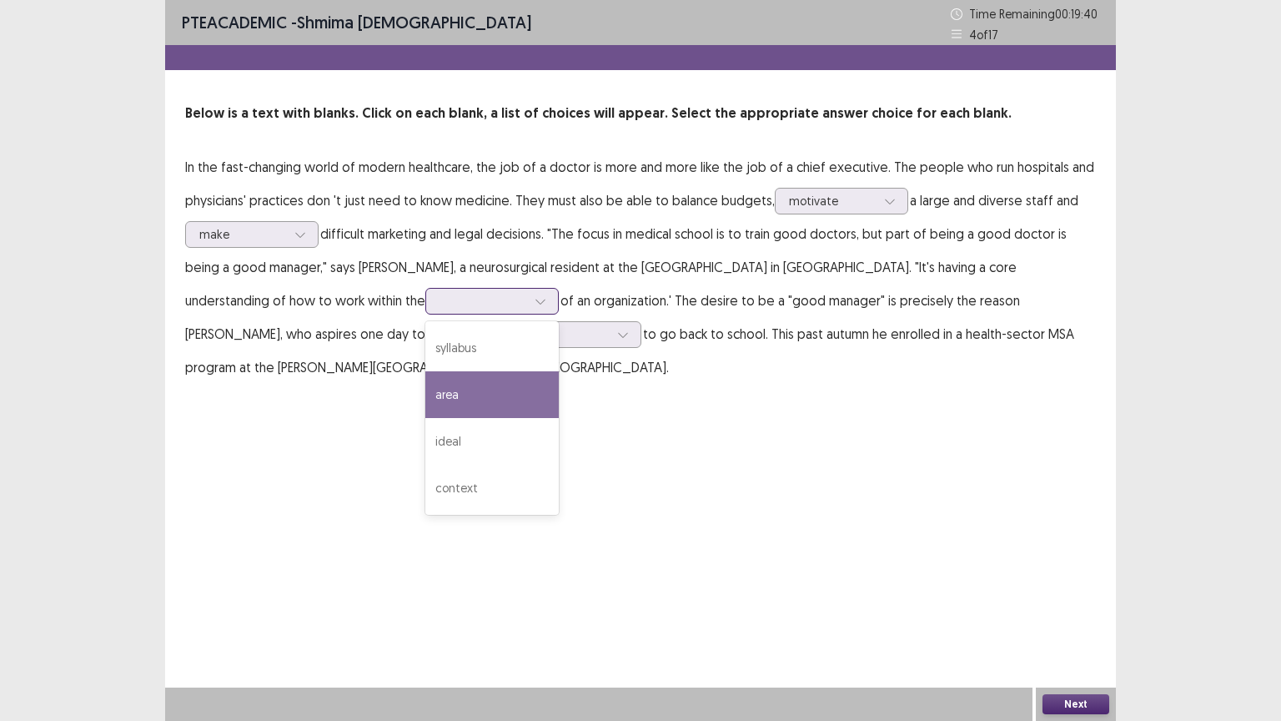
click at [425, 394] on div "area" at bounding box center [491, 394] width 133 height 47
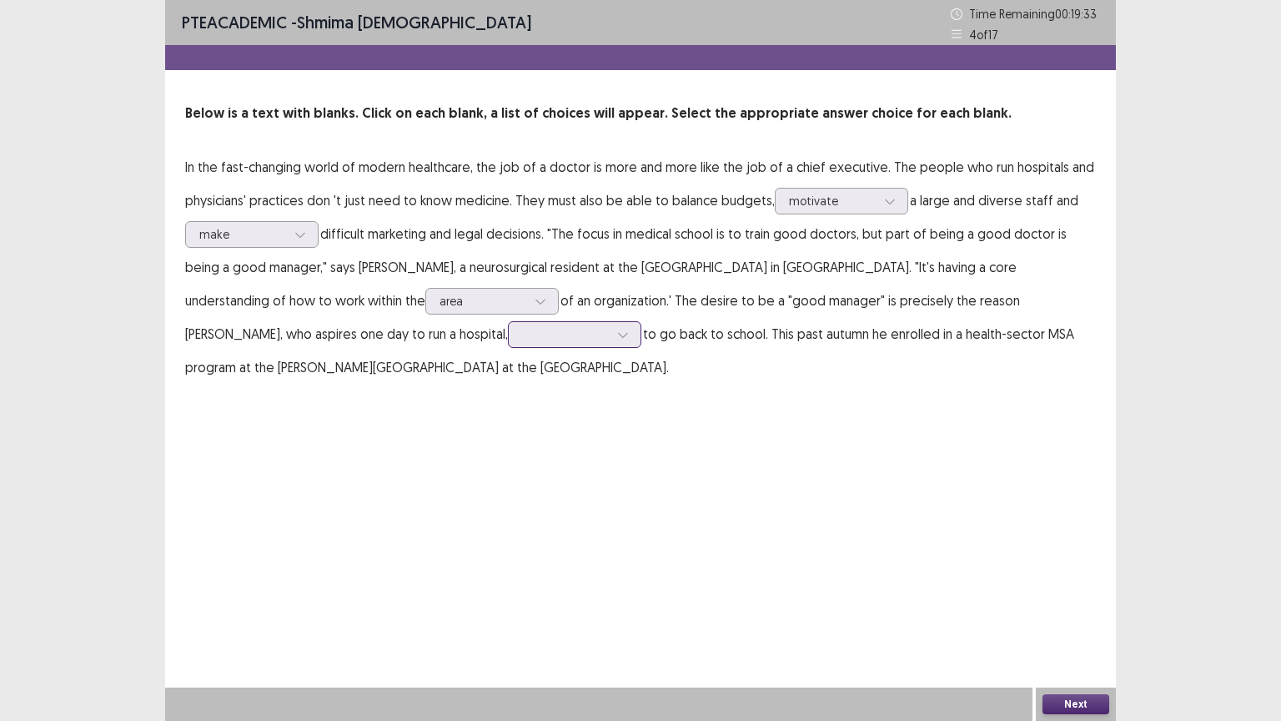
click at [617, 334] on icon at bounding box center [623, 335] width 12 height 12
click at [508, 474] on div "thinking" at bounding box center [574, 474] width 133 height 47
click at [617, 331] on icon at bounding box center [623, 335] width 12 height 12
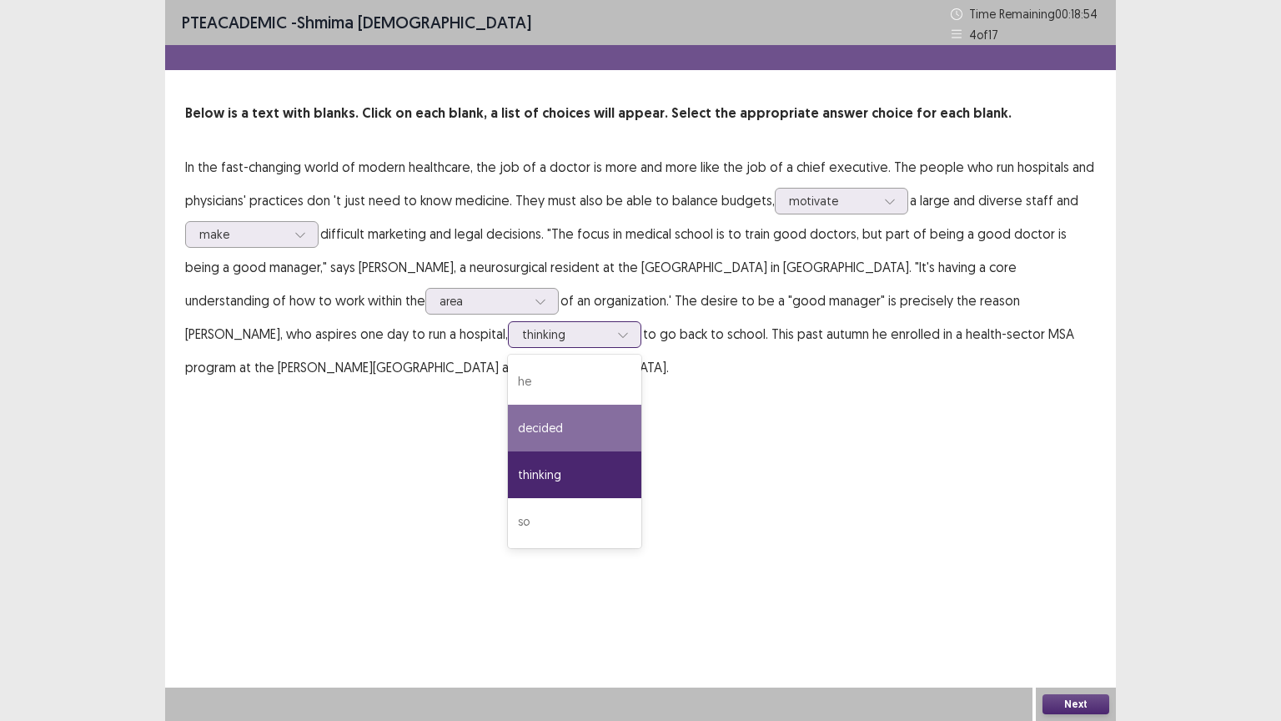
click at [508, 430] on div "decided" at bounding box center [574, 427] width 133 height 47
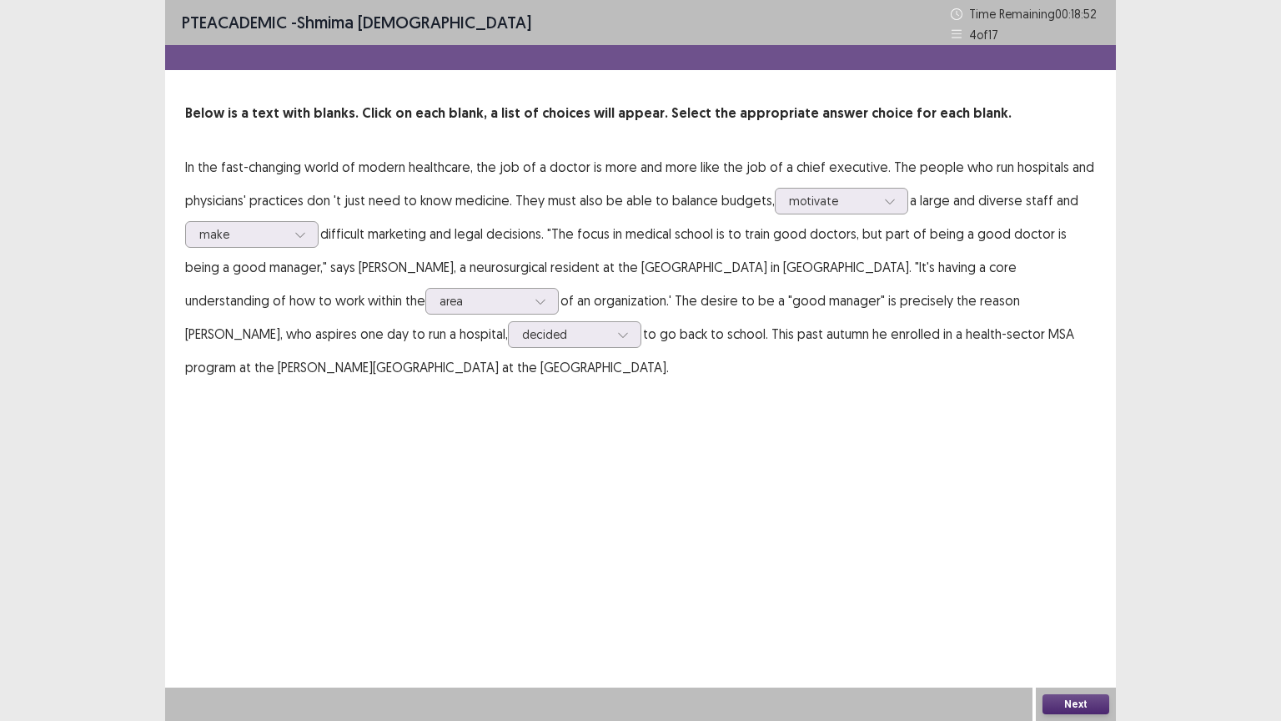
click at [1081, 630] on button "Next" at bounding box center [1075, 704] width 67 height 20
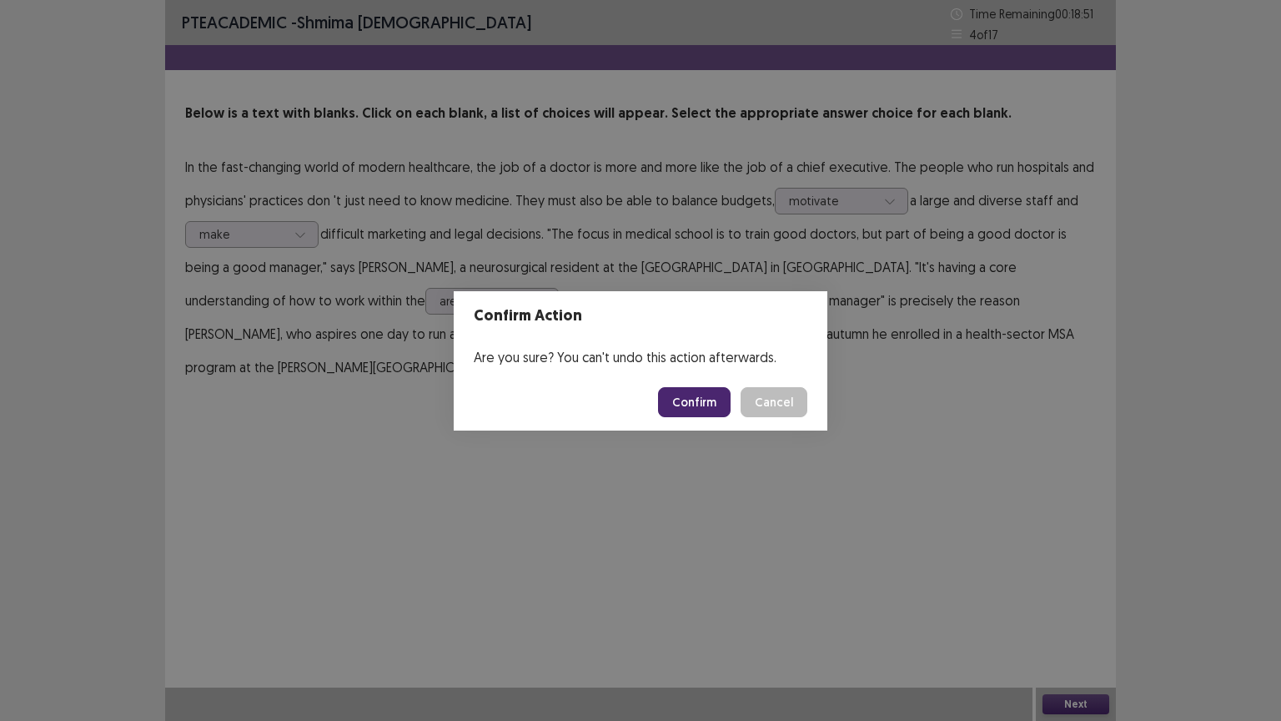
click at [724, 400] on button "Confirm" at bounding box center [694, 402] width 73 height 30
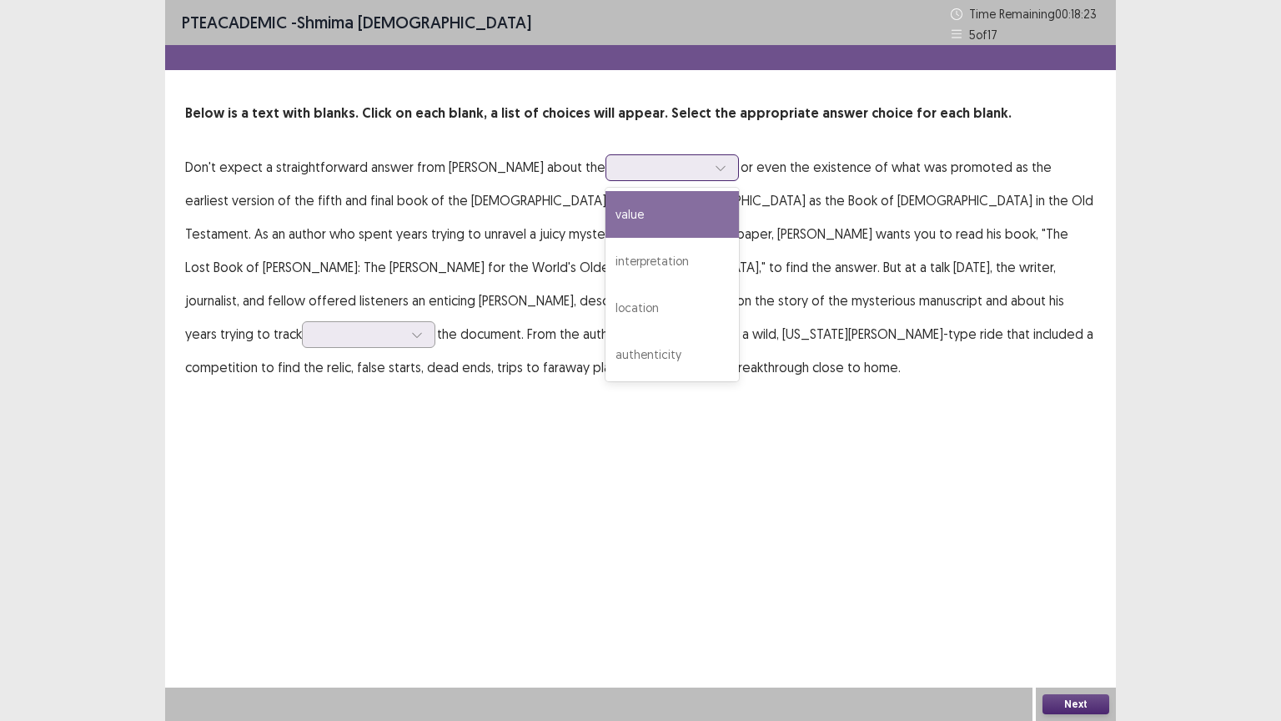
click at [715, 170] on icon at bounding box center [721, 168] width 12 height 12
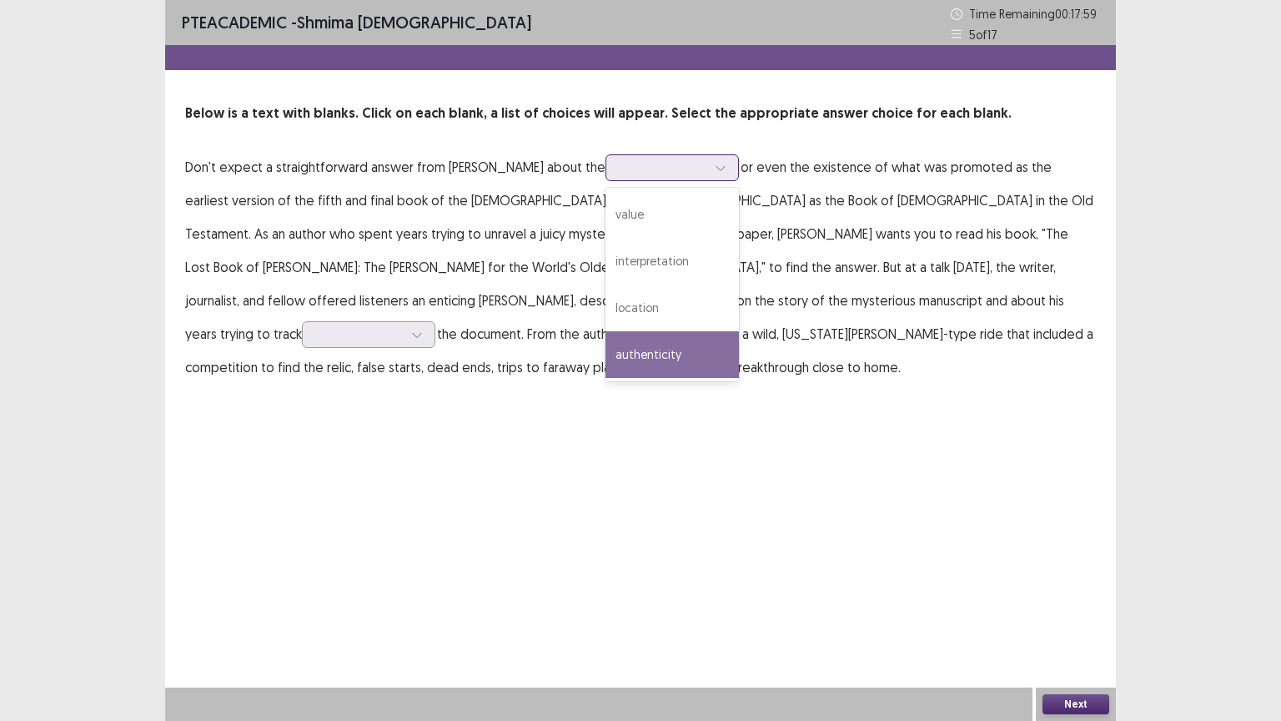
click at [611, 354] on div "authenticity" at bounding box center [671, 354] width 133 height 47
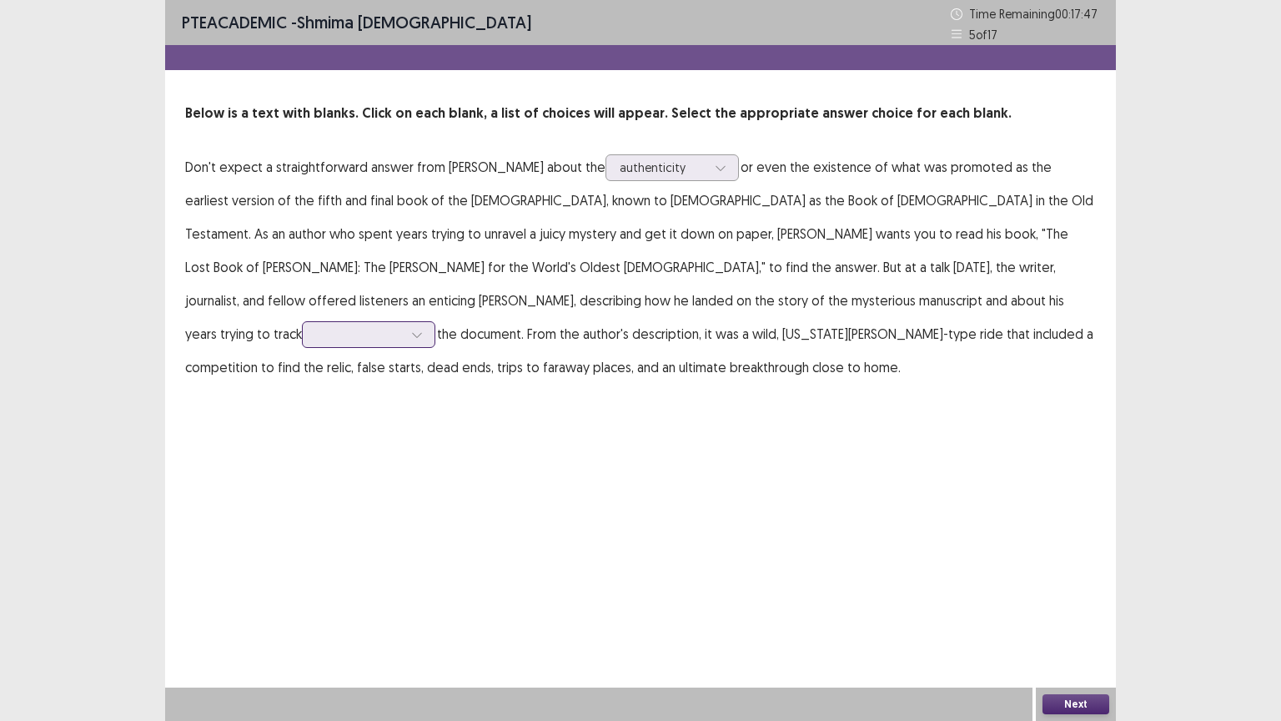
click at [423, 329] on icon at bounding box center [417, 335] width 12 height 12
click at [435, 451] on div "around" at bounding box center [368, 474] width 133 height 47
click at [1091, 630] on button "Next" at bounding box center [1075, 704] width 67 height 20
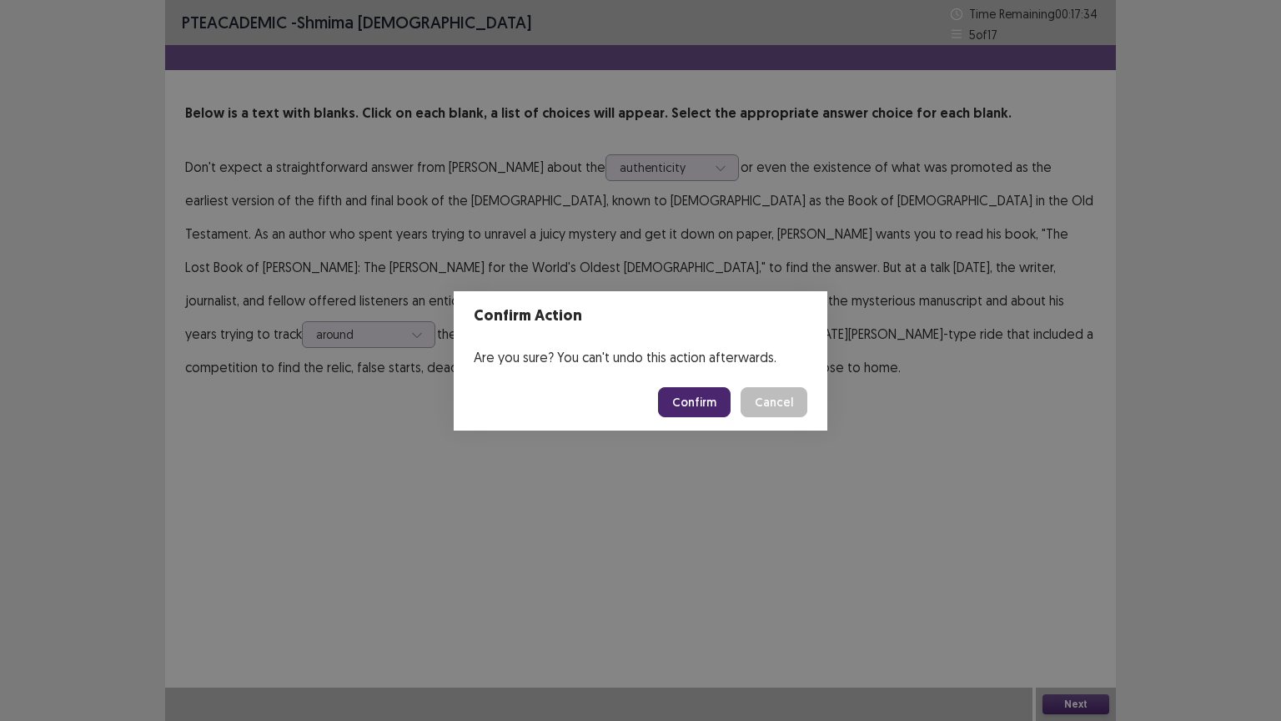
click at [684, 397] on button "Confirm" at bounding box center [694, 402] width 73 height 30
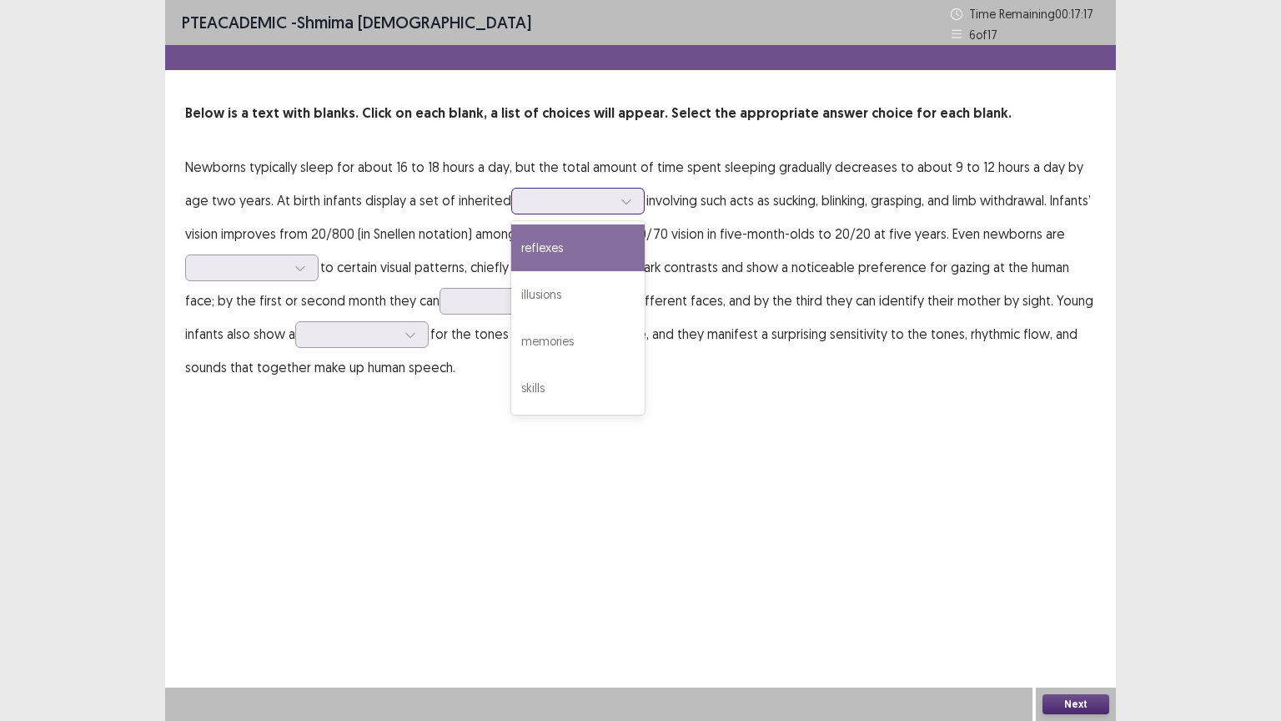
click at [620, 200] on icon at bounding box center [626, 201] width 12 height 12
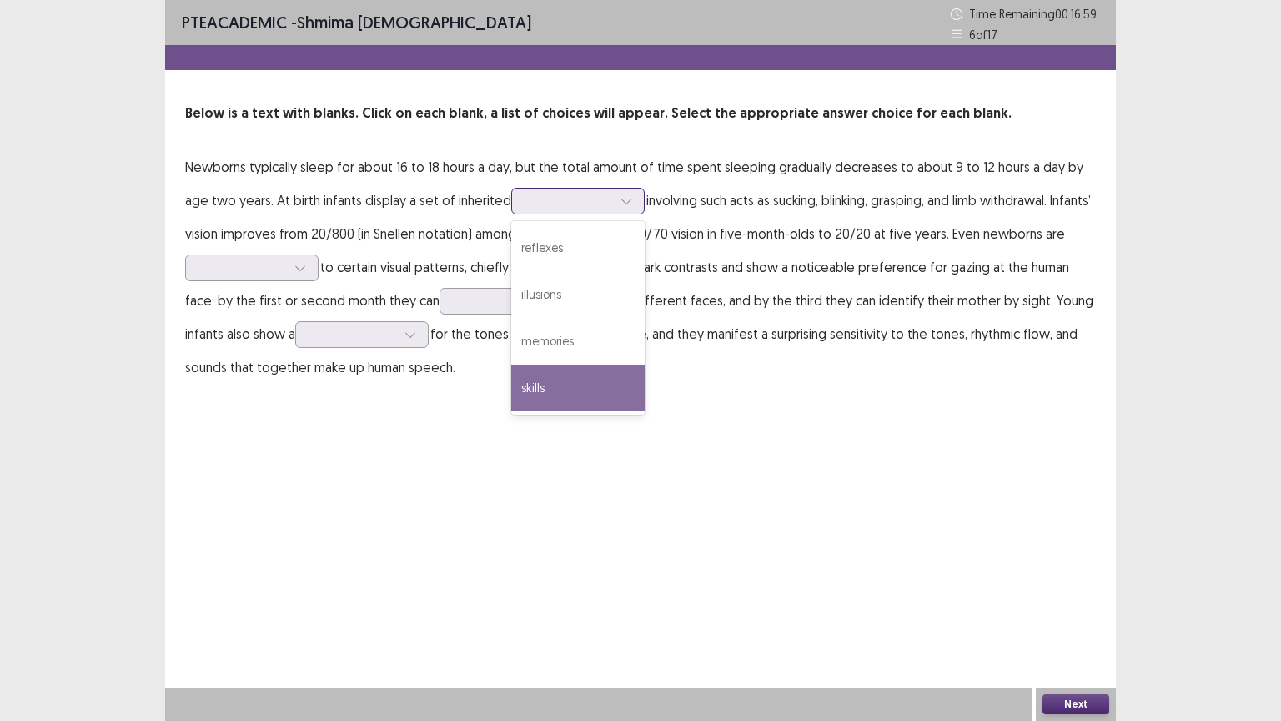
click at [511, 383] on div "skills" at bounding box center [577, 387] width 133 height 47
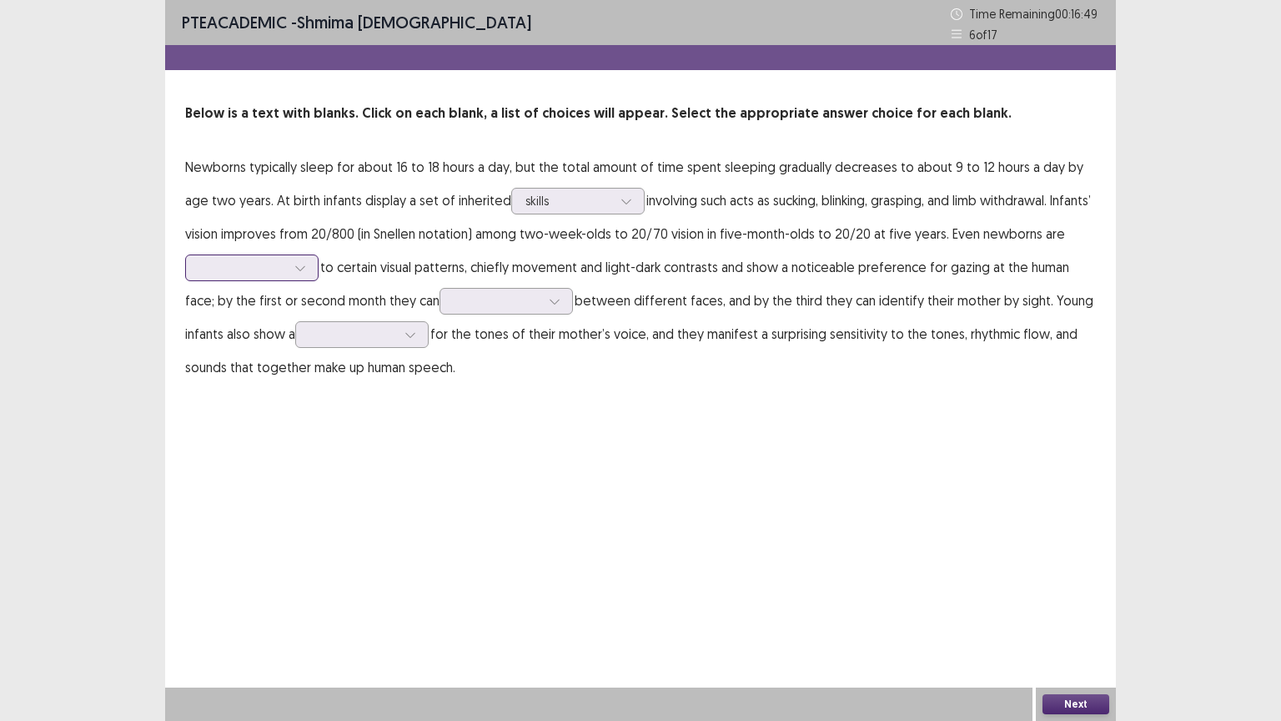
click at [301, 267] on icon at bounding box center [300, 268] width 12 height 12
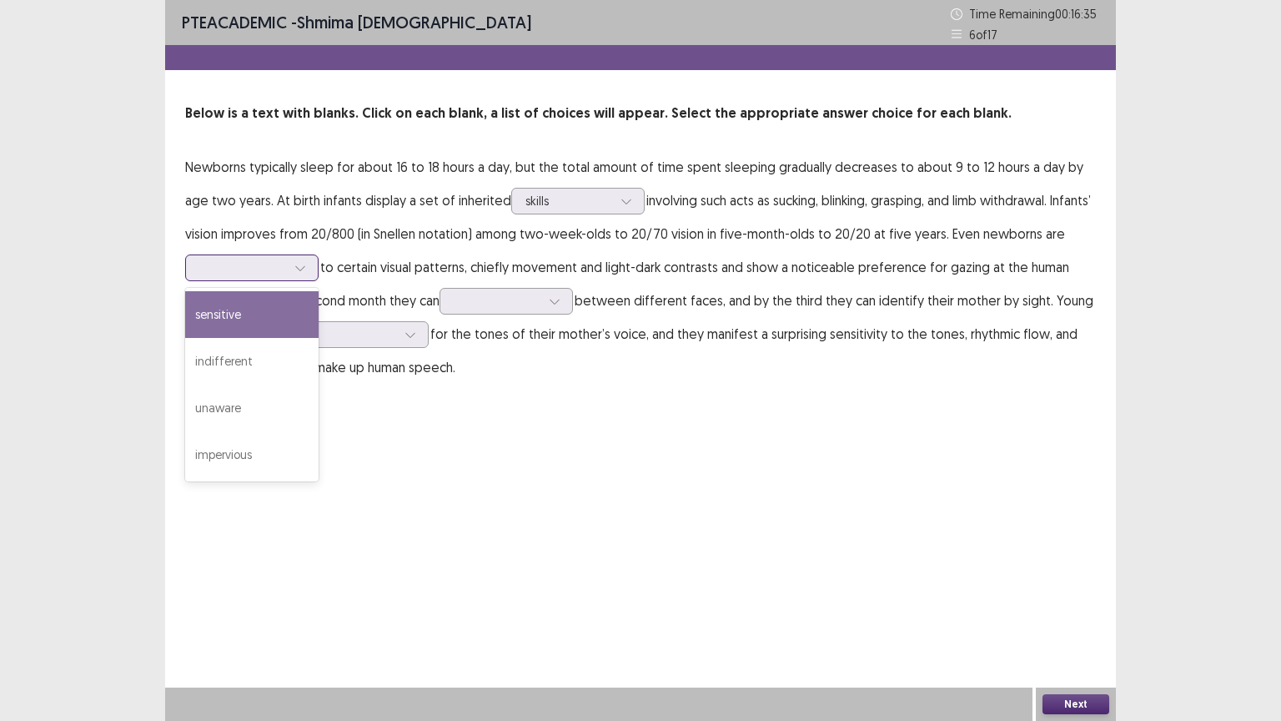
click at [229, 317] on div "sensitive" at bounding box center [251, 314] width 133 height 47
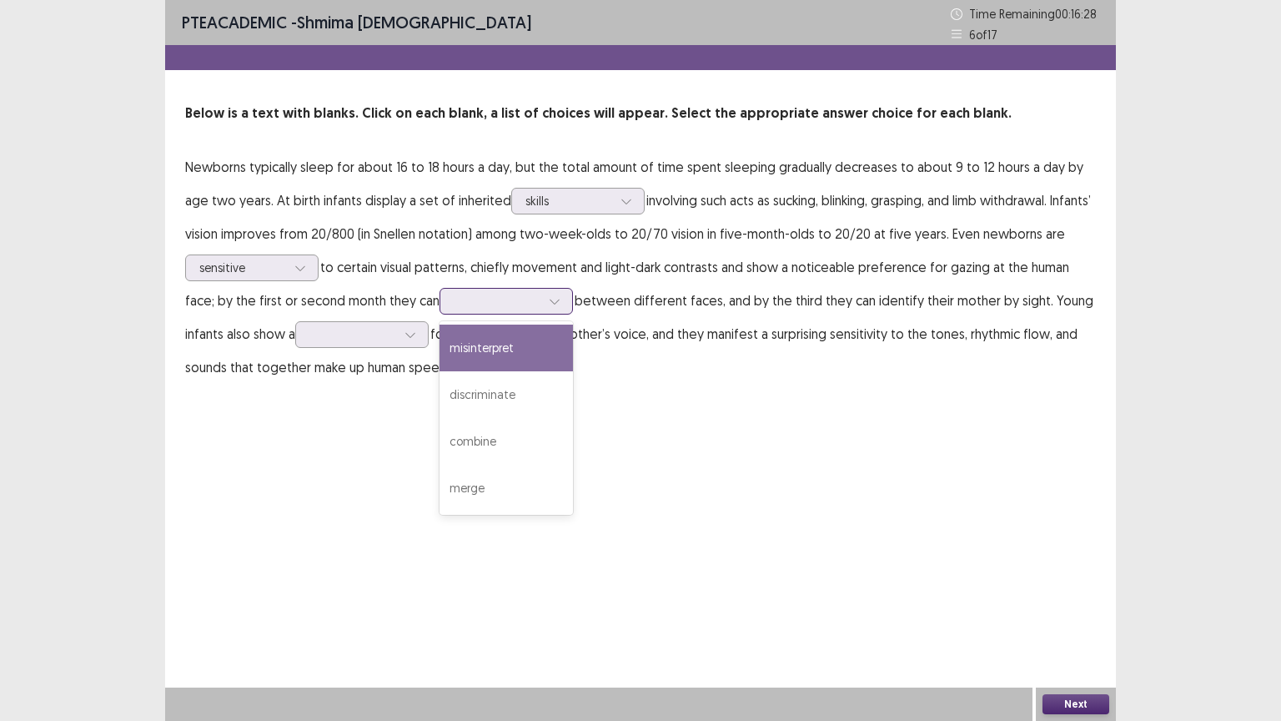
click at [549, 301] on icon at bounding box center [555, 301] width 12 height 12
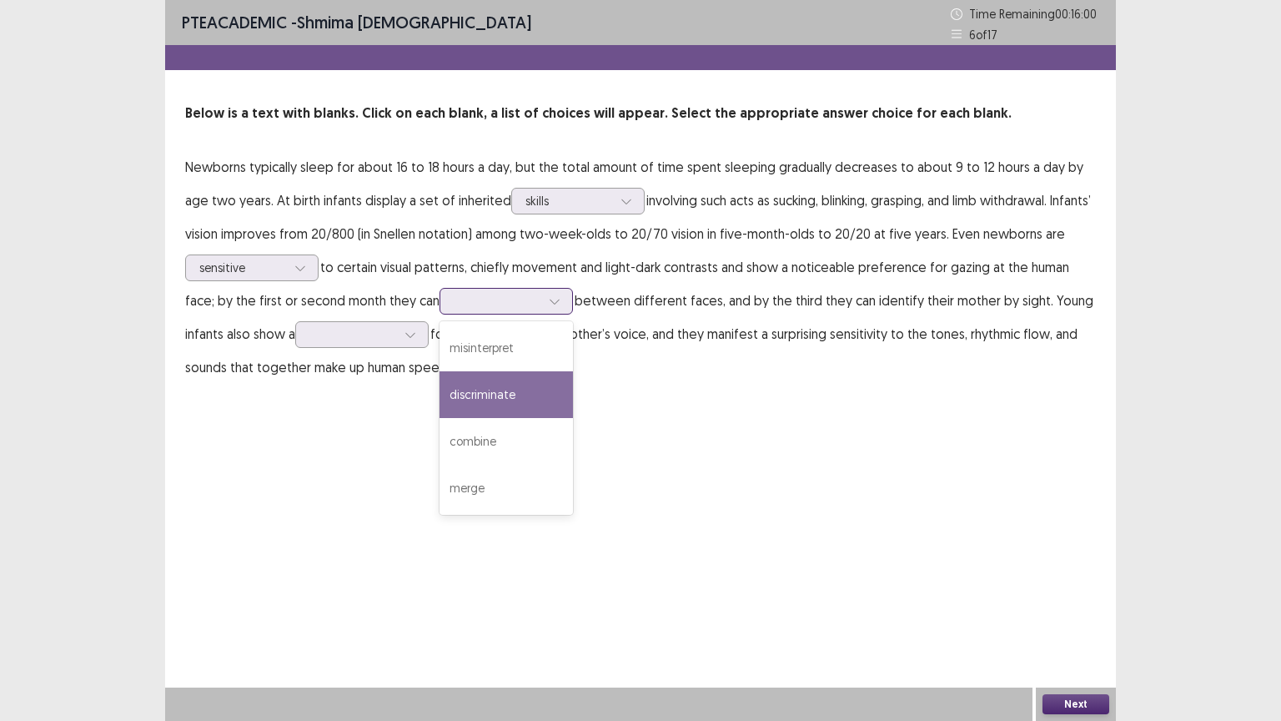
click at [447, 394] on div "discriminate" at bounding box center [505, 394] width 133 height 47
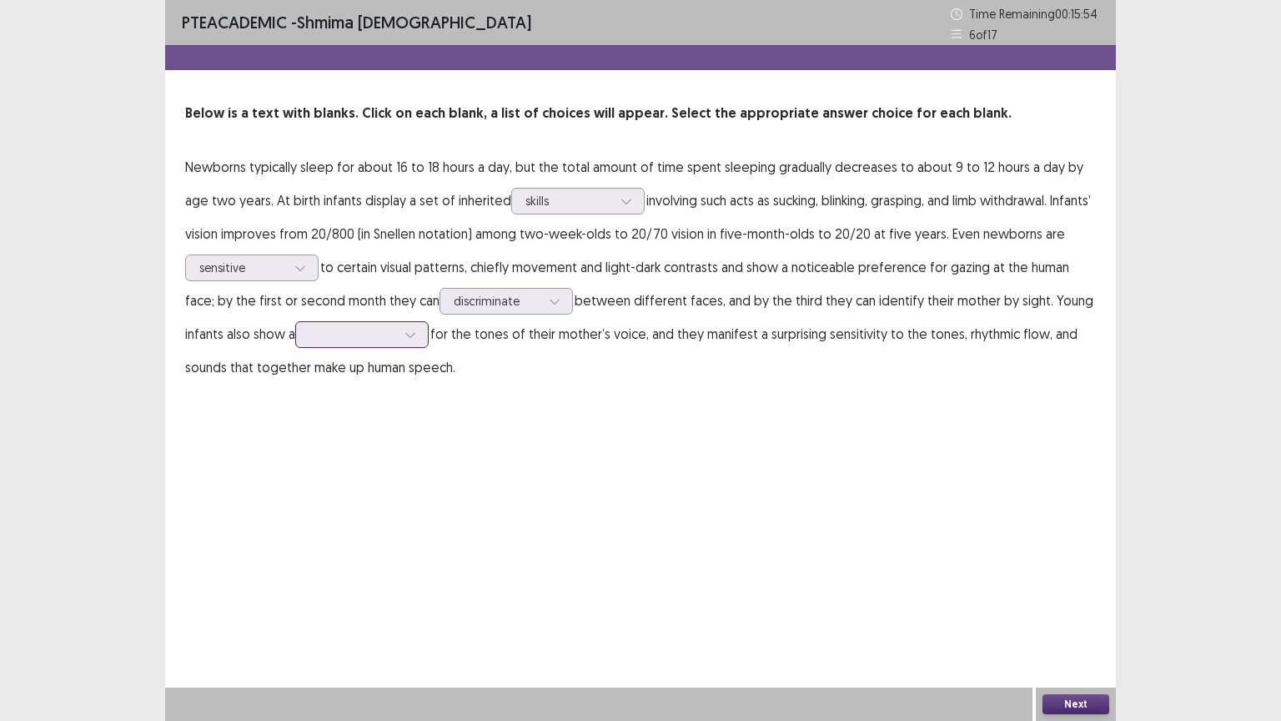
click at [404, 334] on icon at bounding box center [410, 335] width 12 height 12
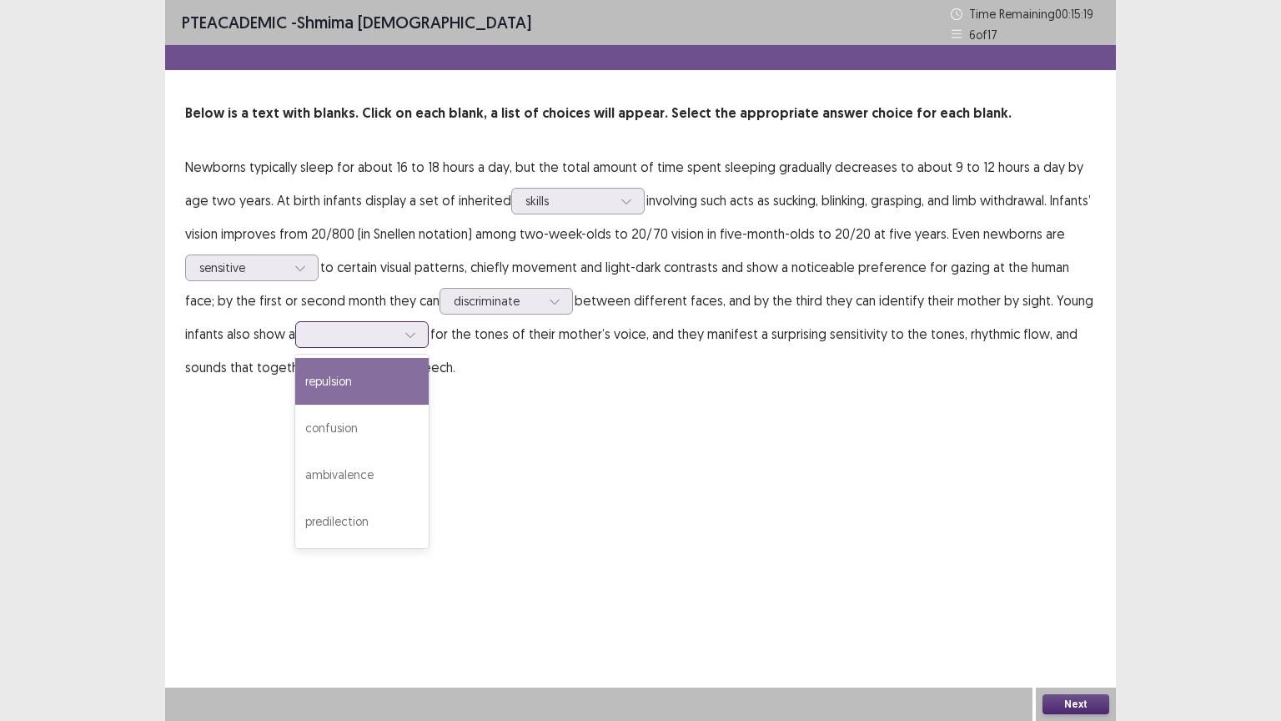
click at [295, 387] on div "repulsion" at bounding box center [361, 381] width 133 height 47
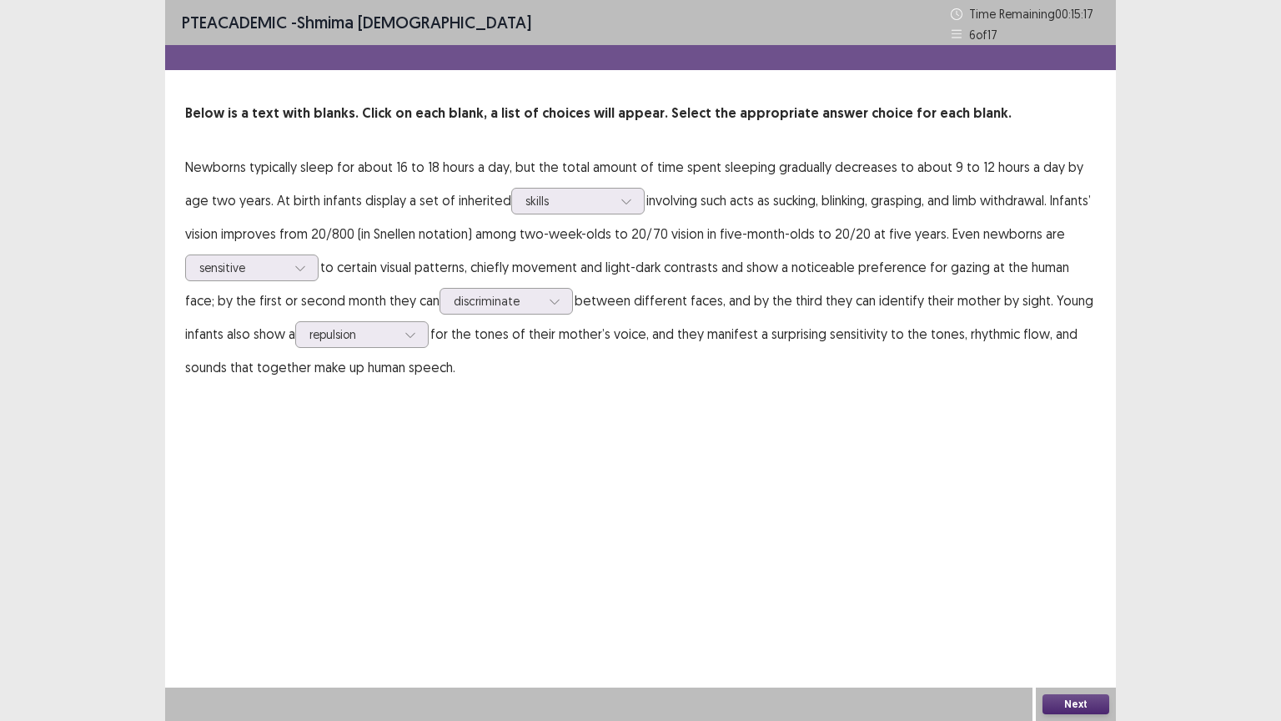
click at [1071, 630] on button "Next" at bounding box center [1075, 704] width 67 height 20
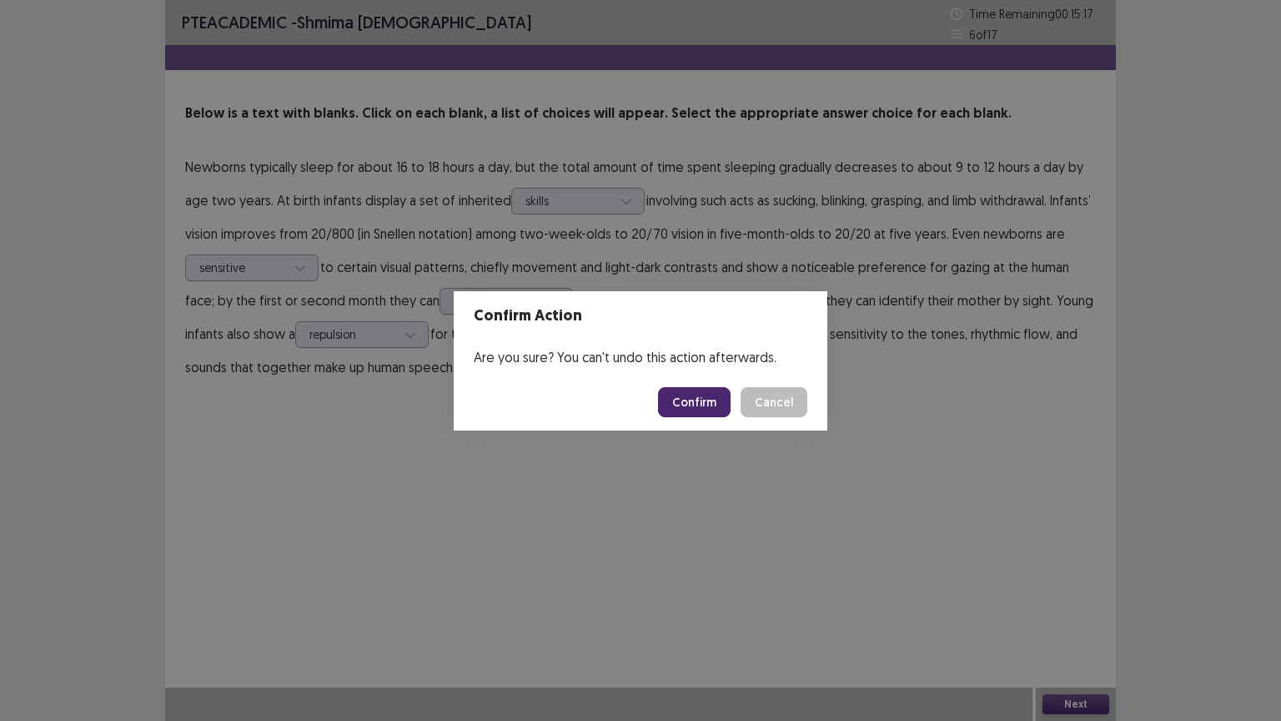
click at [721, 399] on button "Confirm" at bounding box center [694, 402] width 73 height 30
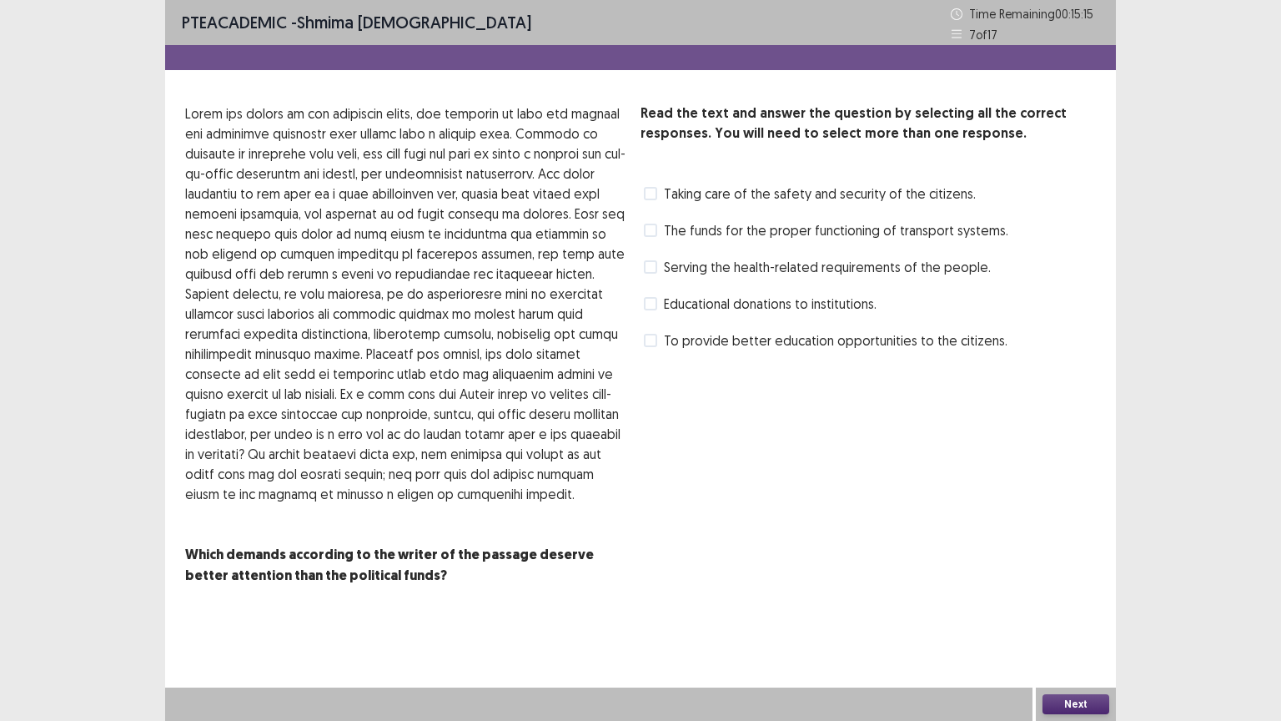
click at [731, 267] on span "Serving the health-related requirements of the people." at bounding box center [827, 267] width 327 height 20
click at [1098, 630] on button "Next" at bounding box center [1075, 704] width 67 height 20
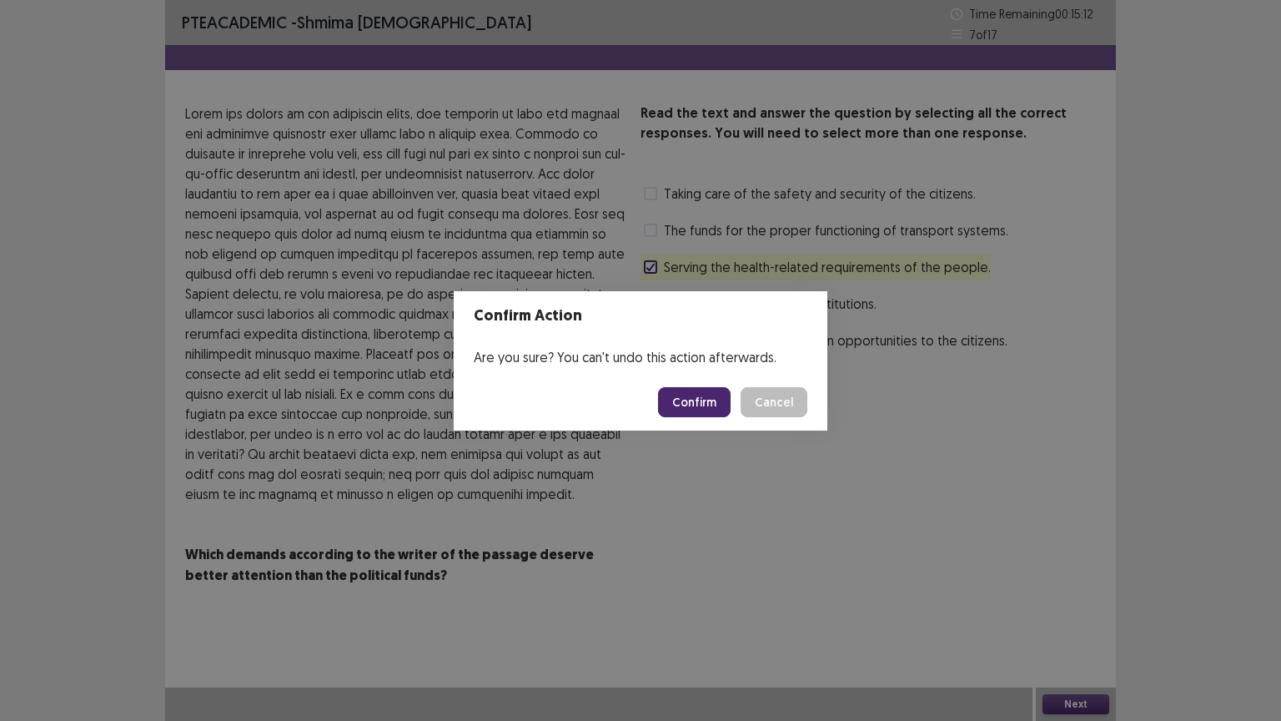
click at [686, 406] on button "Confirm" at bounding box center [694, 402] width 73 height 30
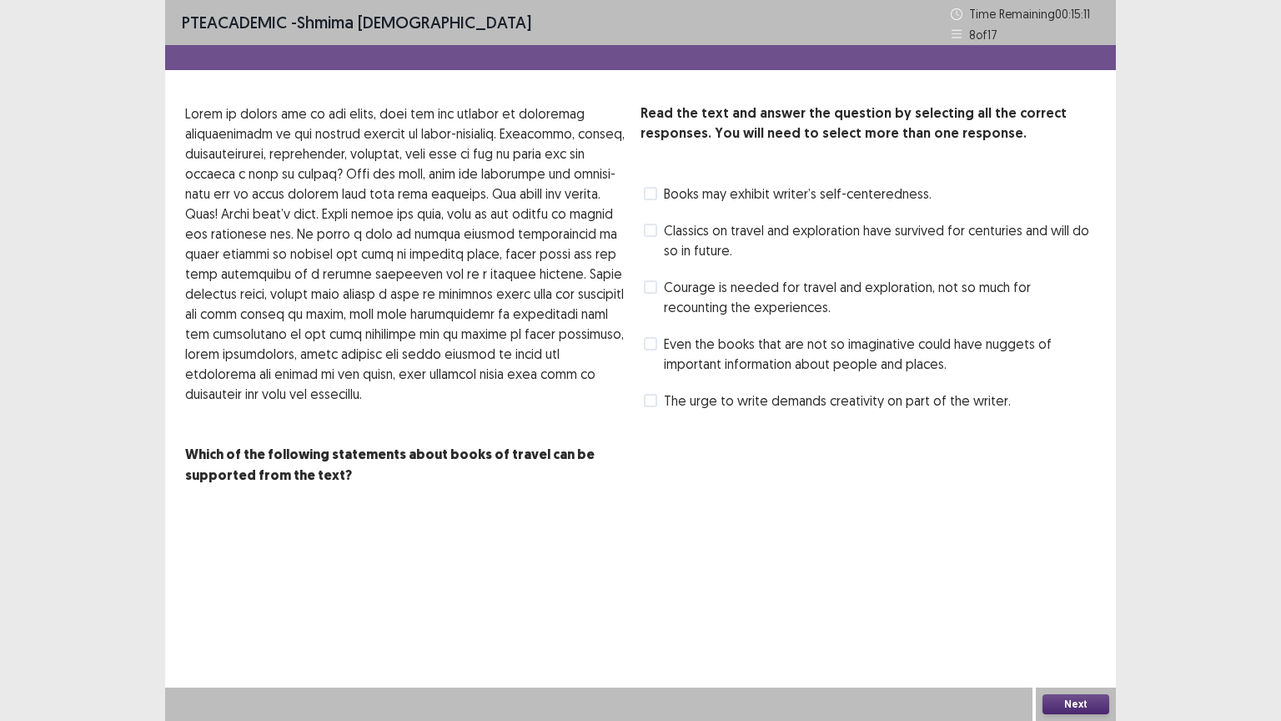
click at [717, 281] on span "Courage is needed for travel and exploration, not so much for recounting the ex…" at bounding box center [880, 297] width 432 height 40
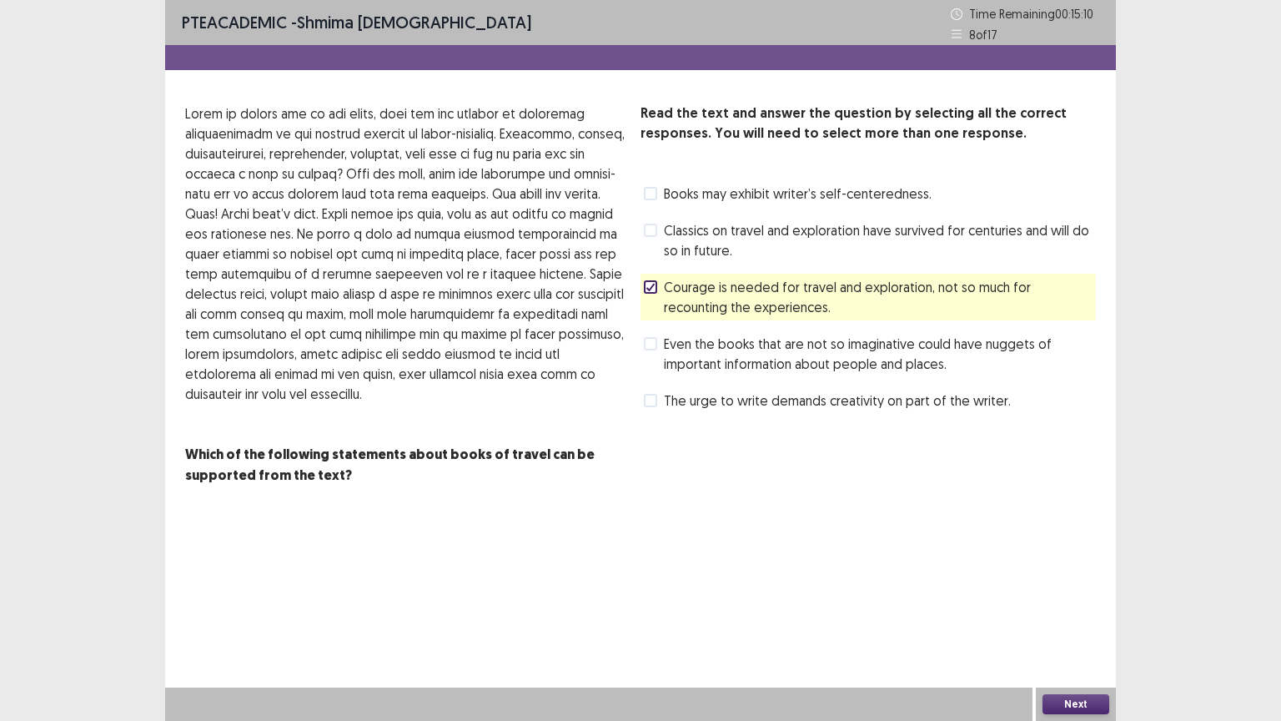
click at [1099, 630] on button "Next" at bounding box center [1075, 704] width 67 height 20
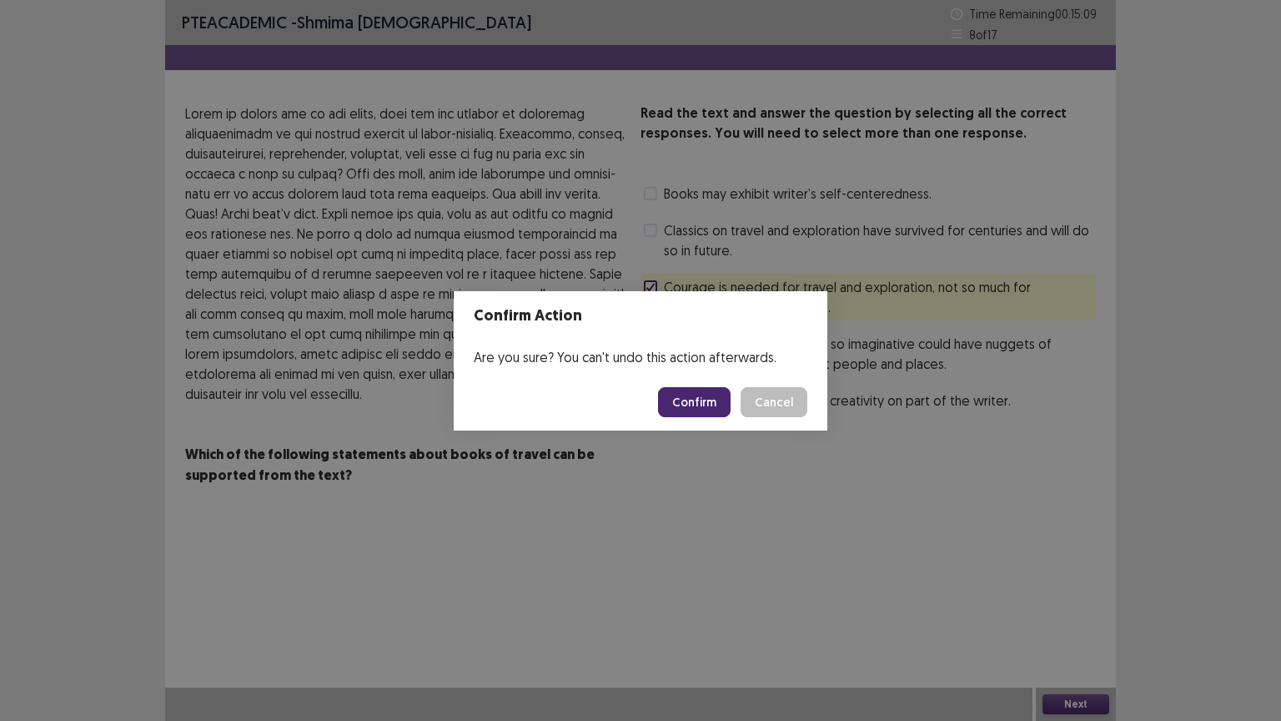
click at [688, 407] on button "Confirm" at bounding box center [694, 402] width 73 height 30
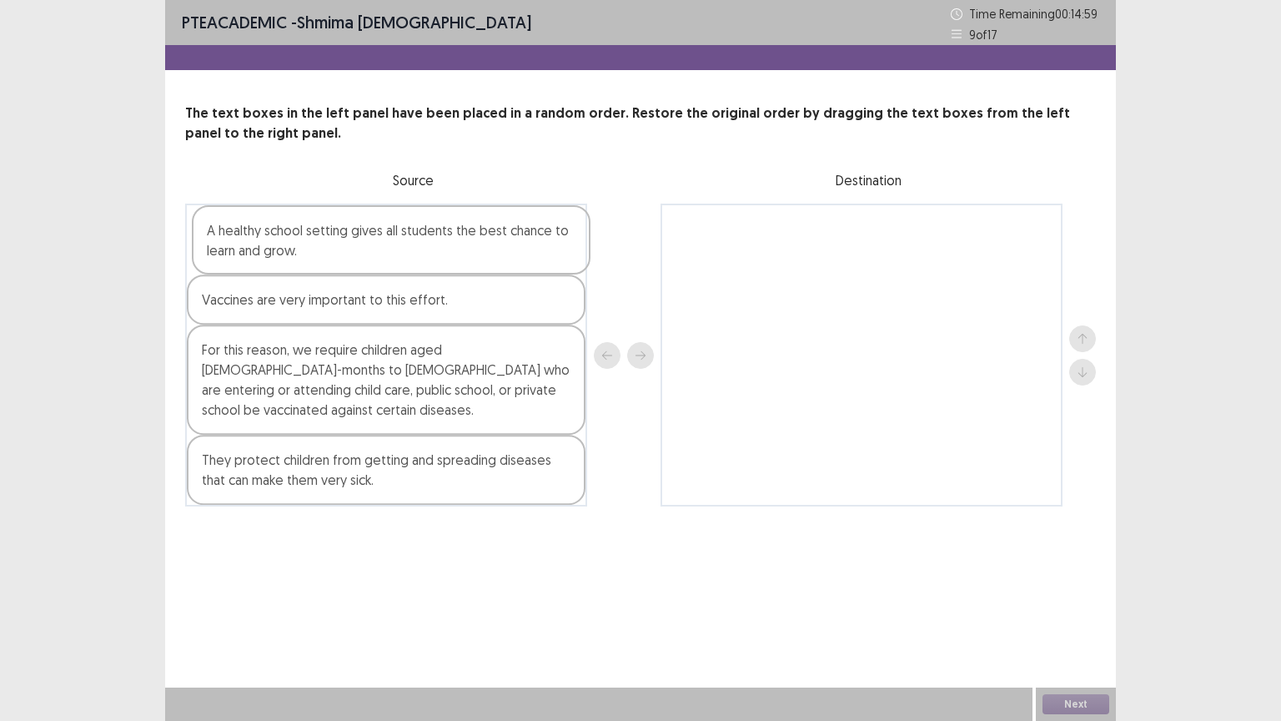
drag, startPoint x: 419, startPoint y: 246, endPoint x: 429, endPoint y: 246, distance: 9.2
click at [429, 246] on div "A healthy school setting gives all students the best chance to learn and grow. …" at bounding box center [386, 354] width 402 height 303
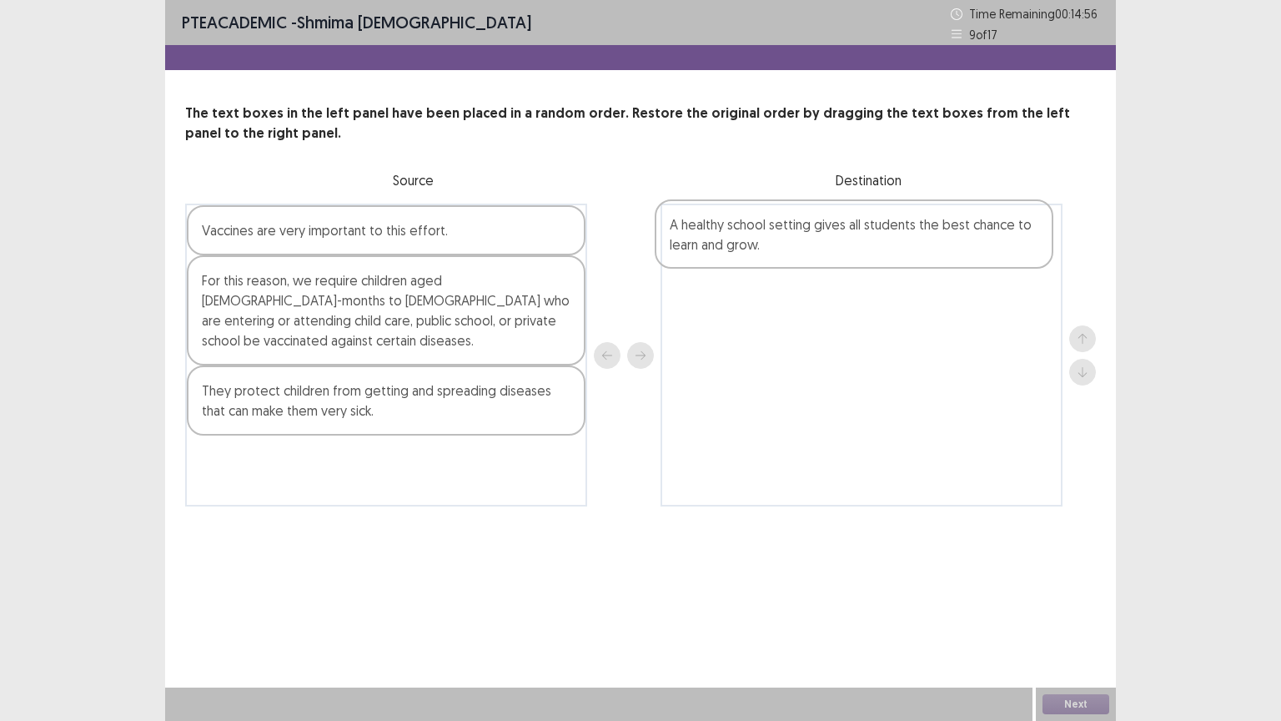
drag, startPoint x: 381, startPoint y: 239, endPoint x: 862, endPoint y: 229, distance: 481.3
click at [862, 229] on div "A healthy school setting gives all students the best chance to learn and grow. …" at bounding box center [640, 354] width 911 height 303
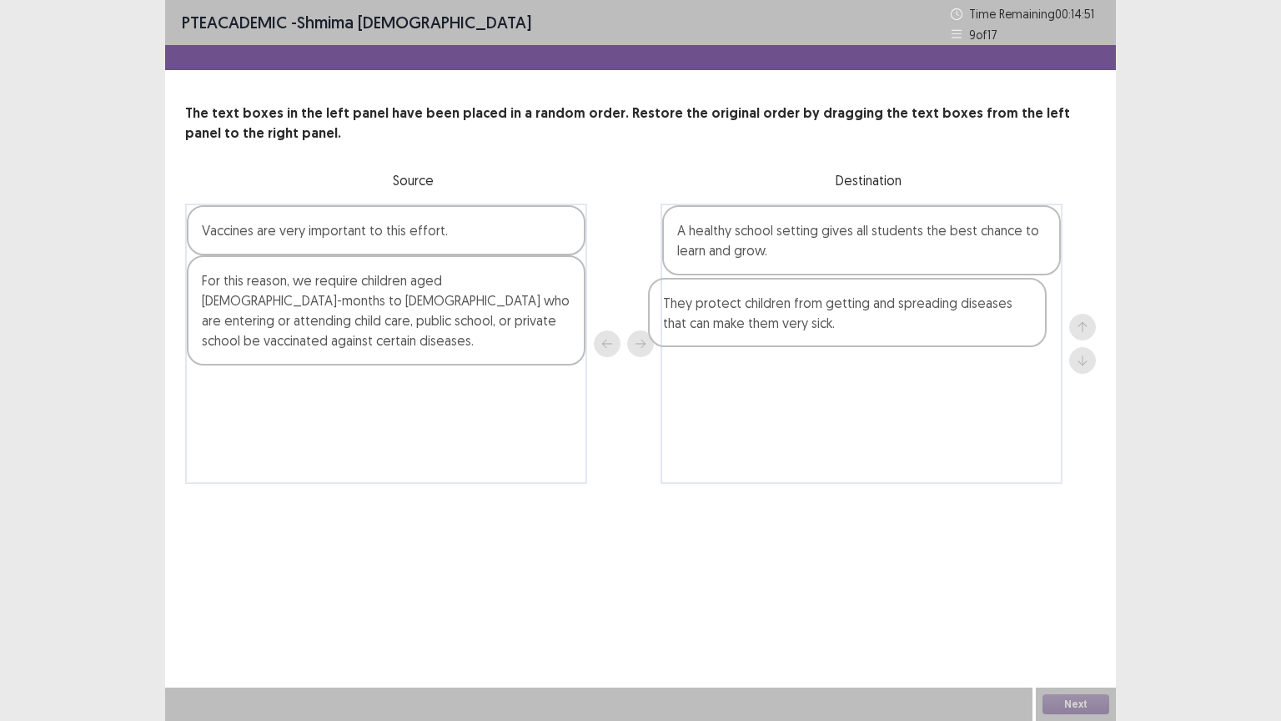
drag, startPoint x: 385, startPoint y: 379, endPoint x: 851, endPoint y: 311, distance: 471.2
click at [851, 311] on div "Vaccines are very important to this effort. For this reason, we require childre…" at bounding box center [640, 343] width 911 height 280
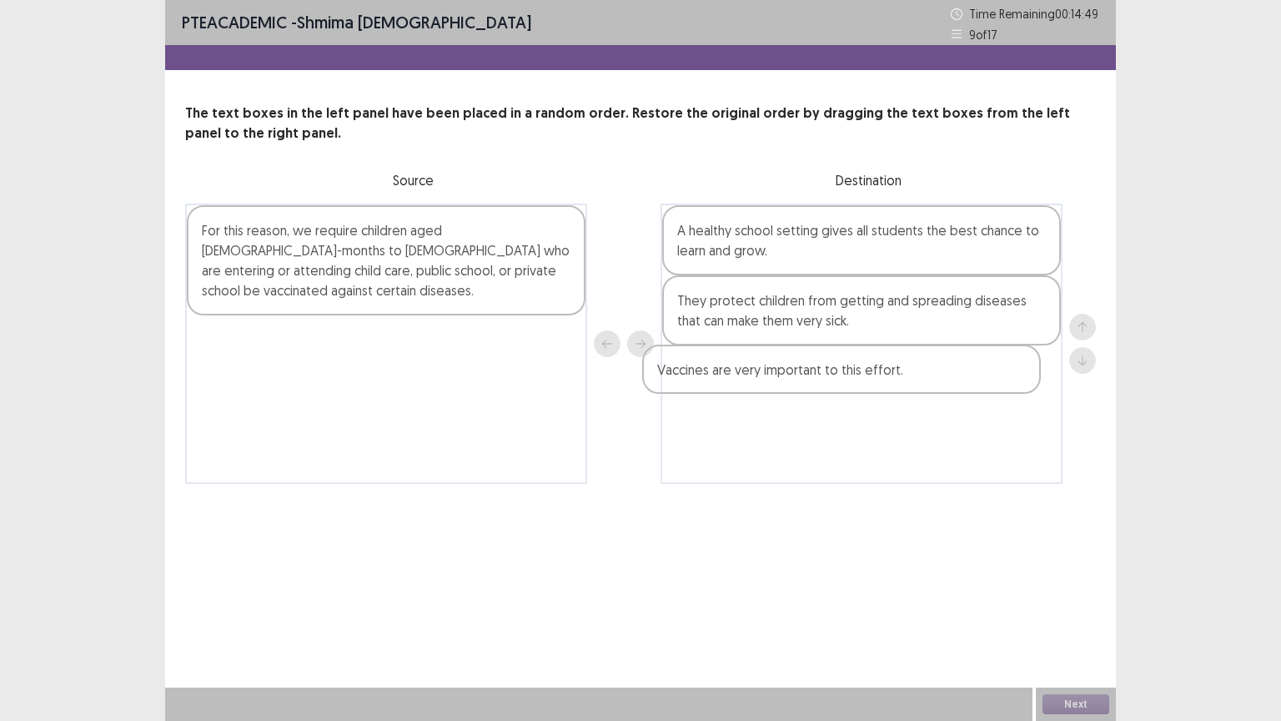
drag, startPoint x: 527, startPoint y: 240, endPoint x: 984, endPoint y: 387, distance: 480.0
click at [984, 387] on div "Vaccines are very important to this effort. For this reason, we require childre…" at bounding box center [640, 343] width 911 height 280
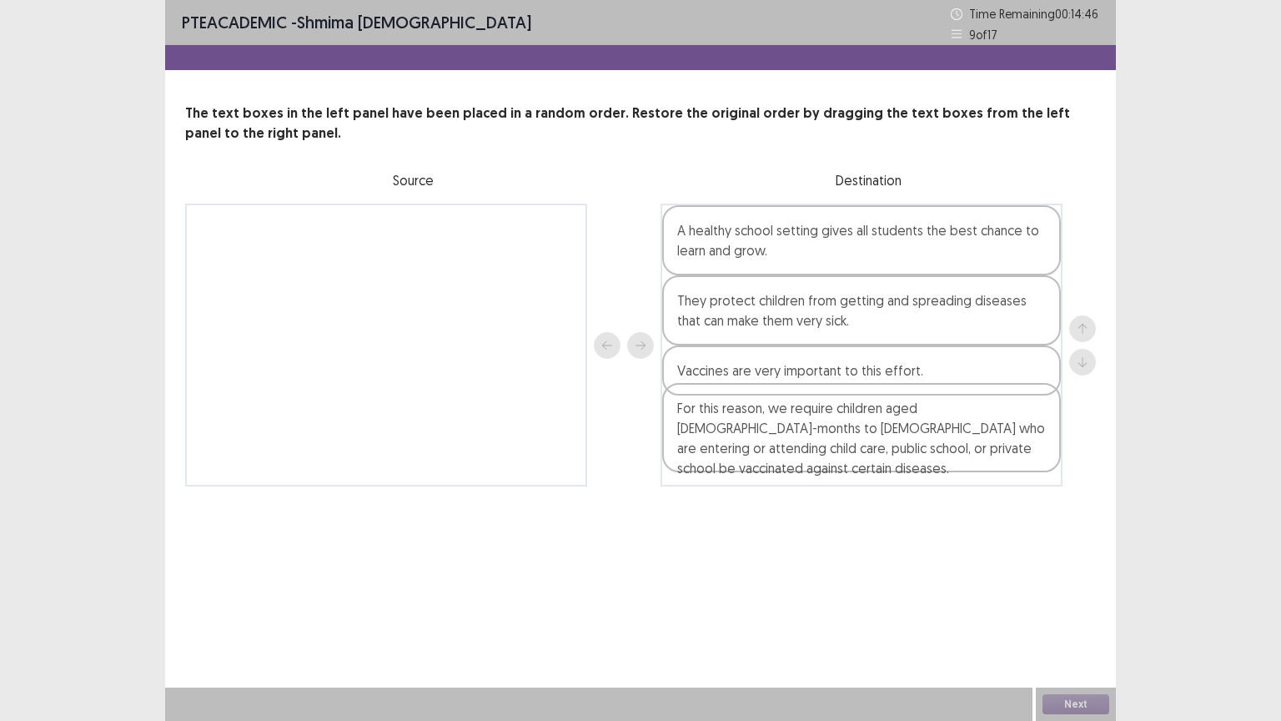
drag, startPoint x: 411, startPoint y: 231, endPoint x: 896, endPoint y: 424, distance: 521.4
click at [896, 424] on div "For this reason, we require children aged [DEMOGRAPHIC_DATA]-months to [DEMOGRA…" at bounding box center [640, 344] width 911 height 283
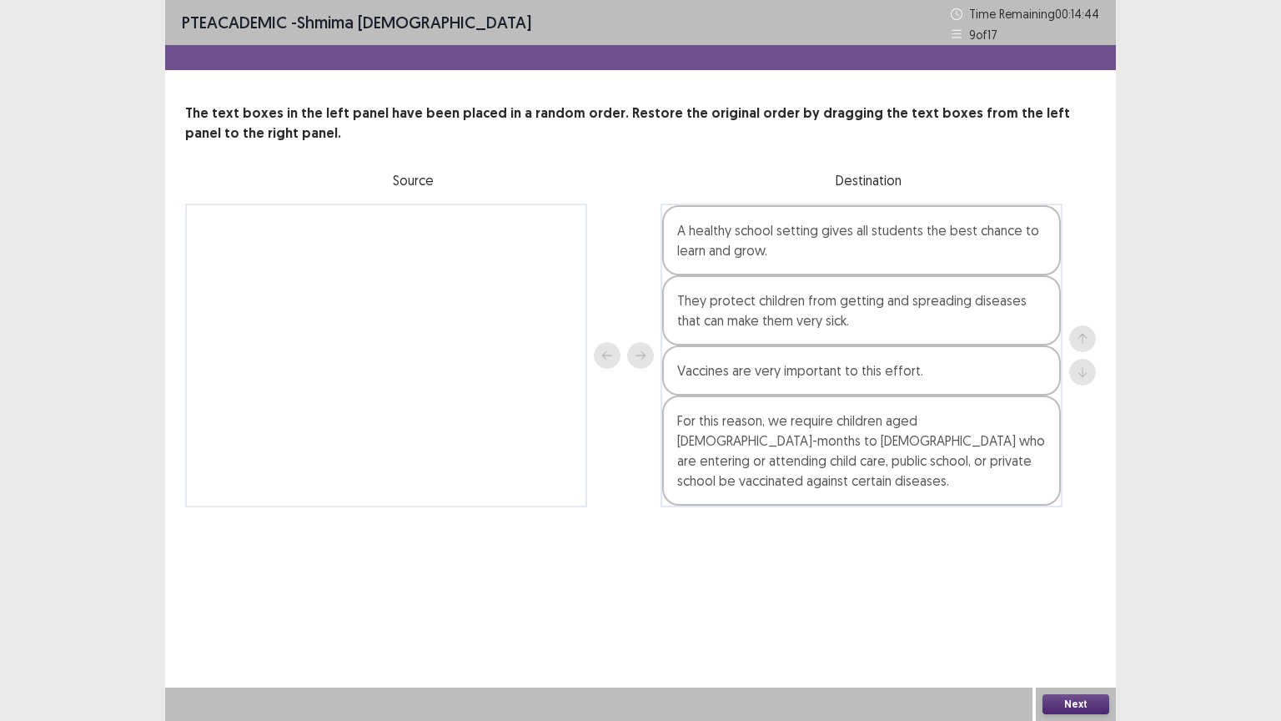
click at [1086, 630] on button "Next" at bounding box center [1075, 704] width 67 height 20
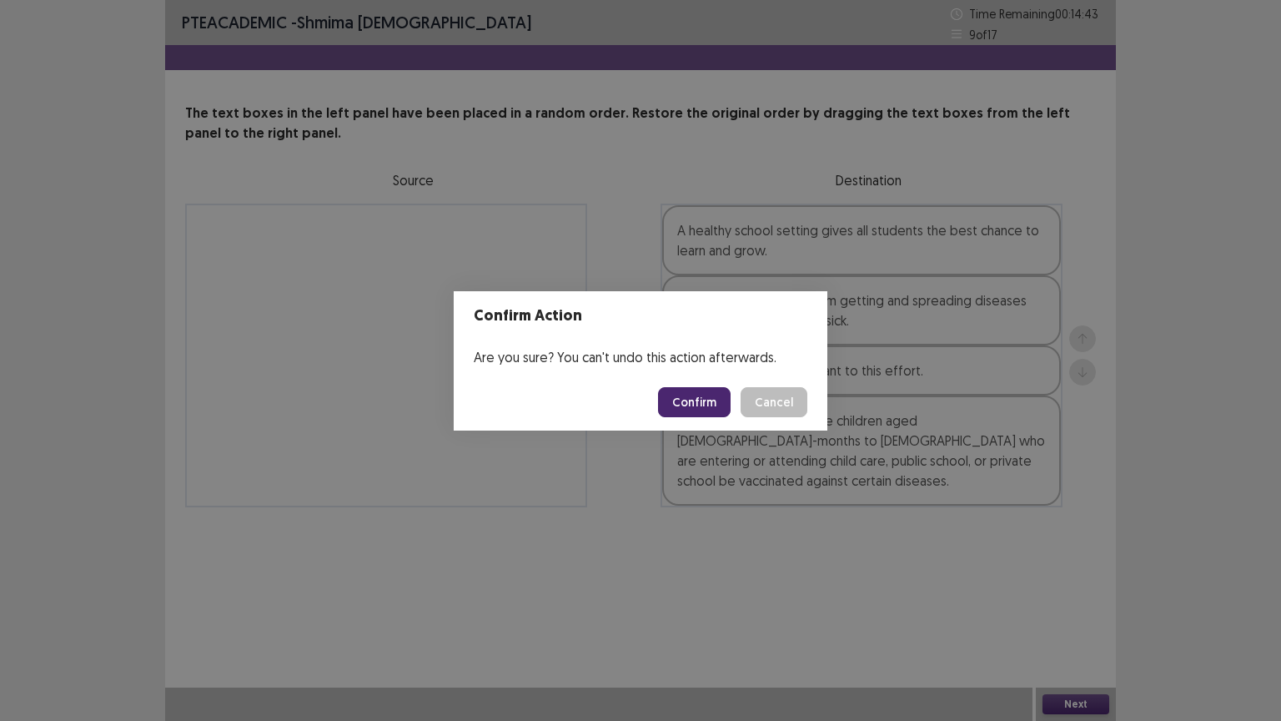
click at [720, 399] on button "Confirm" at bounding box center [694, 402] width 73 height 30
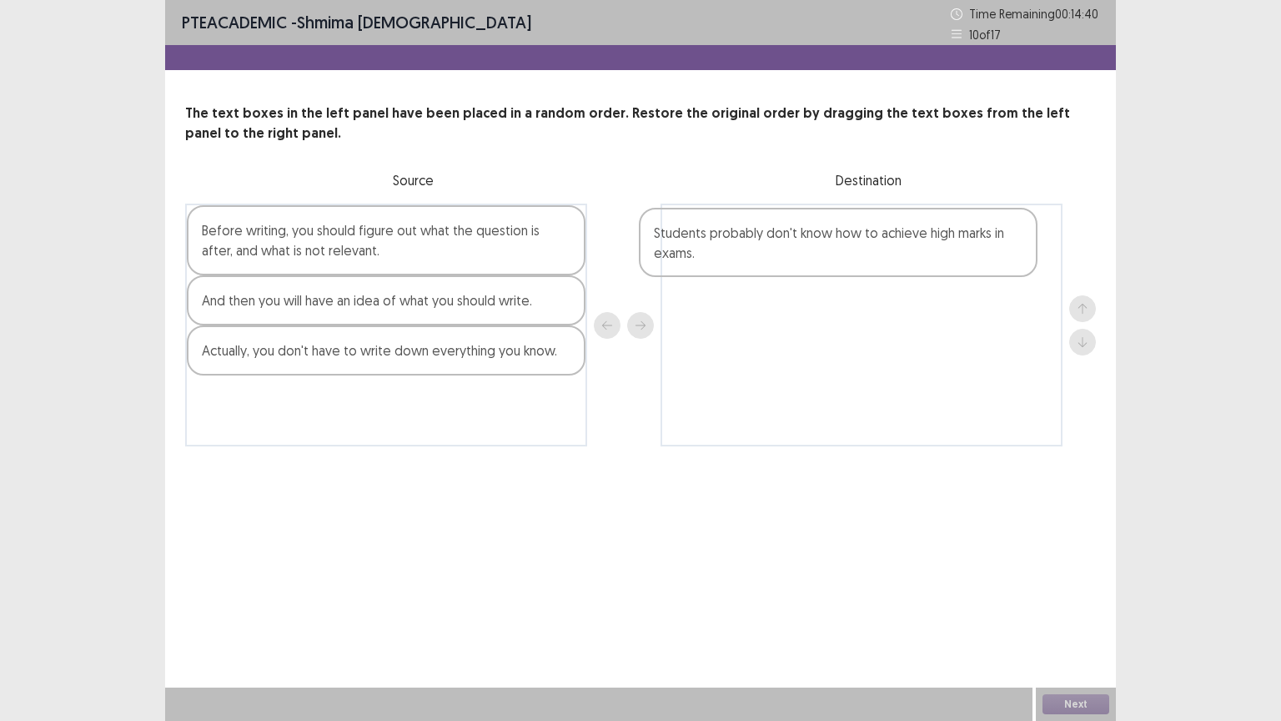
drag, startPoint x: 381, startPoint y: 317, endPoint x: 847, endPoint y: 247, distance: 471.4
click at [847, 247] on div "Before writing, you should figure out what the question is after, and what is n…" at bounding box center [640, 324] width 911 height 243
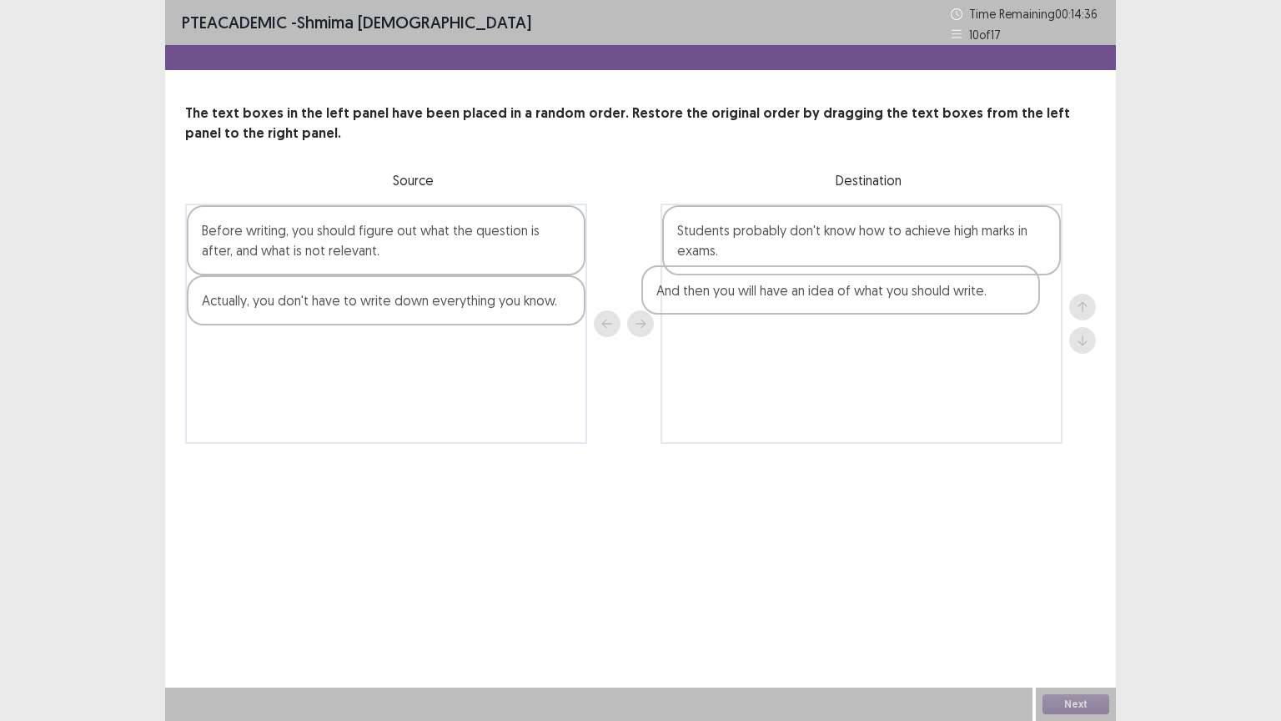
drag, startPoint x: 455, startPoint y: 305, endPoint x: 924, endPoint y: 296, distance: 469.6
click at [924, 296] on div "Before writing, you should figure out what the question is after, and what is n…" at bounding box center [640, 323] width 911 height 240
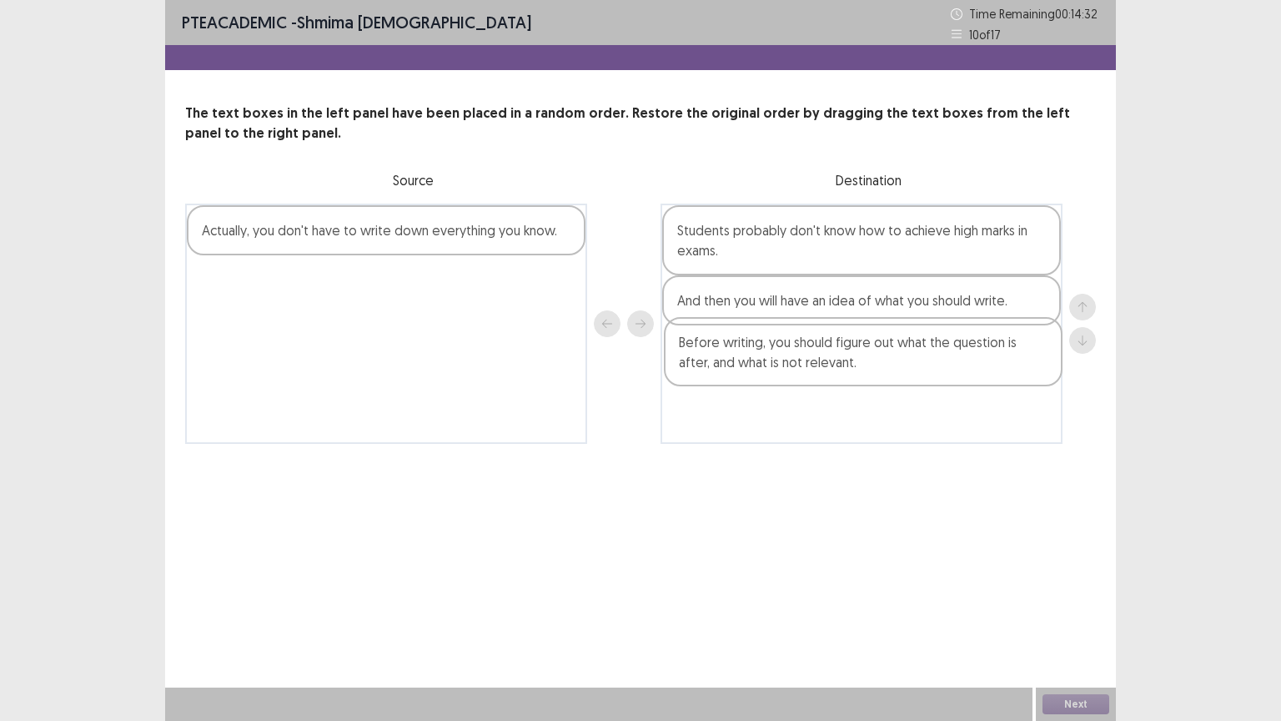
drag, startPoint x: 469, startPoint y: 251, endPoint x: 951, endPoint y: 363, distance: 494.8
click at [951, 363] on div "Before writing, you should figure out what the question is after, and what is n…" at bounding box center [640, 323] width 911 height 240
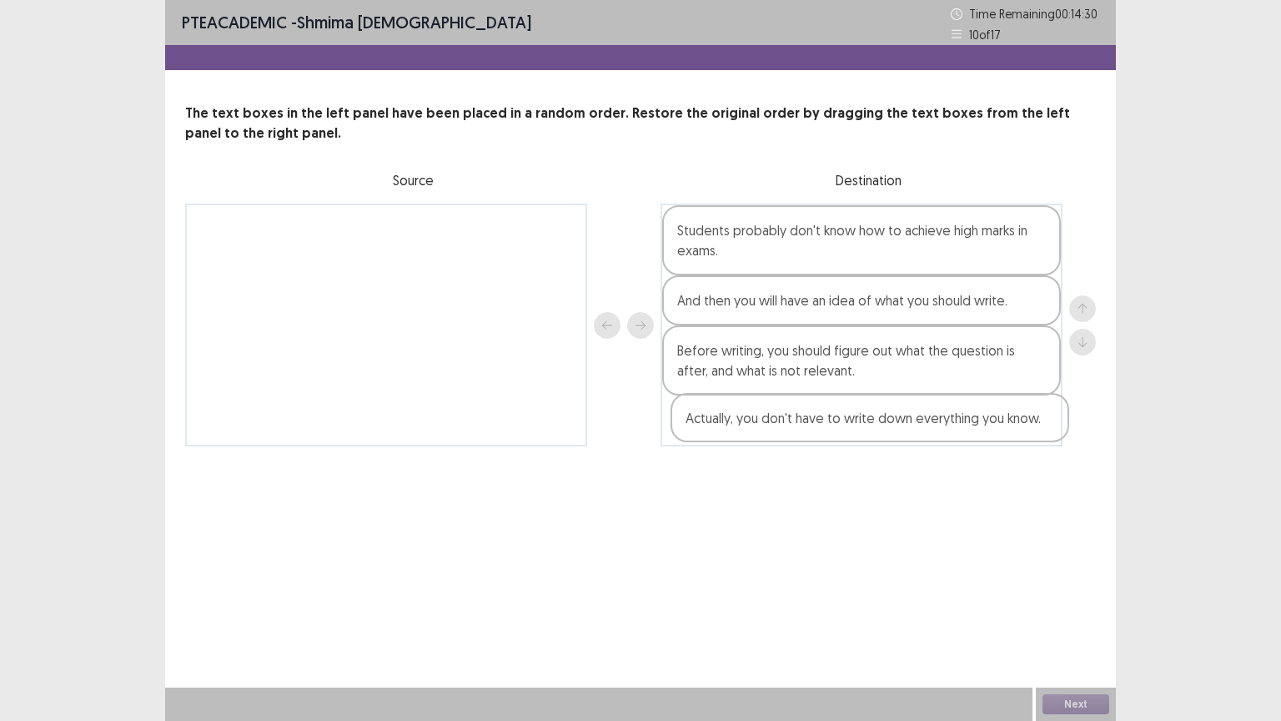
drag, startPoint x: 494, startPoint y: 244, endPoint x: 987, endPoint y: 444, distance: 532.7
click at [987, 444] on div "PTE academic - shmima [DEMOGRAPHIC_DATA] Time Remaining 00 : 14 : 30 10 of 17 T…" at bounding box center [640, 240] width 951 height 480
click at [1082, 630] on button "Next" at bounding box center [1075, 704] width 67 height 20
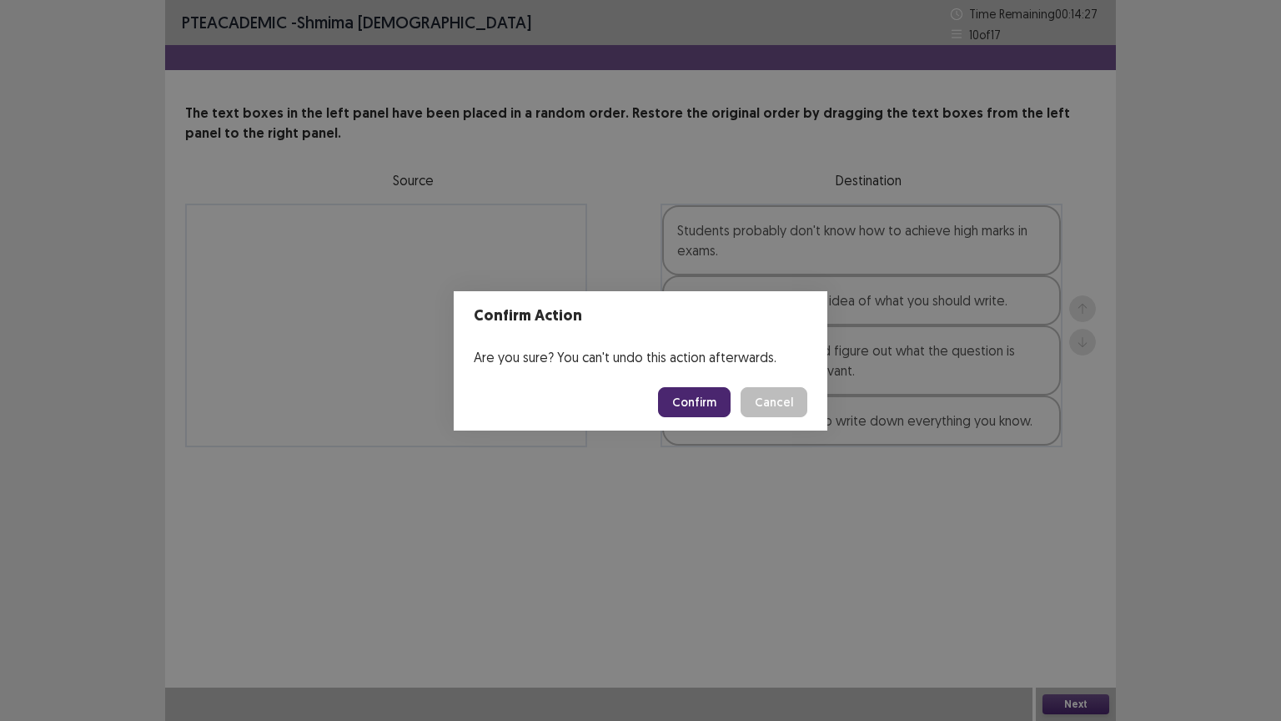
click at [714, 397] on button "Confirm" at bounding box center [694, 402] width 73 height 30
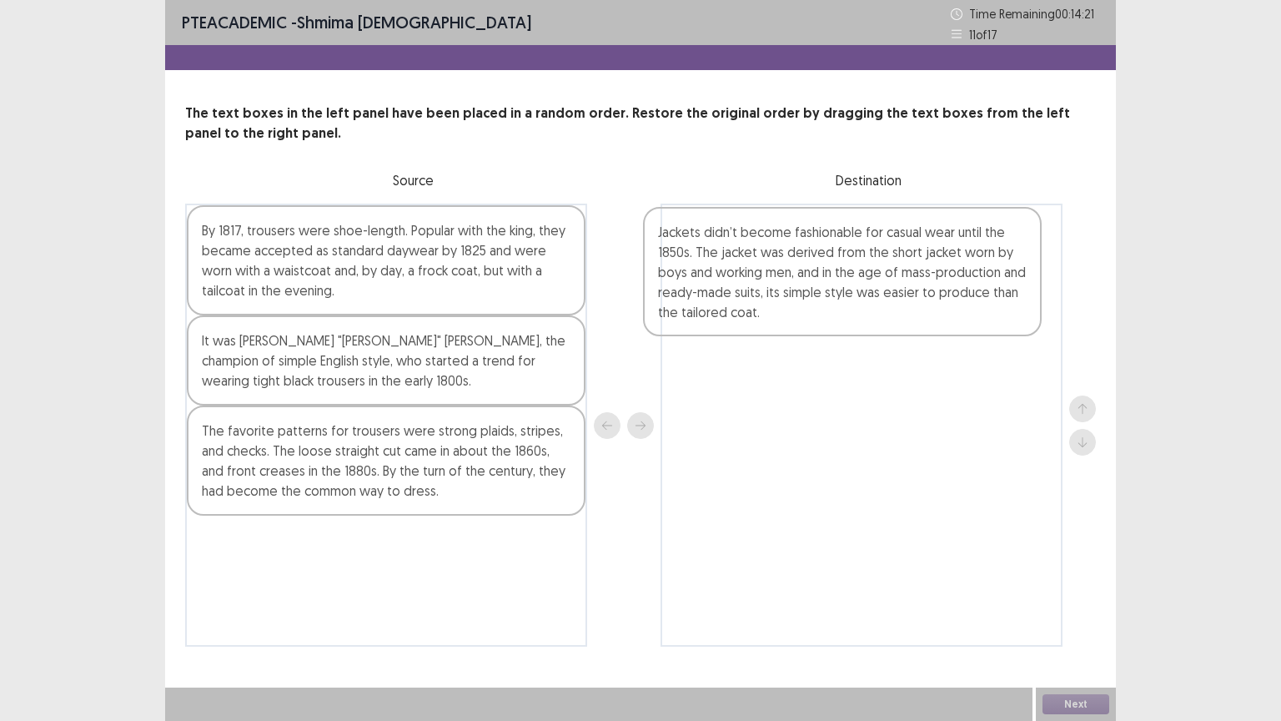
drag, startPoint x: 370, startPoint y: 450, endPoint x: 834, endPoint y: 250, distance: 505.0
click at [834, 250] on div "By 1817, trousers were shoe-length. Popular with the king, they became accepted…" at bounding box center [640, 424] width 911 height 443
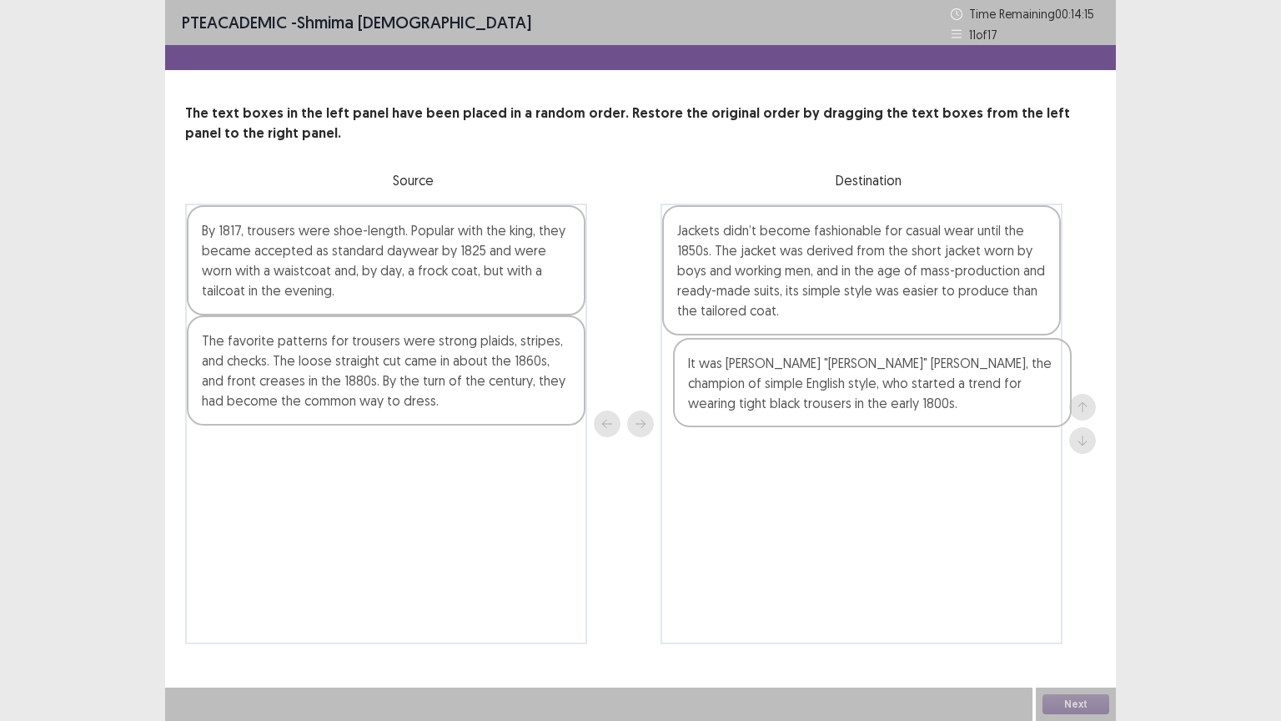
drag, startPoint x: 405, startPoint y: 370, endPoint x: 899, endPoint y: 394, distance: 494.3
click at [899, 394] on div "By 1817, trousers were shoe-length. Popular with the king, they became accepted…" at bounding box center [640, 423] width 911 height 440
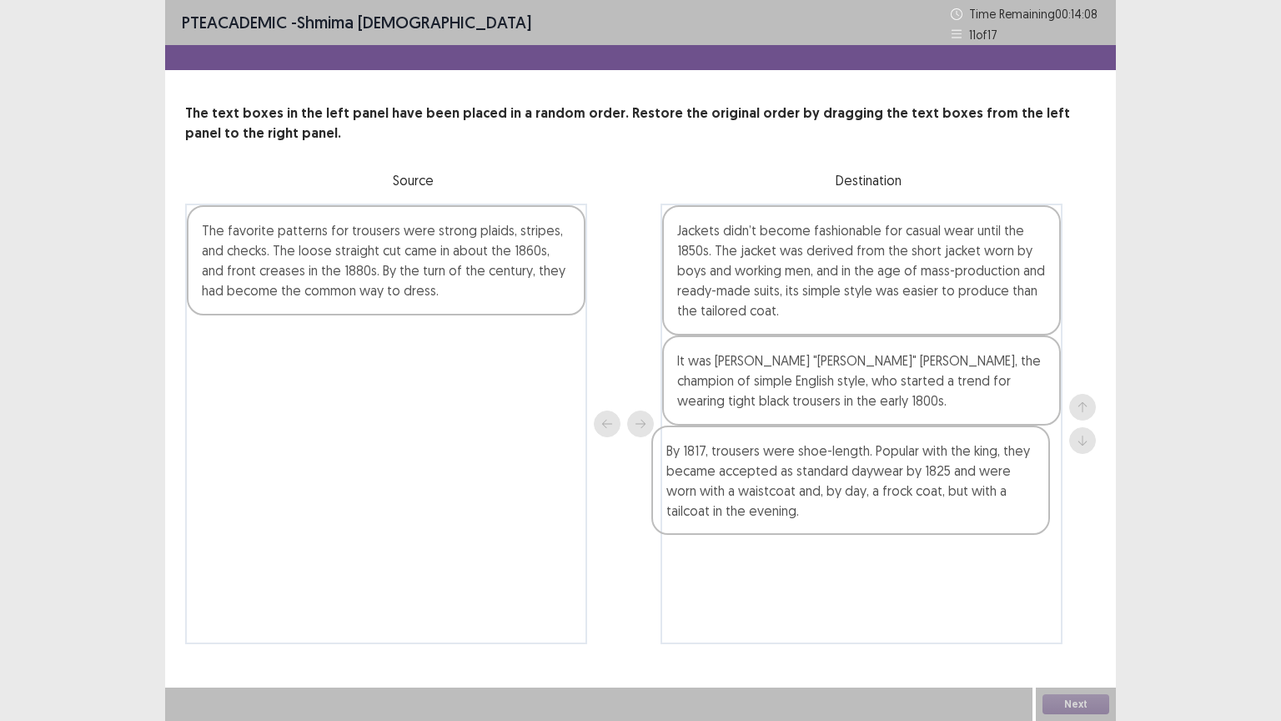
drag, startPoint x: 380, startPoint y: 266, endPoint x: 851, endPoint y: 497, distance: 524.0
click at [851, 497] on div "By 1817, trousers were shoe-length. Popular with the king, they became accepted…" at bounding box center [640, 423] width 911 height 440
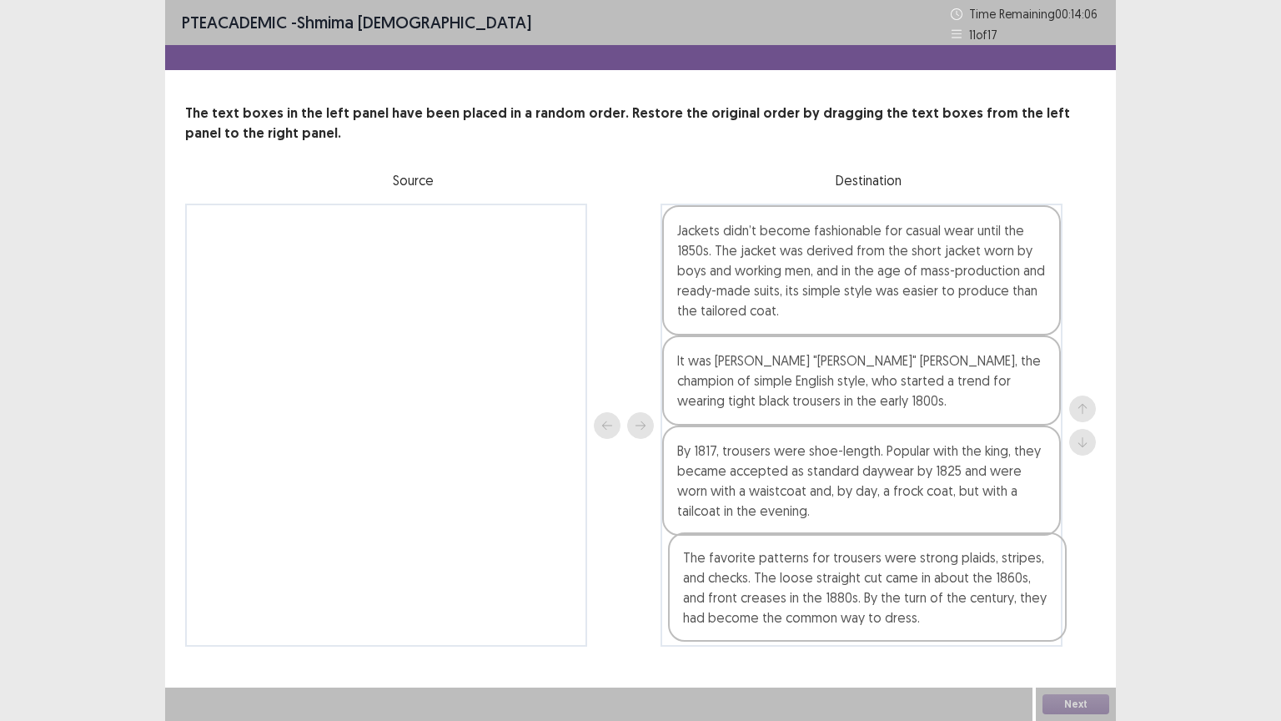
drag, startPoint x: 472, startPoint y: 274, endPoint x: 955, endPoint y: 614, distance: 590.7
click at [955, 614] on div "The favorite patterns for trousers were strong plaids, stripes, and checks. The…" at bounding box center [640, 424] width 911 height 443
click at [1065, 630] on button "Next" at bounding box center [1075, 704] width 67 height 20
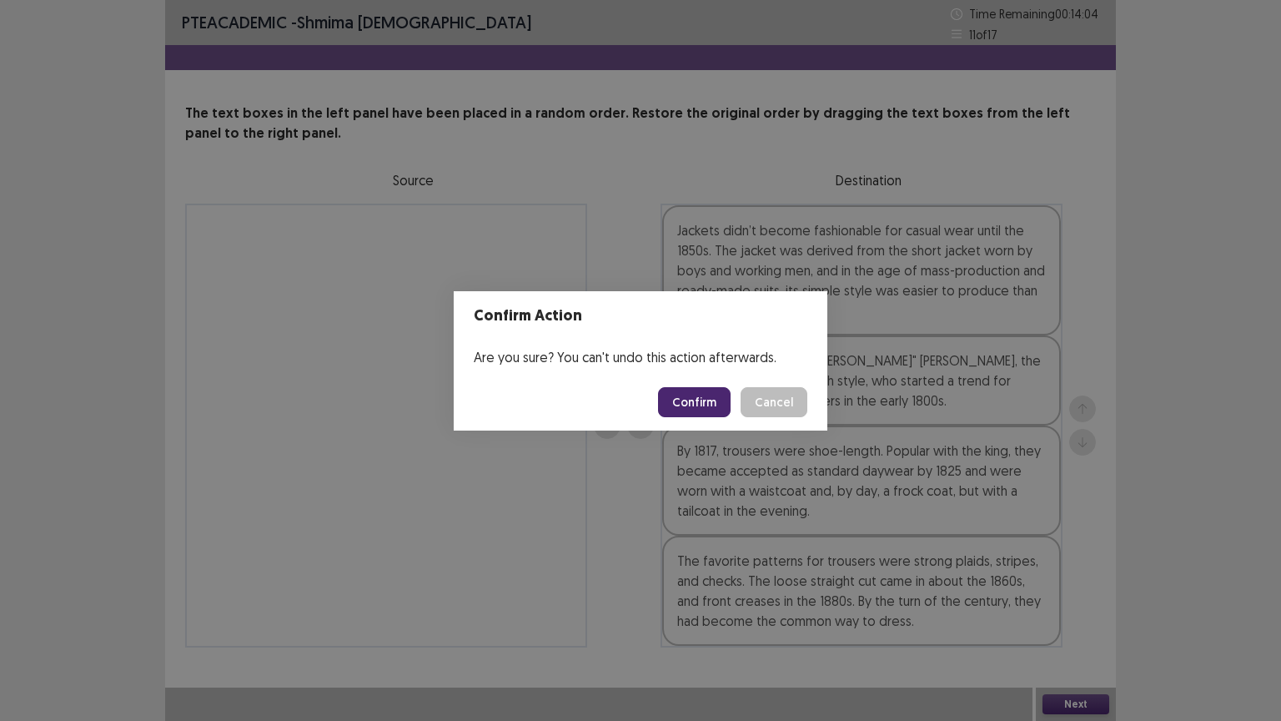
click at [714, 400] on button "Confirm" at bounding box center [694, 402] width 73 height 30
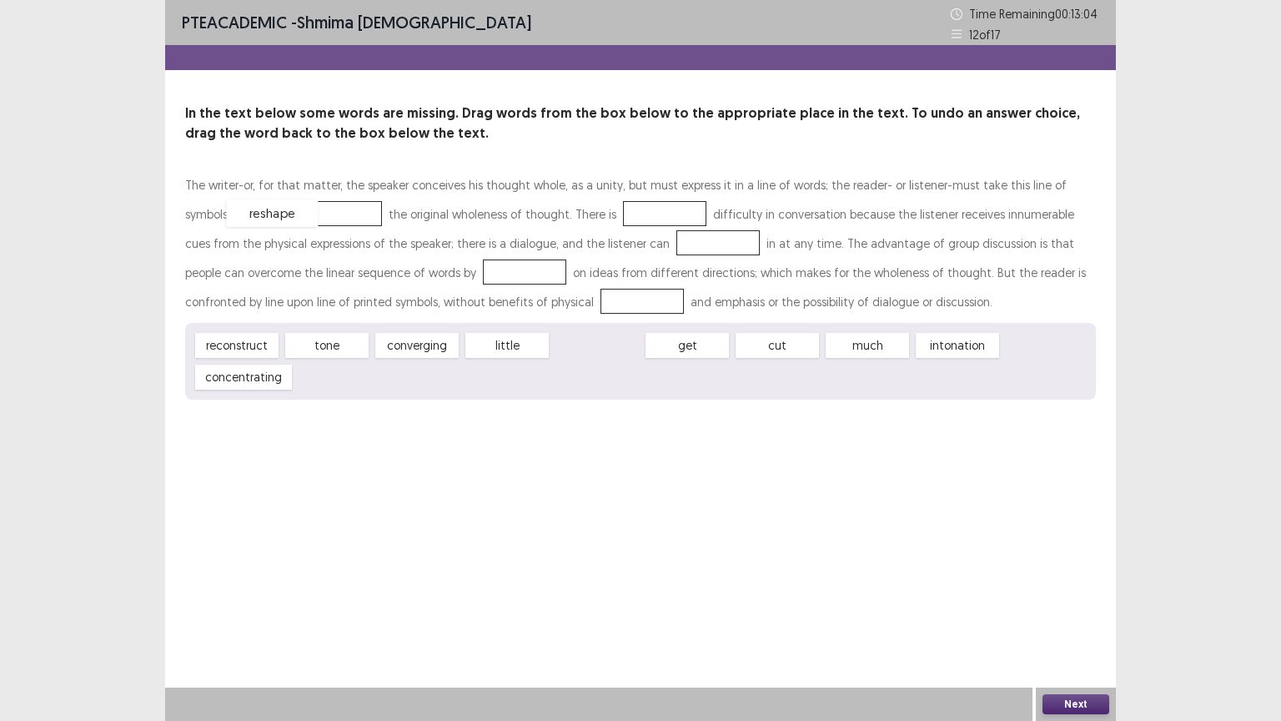
drag, startPoint x: 592, startPoint y: 342, endPoint x: 267, endPoint y: 210, distance: 350.9
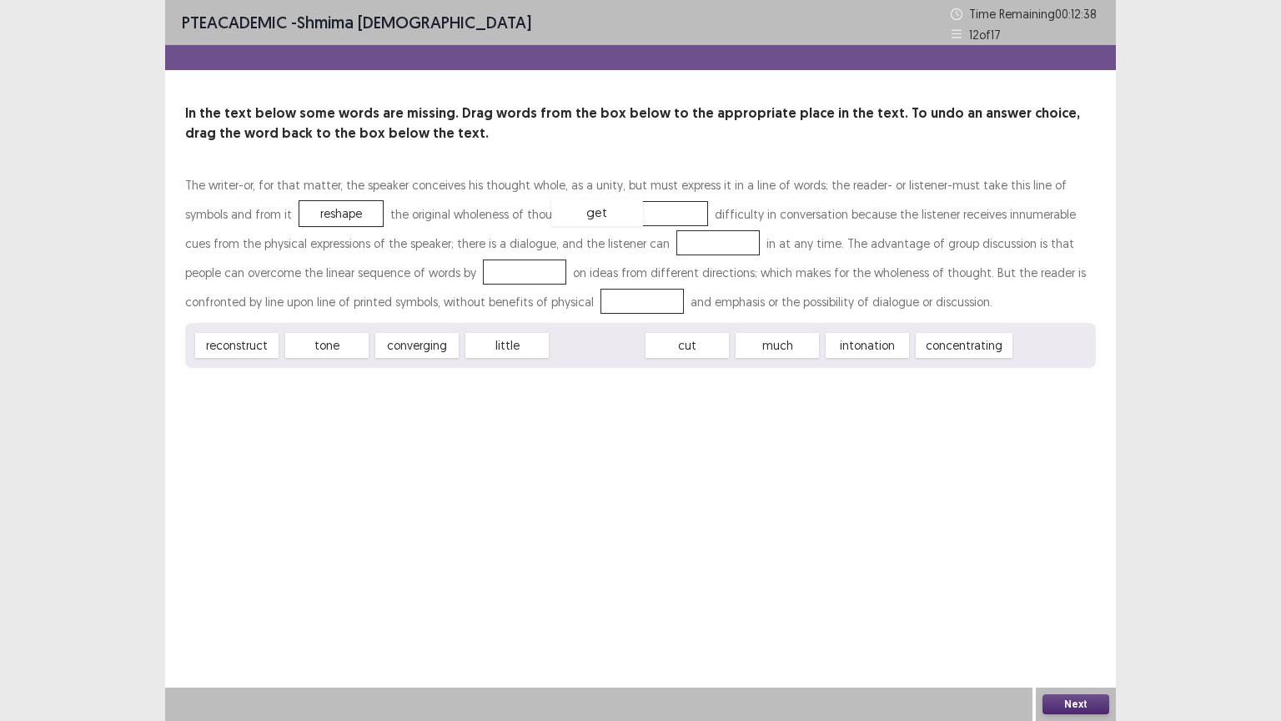
drag, startPoint x: 609, startPoint y: 345, endPoint x: 609, endPoint y: 213, distance: 132.6
drag, startPoint x: 853, startPoint y: 344, endPoint x: 600, endPoint y: 242, distance: 273.2
drag, startPoint x: 411, startPoint y: 344, endPoint x: 398, endPoint y: 270, distance: 75.4
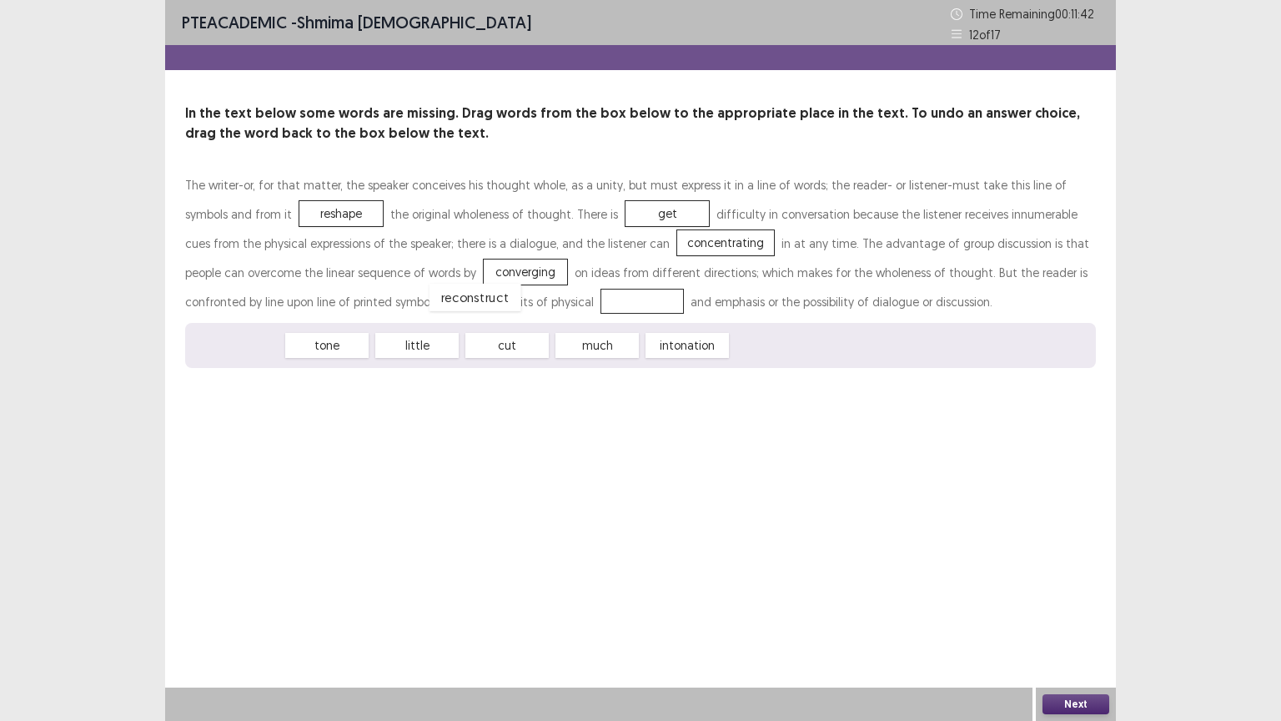
drag, startPoint x: 247, startPoint y: 346, endPoint x: 485, endPoint y: 298, distance: 242.6
click at [1094, 630] on button "Next" at bounding box center [1075, 704] width 67 height 20
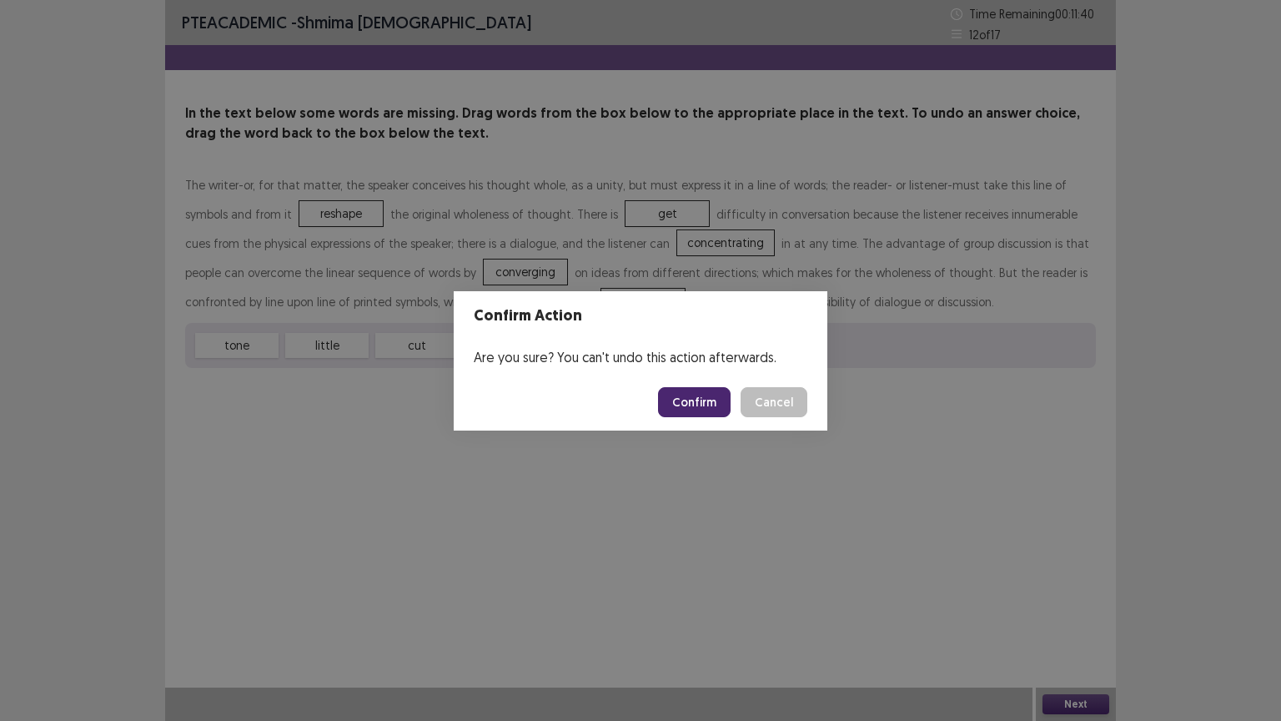
click at [679, 399] on button "Confirm" at bounding box center [694, 402] width 73 height 30
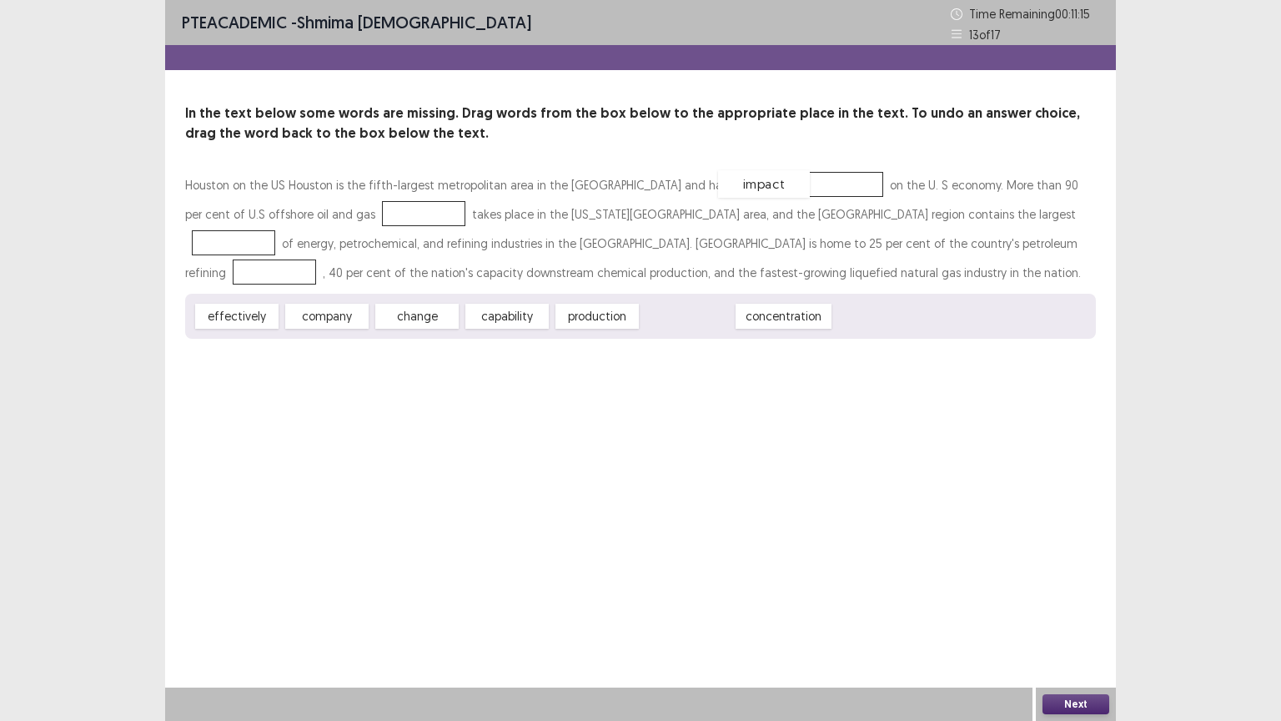
drag, startPoint x: 679, startPoint y: 315, endPoint x: 756, endPoint y: 183, distance: 152.5
drag, startPoint x: 331, startPoint y: 315, endPoint x: 349, endPoint y: 203, distance: 113.2
drag, startPoint x: 521, startPoint y: 315, endPoint x: 851, endPoint y: 212, distance: 345.3
drag, startPoint x: 861, startPoint y: 215, endPoint x: 751, endPoint y: 245, distance: 114.1
drag, startPoint x: 411, startPoint y: 315, endPoint x: 843, endPoint y: 213, distance: 443.8
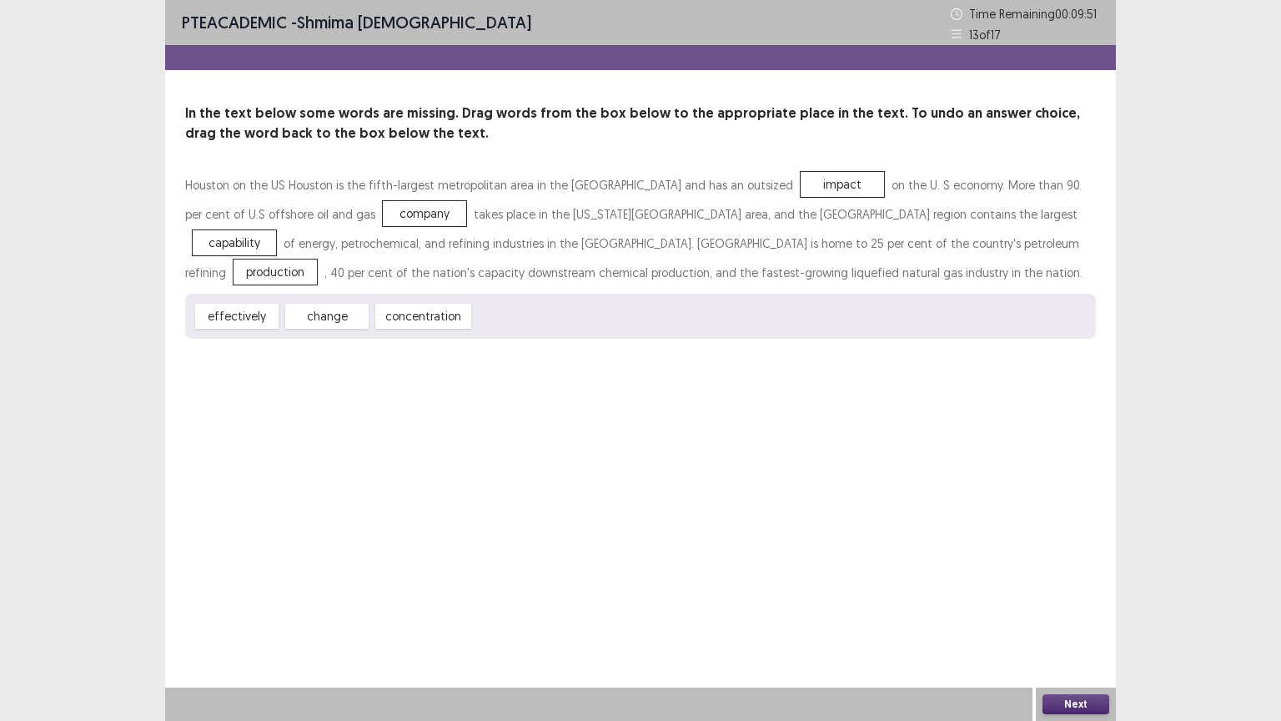
click at [1076, 630] on button "Next" at bounding box center [1075, 704] width 67 height 20
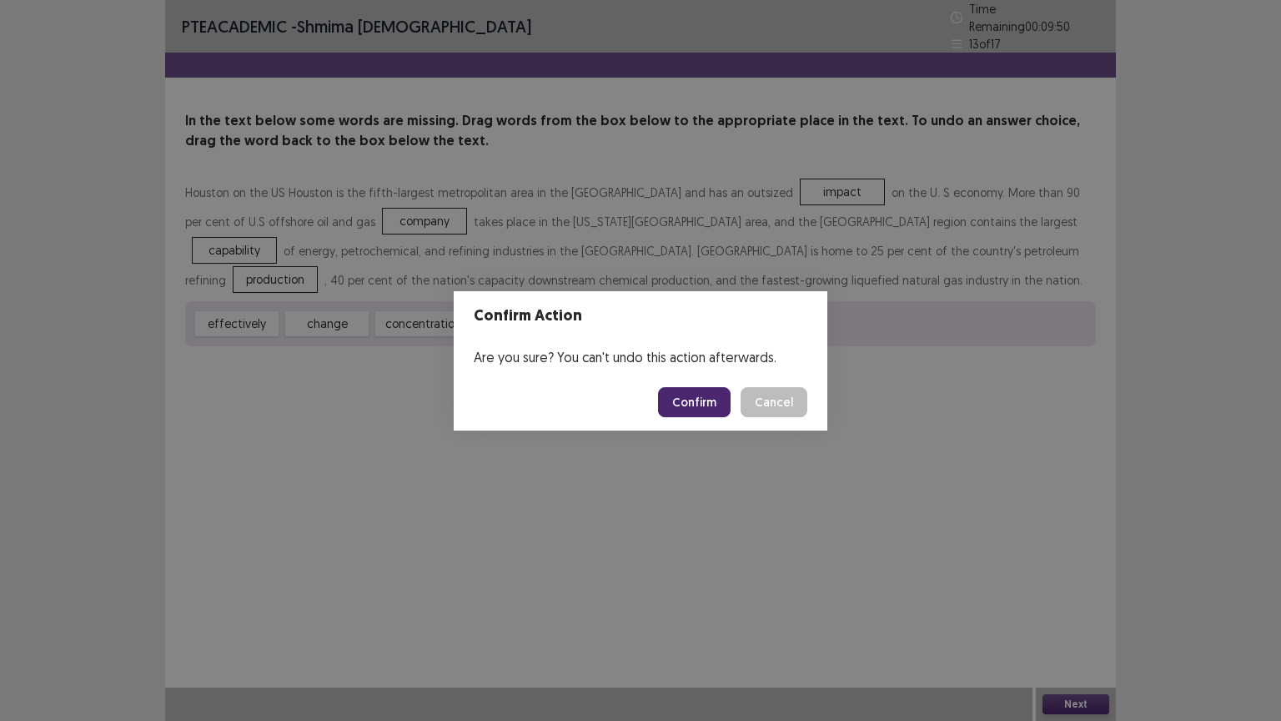
click at [716, 409] on button "Confirm" at bounding box center [694, 402] width 73 height 30
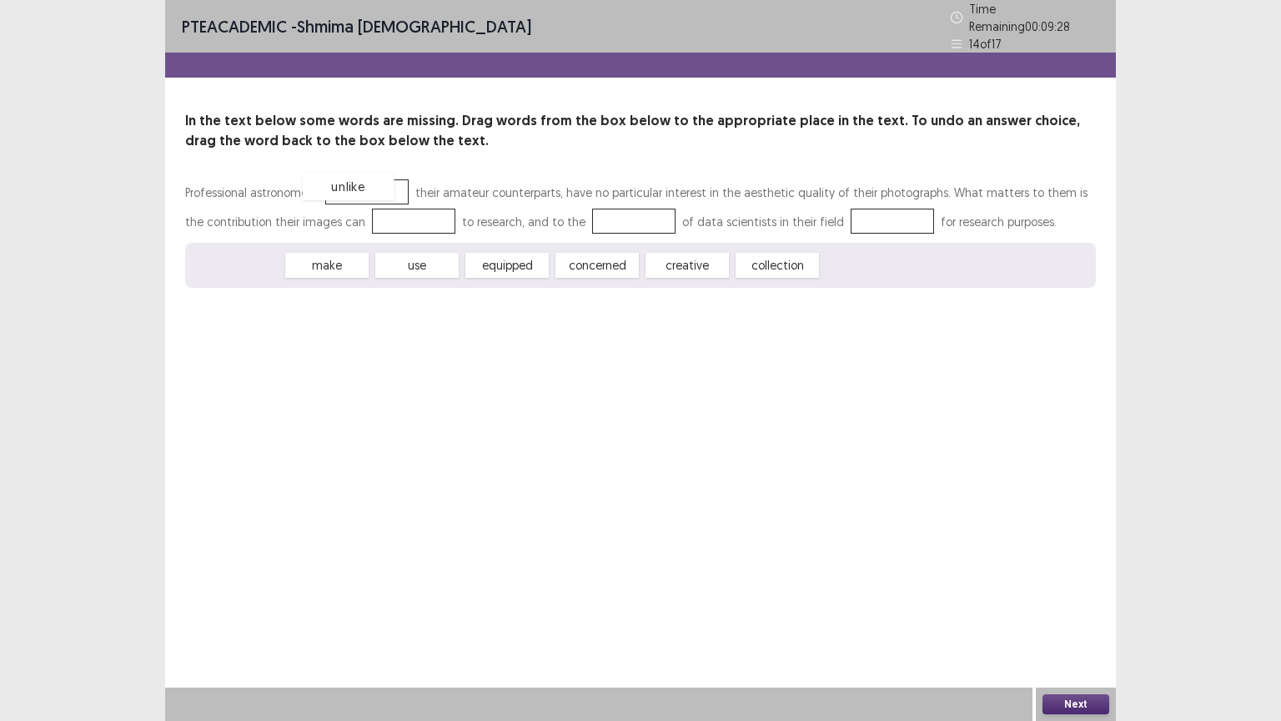
drag, startPoint x: 236, startPoint y: 258, endPoint x: 348, endPoint y: 179, distance: 136.5
drag, startPoint x: 526, startPoint y: 260, endPoint x: 386, endPoint y: 213, distance: 148.0
drag, startPoint x: 610, startPoint y: 262, endPoint x: 620, endPoint y: 213, distance: 50.2
drag, startPoint x: 400, startPoint y: 254, endPoint x: 838, endPoint y: 207, distance: 440.3
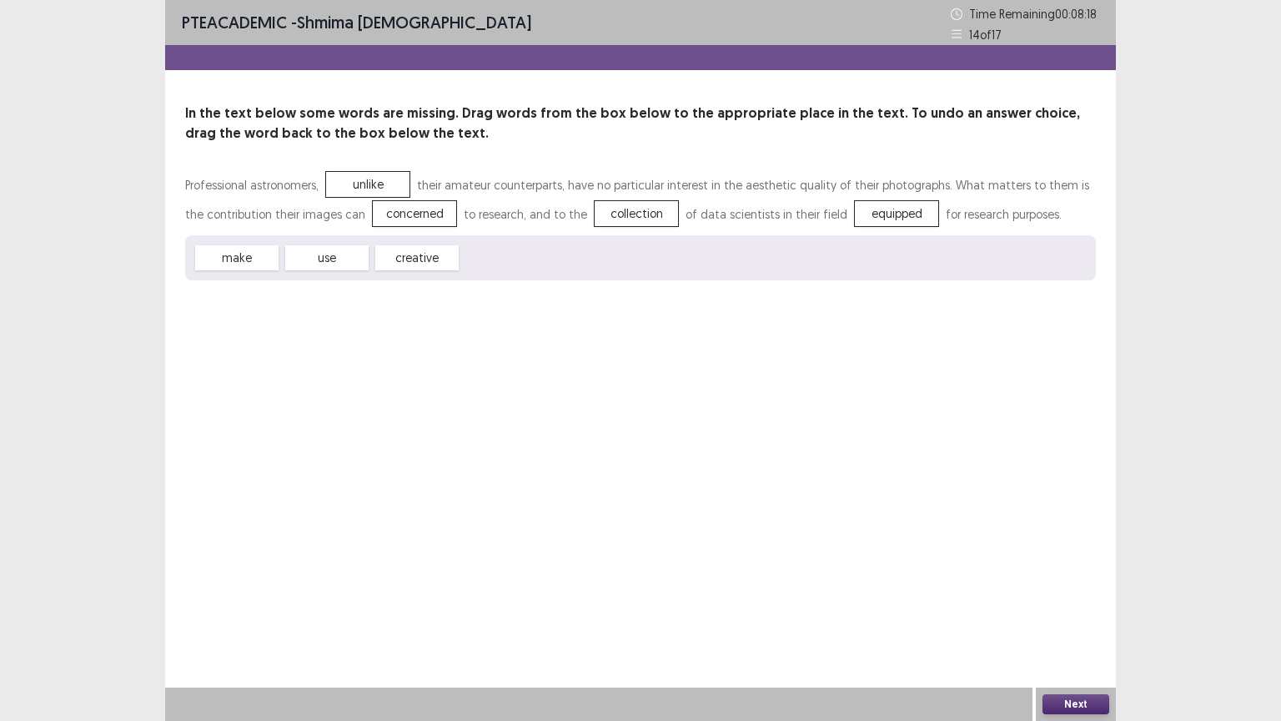
click at [1066, 630] on button "Next" at bounding box center [1075, 704] width 67 height 20
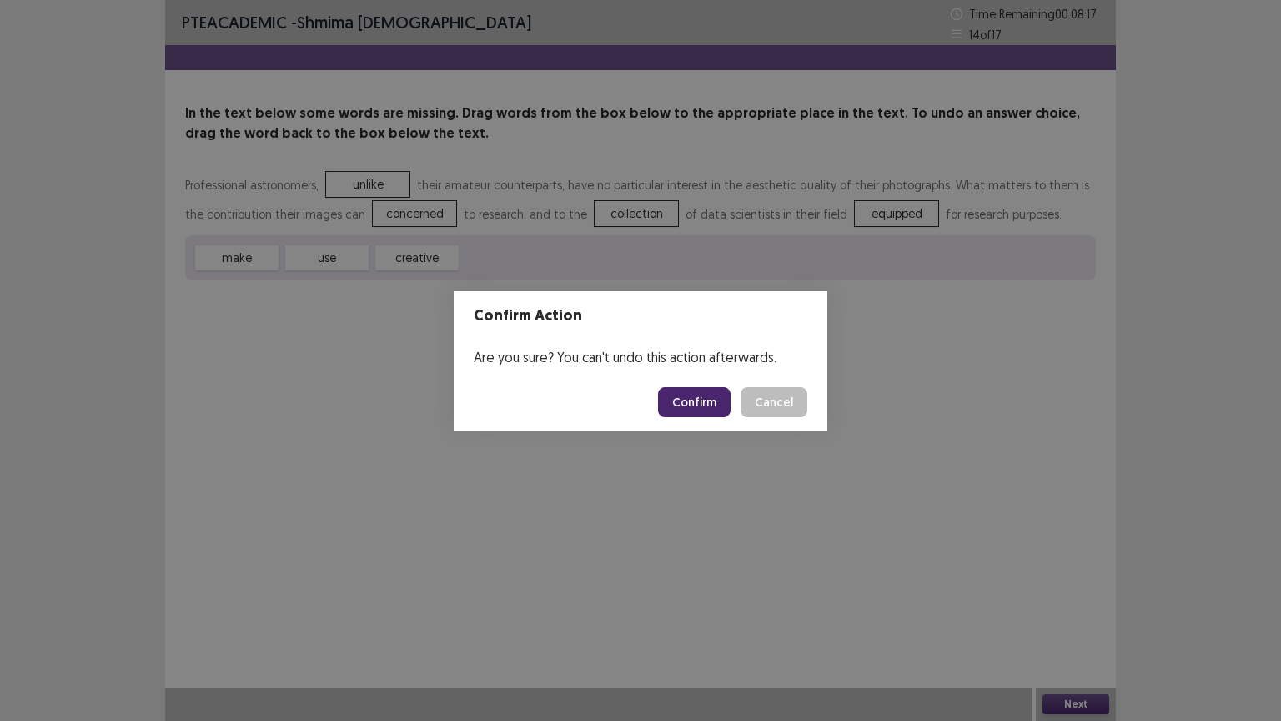
click at [705, 394] on button "Confirm" at bounding box center [694, 402] width 73 height 30
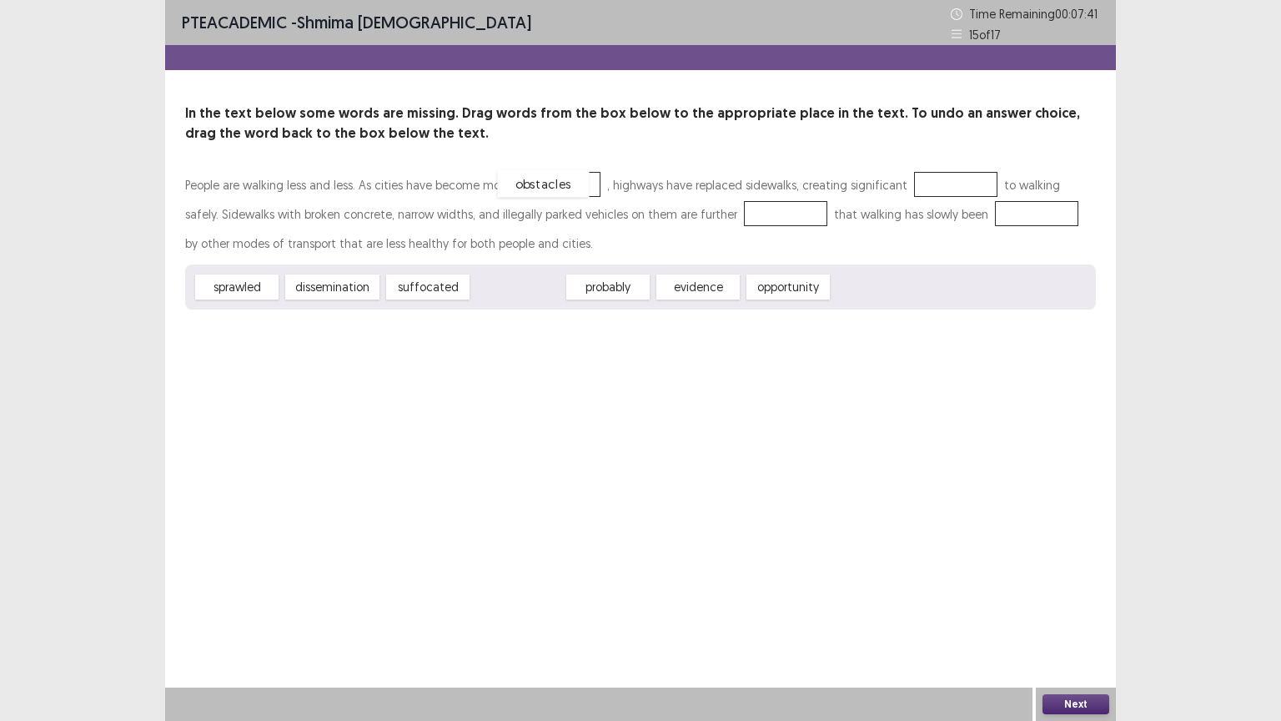
drag, startPoint x: 535, startPoint y: 284, endPoint x: 560, endPoint y: 181, distance: 106.6
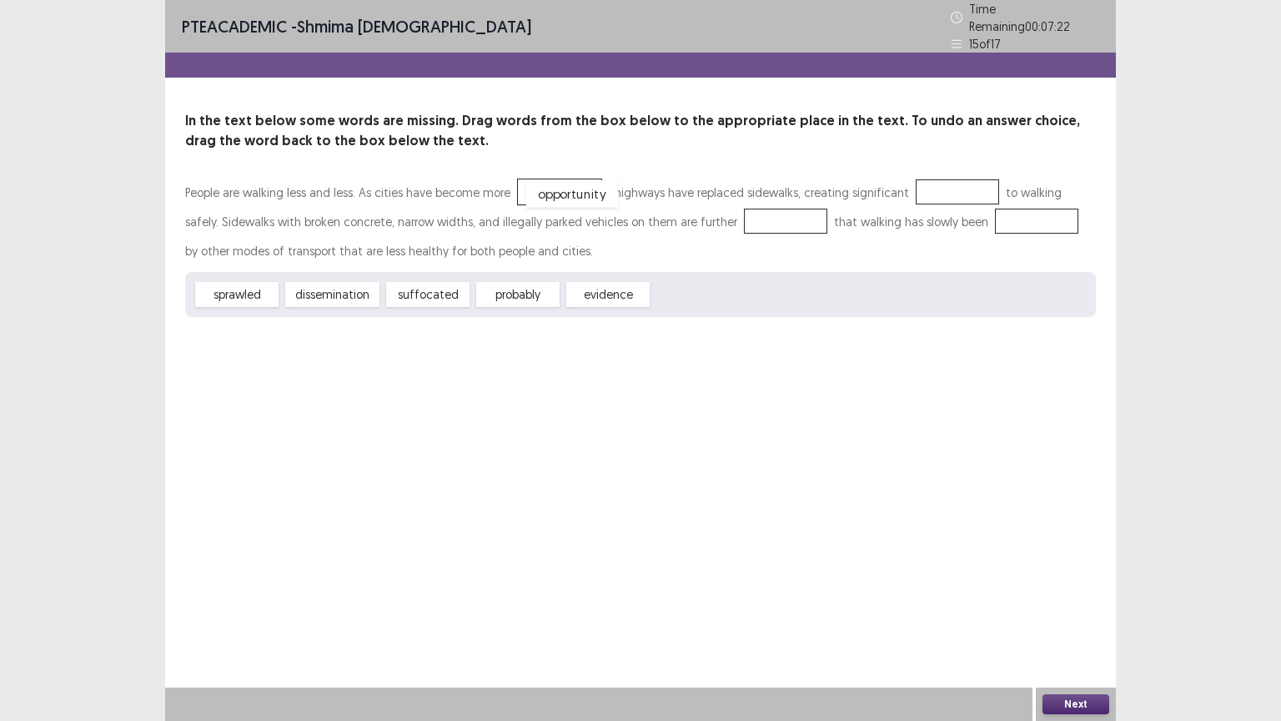
drag, startPoint x: 685, startPoint y: 287, endPoint x: 559, endPoint y: 187, distance: 160.9
drag, startPoint x: 576, startPoint y: 187, endPoint x: 964, endPoint y: 180, distance: 387.9
drag, startPoint x: 684, startPoint y: 286, endPoint x: 721, endPoint y: 213, distance: 82.1
drag, startPoint x: 601, startPoint y: 285, endPoint x: 973, endPoint y: 207, distance: 380.1
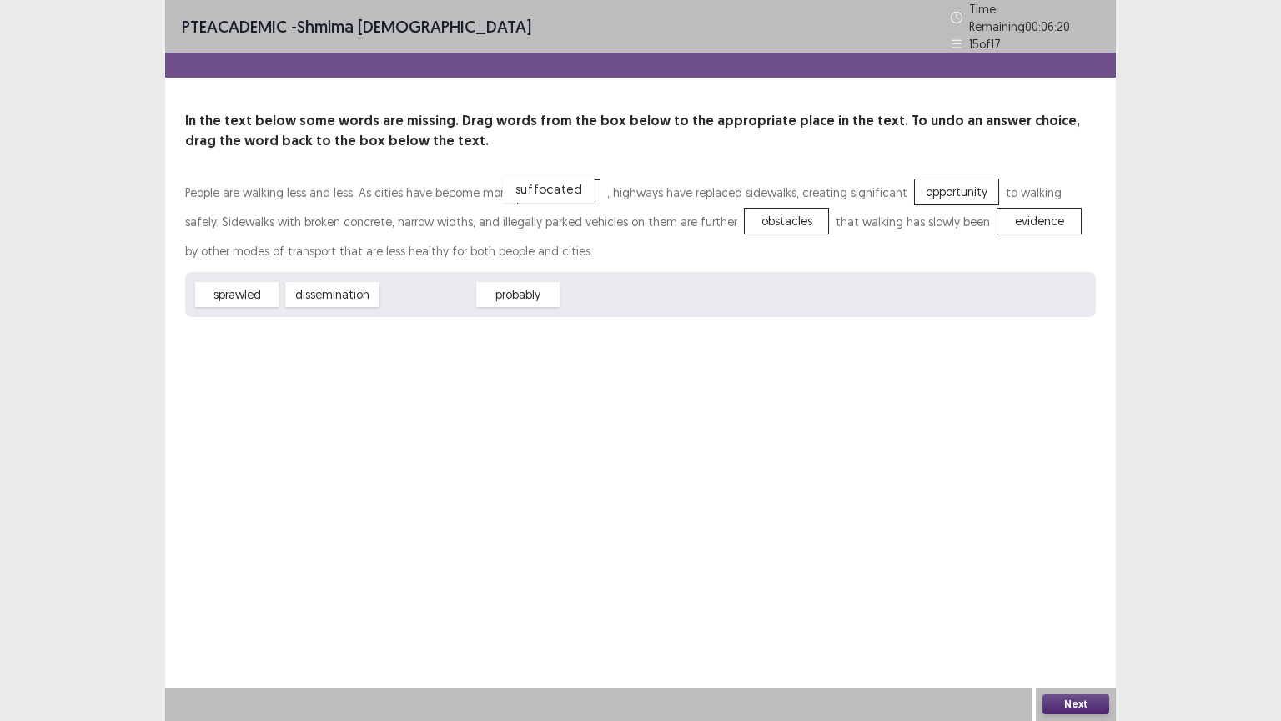
drag, startPoint x: 437, startPoint y: 289, endPoint x: 558, endPoint y: 183, distance: 160.2
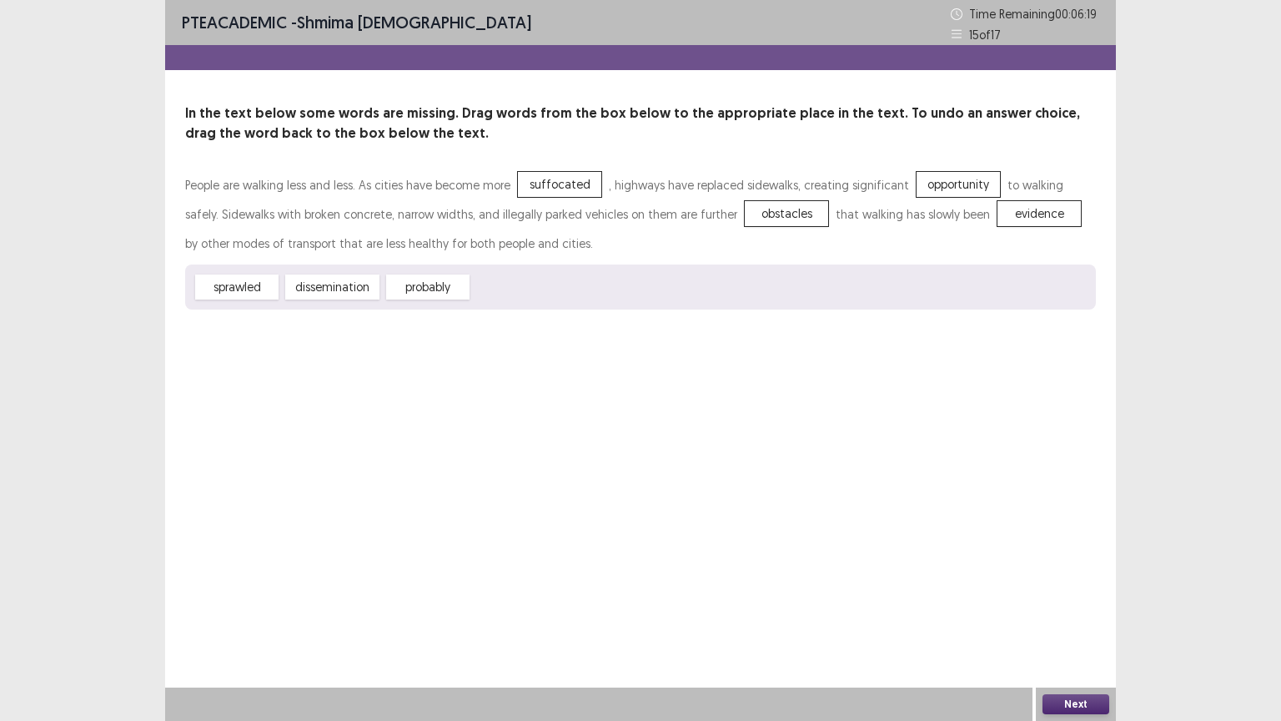
click at [1072, 630] on button "Next" at bounding box center [1075, 704] width 67 height 20
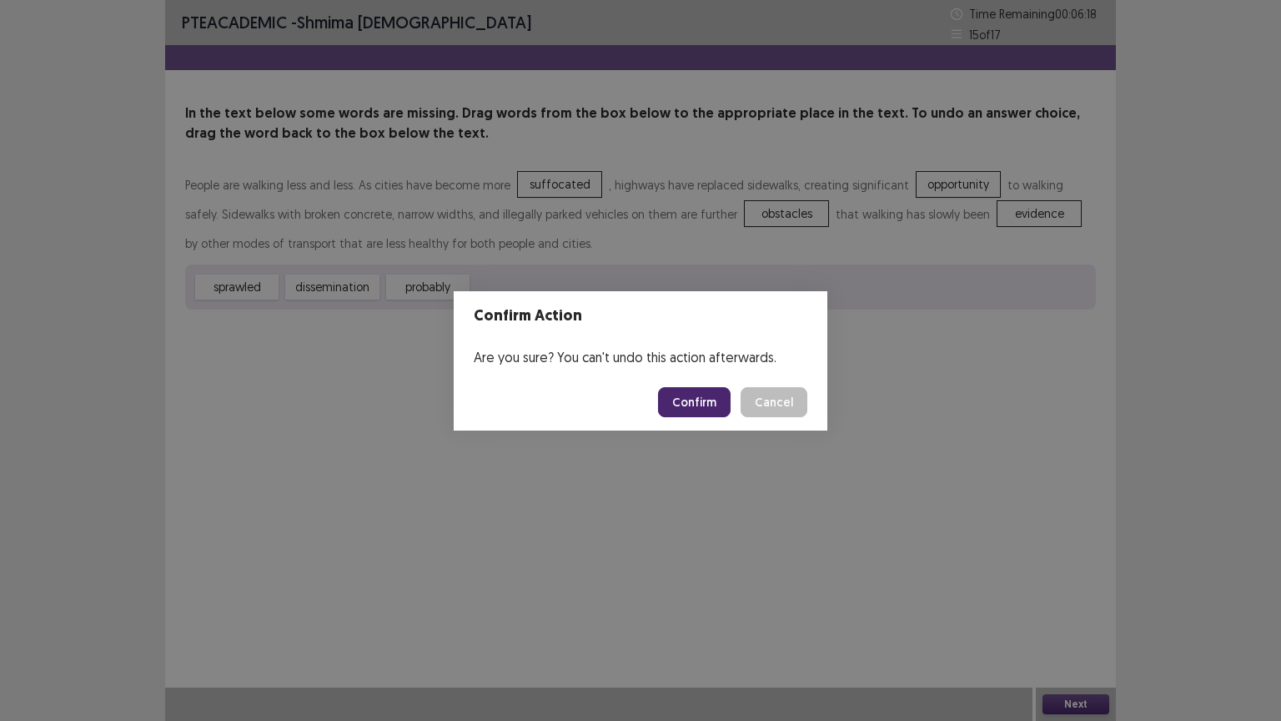
click at [694, 392] on button "Confirm" at bounding box center [694, 402] width 73 height 30
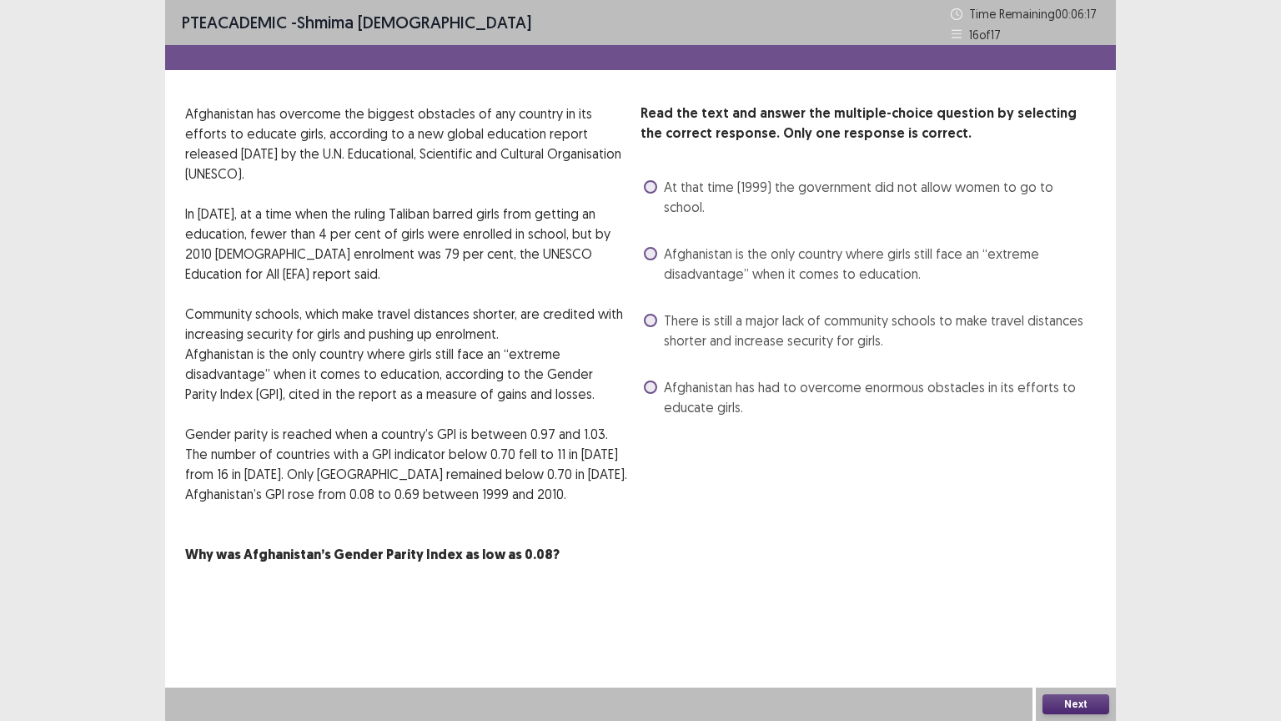
click at [765, 310] on span "There is still a major lack of community schools to make travel distances short…" at bounding box center [880, 330] width 432 height 40
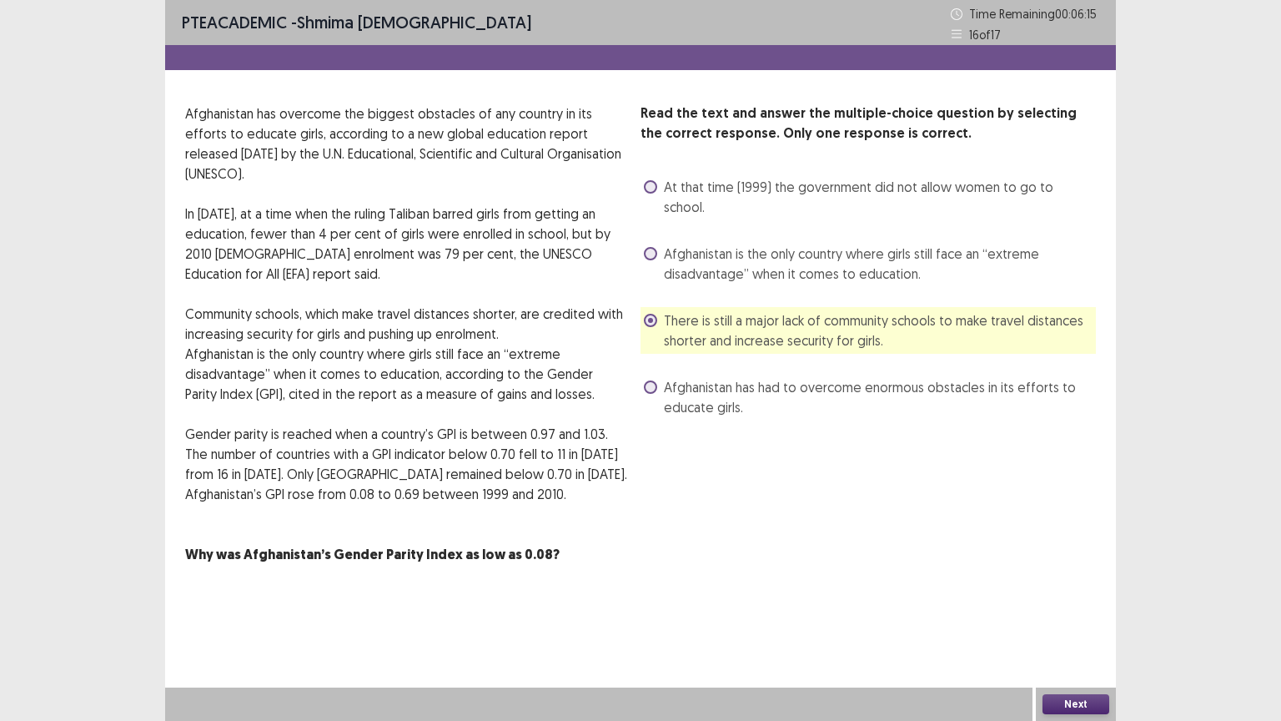
click at [1092, 630] on button "Next" at bounding box center [1075, 704] width 67 height 20
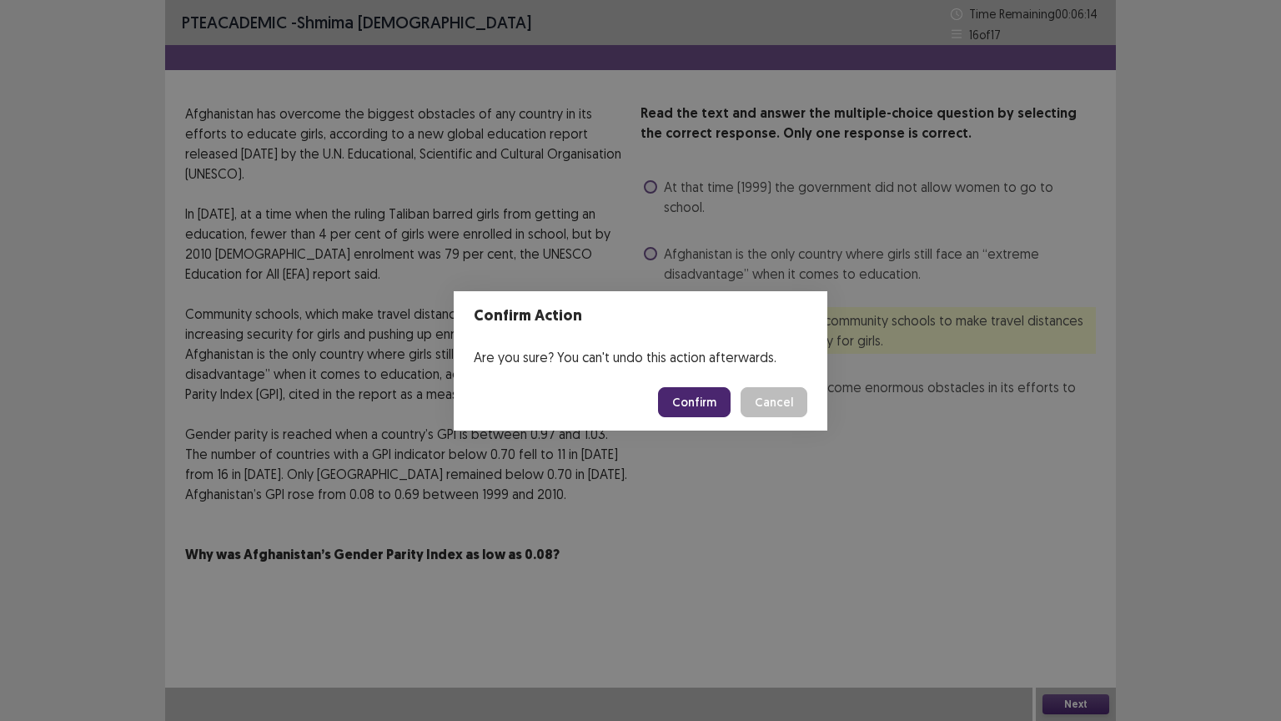
click at [724, 404] on button "Confirm" at bounding box center [694, 402] width 73 height 30
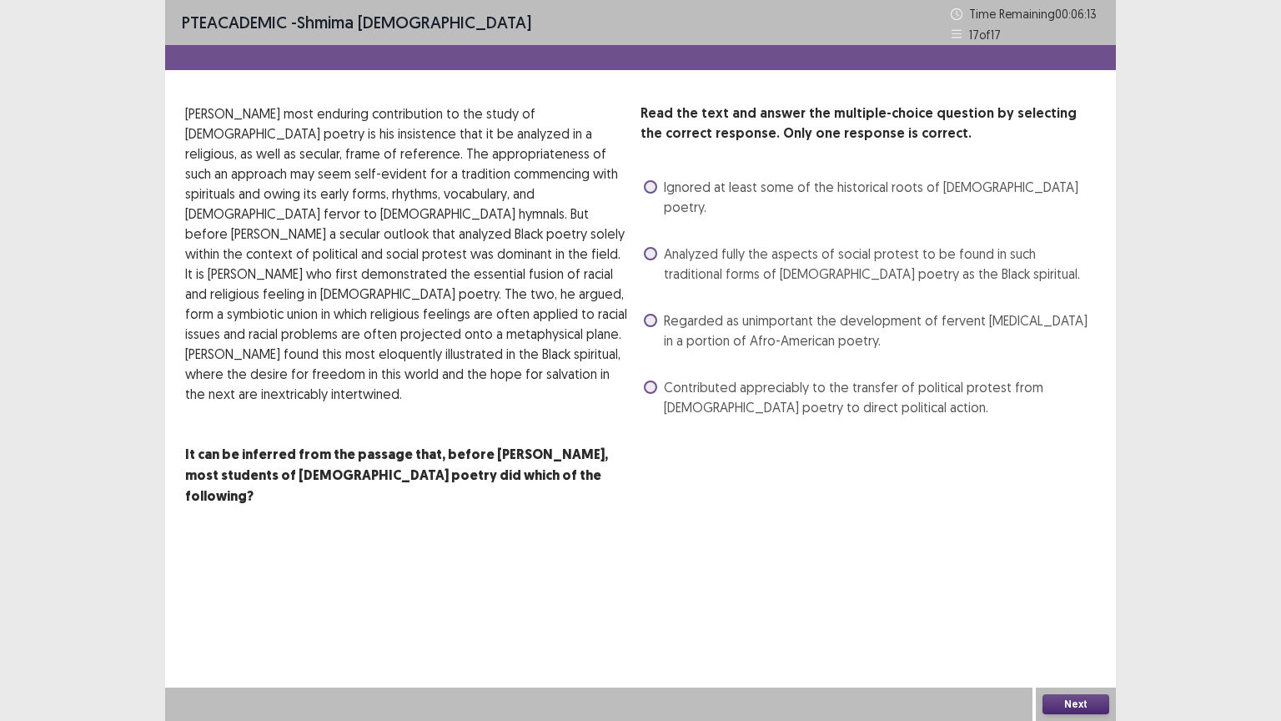
click at [750, 310] on span "Regarded as unimportant the development of fervent [MEDICAL_DATA] in a portion …" at bounding box center [880, 330] width 432 height 40
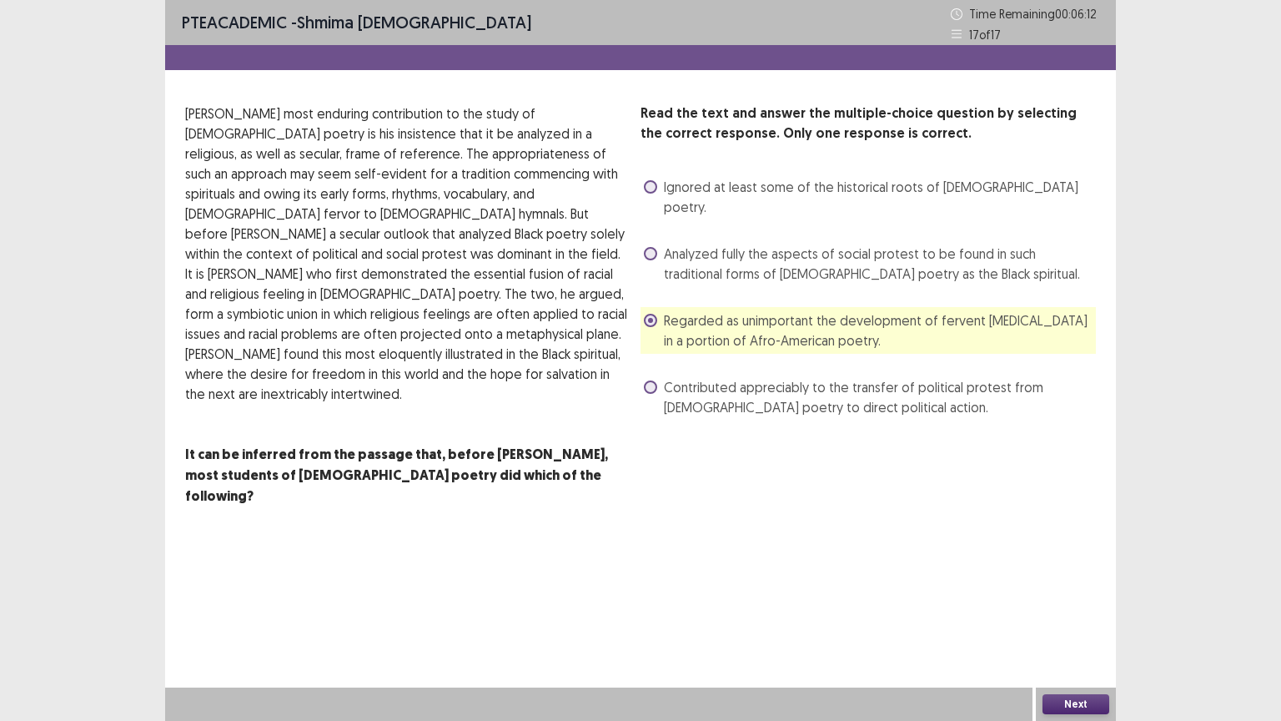
click at [1084, 630] on button "Next" at bounding box center [1075, 704] width 67 height 20
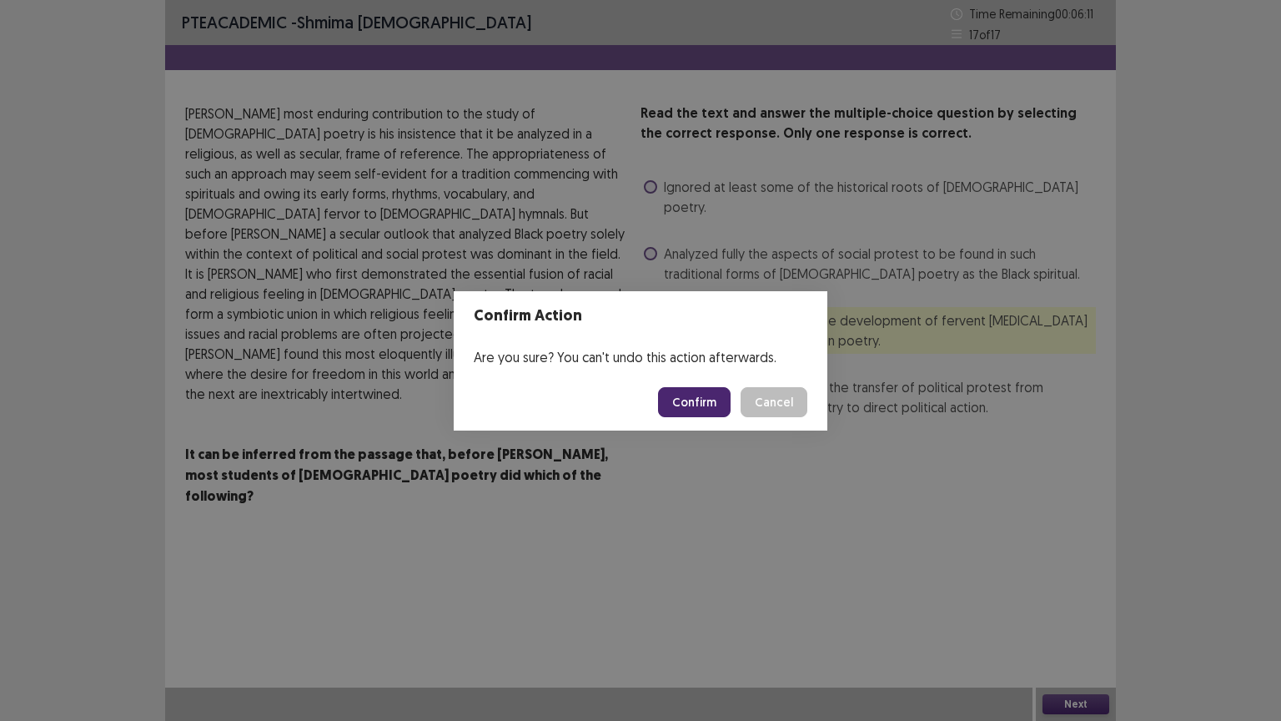
click at [703, 391] on button "Confirm" at bounding box center [694, 402] width 73 height 30
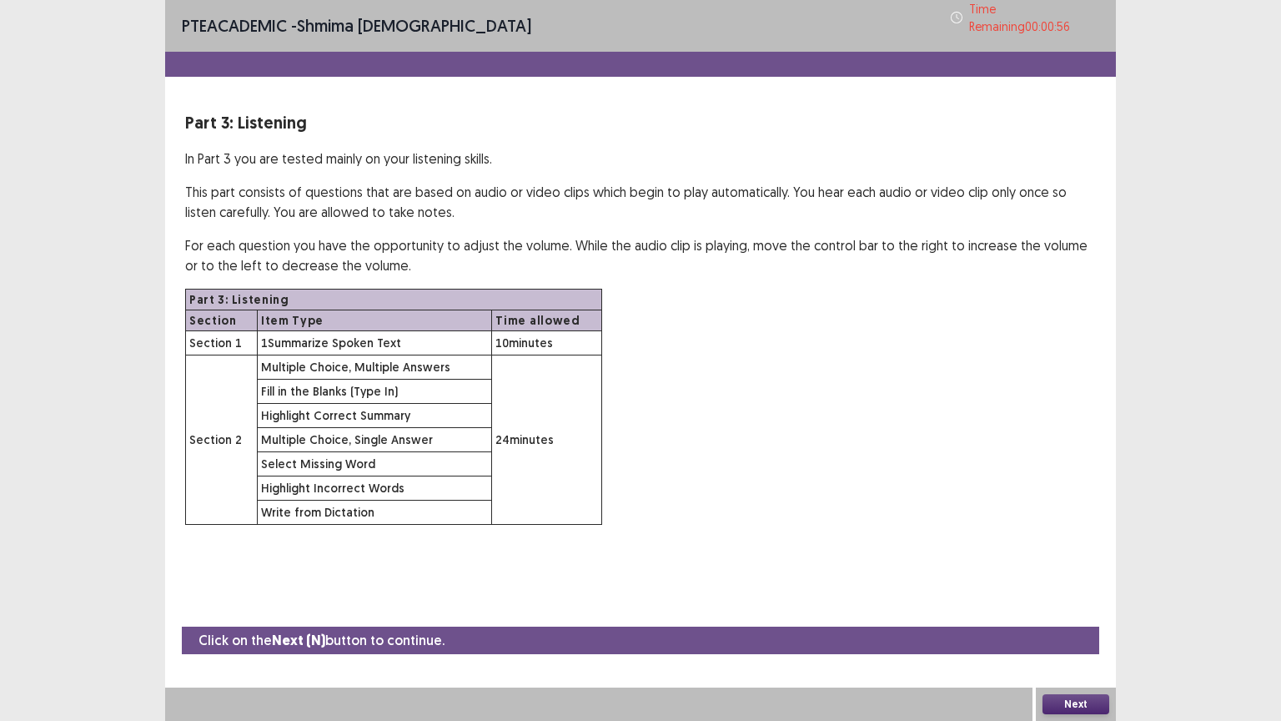
click at [1075, 630] on button "Next" at bounding box center [1075, 704] width 67 height 20
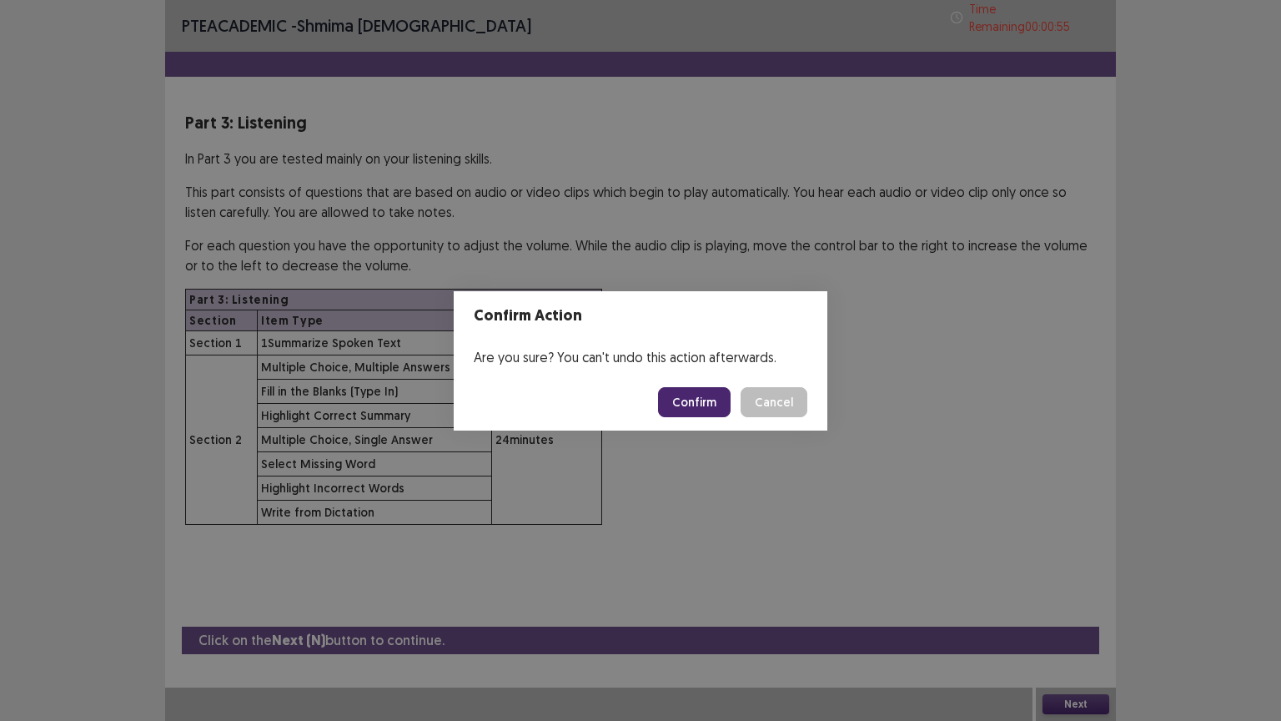
click at [717, 405] on button "Confirm" at bounding box center [694, 402] width 73 height 30
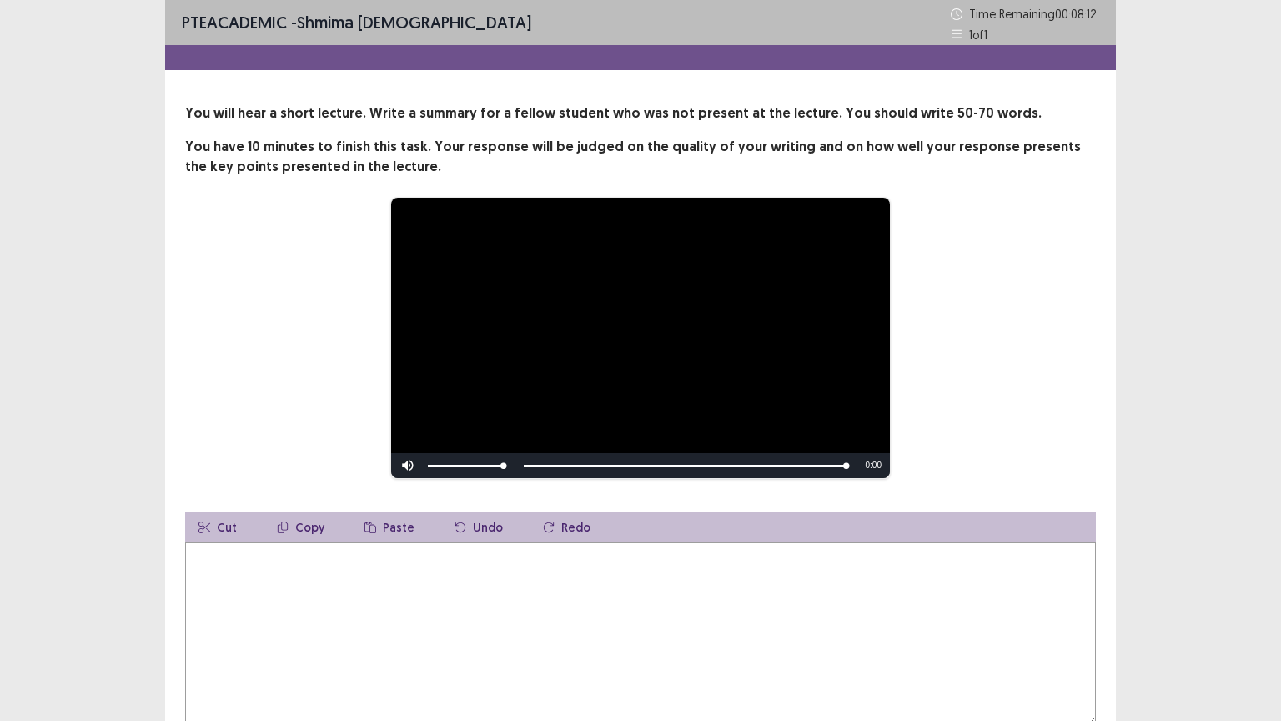
click at [340, 585] on textarea at bounding box center [640, 633] width 911 height 183
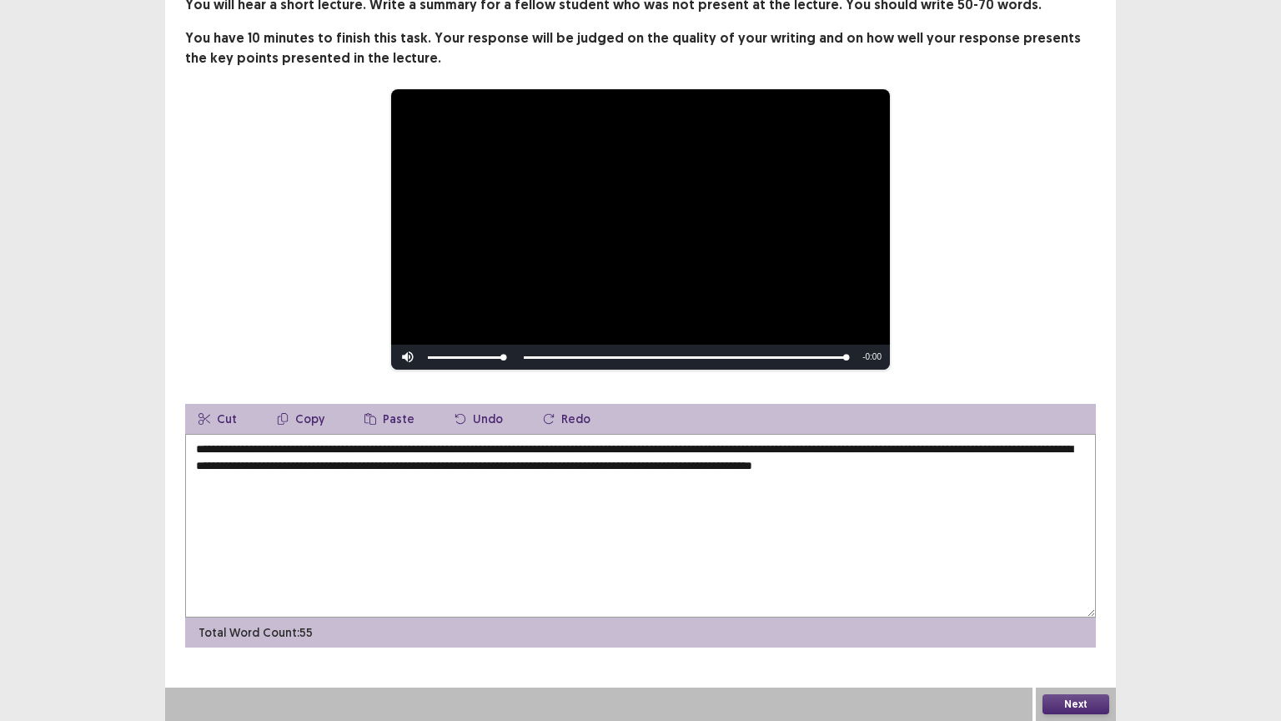
scroll to position [42, 0]
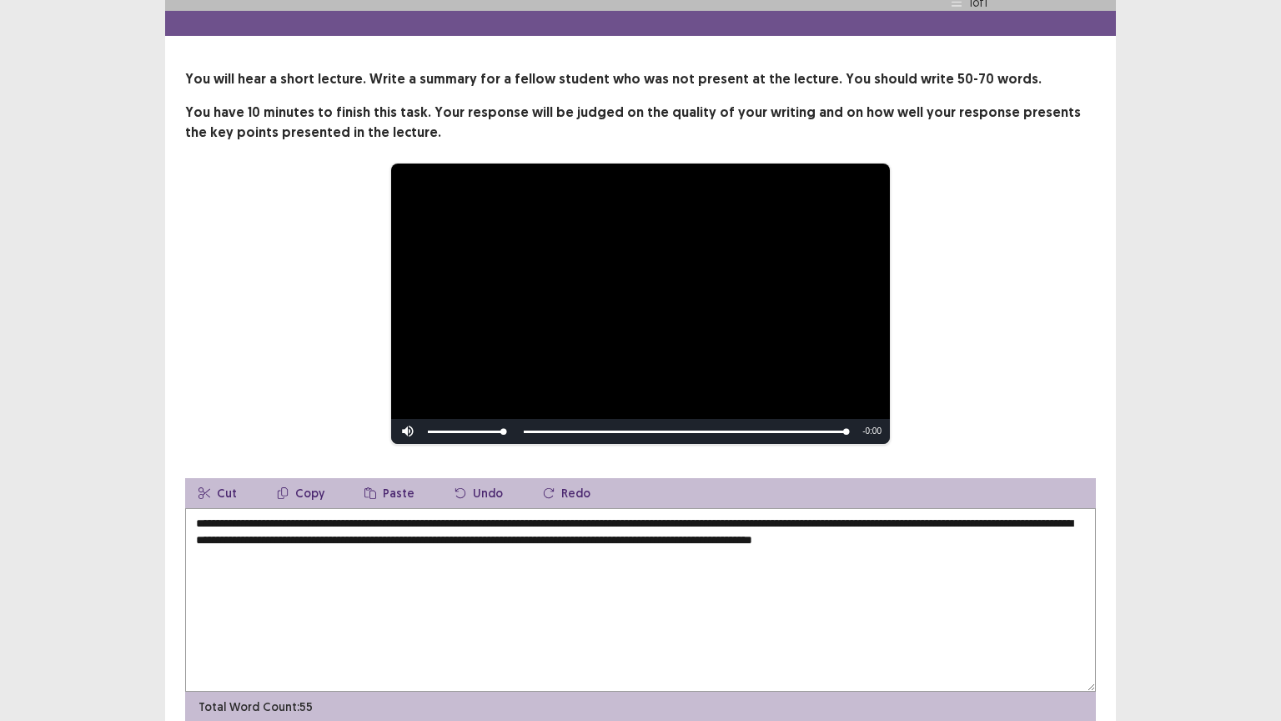
click at [388, 532] on textarea "**********" at bounding box center [640, 599] width 911 height 183
click at [240, 555] on textarea "**********" at bounding box center [640, 599] width 911 height 183
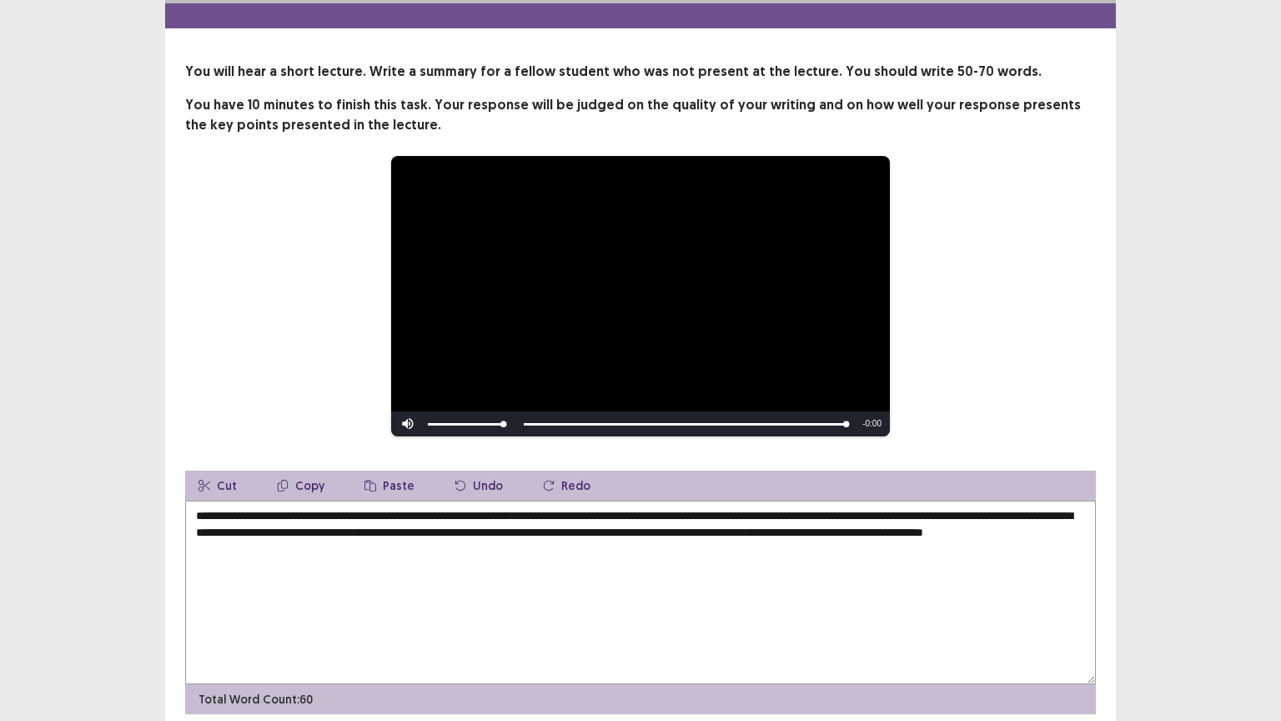
click at [272, 550] on textarea "**********" at bounding box center [640, 591] width 911 height 183
click at [332, 547] on textarea "**********" at bounding box center [640, 591] width 911 height 183
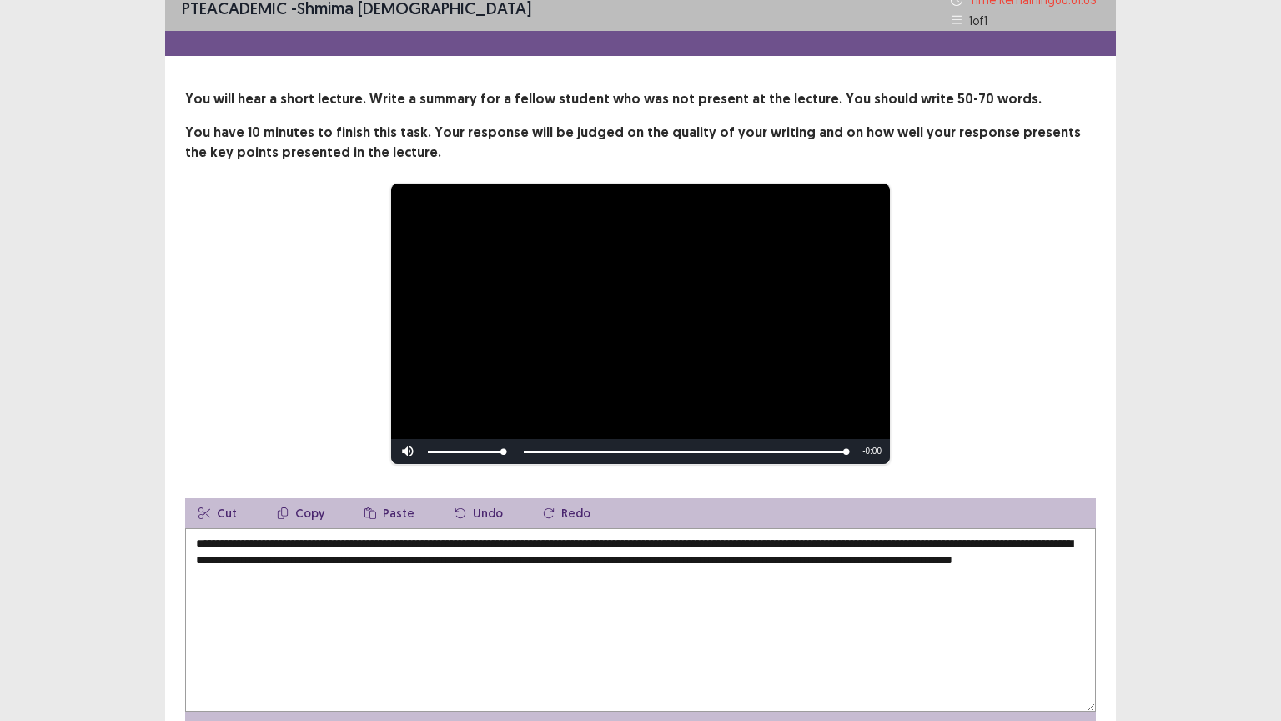
scroll to position [0, 0]
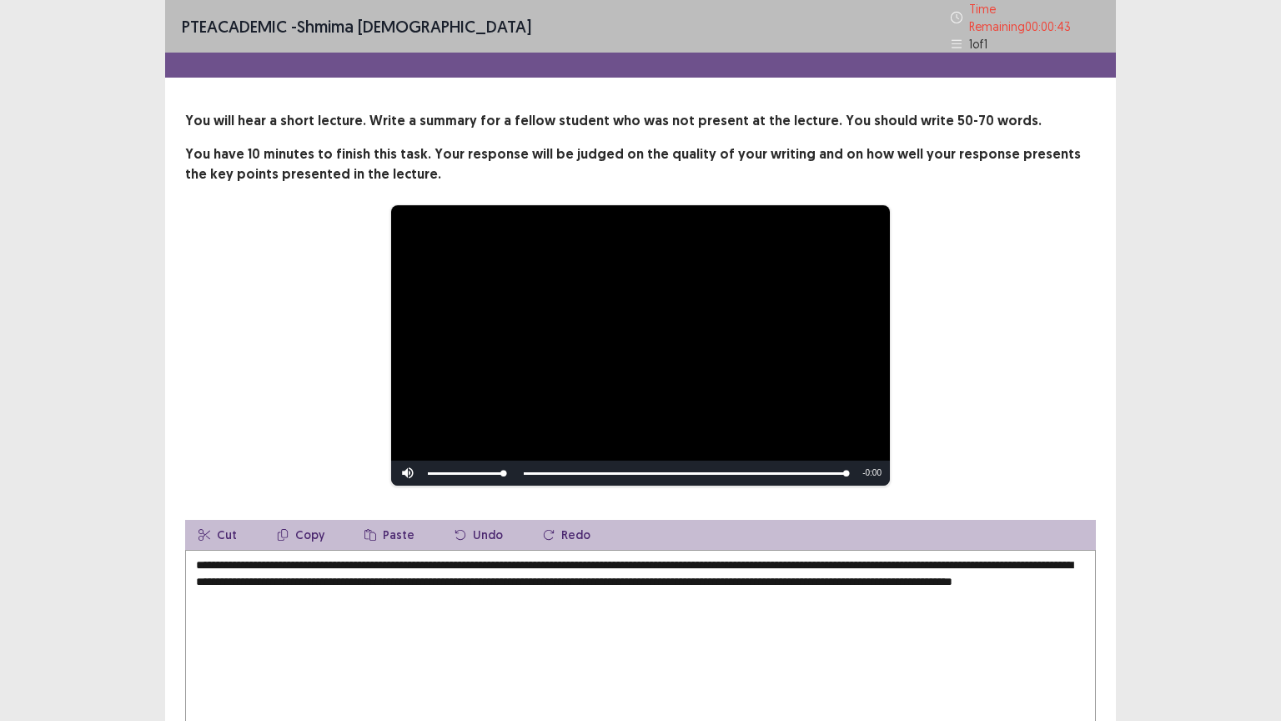
click at [352, 573] on textarea "**********" at bounding box center [640, 641] width 911 height 183
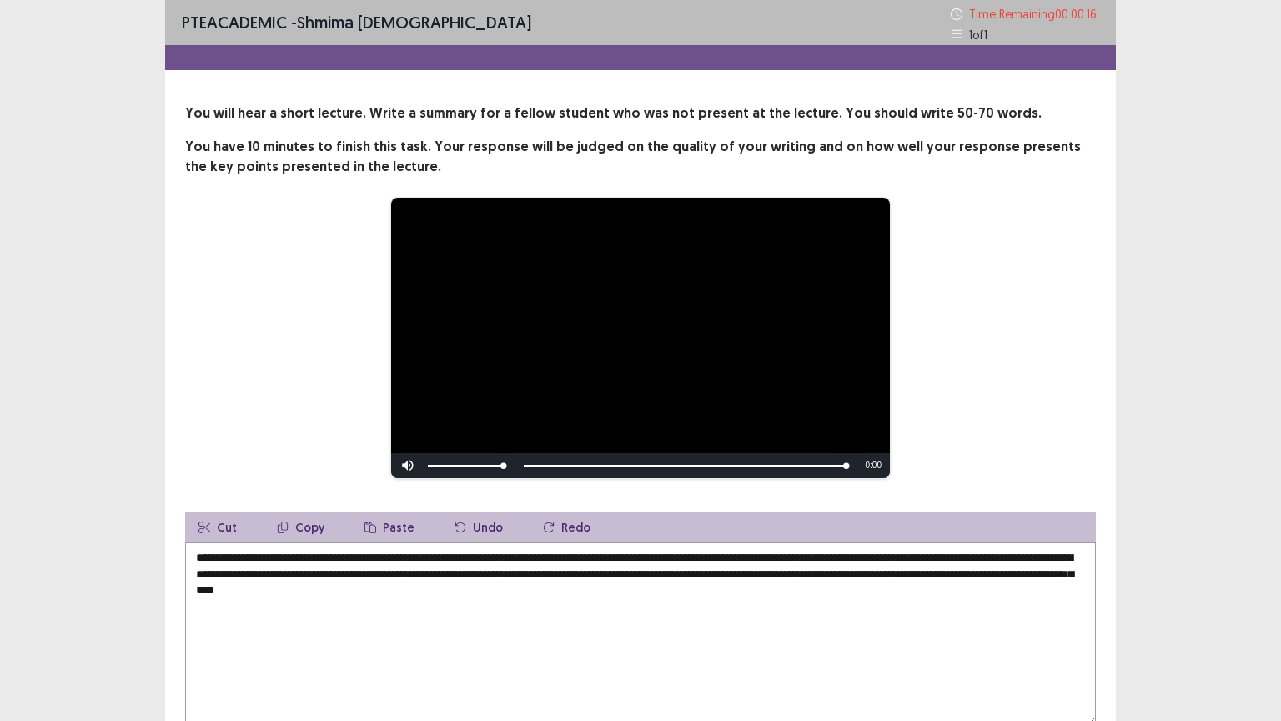
click at [442, 574] on textarea "**********" at bounding box center [640, 633] width 911 height 183
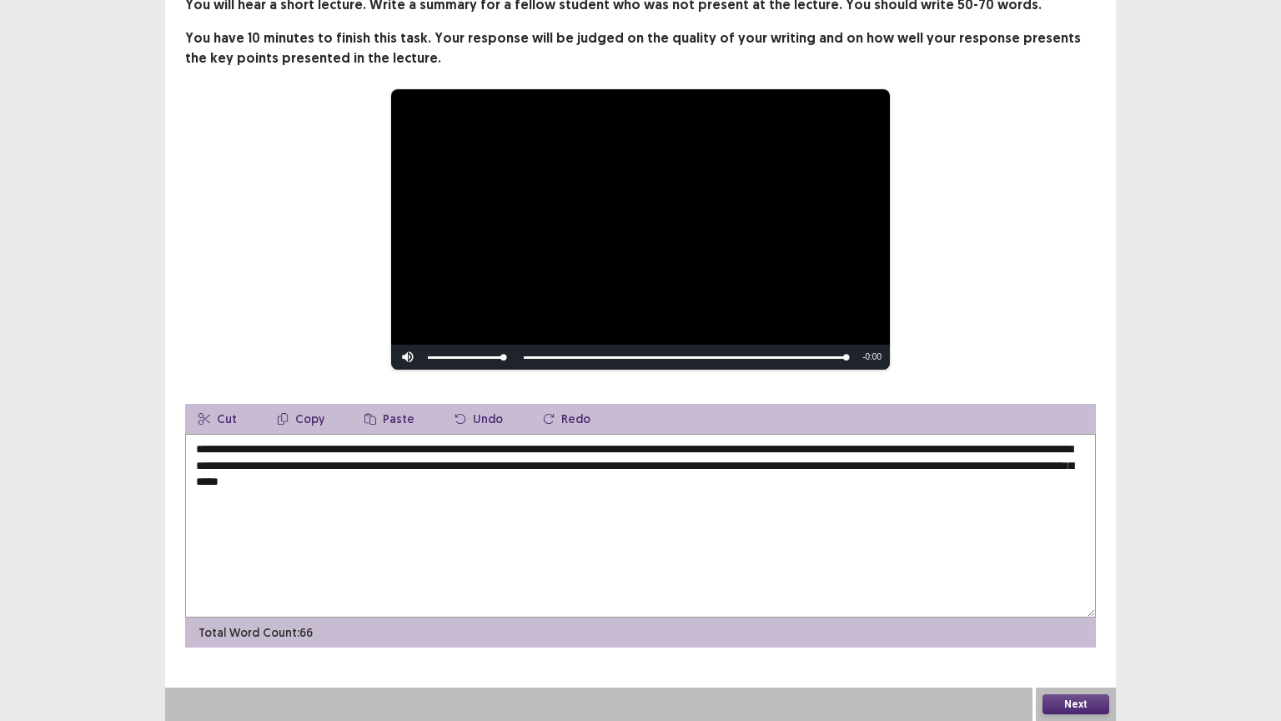
type textarea "**********"
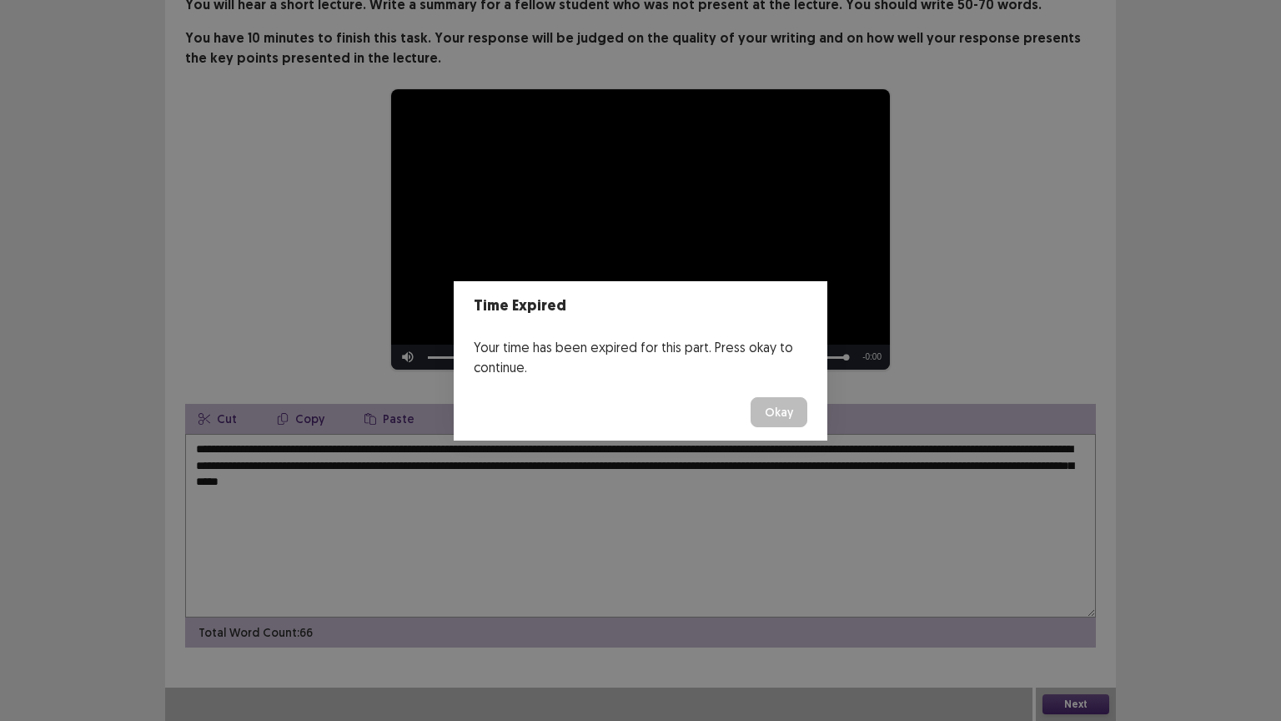
click at [777, 414] on button "Okay" at bounding box center [779, 412] width 57 height 30
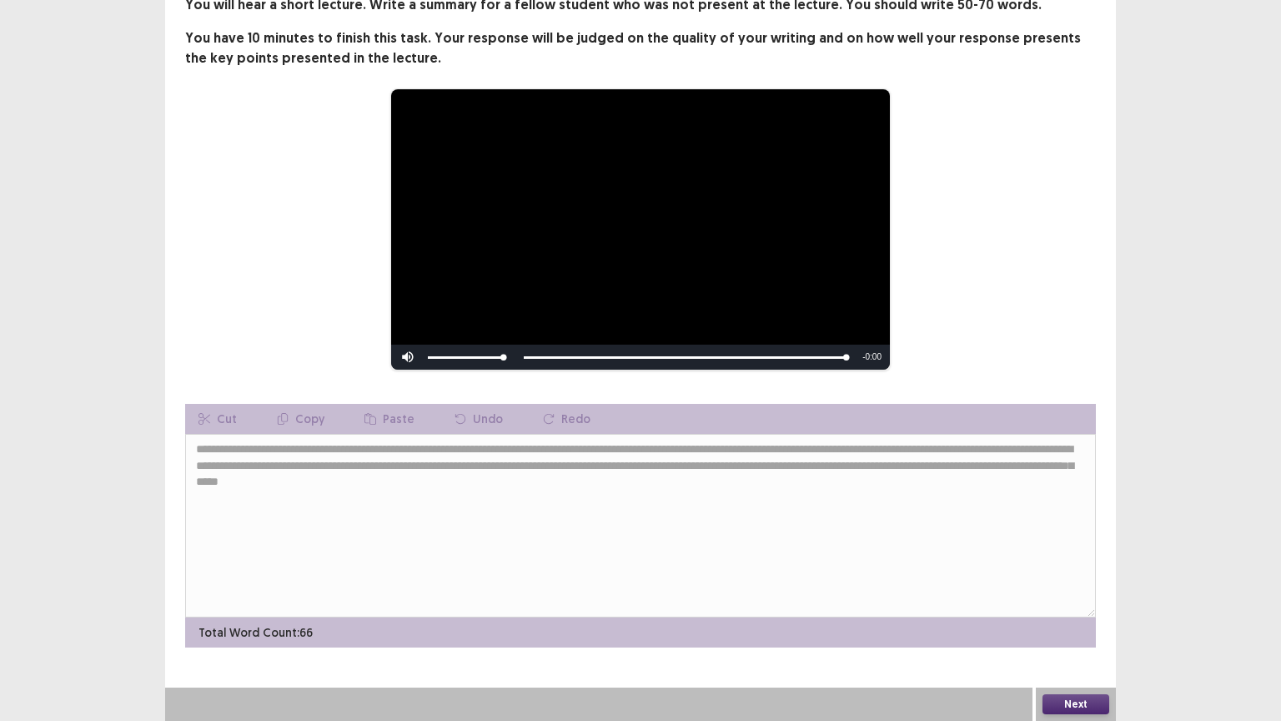
click at [1086, 630] on button "Next" at bounding box center [1075, 704] width 67 height 20
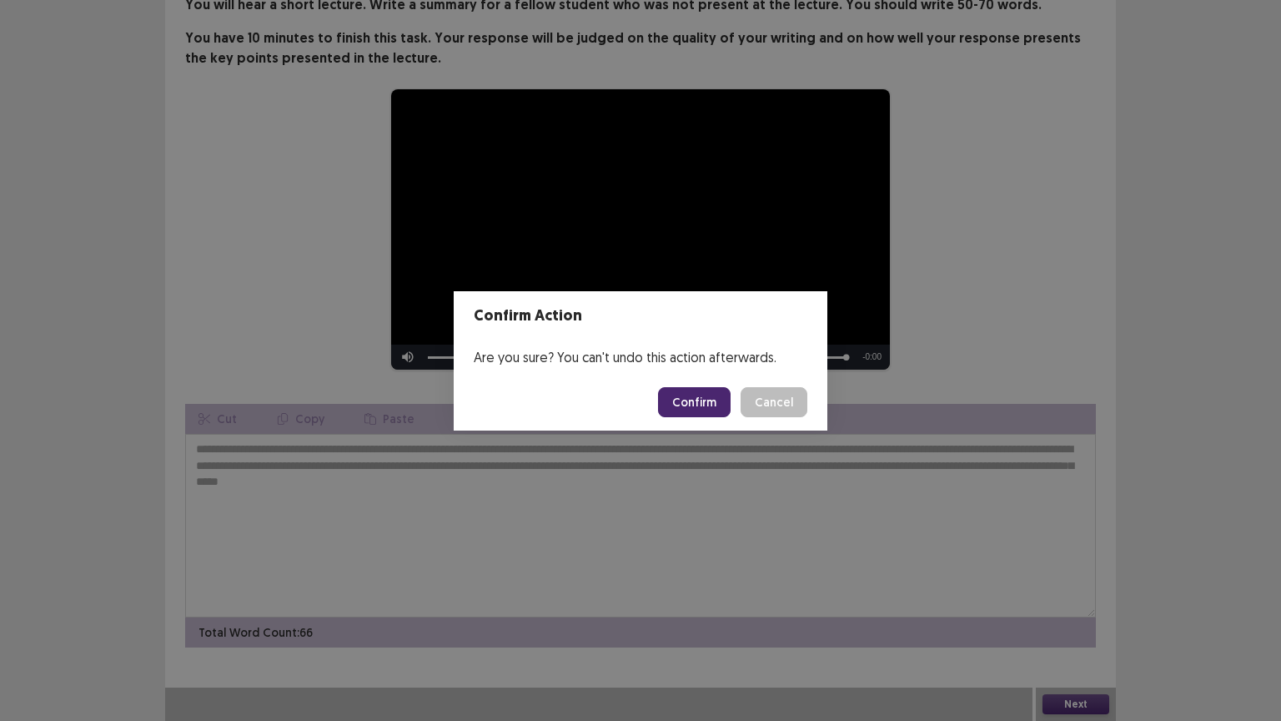
click at [694, 400] on button "Confirm" at bounding box center [694, 402] width 73 height 30
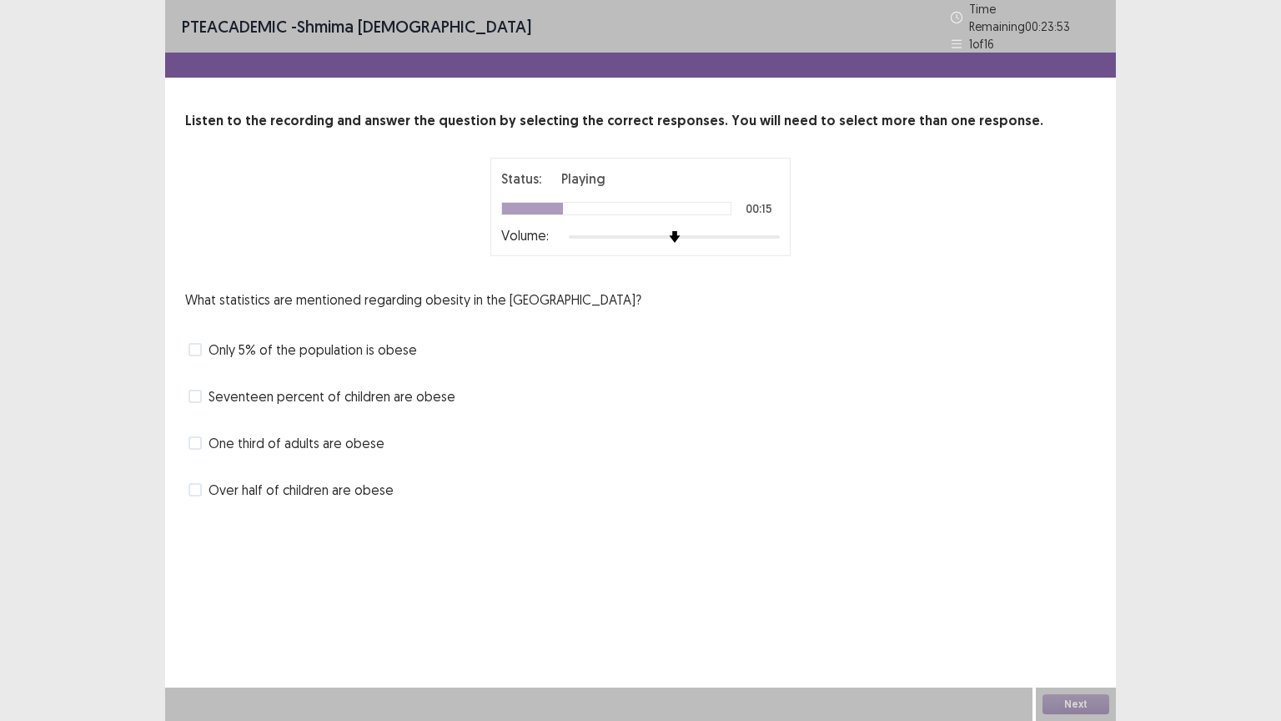
click at [329, 438] on span "One third of adults are obese" at bounding box center [296, 443] width 176 height 20
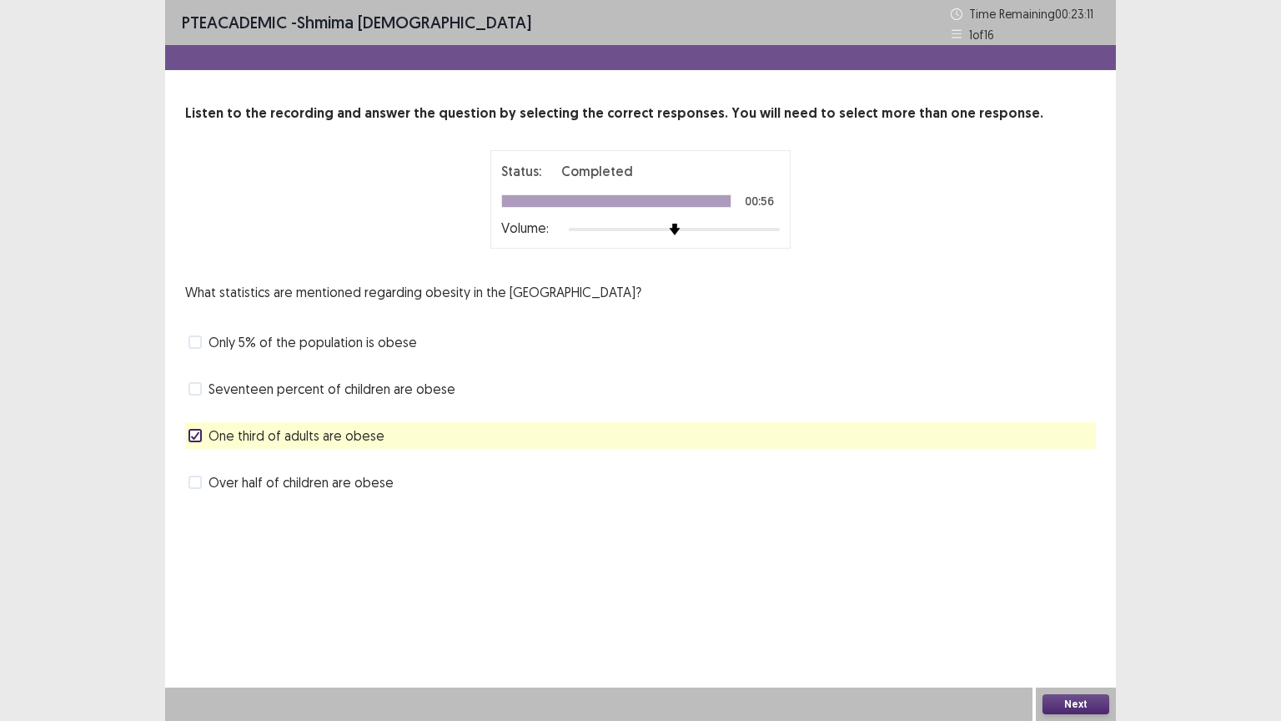
click at [1073, 630] on button "Next" at bounding box center [1075, 704] width 67 height 20
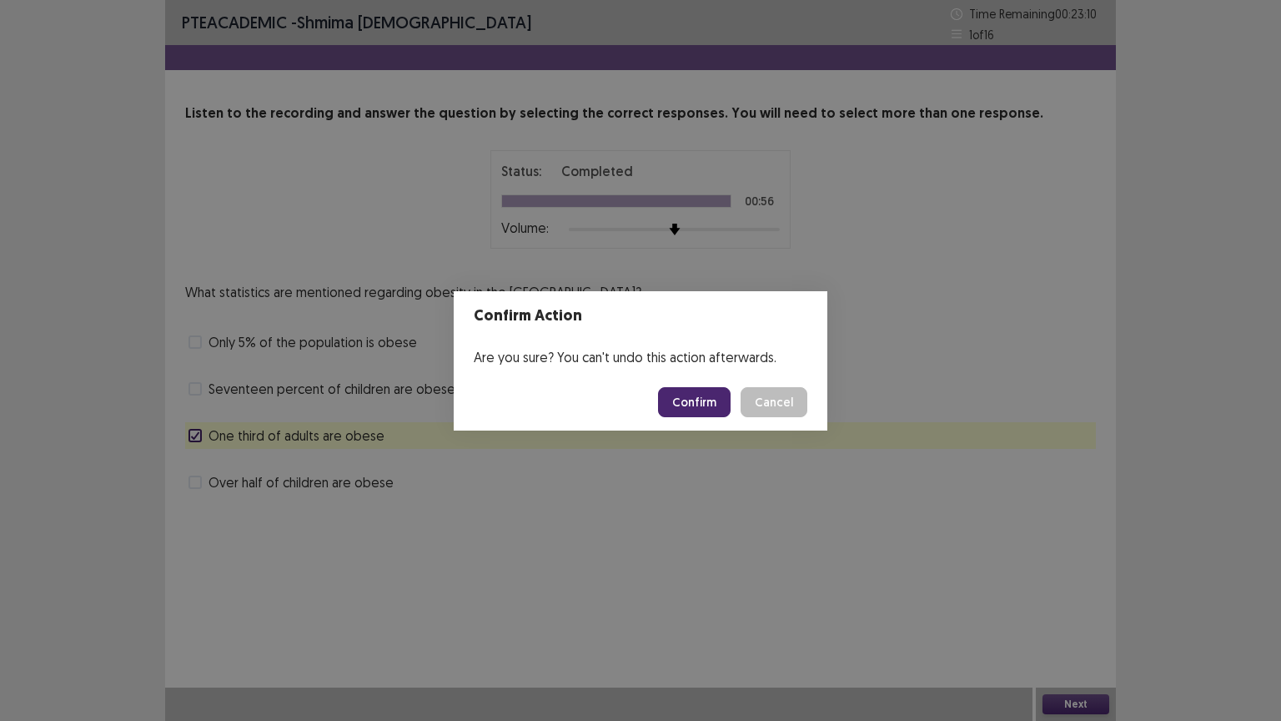
click at [677, 394] on button "Confirm" at bounding box center [694, 402] width 73 height 30
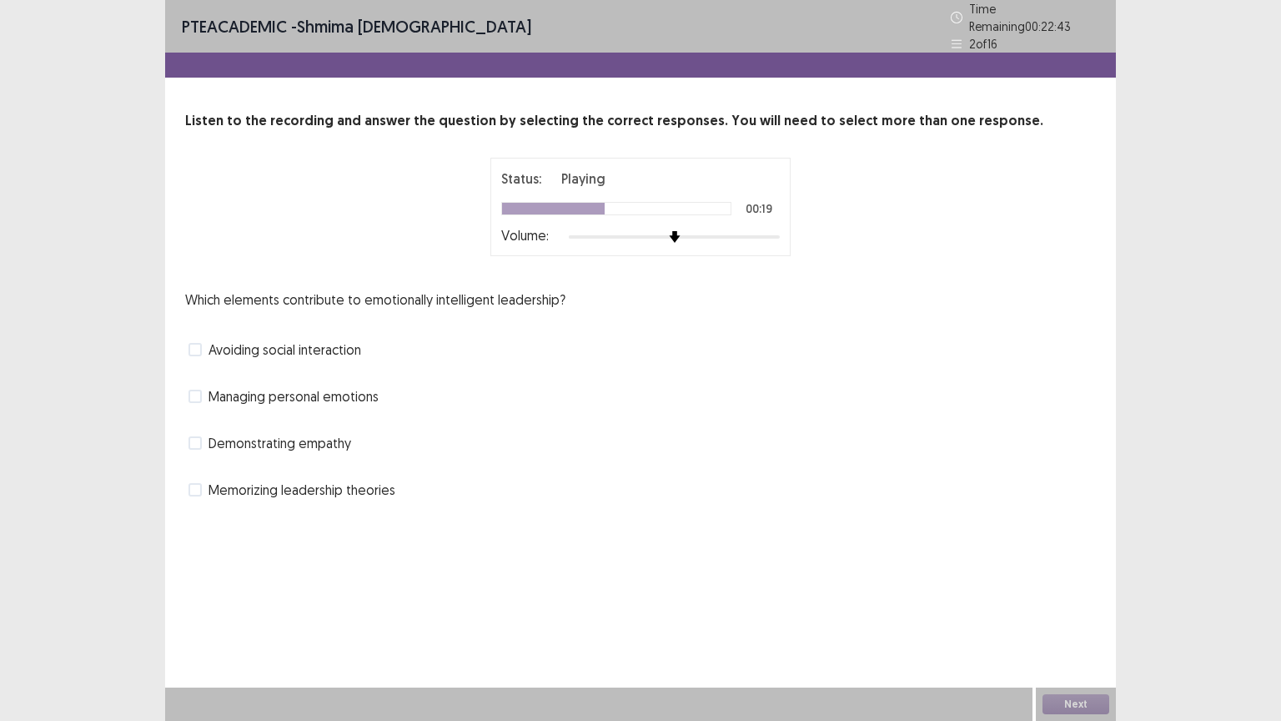
click at [360, 387] on span "Managing personal emotions" at bounding box center [293, 396] width 170 height 20
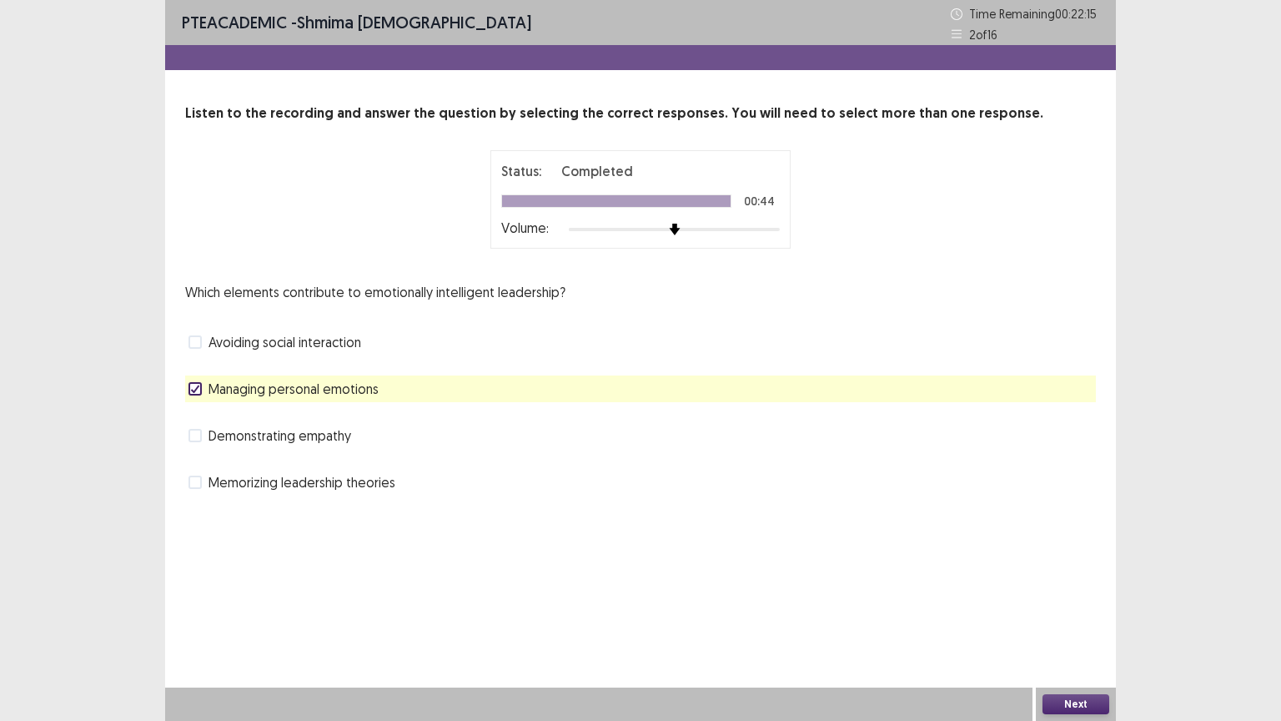
click at [1057, 630] on button "Next" at bounding box center [1075, 704] width 67 height 20
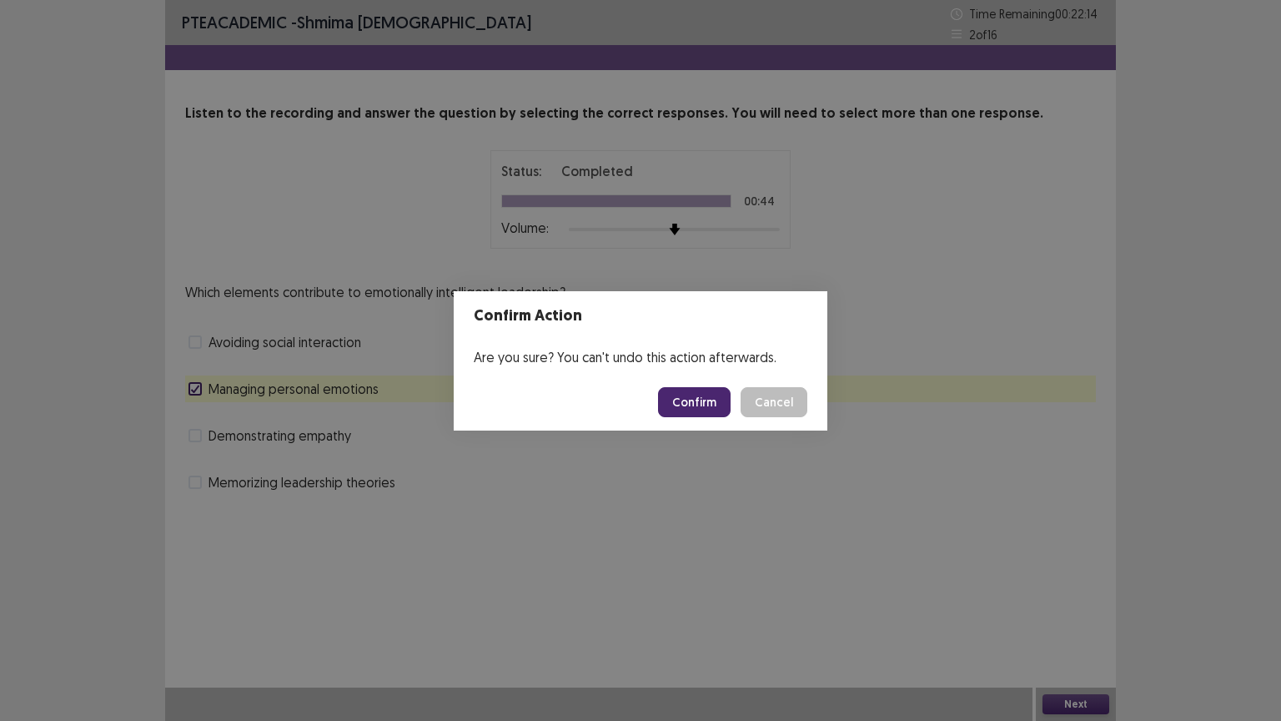
click at [721, 398] on button "Confirm" at bounding box center [694, 402] width 73 height 30
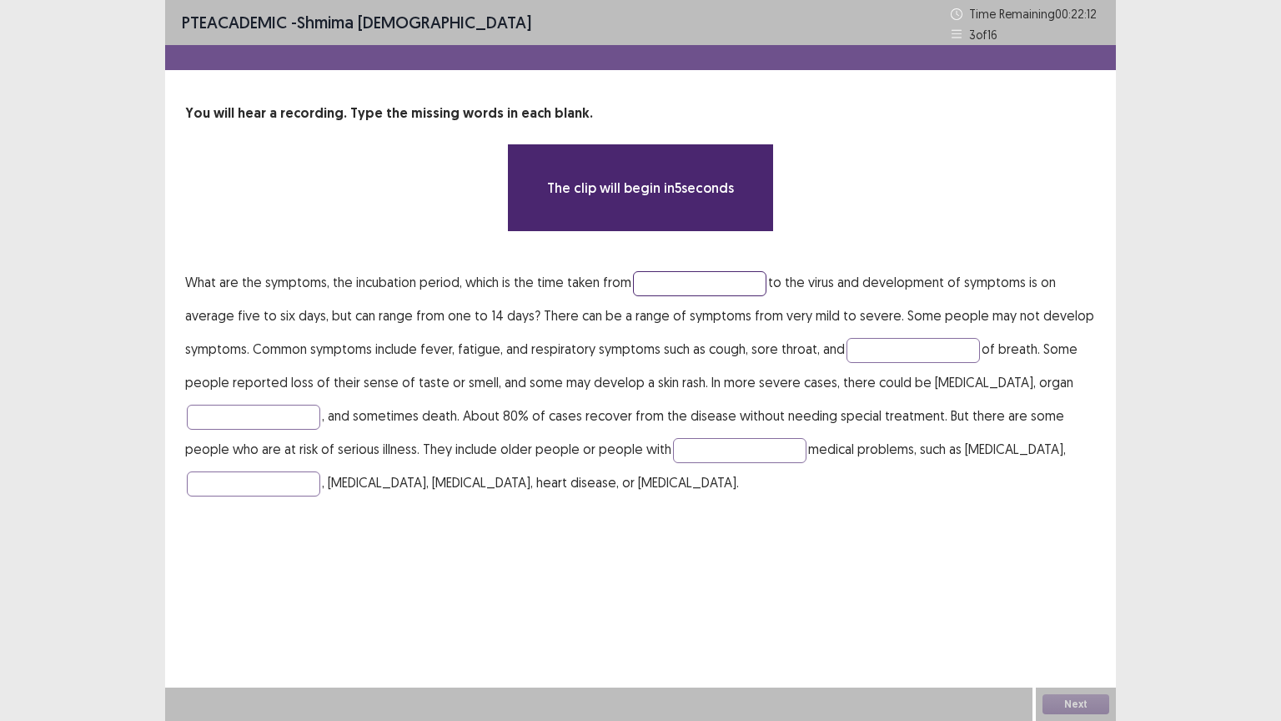
click at [635, 284] on input "text" at bounding box center [699, 283] width 133 height 25
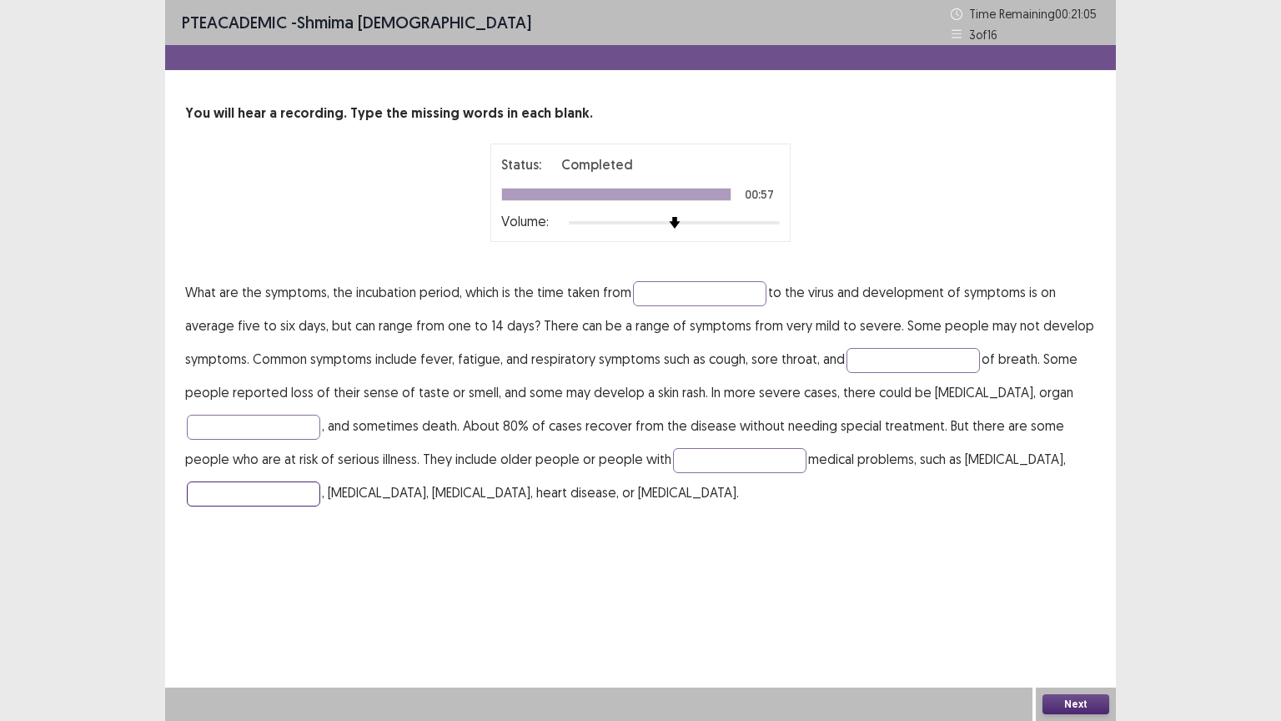
click at [250, 486] on input "text" at bounding box center [253, 493] width 133 height 25
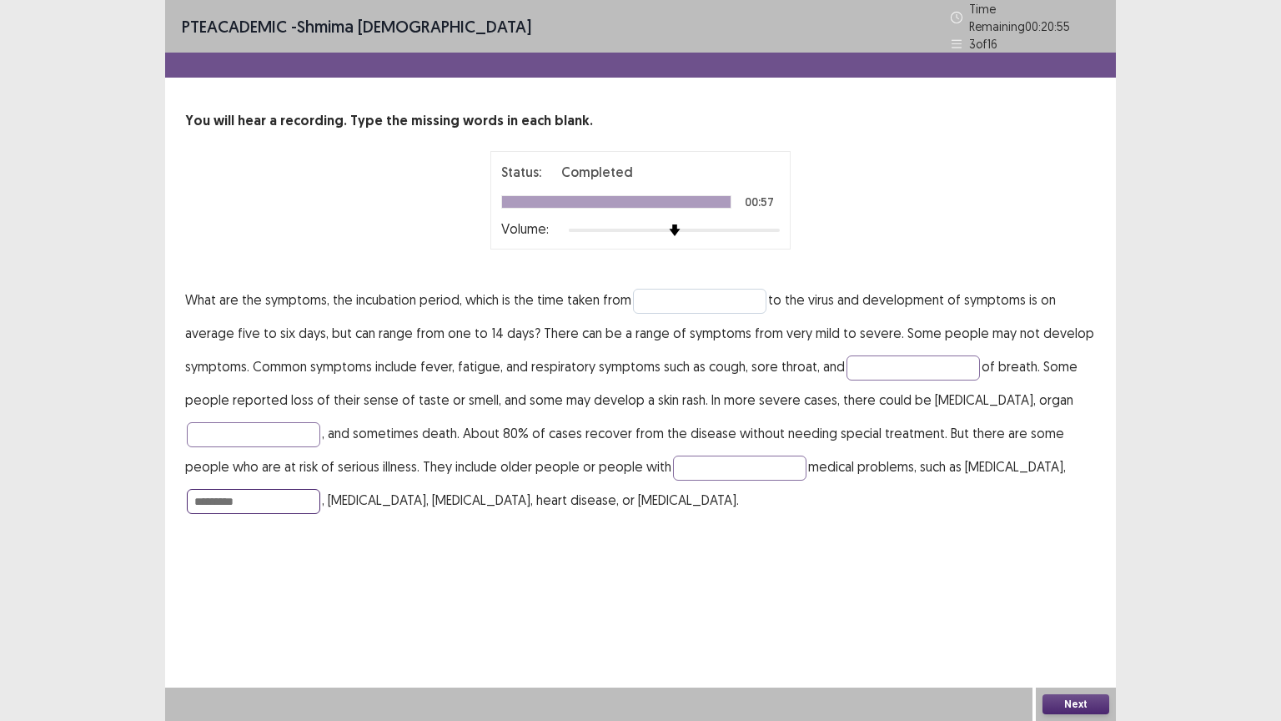
type input "*********"
click at [691, 294] on input "text" at bounding box center [699, 301] width 133 height 25
type input "********"
click at [927, 355] on input "text" at bounding box center [912, 367] width 133 height 25
type input "*********"
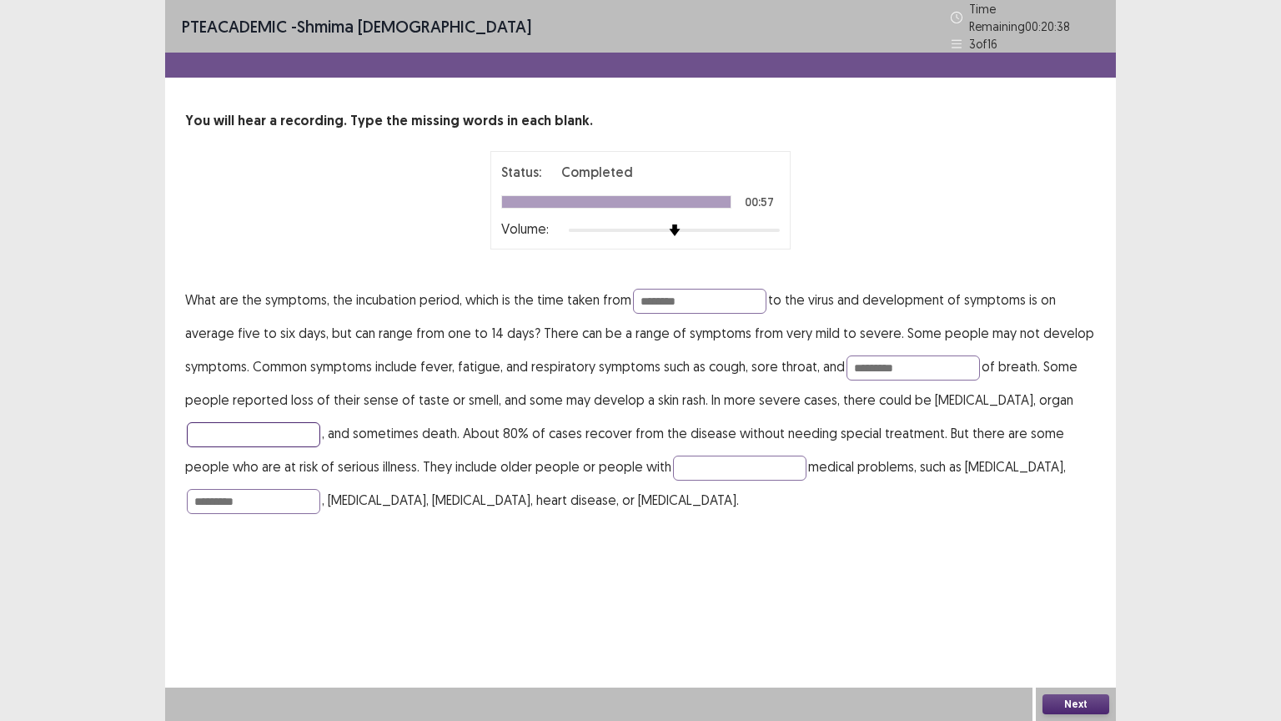
click at [272, 437] on input "text" at bounding box center [253, 434] width 133 height 25
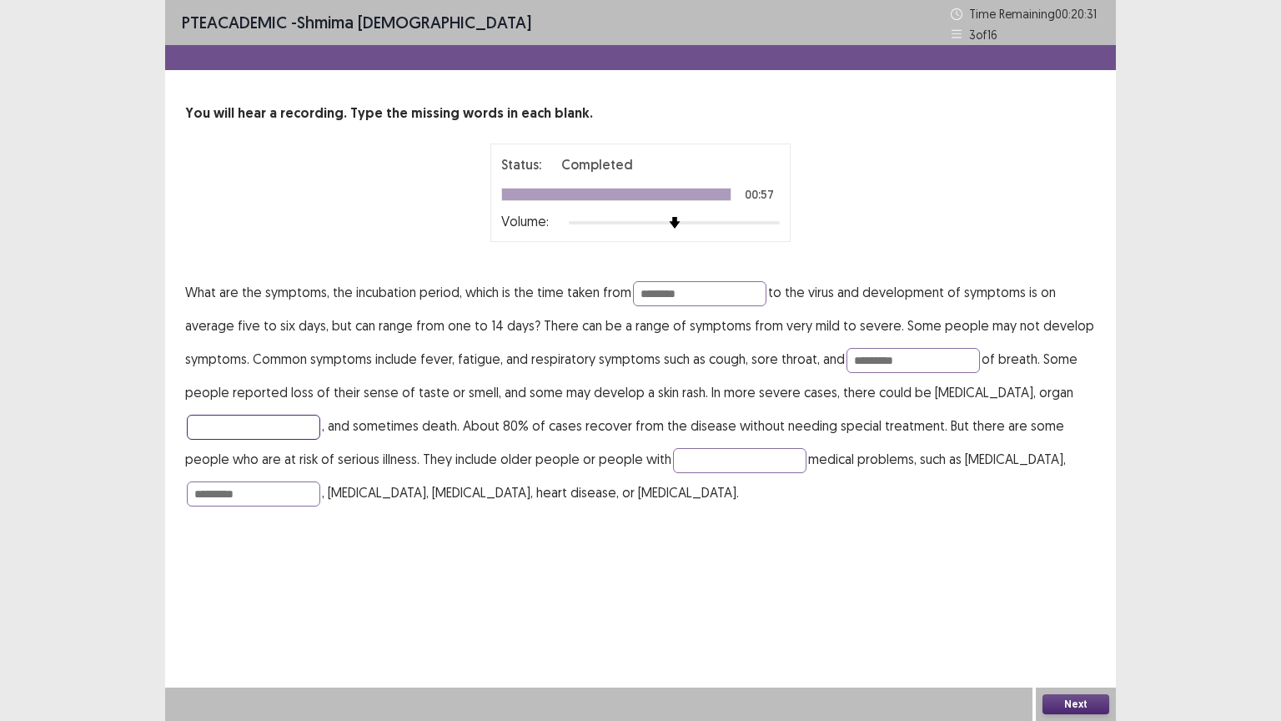
click at [267, 429] on input "text" at bounding box center [253, 426] width 133 height 25
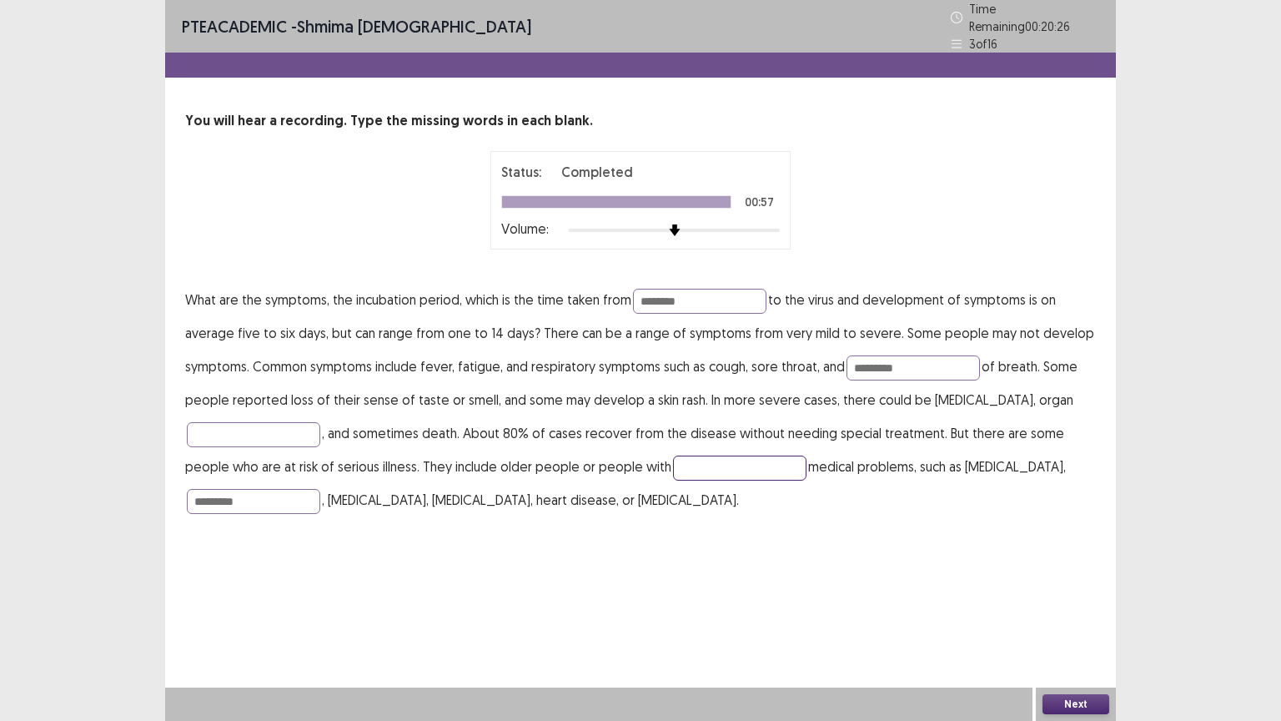
click at [717, 467] on input "text" at bounding box center [739, 467] width 133 height 25
click at [264, 430] on input "text" at bounding box center [253, 434] width 133 height 25
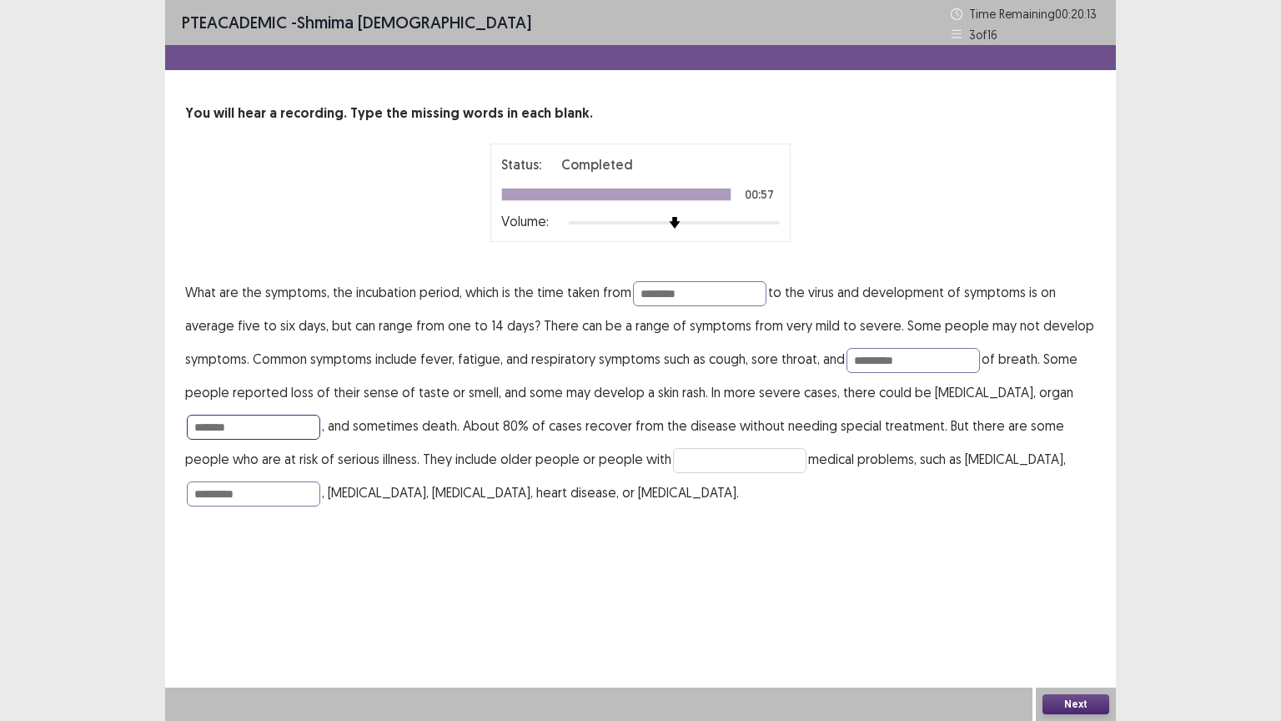
type input "*******"
click at [694, 460] on input "text" at bounding box center [739, 460] width 133 height 25
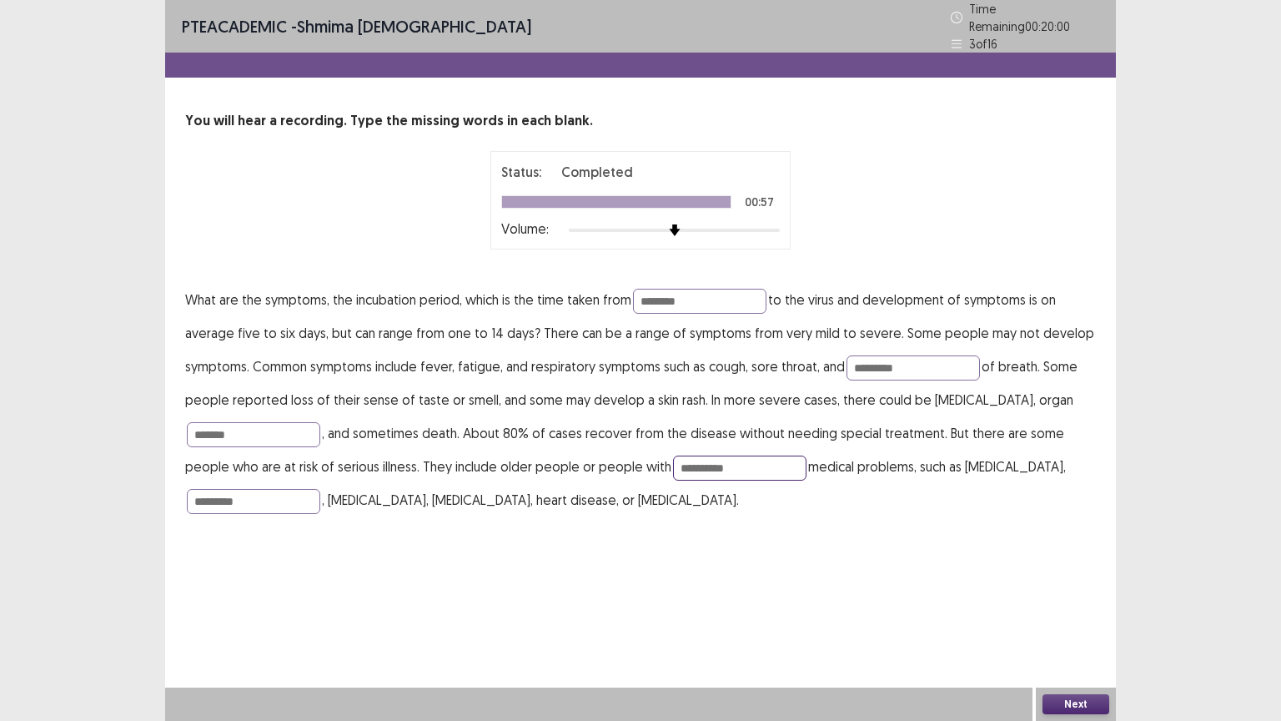
type input "**********"
click at [1058, 630] on button "Next" at bounding box center [1075, 704] width 67 height 20
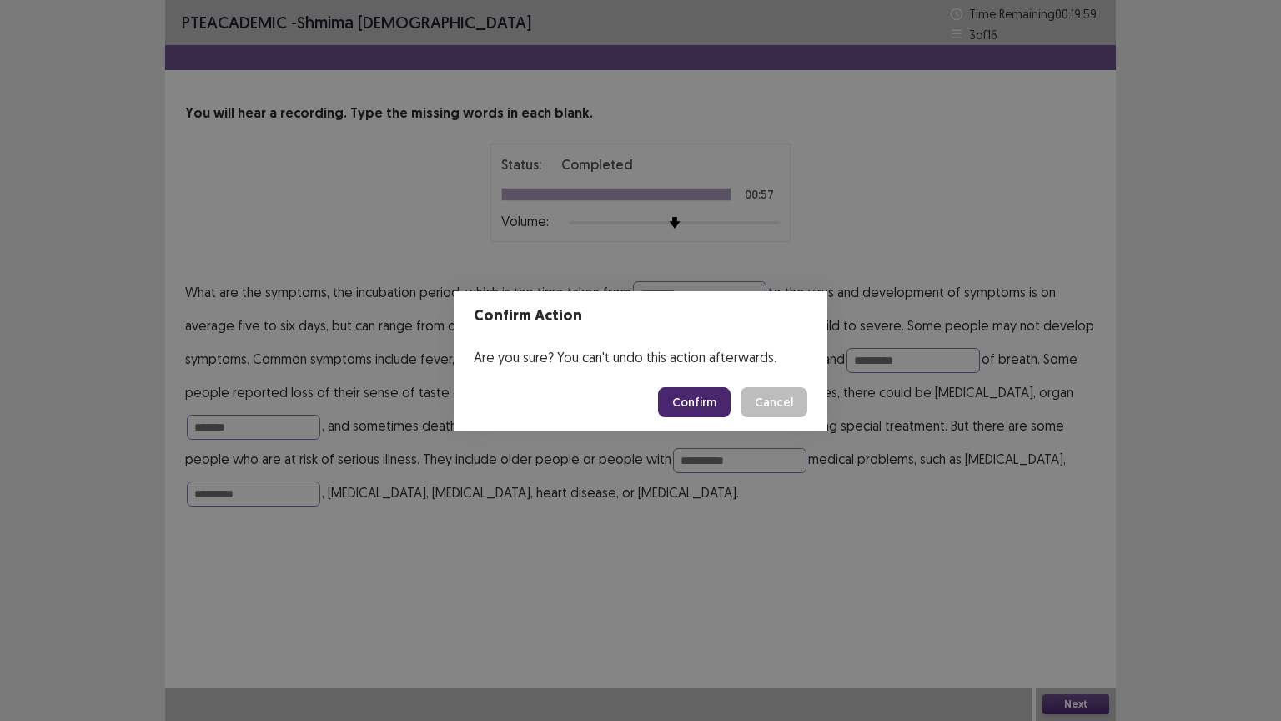
click at [683, 395] on button "Confirm" at bounding box center [694, 402] width 73 height 30
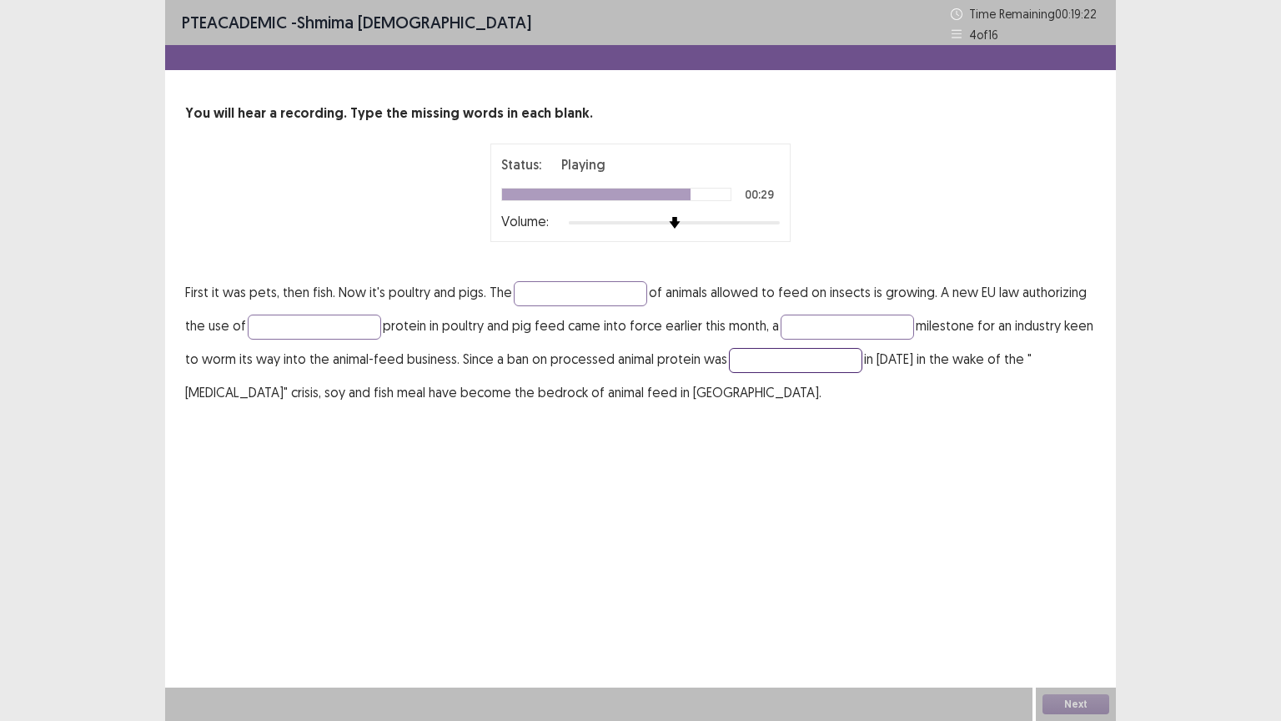
click at [841, 364] on input "text" at bounding box center [795, 360] width 133 height 25
type input "******"
click at [876, 325] on input "text" at bounding box center [847, 326] width 133 height 25
type input "**********"
click at [348, 324] on input "text" at bounding box center [314, 326] width 133 height 25
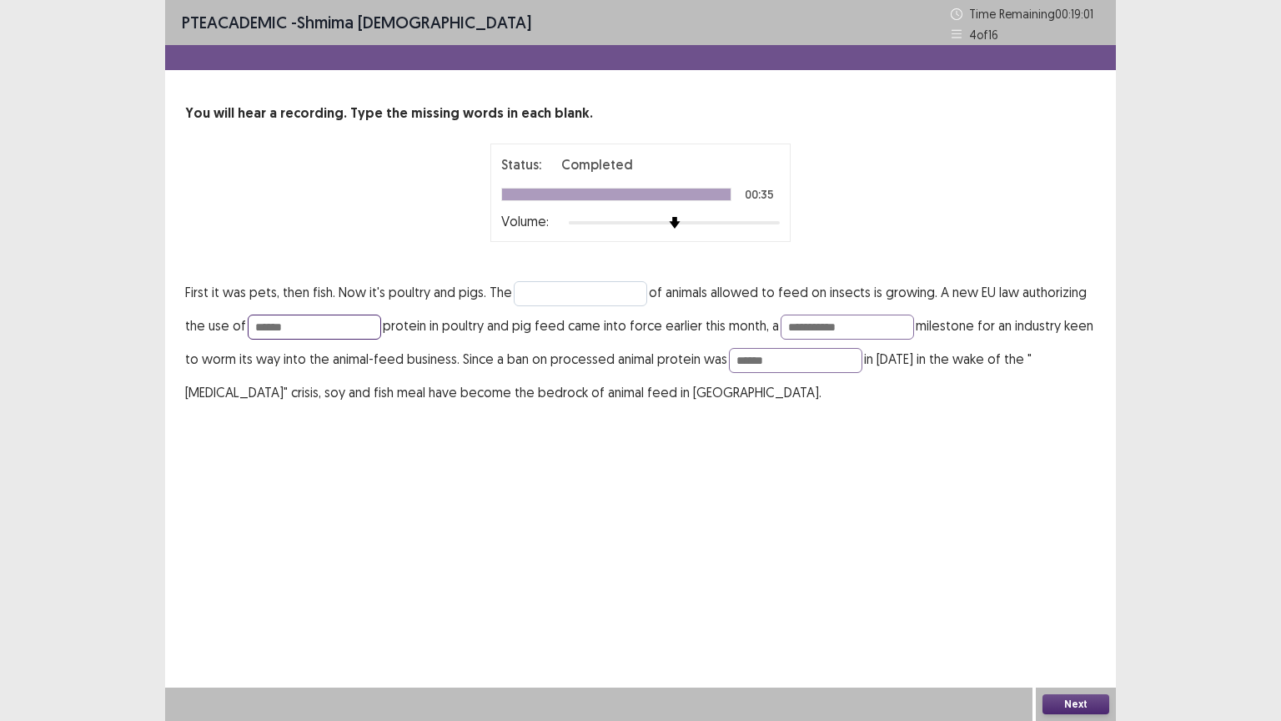
type input "******"
click at [537, 288] on input "text" at bounding box center [580, 293] width 133 height 25
type input "****"
click at [1087, 630] on button "Next" at bounding box center [1075, 704] width 67 height 20
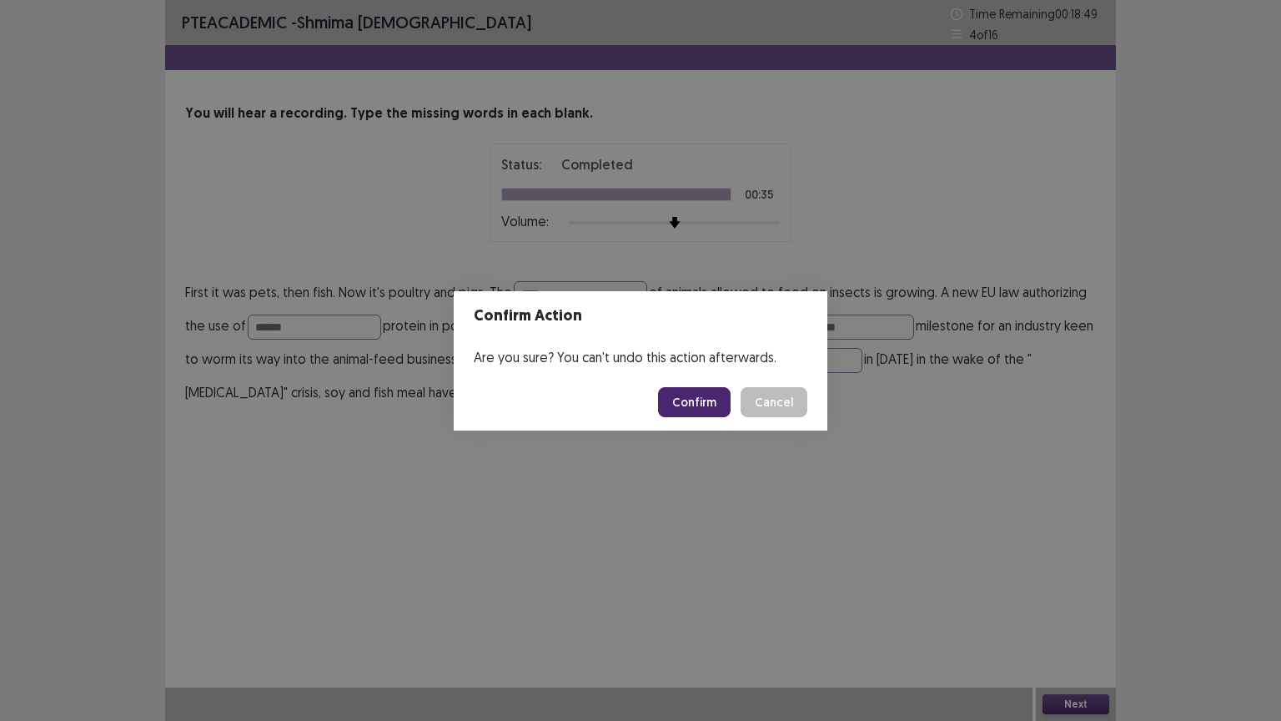
click at [700, 395] on button "Confirm" at bounding box center [694, 402] width 73 height 30
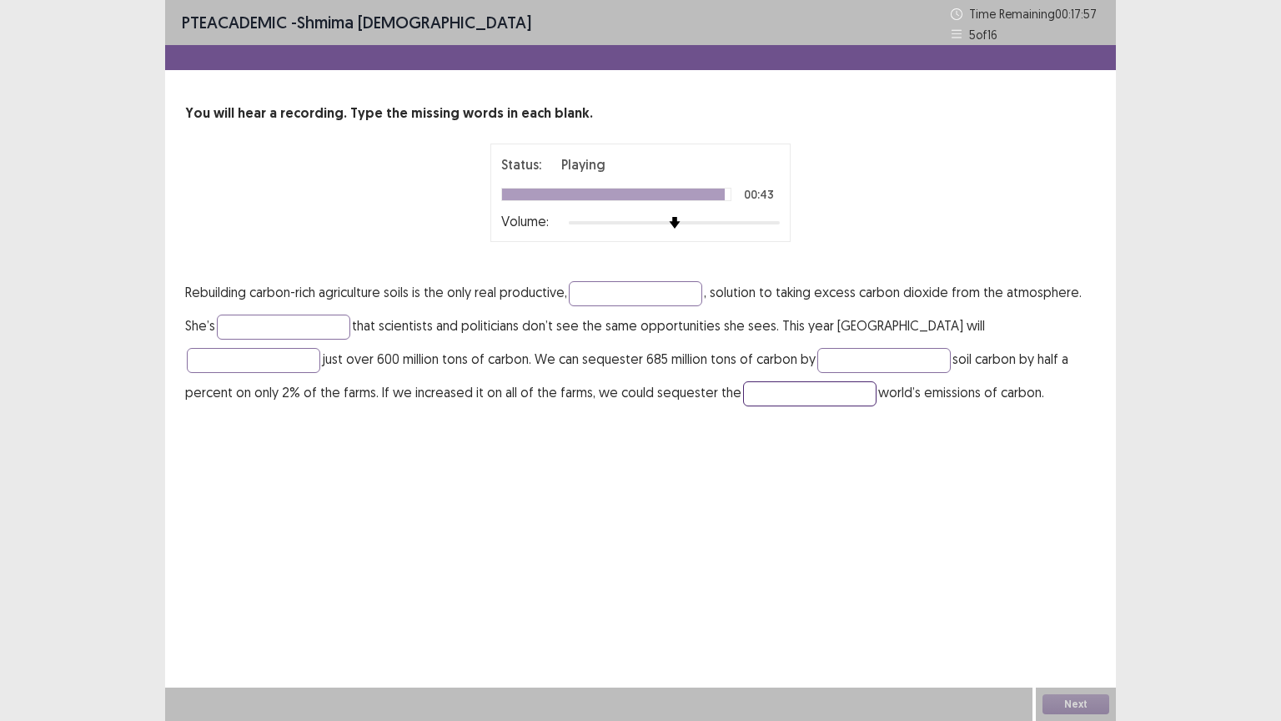
click at [743, 395] on input "text" at bounding box center [809, 393] width 133 height 25
type input "*****"
click at [817, 358] on input "text" at bounding box center [883, 360] width 133 height 25
type input "**********"
click at [320, 348] on input "text" at bounding box center [253, 360] width 133 height 25
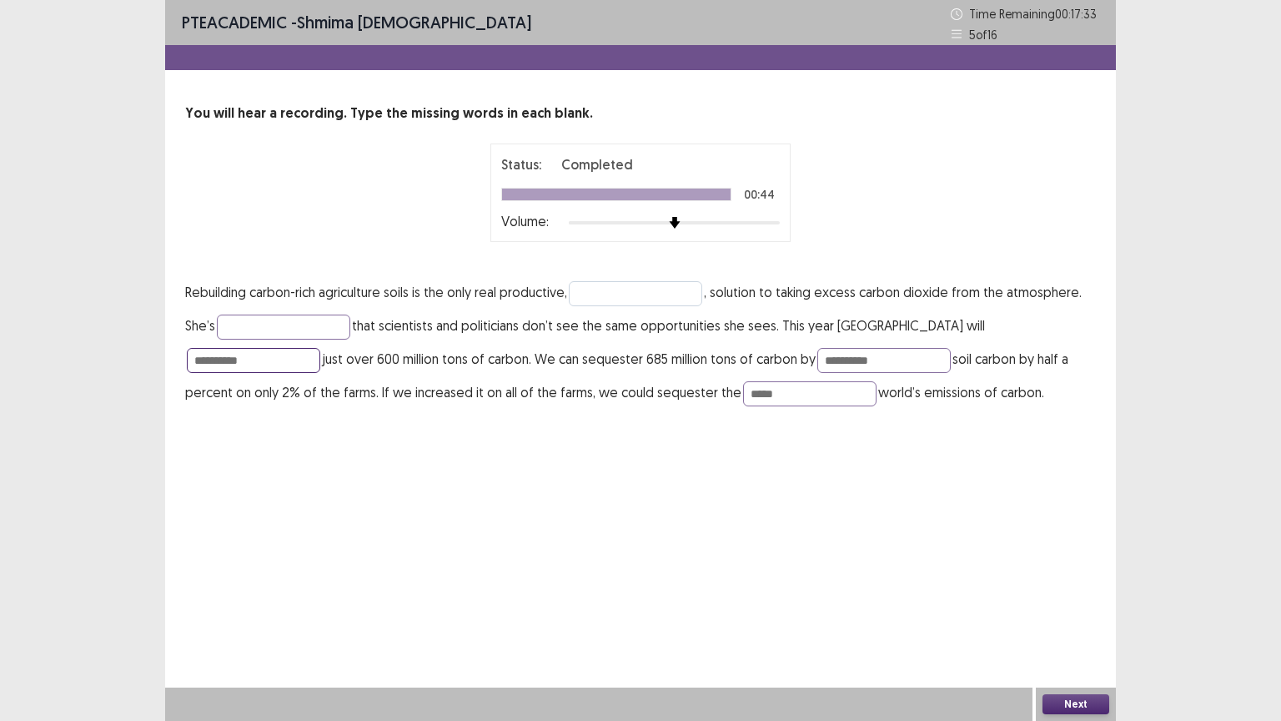
type input "**********"
click at [629, 299] on input "text" at bounding box center [635, 293] width 133 height 25
type input "*********"
click at [309, 329] on input "text" at bounding box center [283, 326] width 133 height 25
type input "**********"
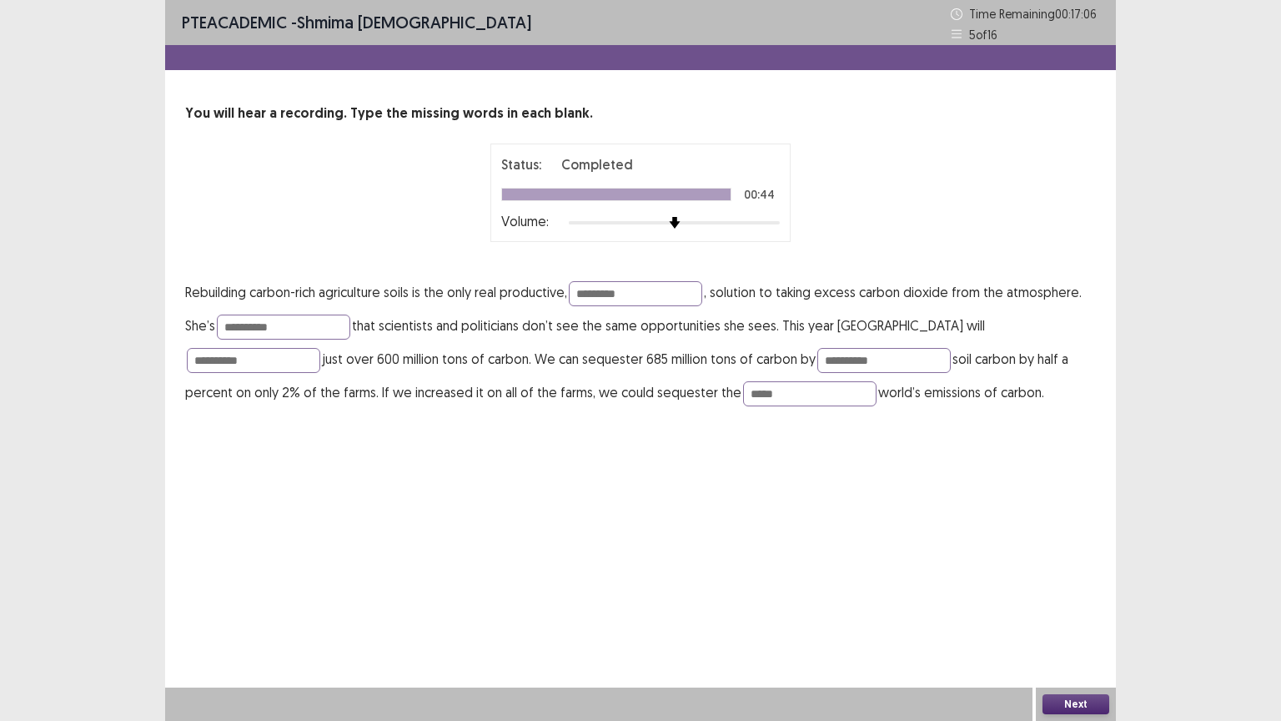
click at [1074, 630] on button "Next" at bounding box center [1075, 704] width 67 height 20
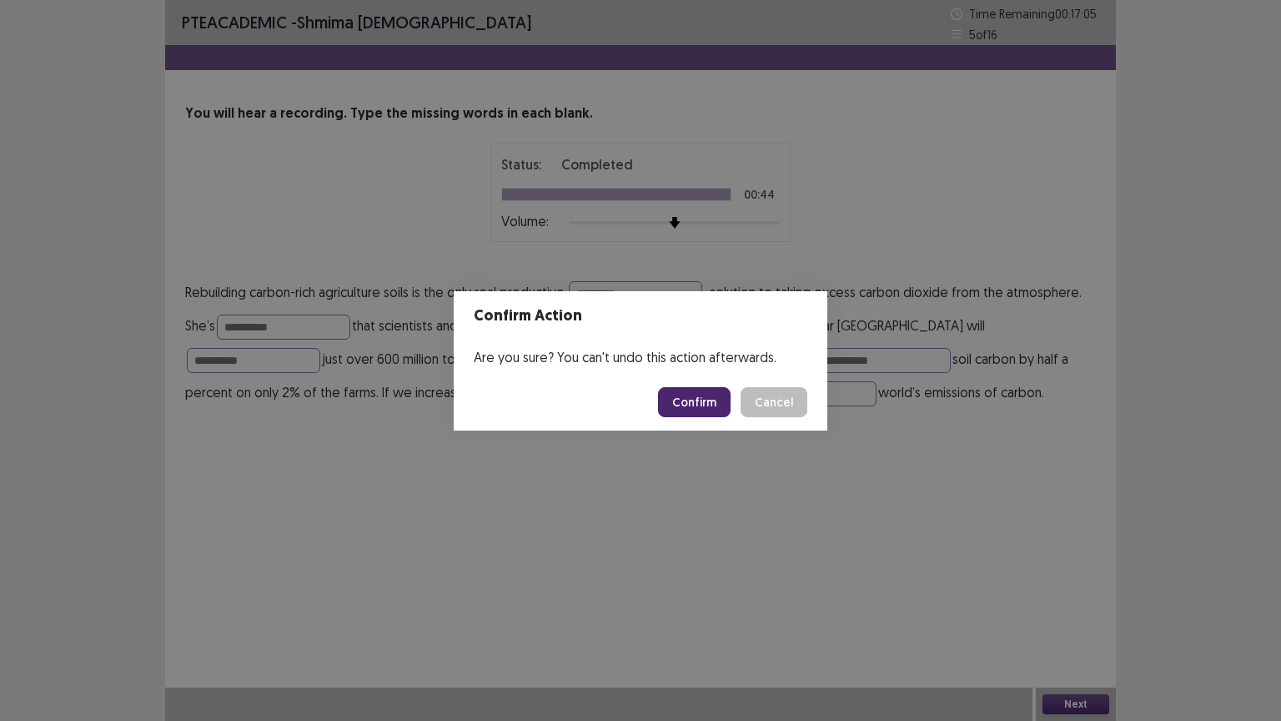
click at [723, 404] on button "Confirm" at bounding box center [694, 402] width 73 height 30
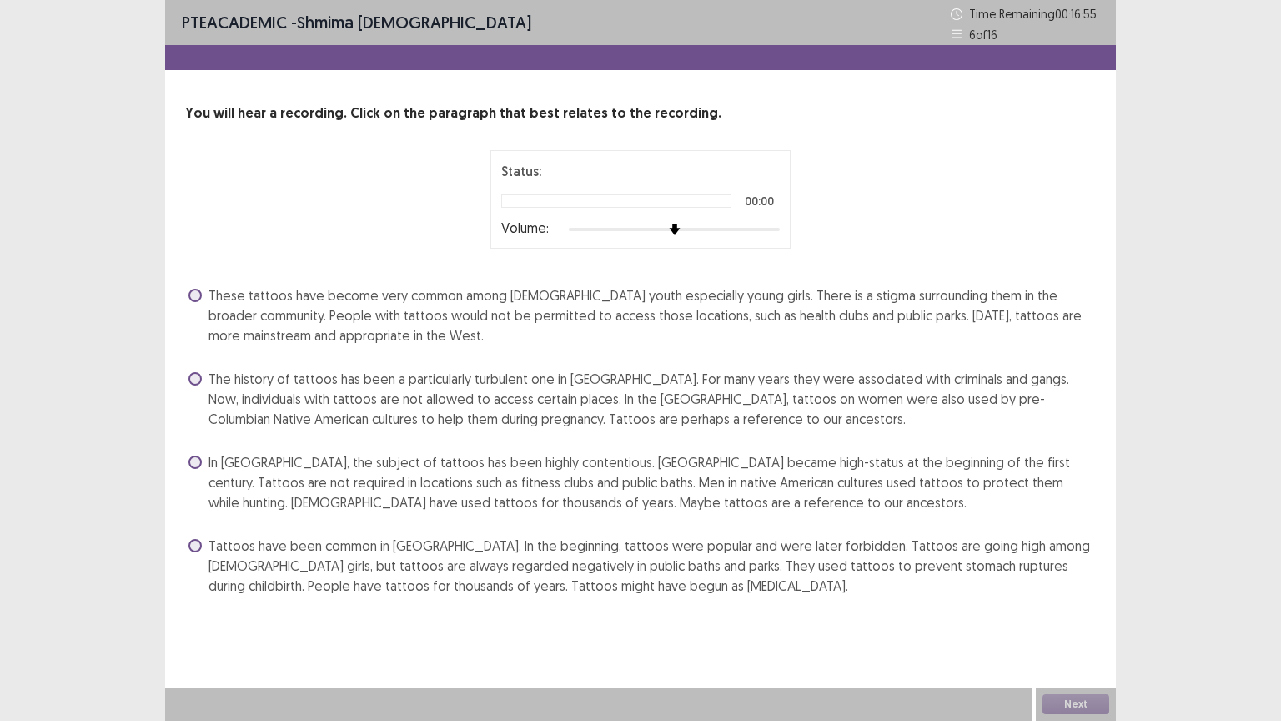
click at [493, 378] on span "The history of tattoos has been a particularly turbulent one in [GEOGRAPHIC_DAT…" at bounding box center [651, 399] width 887 height 60
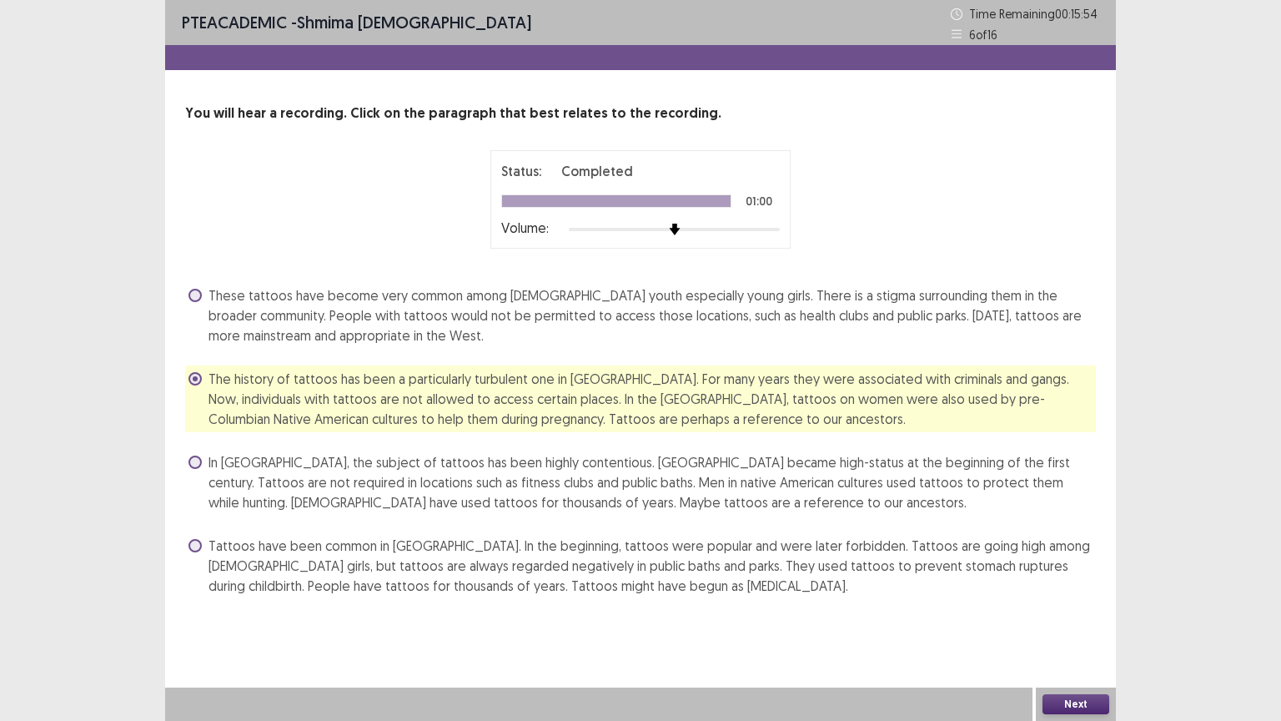
click at [1057, 630] on button "Next" at bounding box center [1075, 704] width 67 height 20
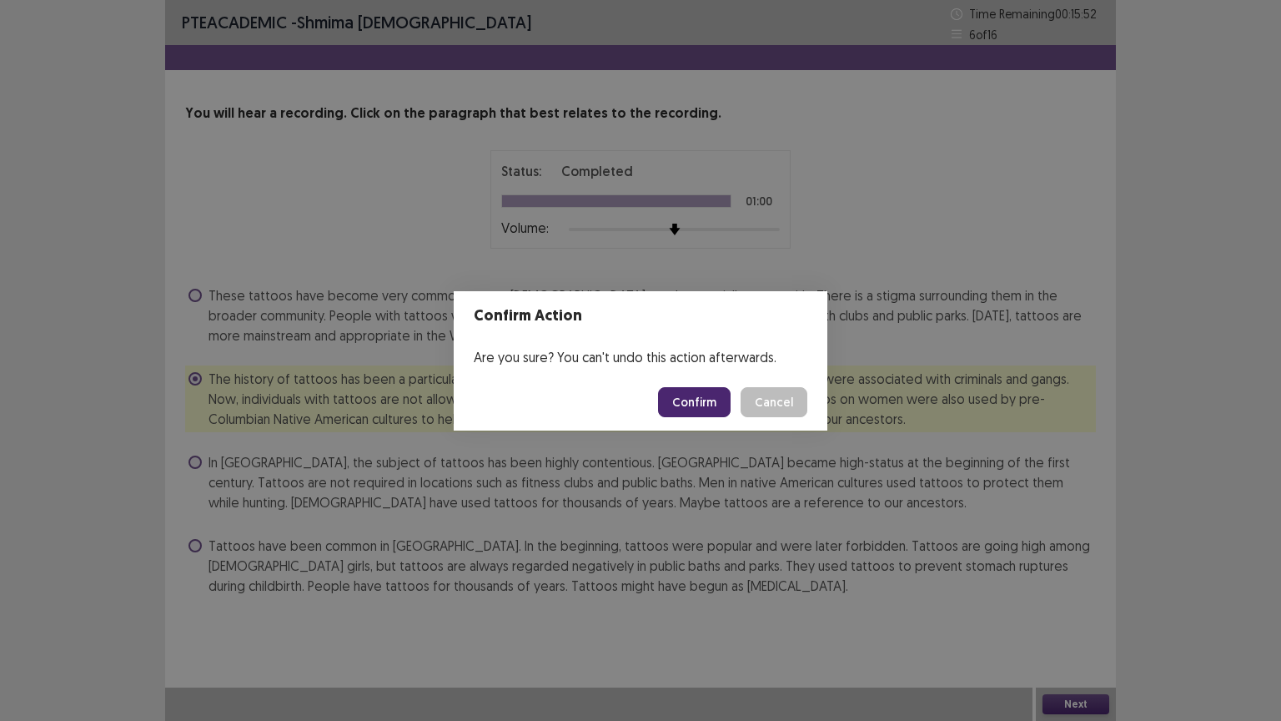
click at [705, 404] on button "Confirm" at bounding box center [694, 402] width 73 height 30
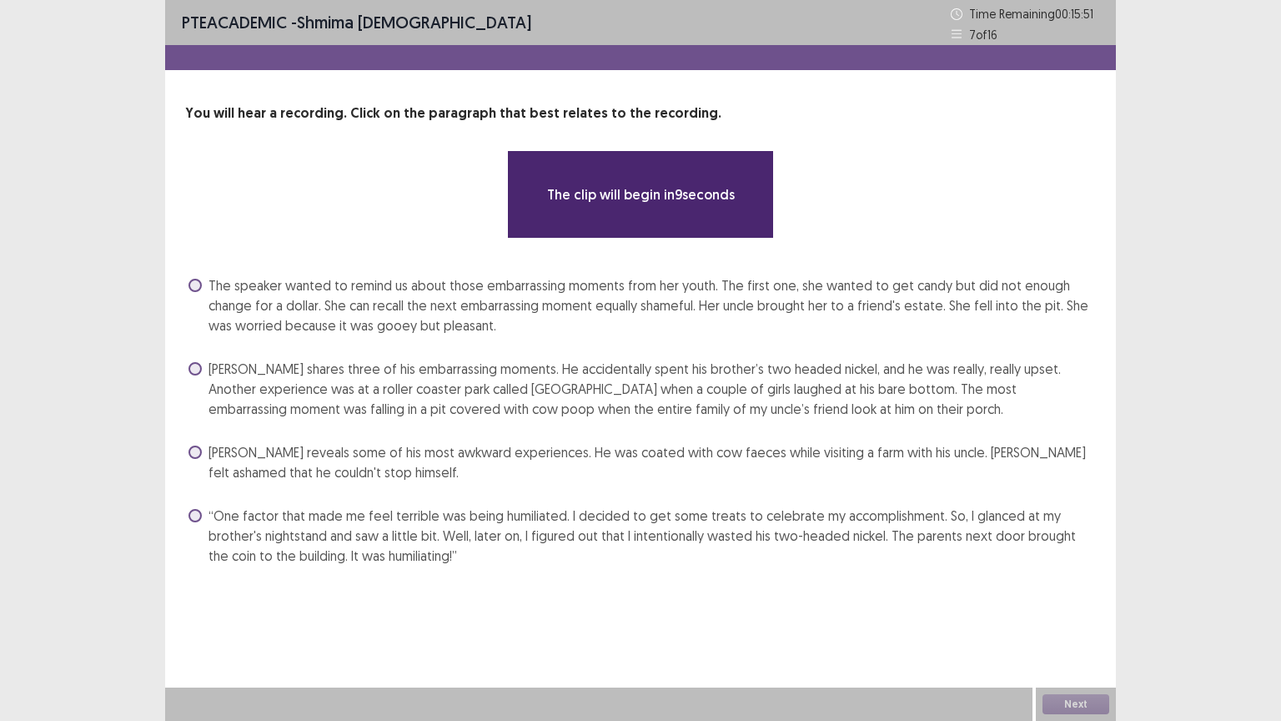
click at [601, 413] on span "[PERSON_NAME] shares three of his embarrassing moments. He accidentally spent h…" at bounding box center [651, 389] width 887 height 60
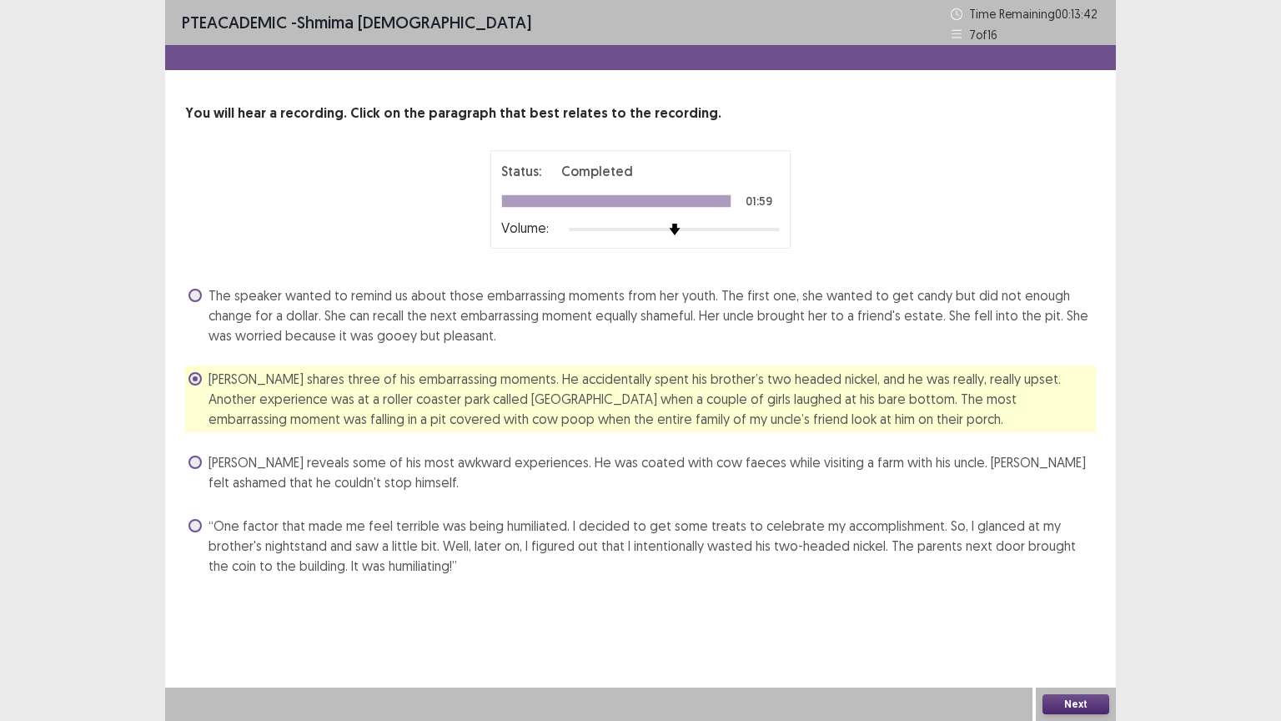
click at [1083, 630] on button "Next" at bounding box center [1075, 704] width 67 height 20
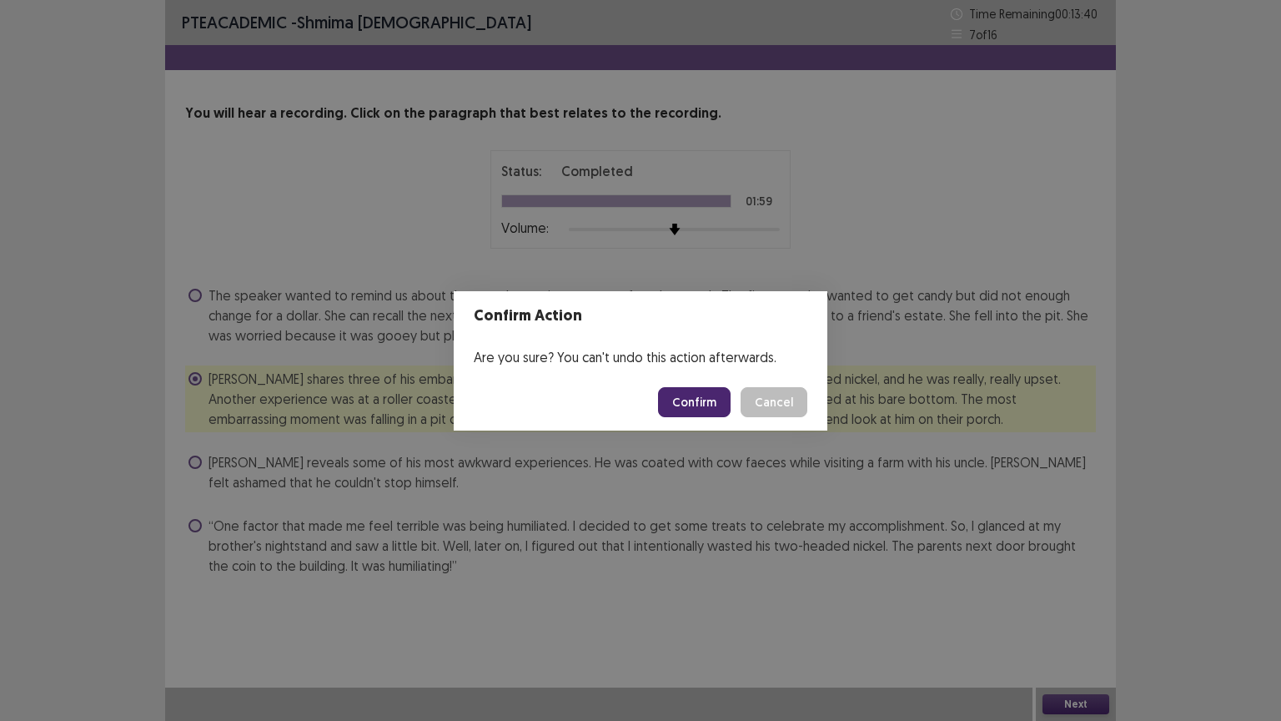
click at [718, 402] on button "Confirm" at bounding box center [694, 402] width 73 height 30
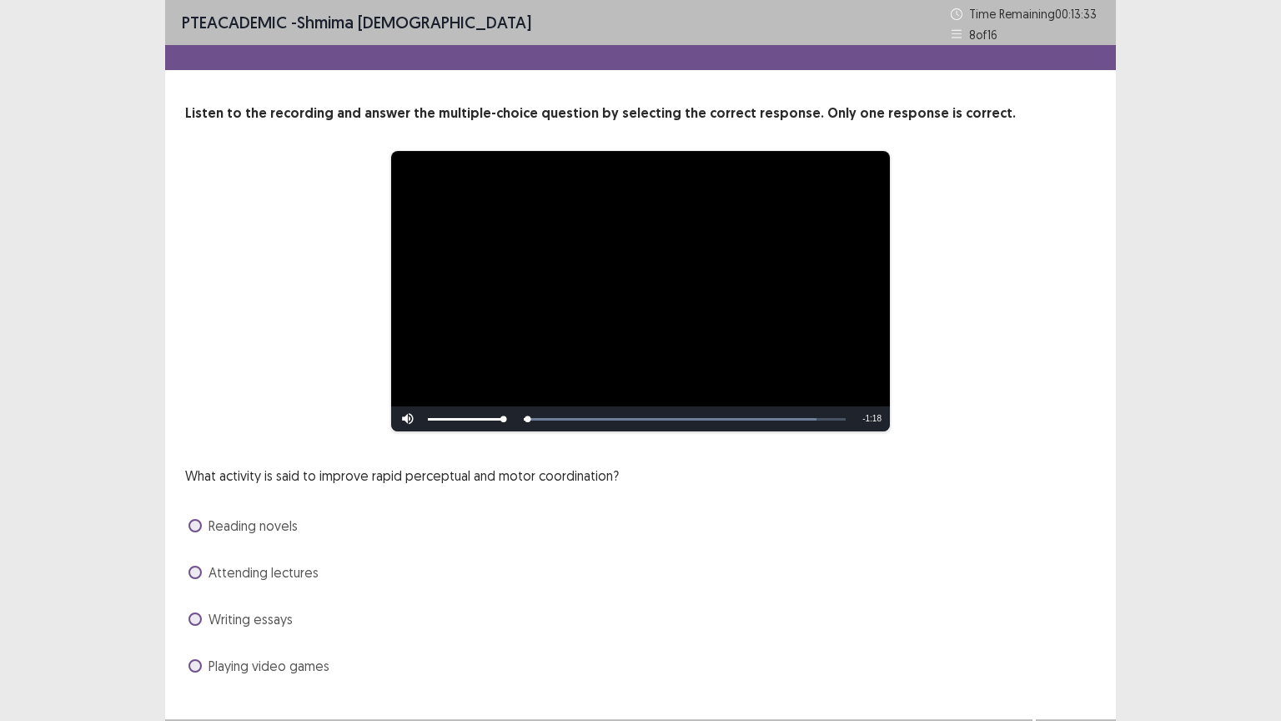
scroll to position [32, 0]
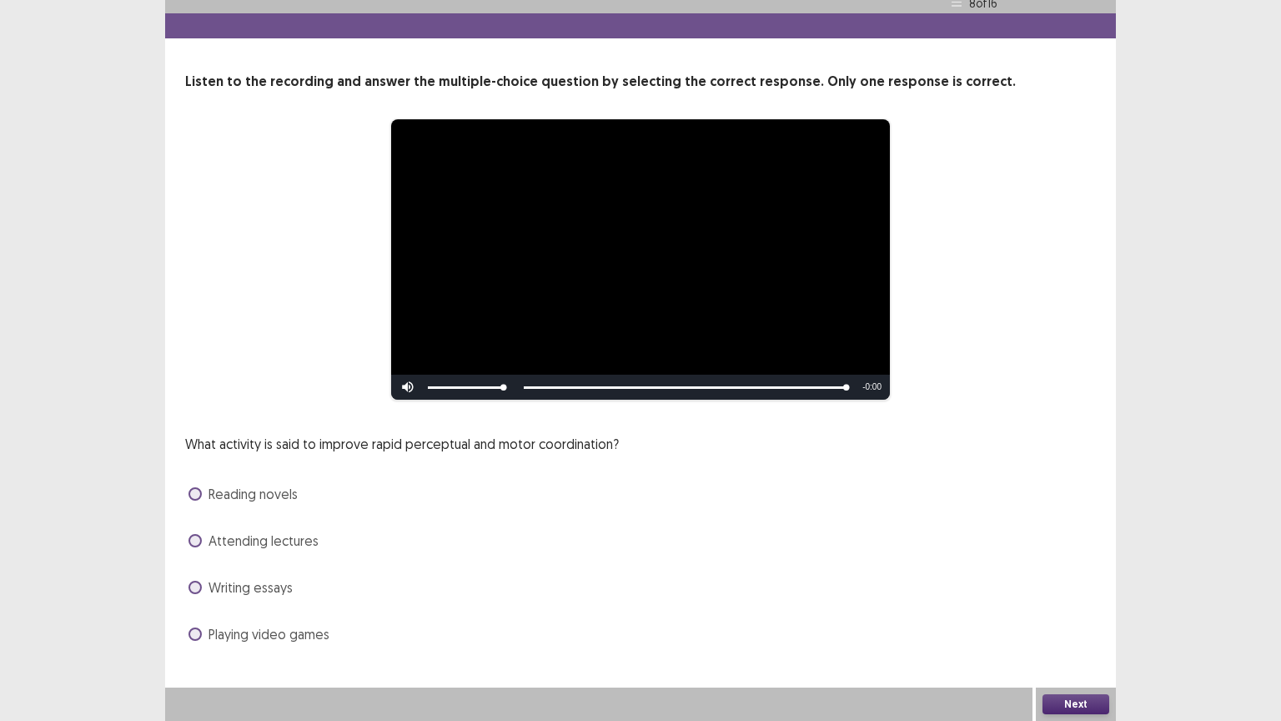
click at [304, 538] on span "Attending lectures" at bounding box center [263, 540] width 110 height 20
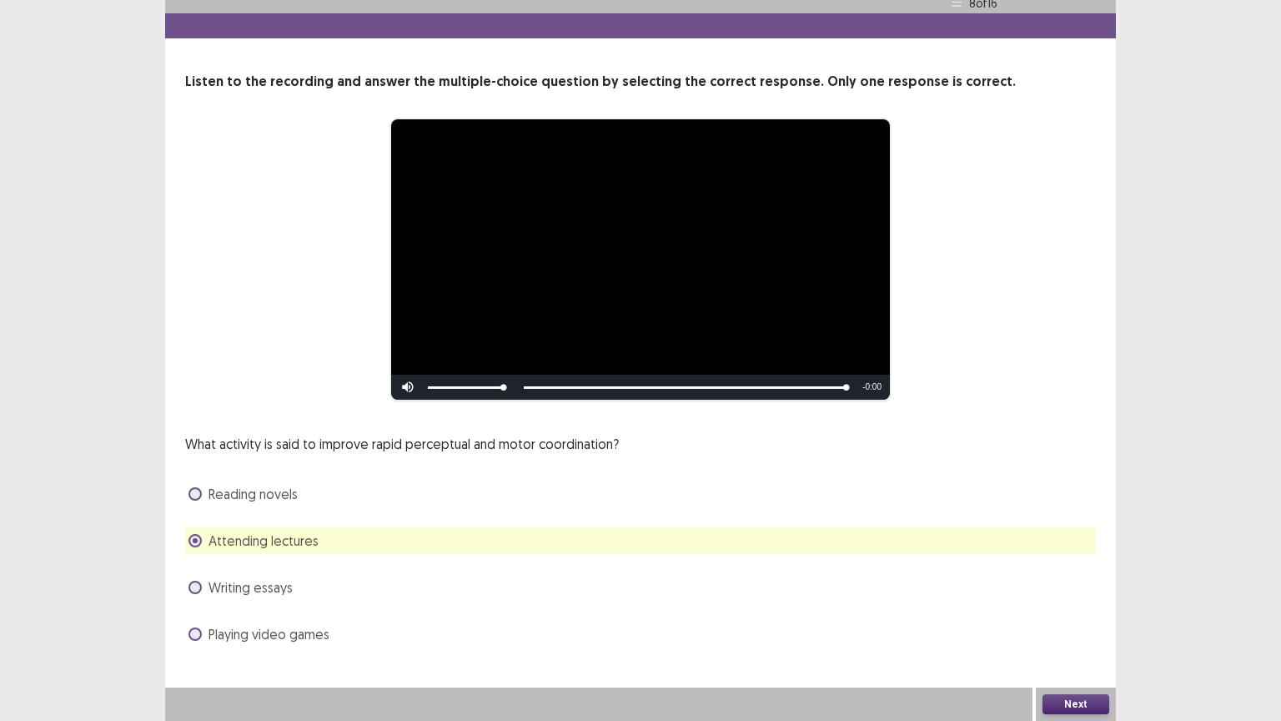
click at [1073, 630] on button "Next" at bounding box center [1075, 704] width 67 height 20
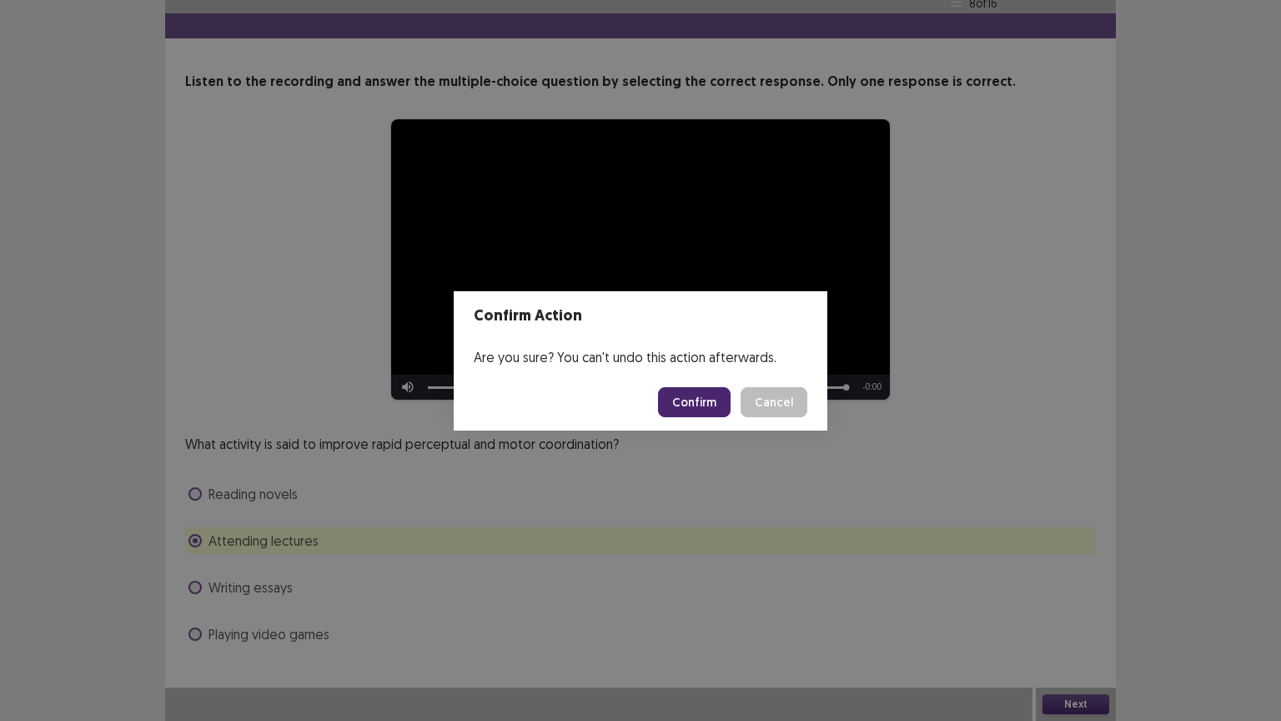
click at [688, 394] on button "Confirm" at bounding box center [694, 402] width 73 height 30
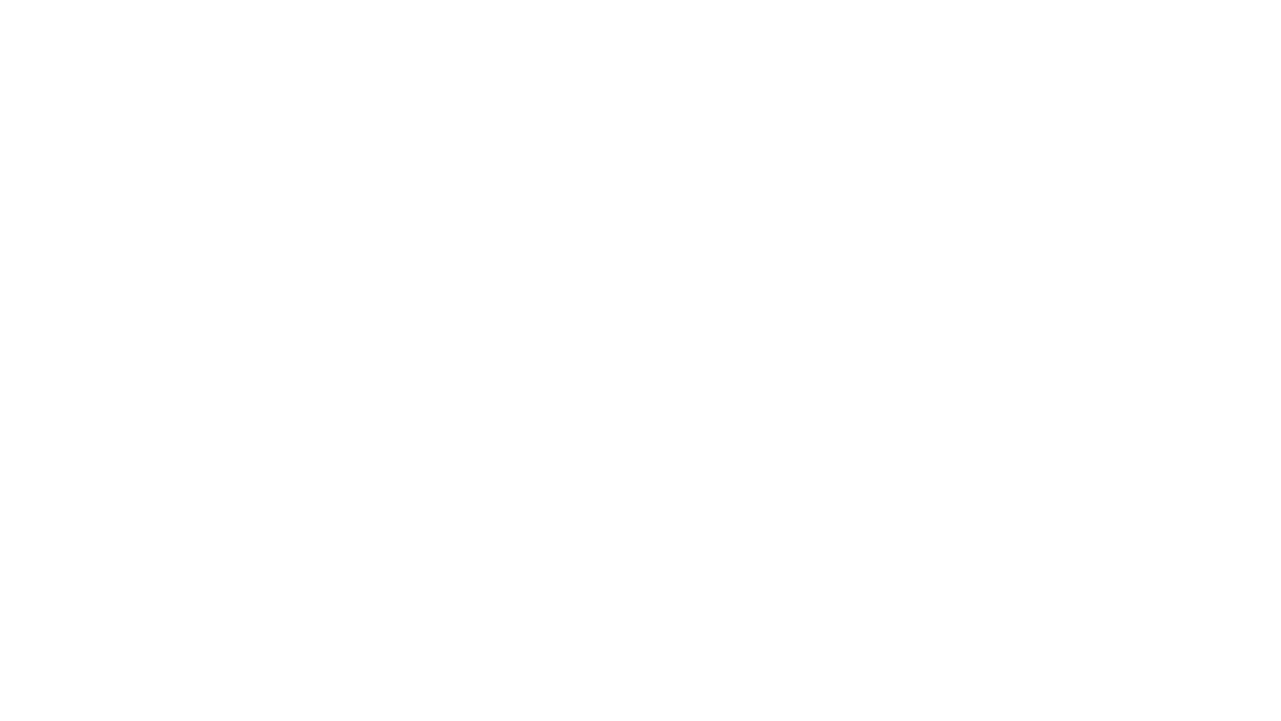
scroll to position [0, 0]
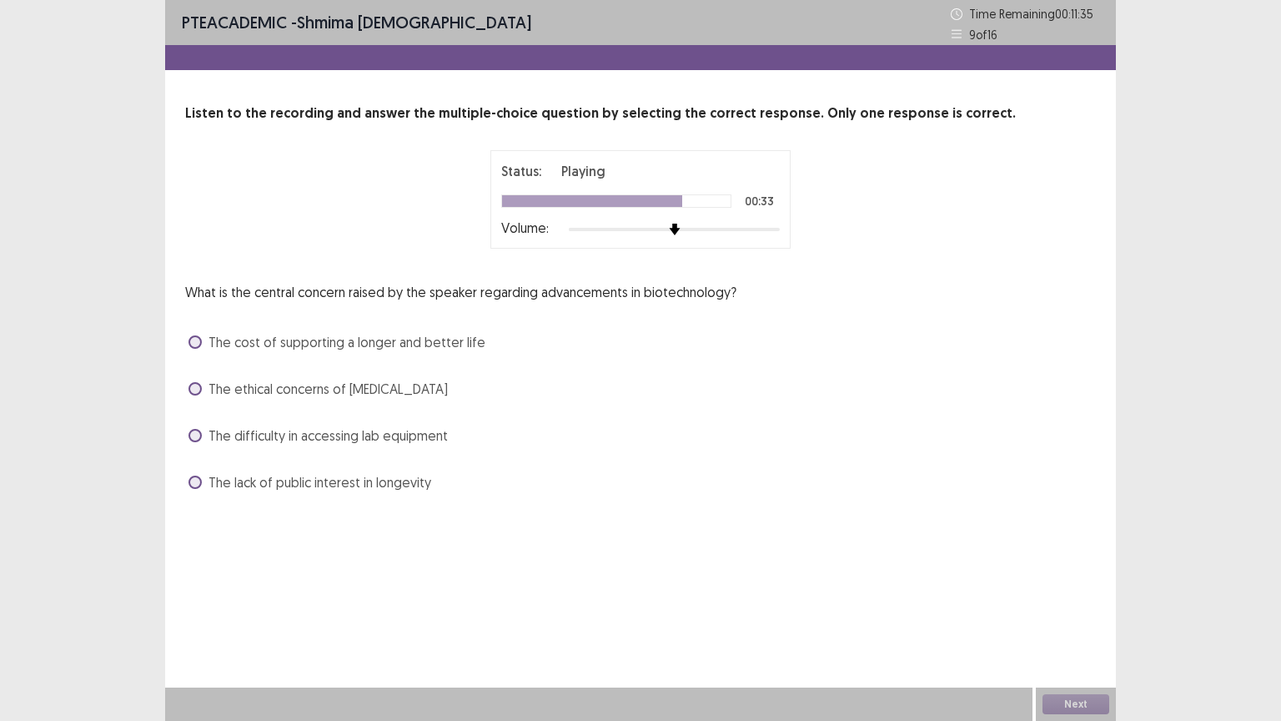
click at [404, 343] on span "The cost of supporting a longer and better life" at bounding box center [346, 342] width 277 height 20
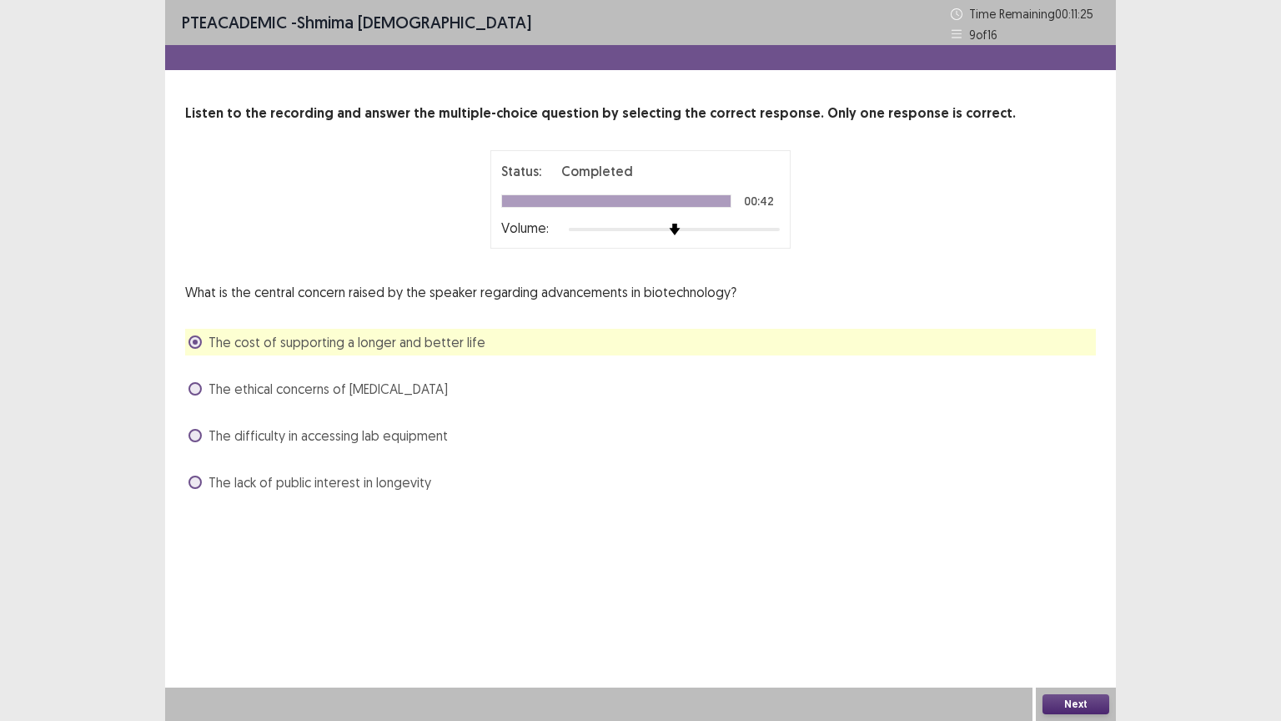
click at [1061, 630] on button "Next" at bounding box center [1075, 704] width 67 height 20
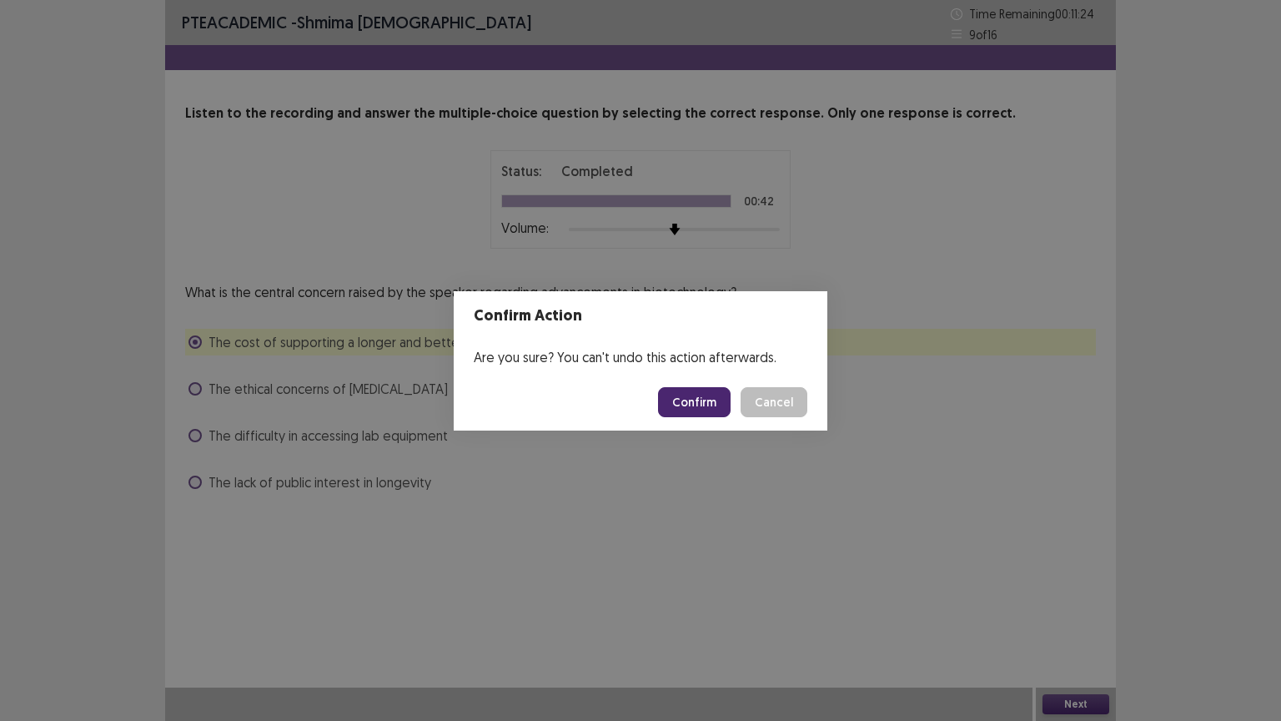
click at [703, 406] on button "Confirm" at bounding box center [694, 402] width 73 height 30
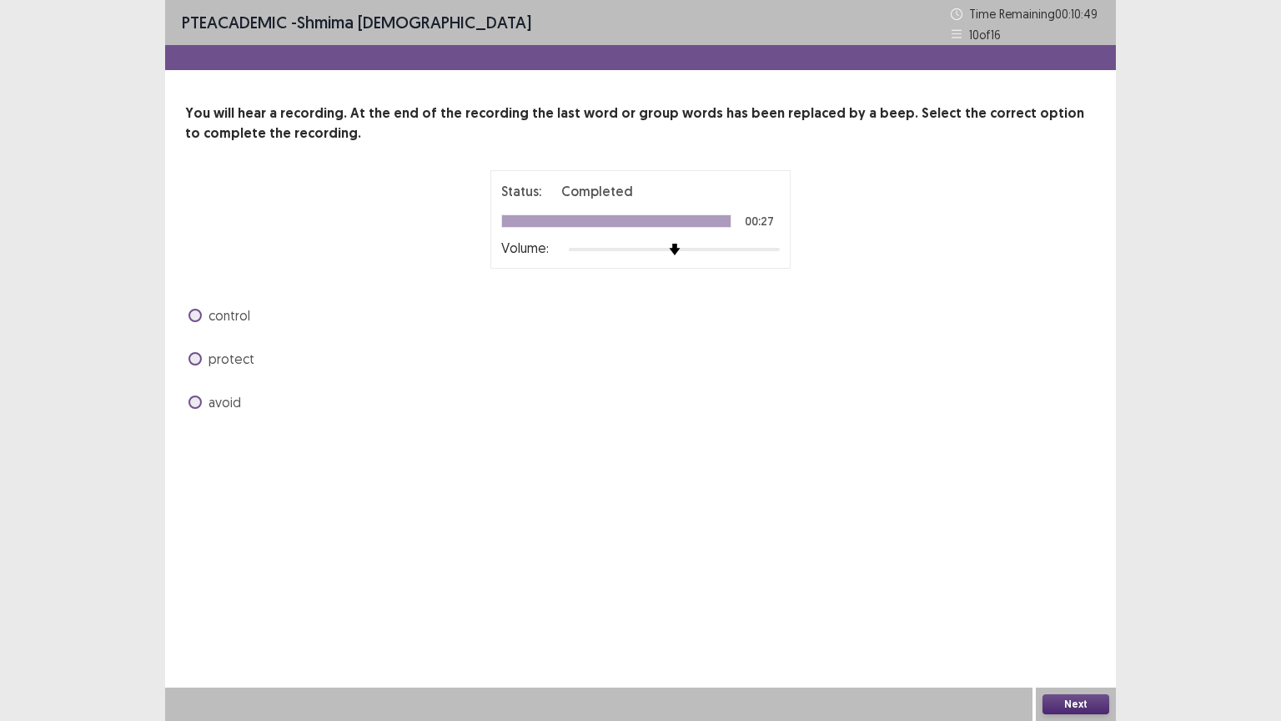
click at [229, 399] on span "avoid" at bounding box center [224, 402] width 33 height 20
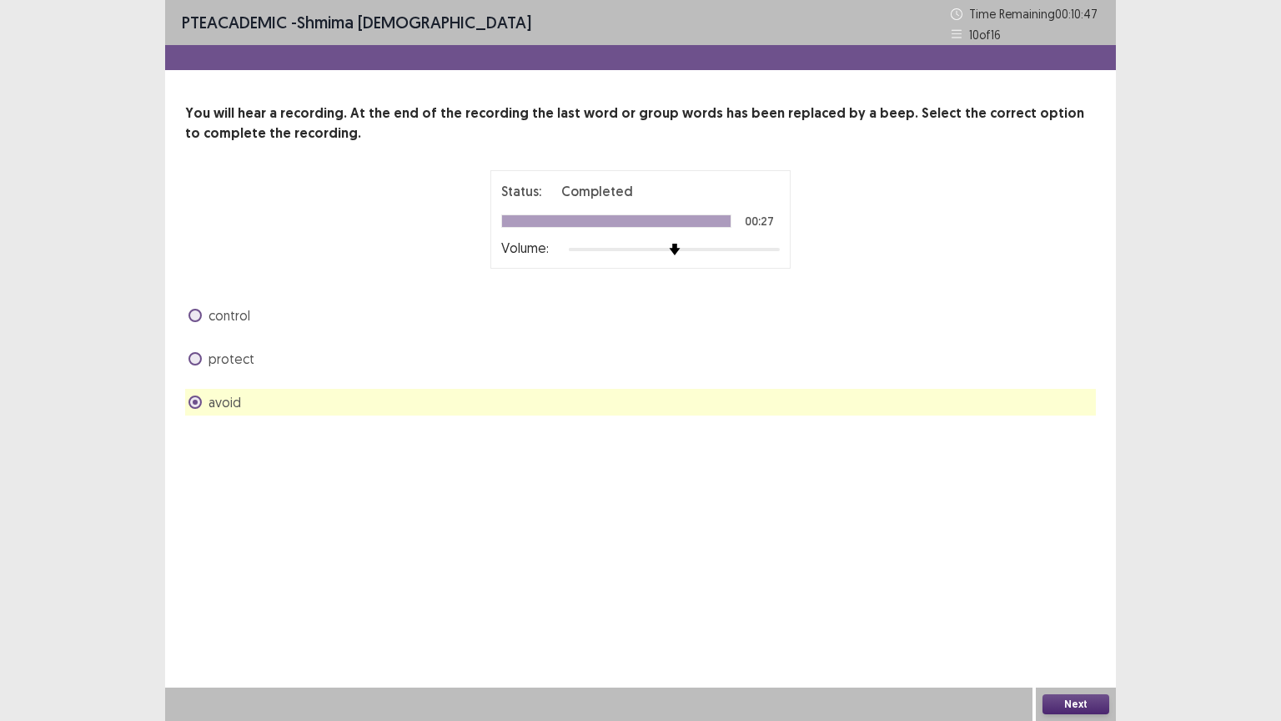
click at [1066, 630] on button "Next" at bounding box center [1075, 704] width 67 height 20
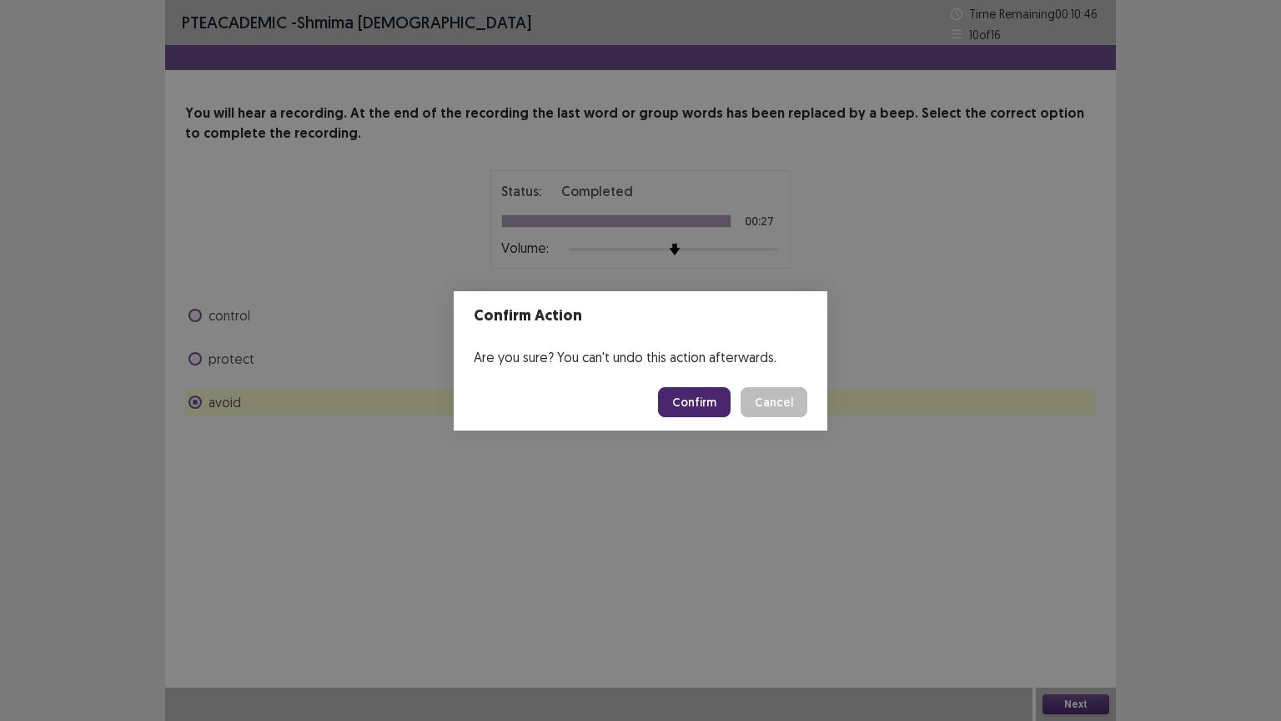
click at [694, 398] on button "Confirm" at bounding box center [694, 402] width 73 height 30
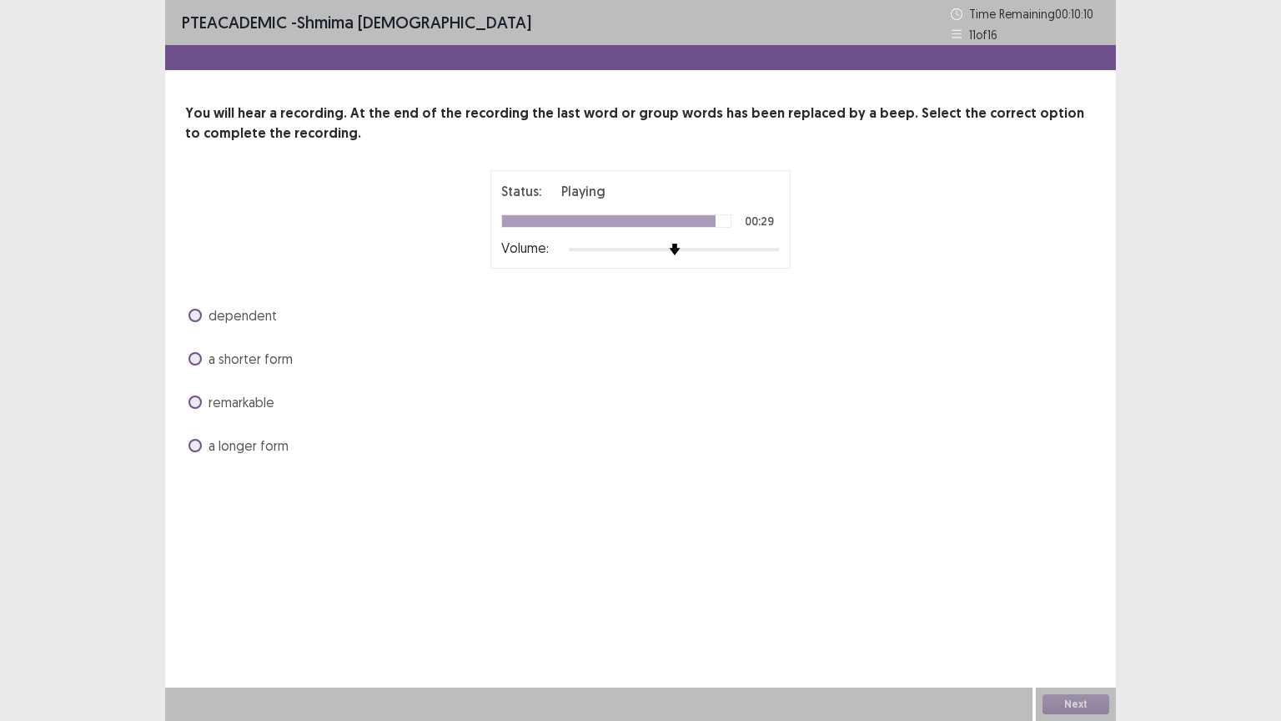
click at [266, 444] on span "a longer form" at bounding box center [248, 445] width 80 height 20
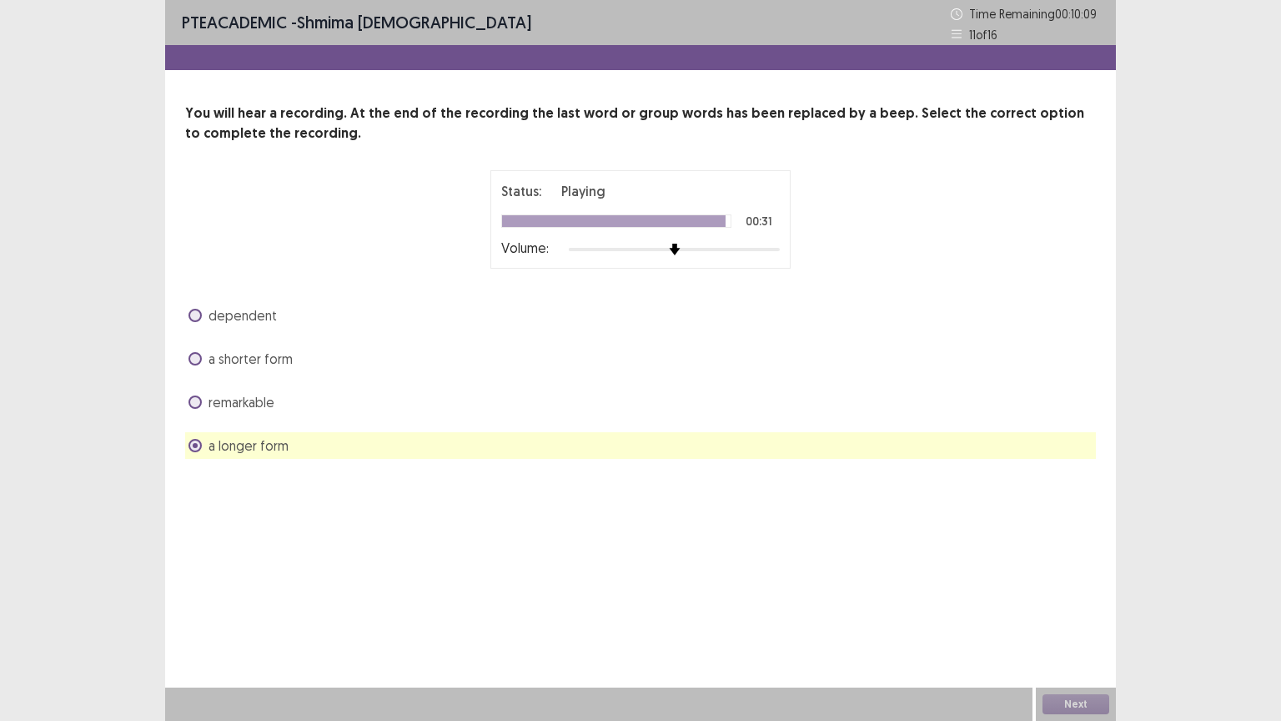
click at [1084, 630] on div "Next" at bounding box center [1076, 703] width 80 height 33
click at [1061, 630] on button "Next" at bounding box center [1075, 704] width 67 height 20
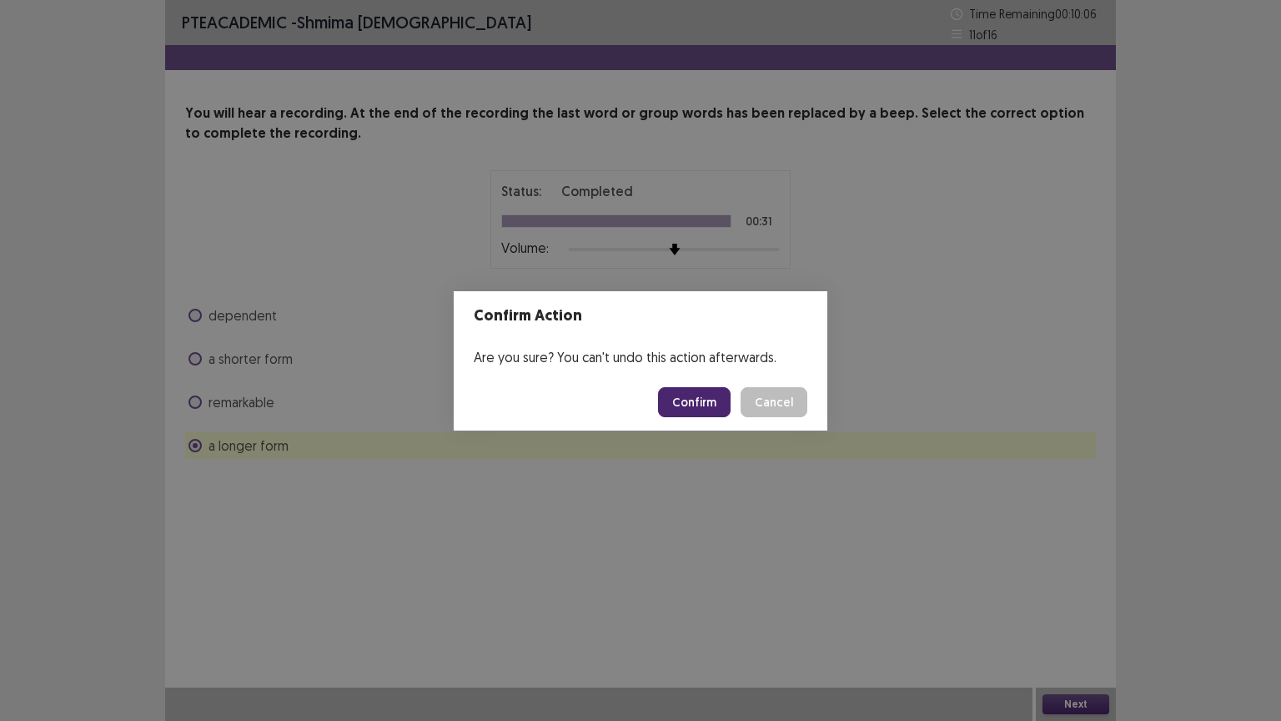
click at [704, 404] on button "Confirm" at bounding box center [694, 402] width 73 height 30
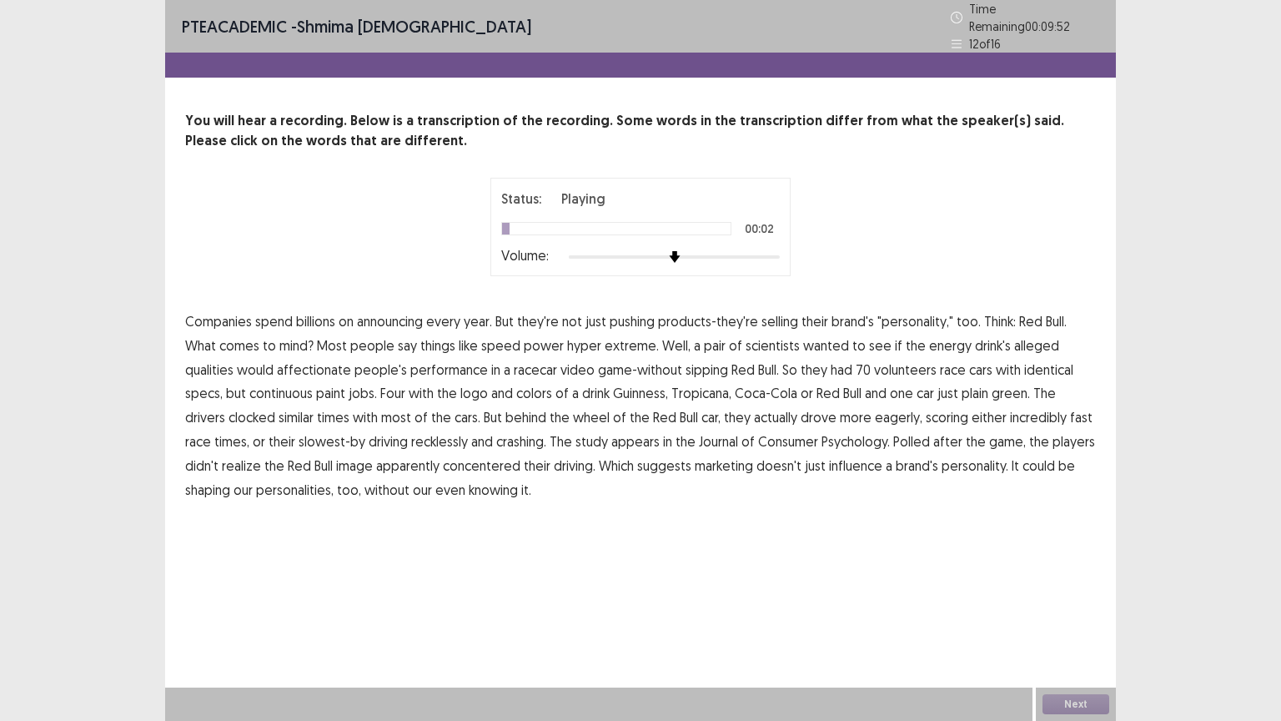
click at [382, 317] on span "announcing" at bounding box center [390, 321] width 66 height 20
click at [277, 364] on span "affectionate" at bounding box center [314, 369] width 74 height 20
click at [249, 390] on span "continuous" at bounding box center [280, 393] width 63 height 20
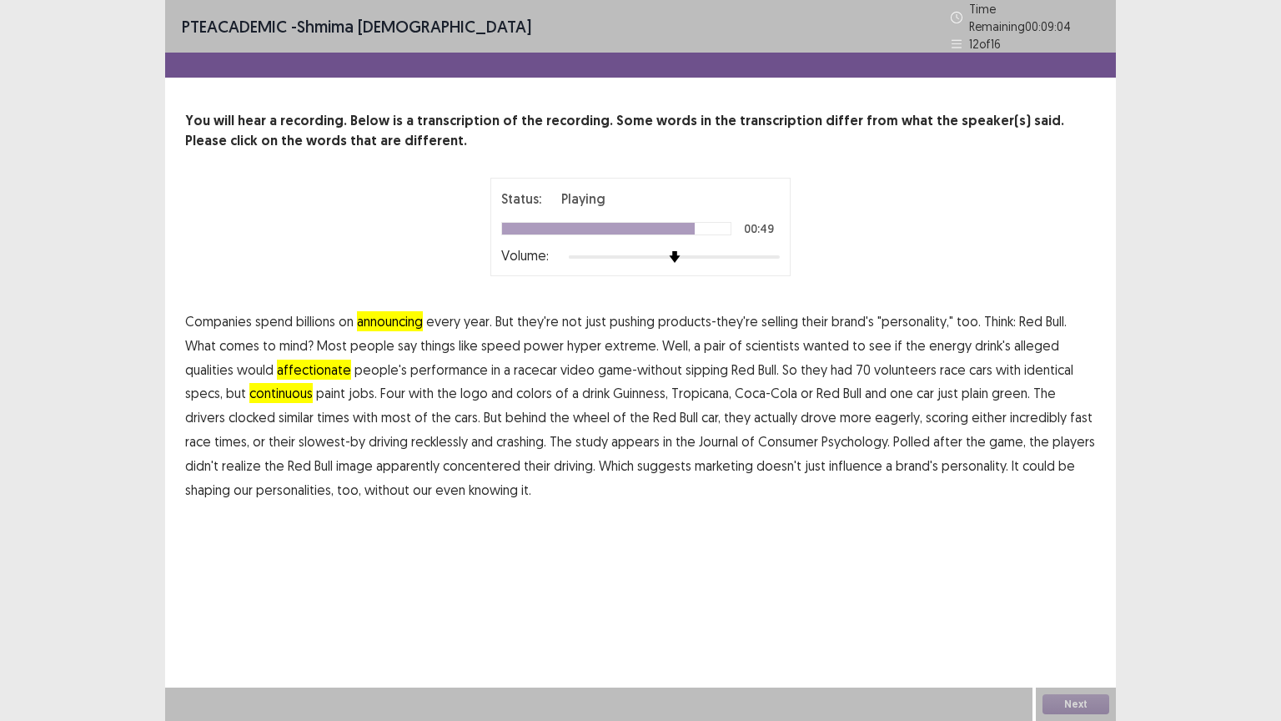
click at [443, 460] on span "concentered" at bounding box center [482, 465] width 78 height 20
click at [1051, 630] on button "Next" at bounding box center [1075, 704] width 67 height 20
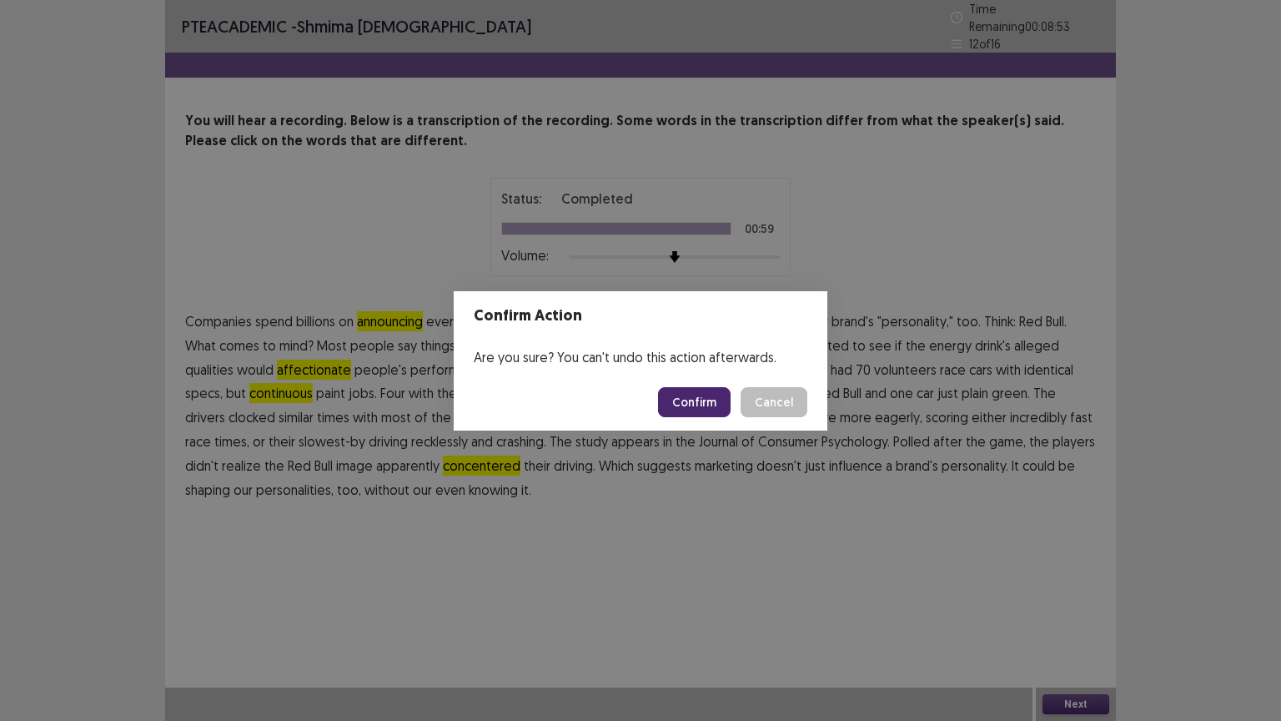
click at [701, 405] on button "Confirm" at bounding box center [694, 402] width 73 height 30
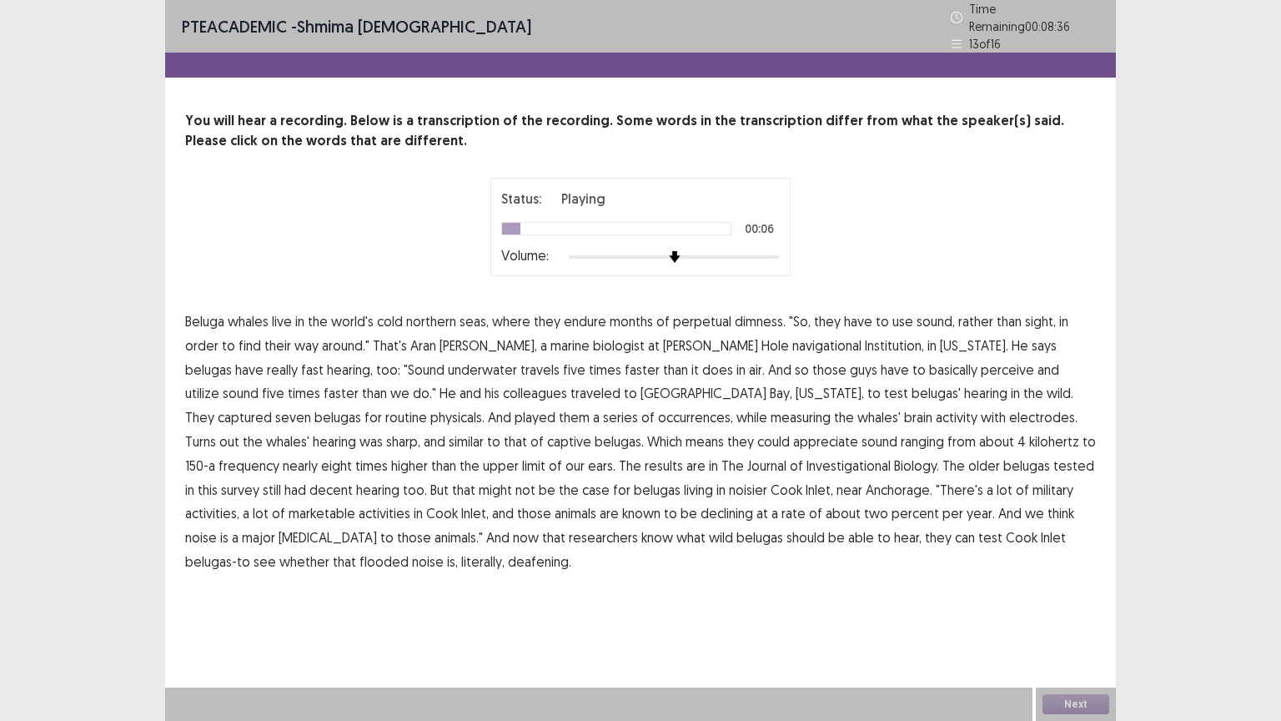
click at [753, 314] on span "dimness." at bounding box center [760, 321] width 51 height 20
click at [792, 341] on span "navigational" at bounding box center [826, 345] width 69 height 20
click at [658, 410] on span "occurrences," at bounding box center [695, 417] width 75 height 20
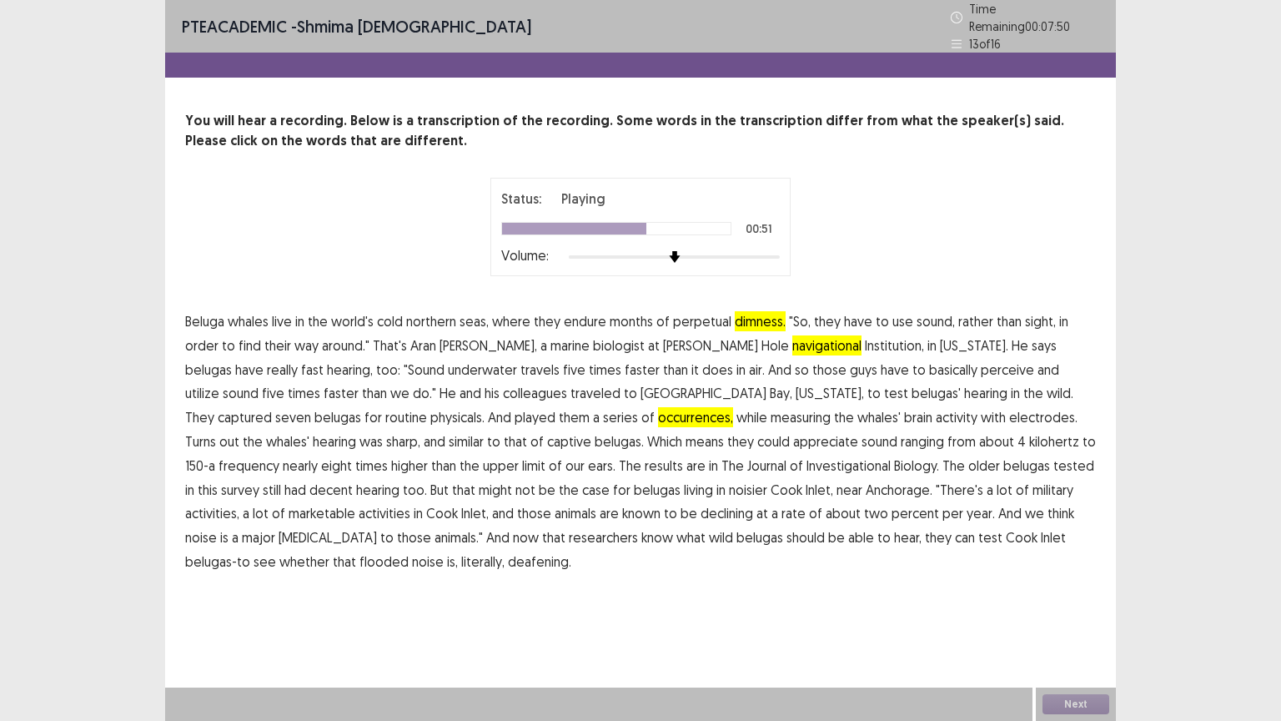
click at [806, 455] on span "Investigational" at bounding box center [848, 465] width 84 height 20
click at [355, 503] on span "marketable" at bounding box center [322, 513] width 67 height 20
click at [409, 551] on span "flooded" at bounding box center [383, 561] width 49 height 20
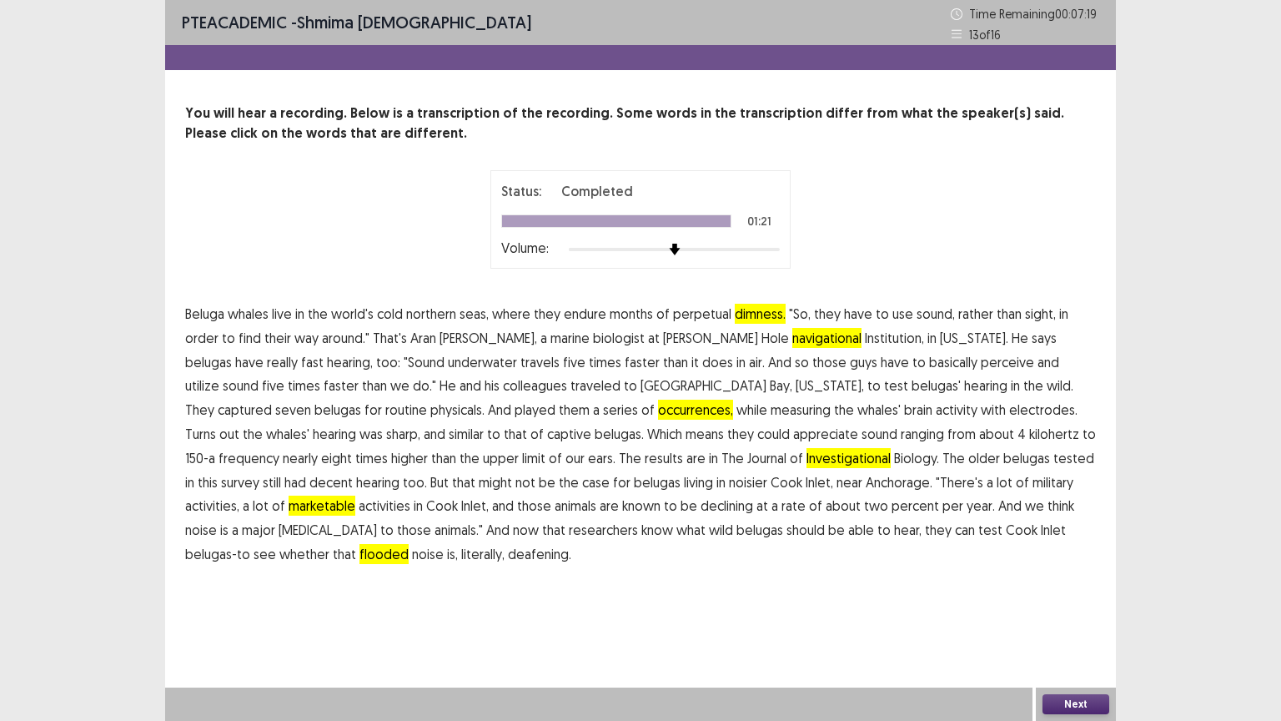
click at [1099, 630] on button "Next" at bounding box center [1075, 704] width 67 height 20
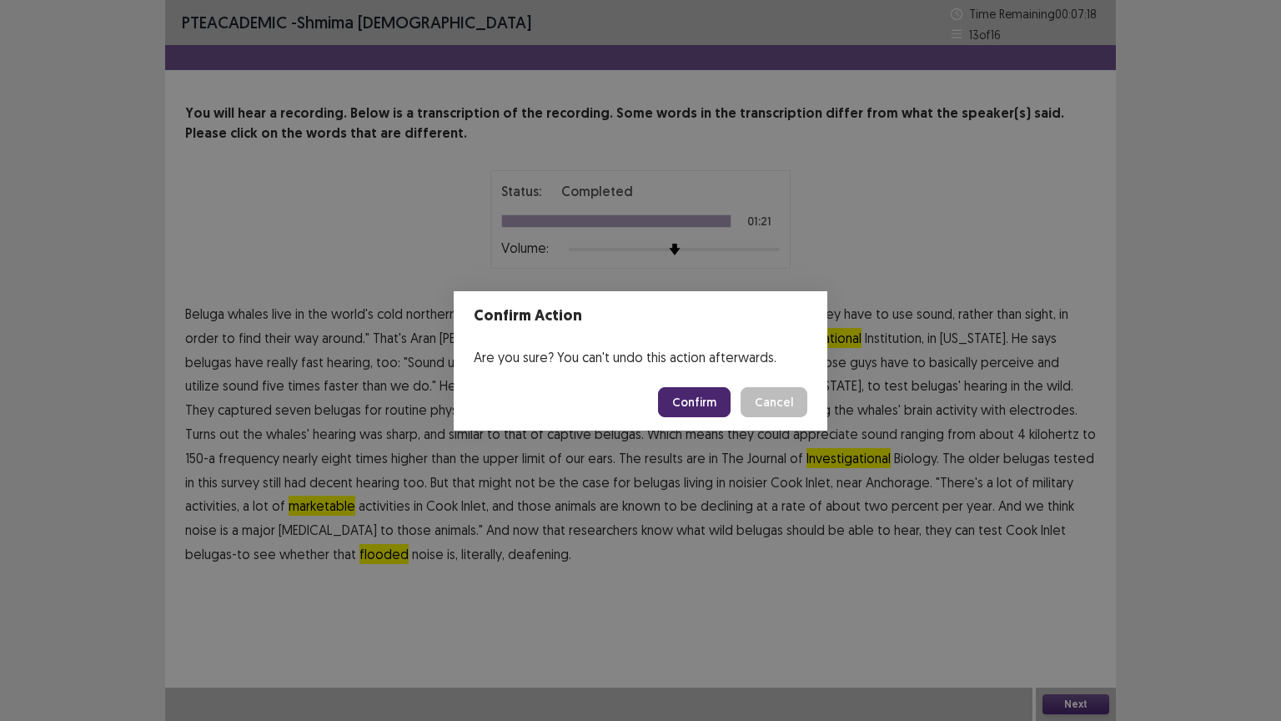
click at [691, 395] on button "Confirm" at bounding box center [694, 402] width 73 height 30
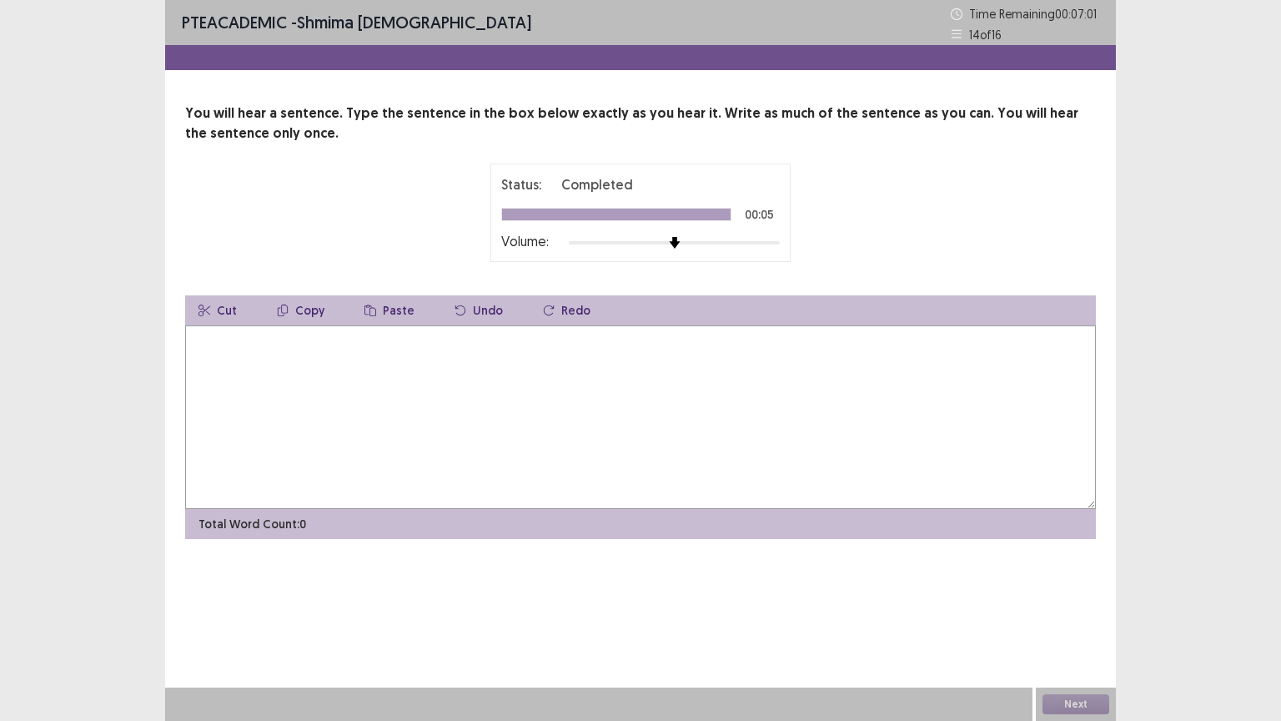
click at [364, 418] on textarea at bounding box center [640, 416] width 911 height 183
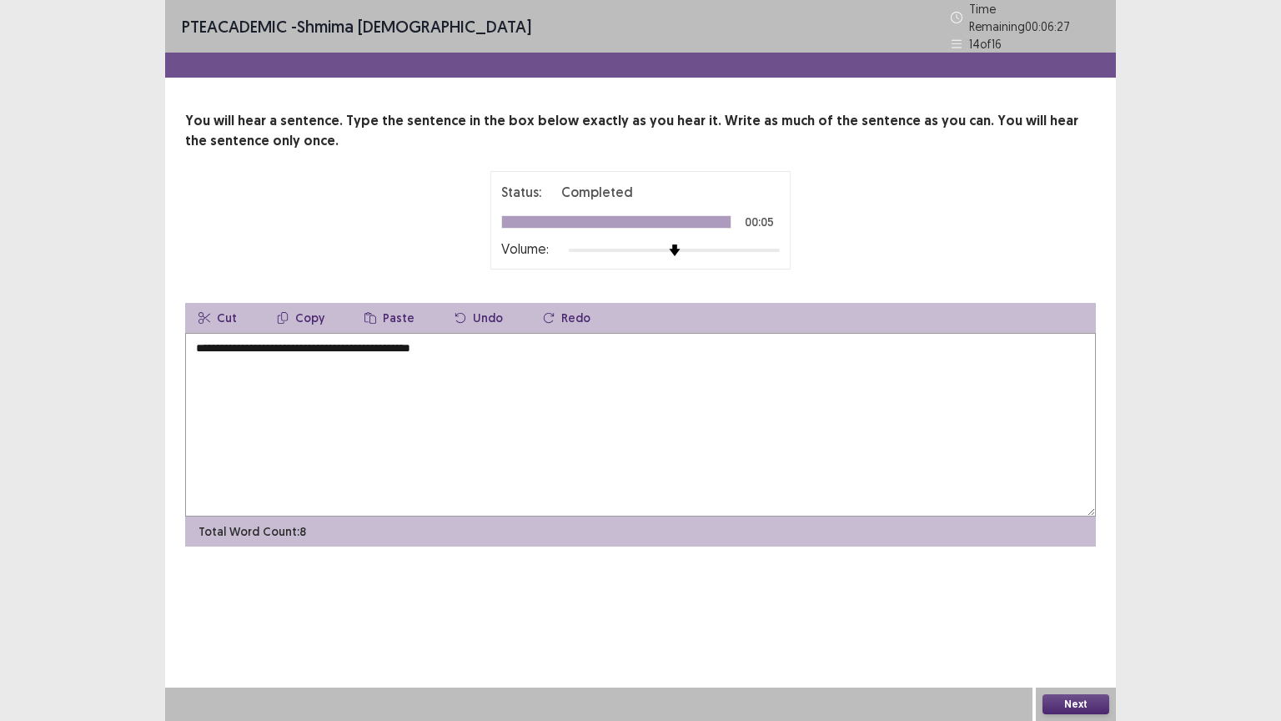
click at [296, 342] on textarea "**********" at bounding box center [640, 424] width 911 height 183
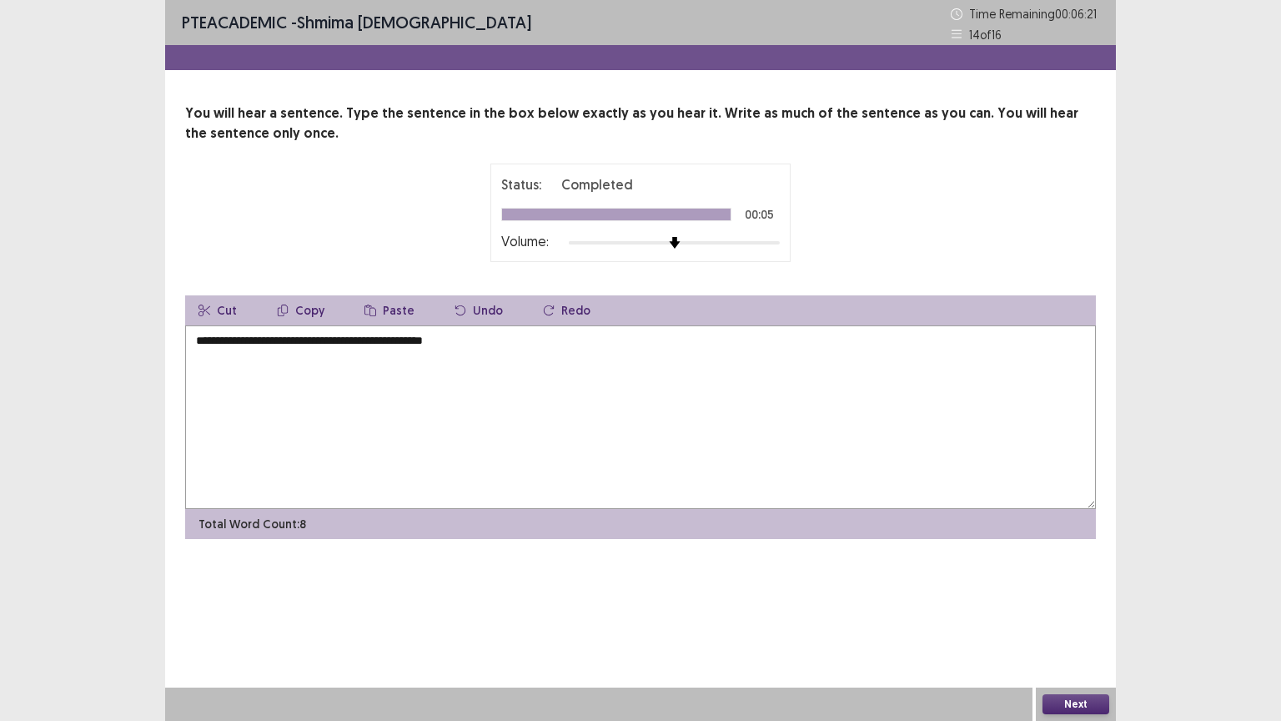
click at [296, 341] on textarea "**********" at bounding box center [640, 416] width 911 height 183
click at [314, 337] on textarea "**********" at bounding box center [640, 416] width 911 height 183
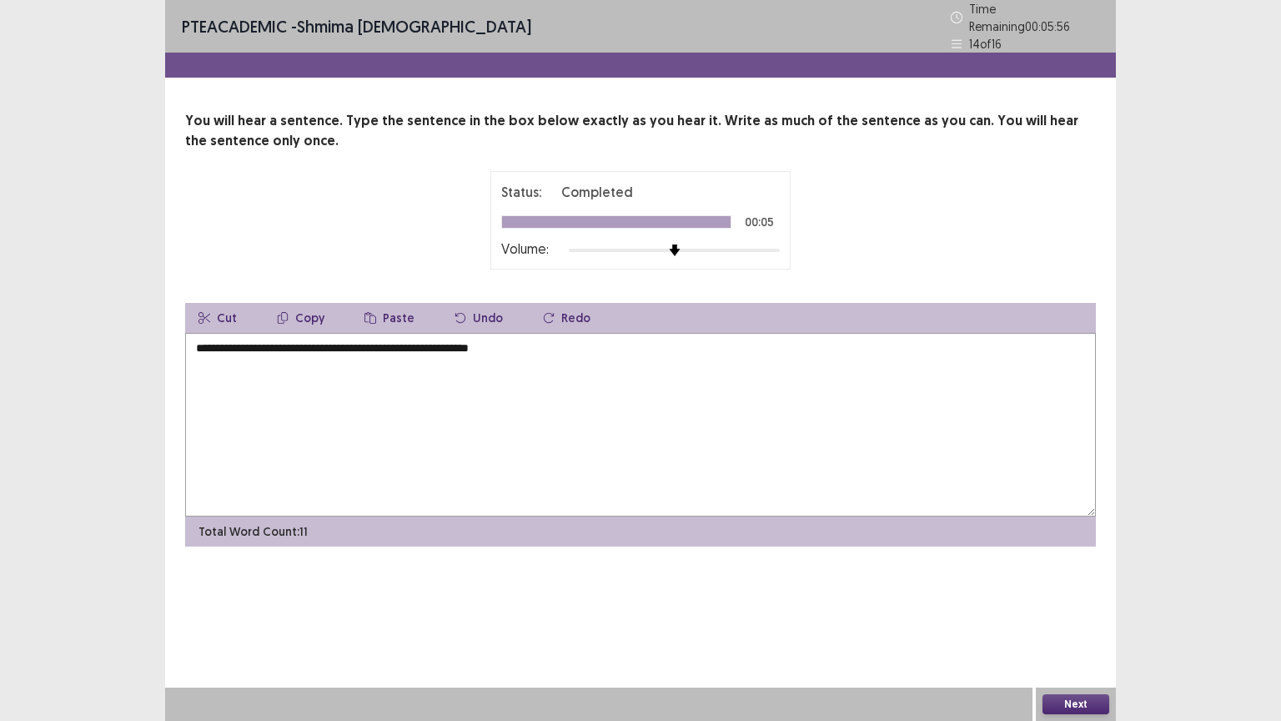
click at [507, 339] on textarea "**********" at bounding box center [640, 424] width 911 height 183
type textarea "**********"
click at [1079, 630] on button "Next" at bounding box center [1075, 704] width 67 height 20
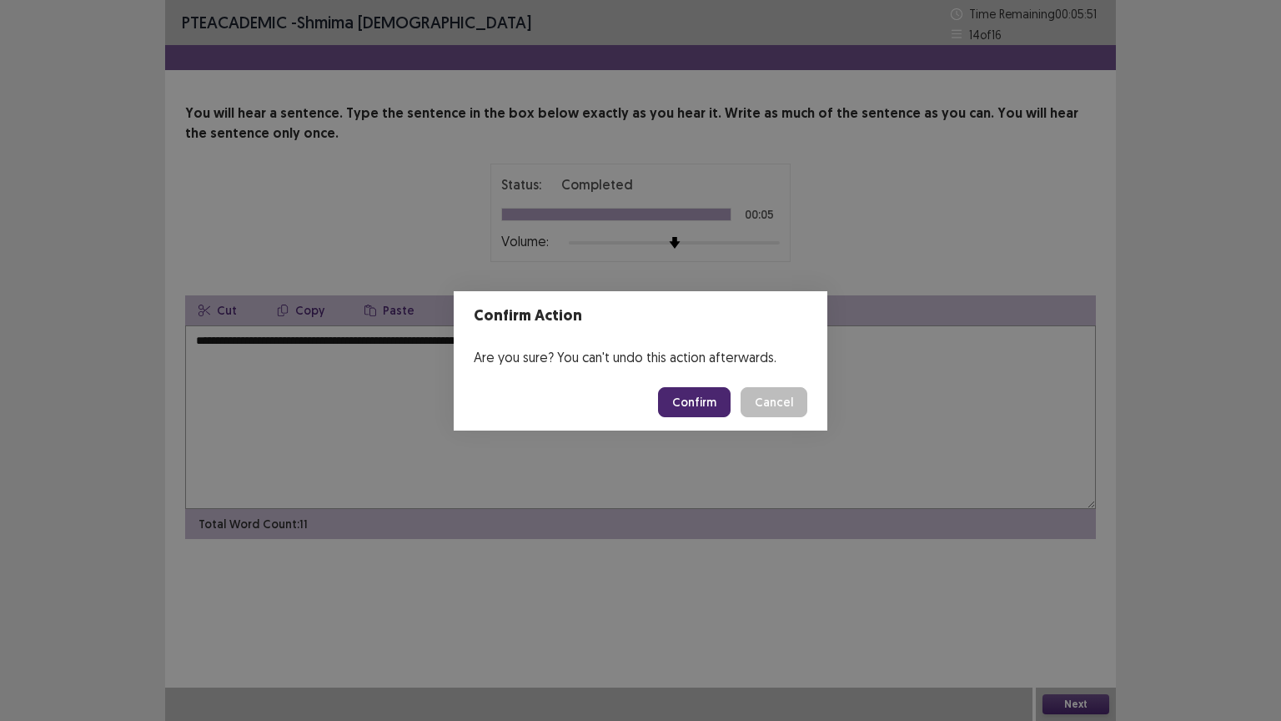
click at [695, 409] on button "Confirm" at bounding box center [694, 402] width 73 height 30
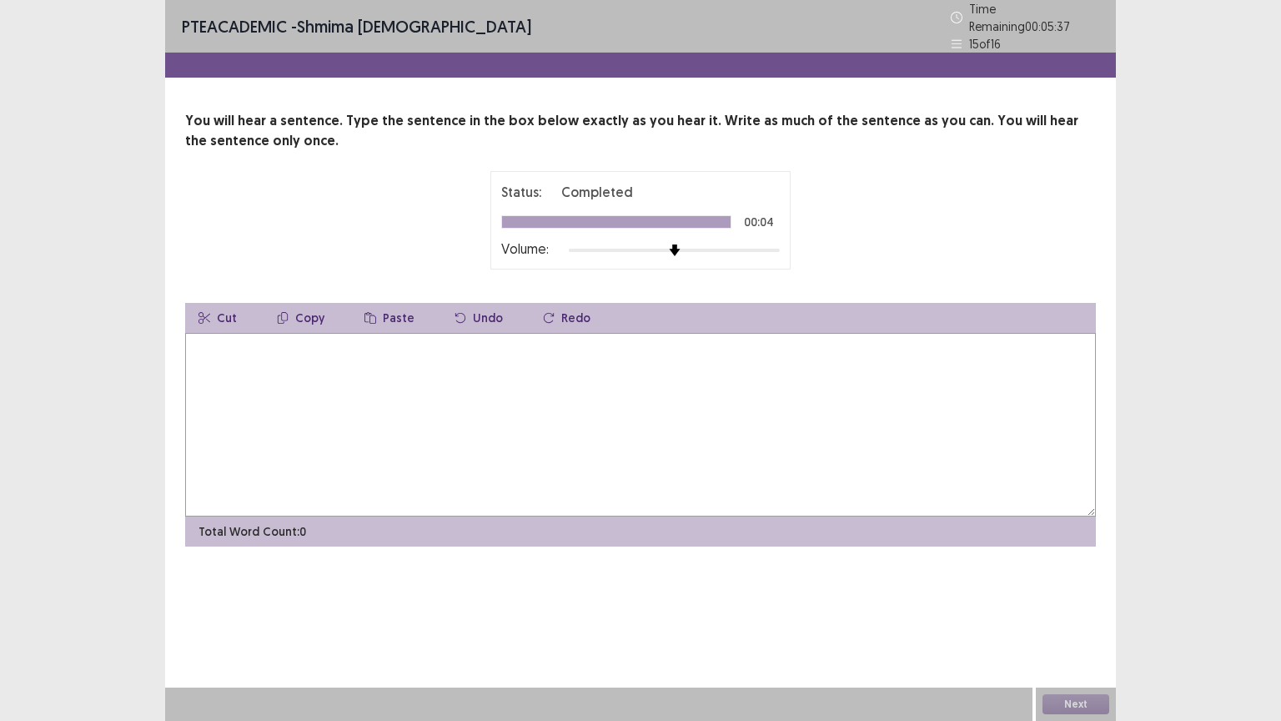
click at [235, 367] on textarea at bounding box center [640, 424] width 911 height 183
click at [344, 337] on textarea "**********" at bounding box center [640, 424] width 911 height 183
type textarea "**********"
click at [1094, 630] on button "Next" at bounding box center [1075, 704] width 67 height 20
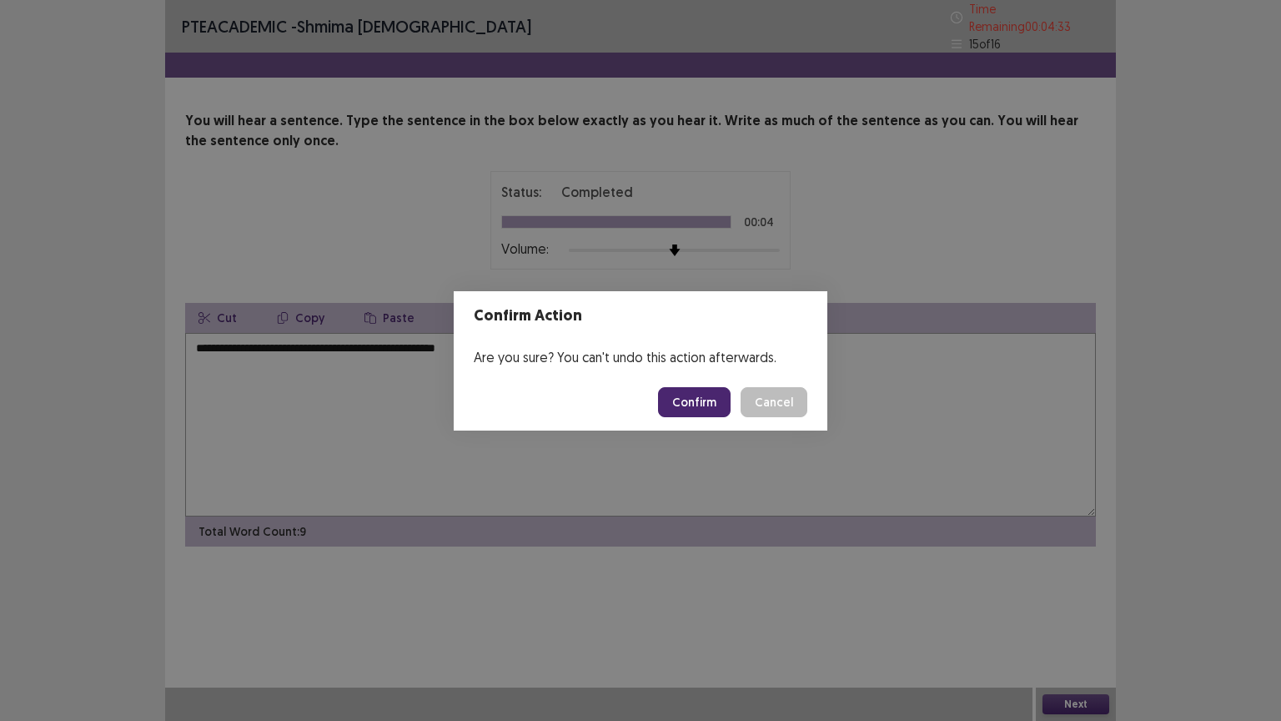
click at [694, 406] on button "Confirm" at bounding box center [694, 402] width 73 height 30
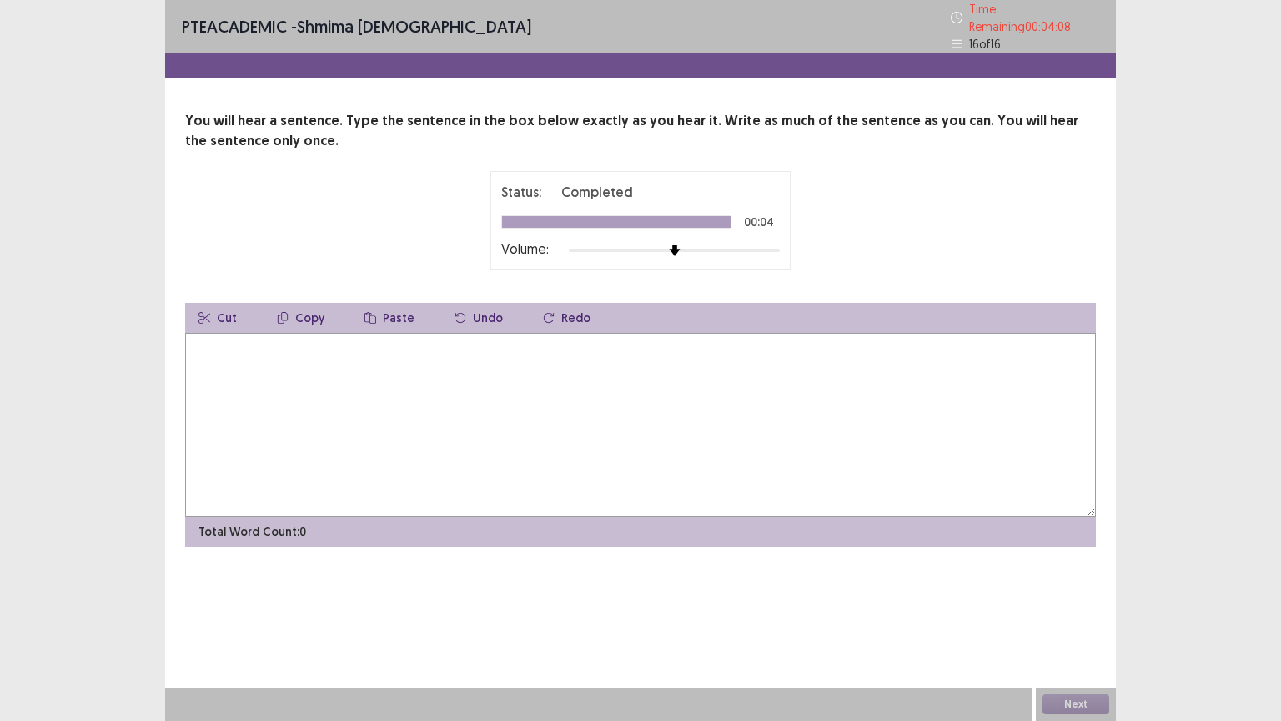
click at [336, 421] on textarea at bounding box center [640, 424] width 911 height 183
click at [263, 340] on textarea "**********" at bounding box center [640, 424] width 911 height 183
click at [537, 340] on textarea "**********" at bounding box center [640, 424] width 911 height 183
type textarea "**********"
click at [1053, 630] on button "Next" at bounding box center [1075, 704] width 67 height 20
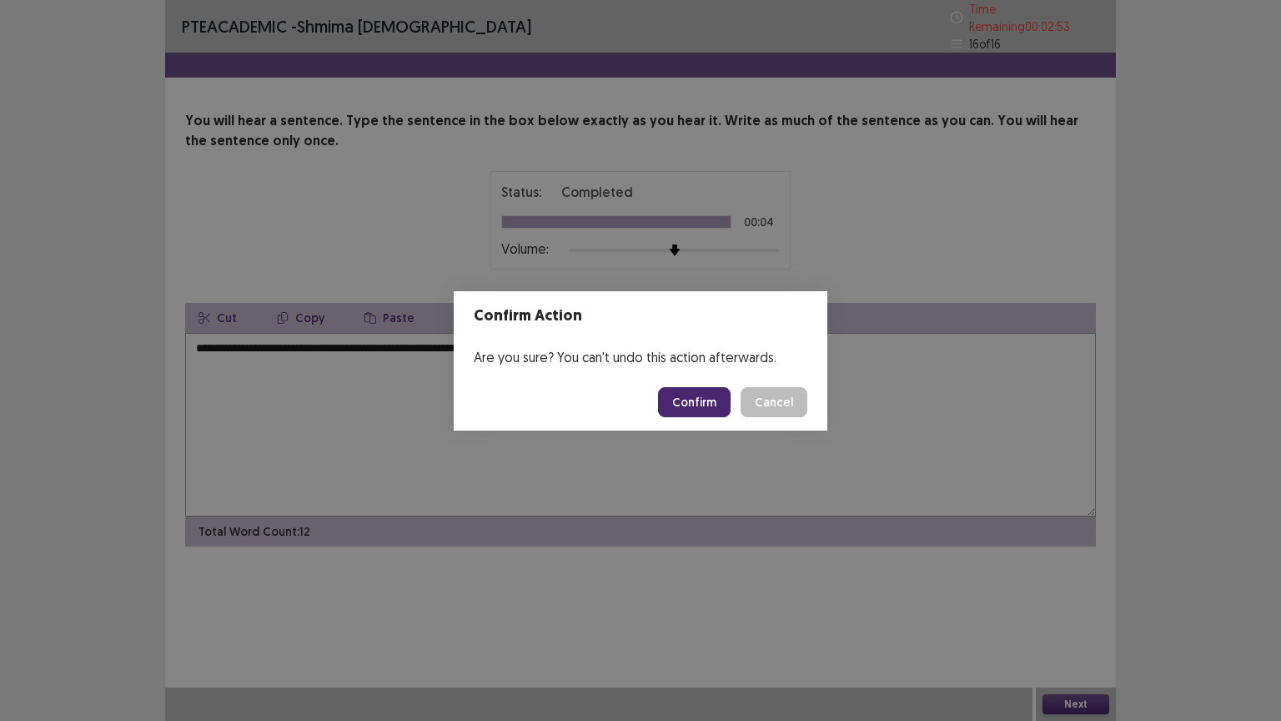
click at [702, 403] on button "Confirm" at bounding box center [694, 402] width 73 height 30
